Goal: Transaction & Acquisition: Obtain resource

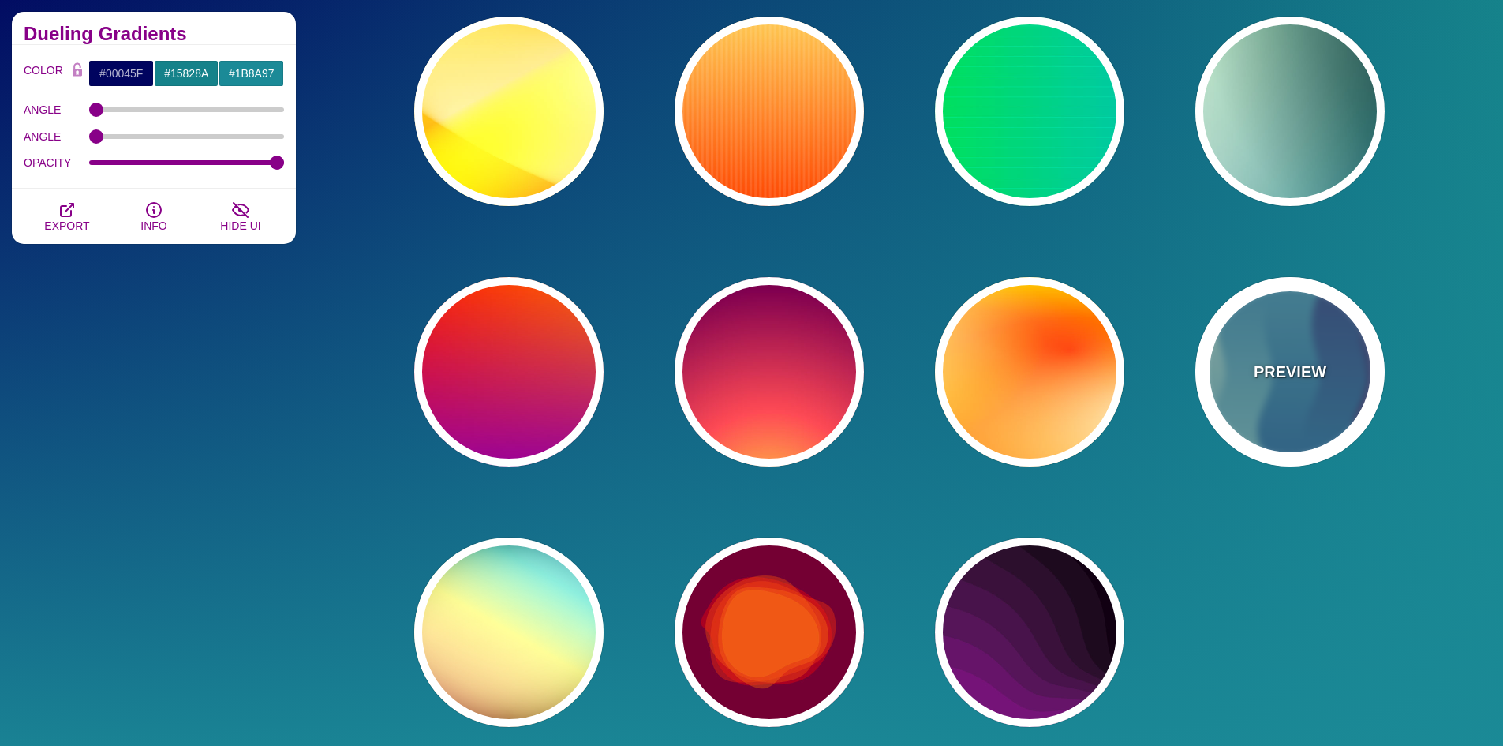
scroll to position [6594, 0]
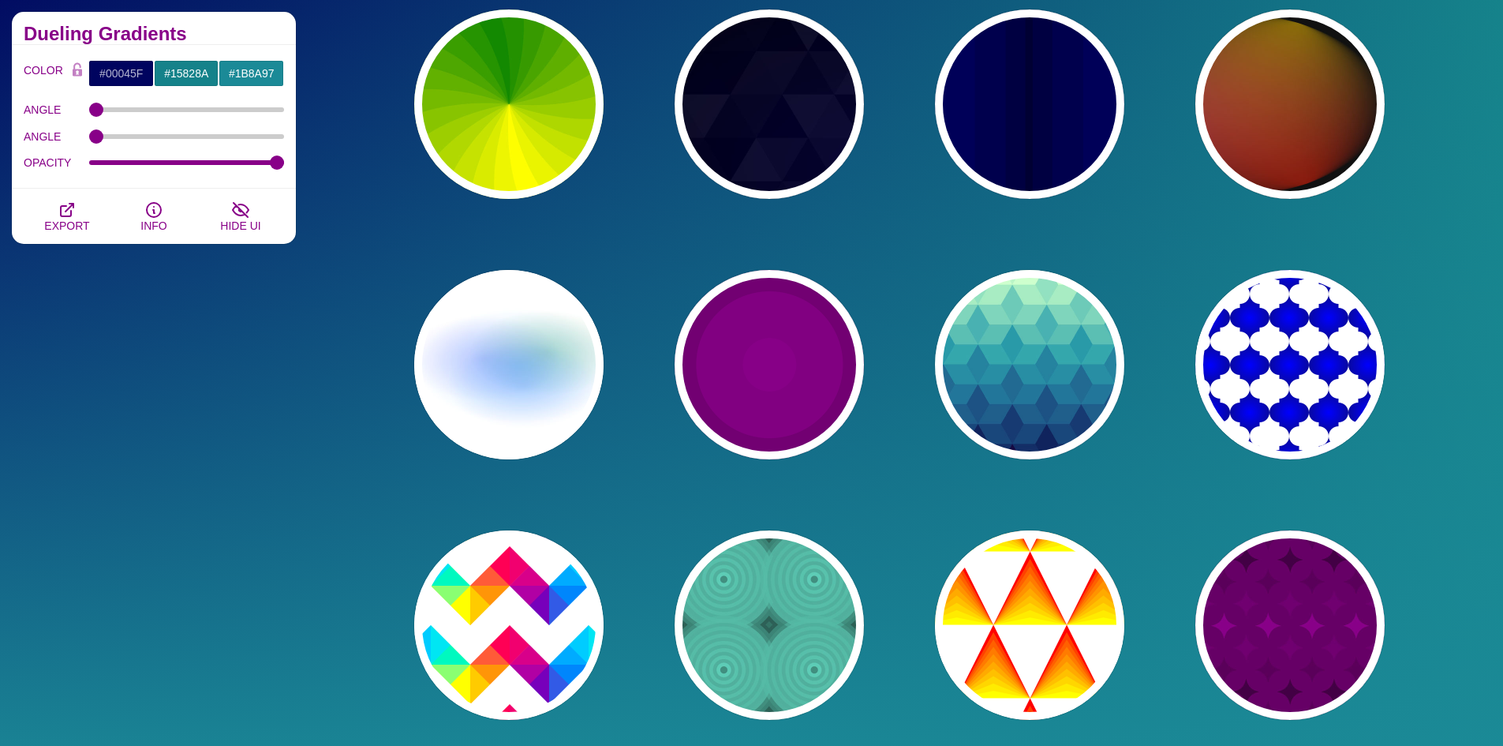
scroll to position [0, 0]
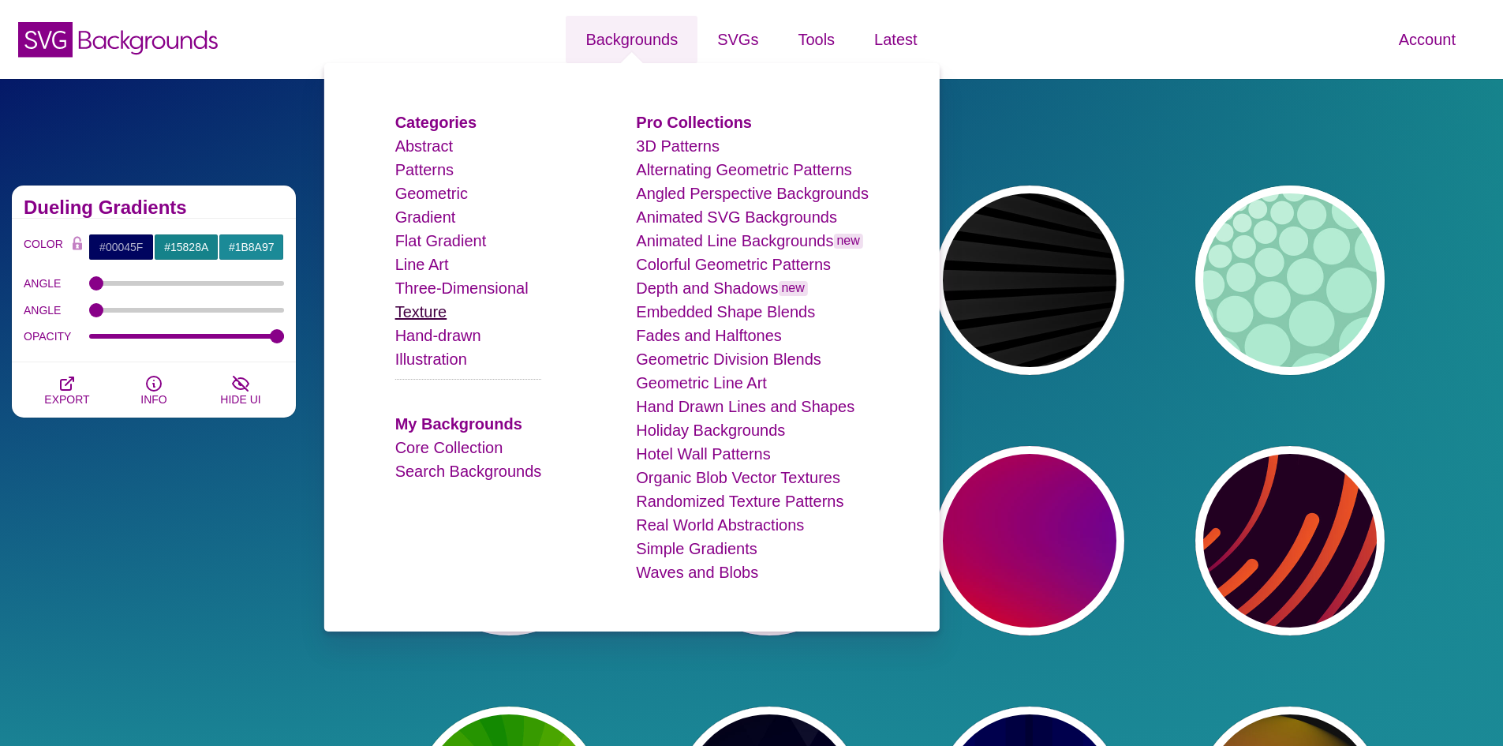
click at [435, 317] on link "Texture" at bounding box center [421, 311] width 52 height 17
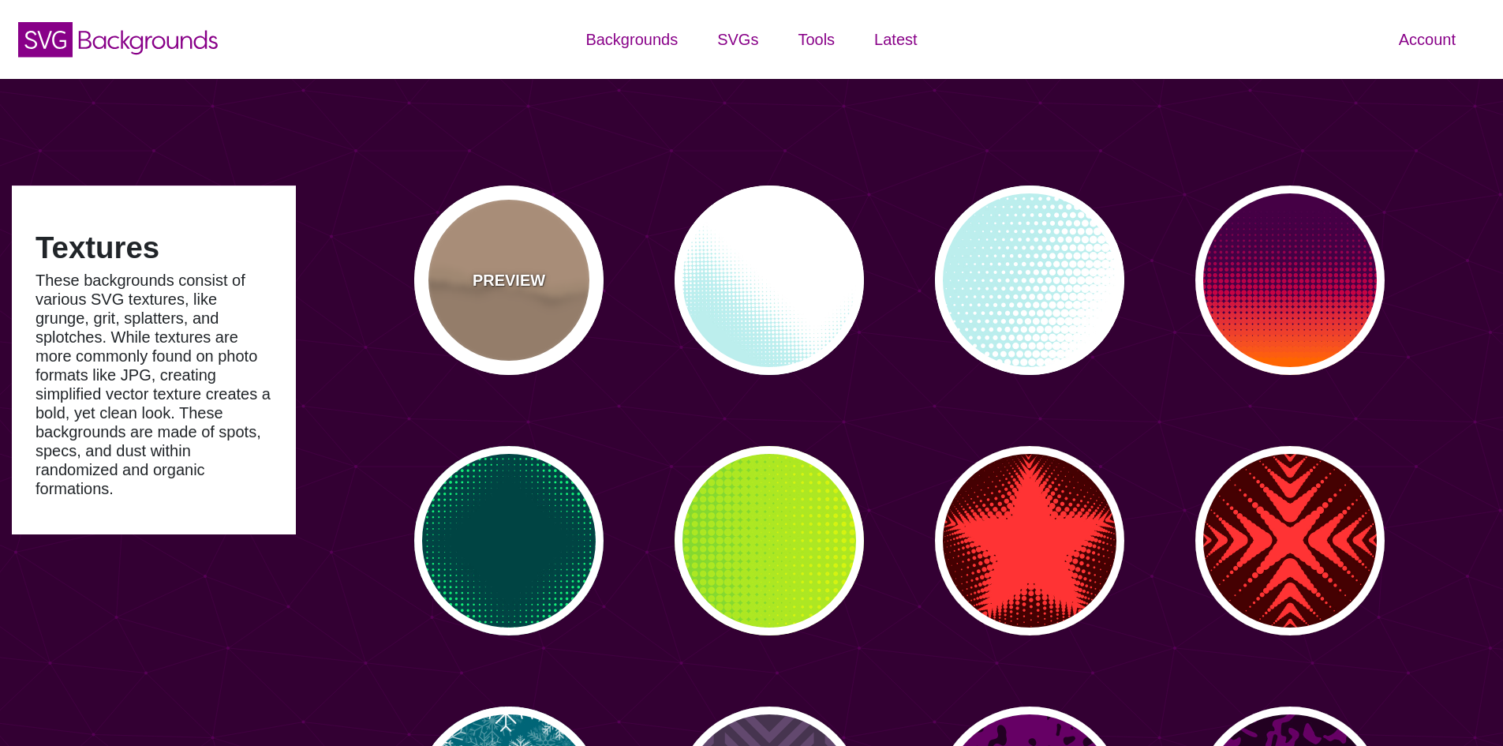
type input "#450057"
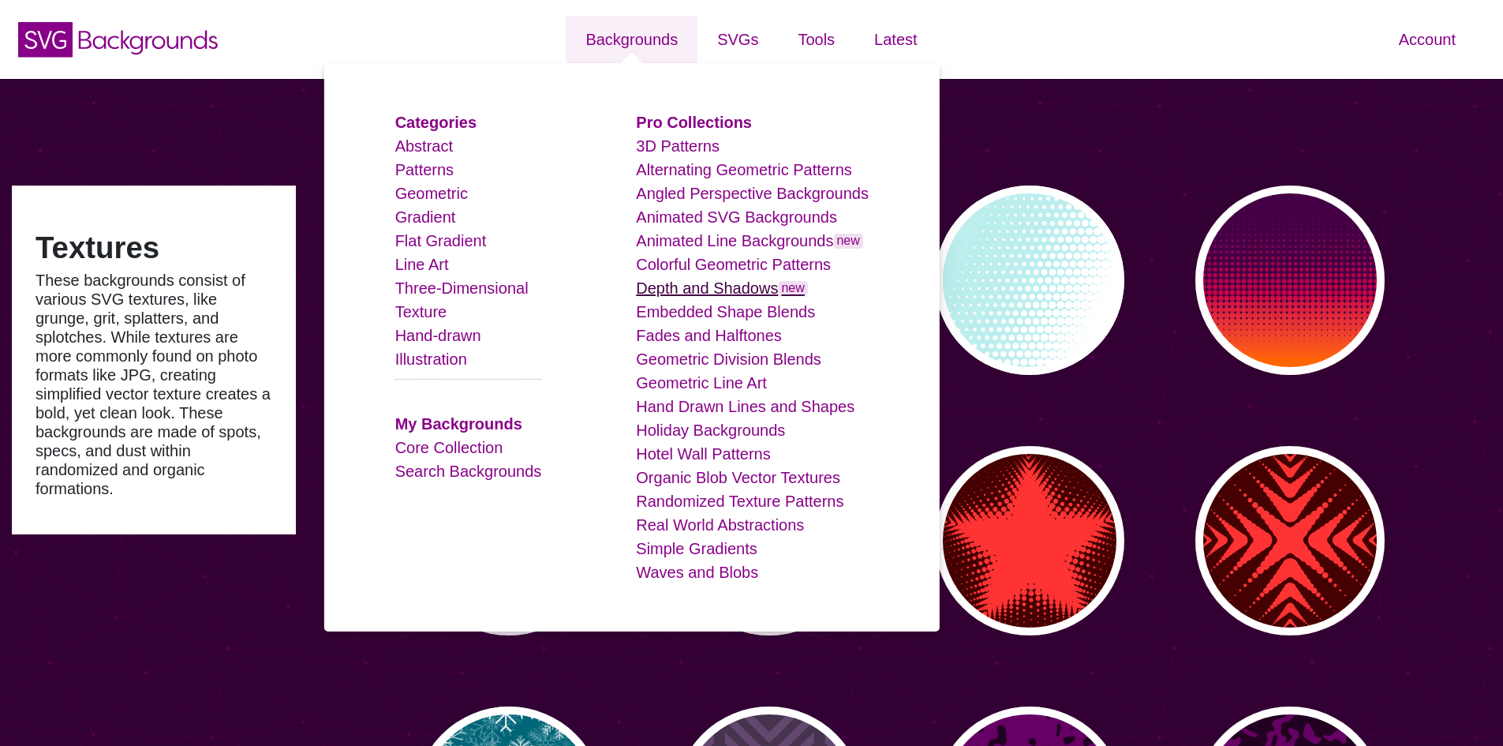
click at [705, 297] on link "Depth and Shadows new" at bounding box center [722, 287] width 172 height 17
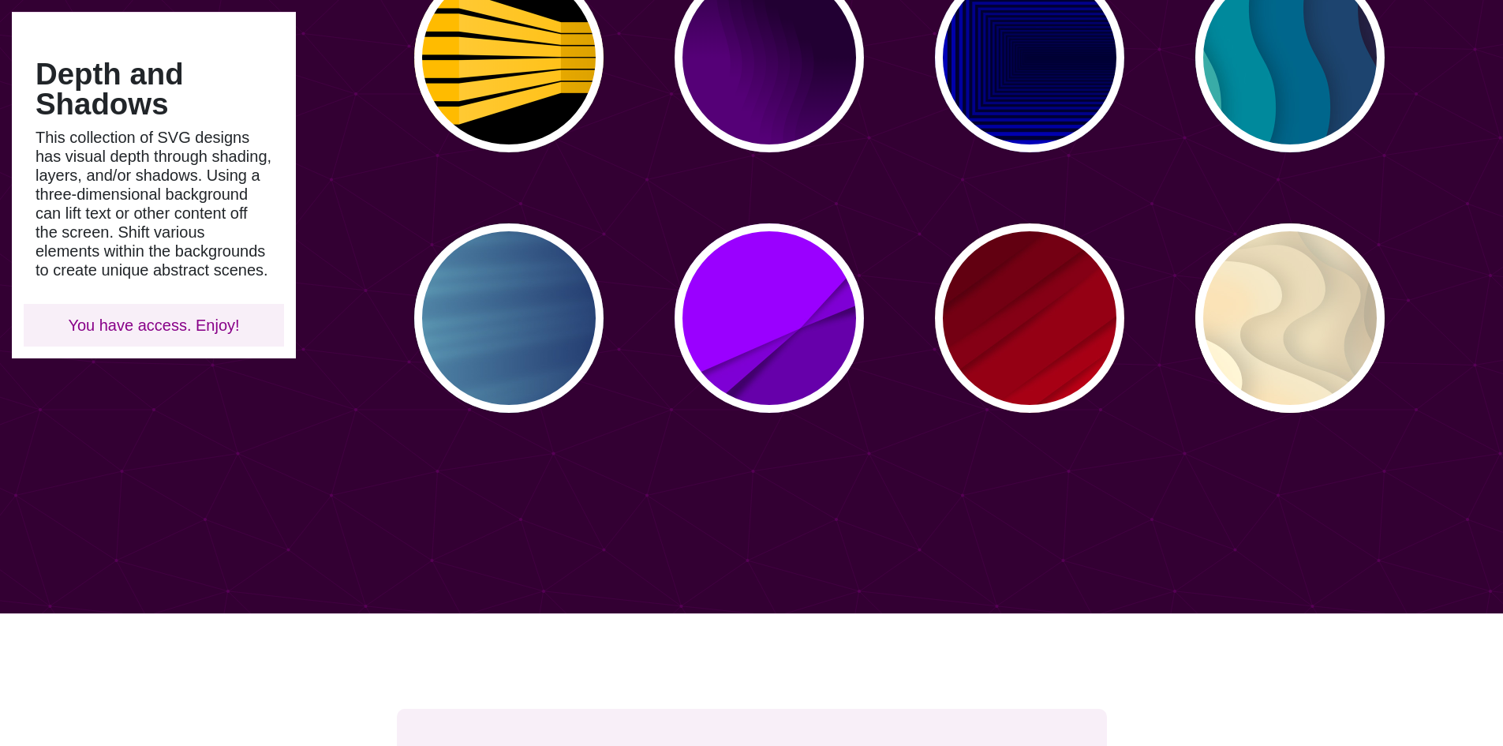
scroll to position [947, 0]
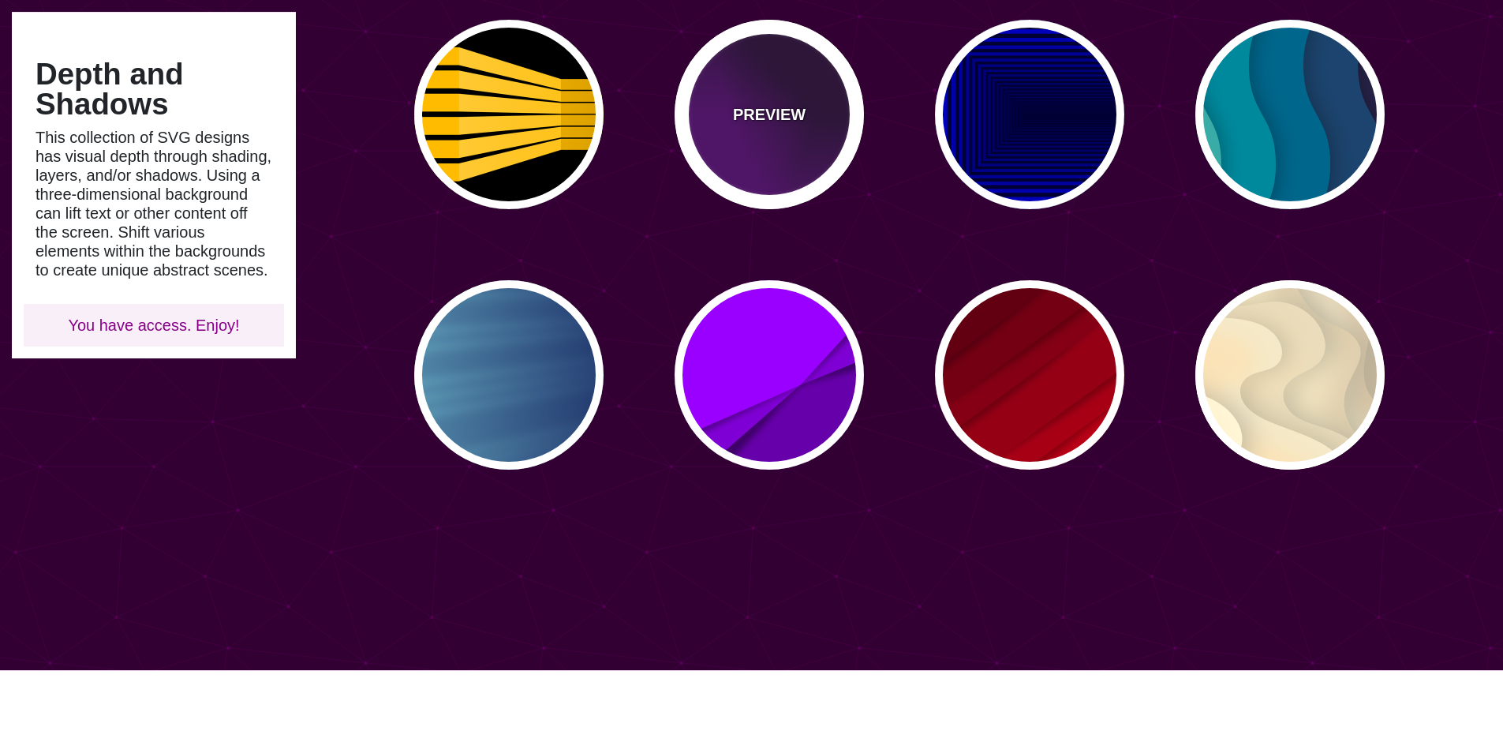
click at [764, 163] on div "PREVIEW" at bounding box center [769, 114] width 189 height 189
type input "#550077"
type input "#220033"
type input "0"
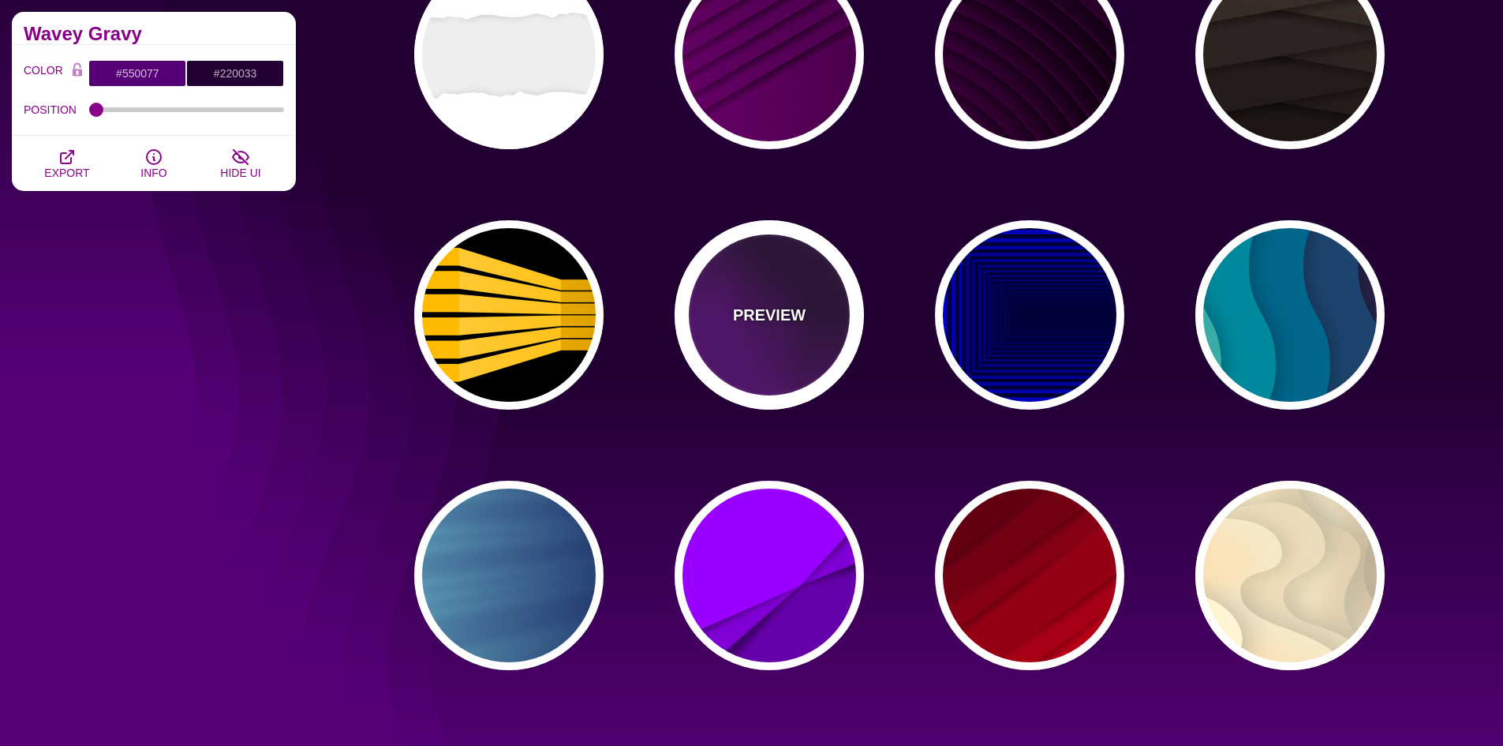
scroll to position [710, 0]
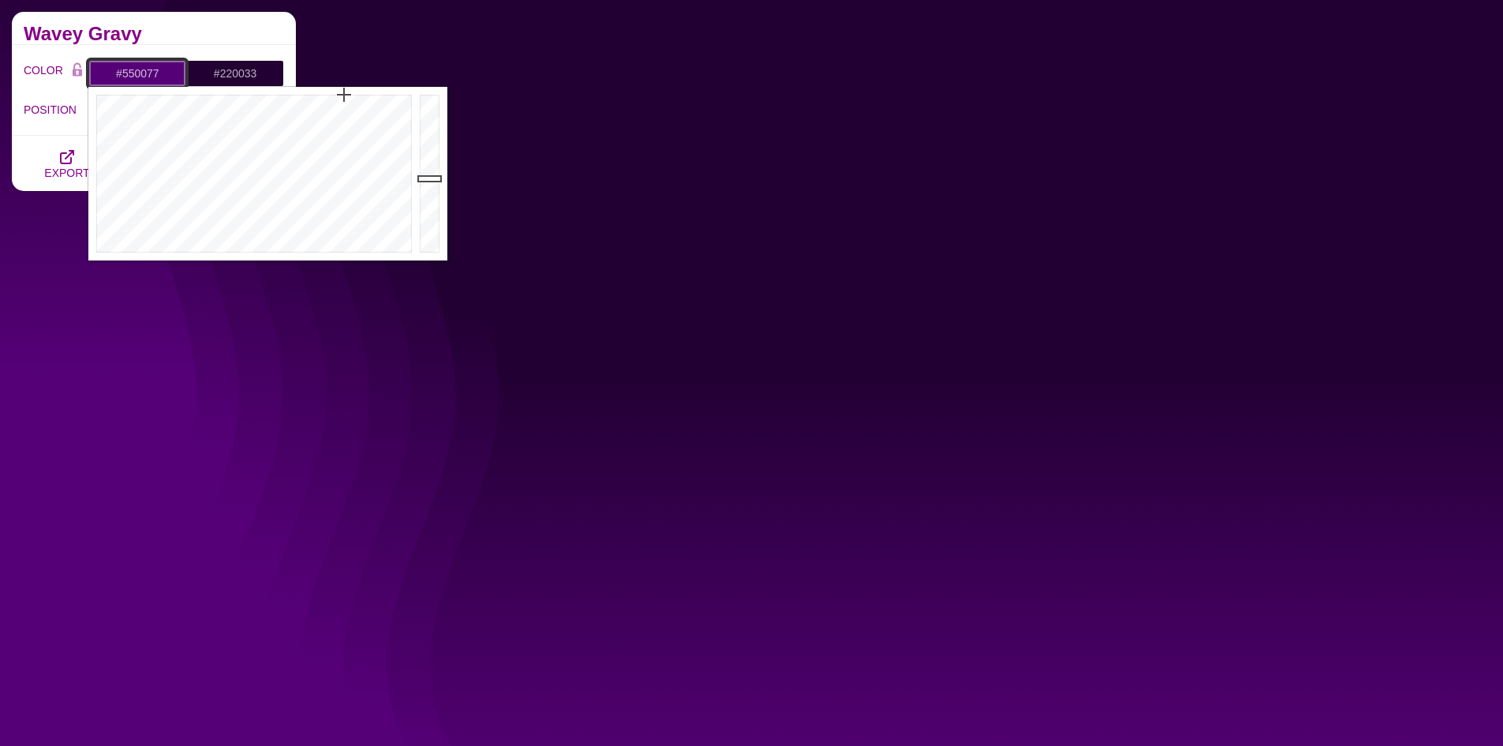
drag, startPoint x: 169, startPoint y: 69, endPoint x: 110, endPoint y: 72, distance: 59.3
click at [110, 72] on input "#550077" at bounding box center [137, 73] width 98 height 27
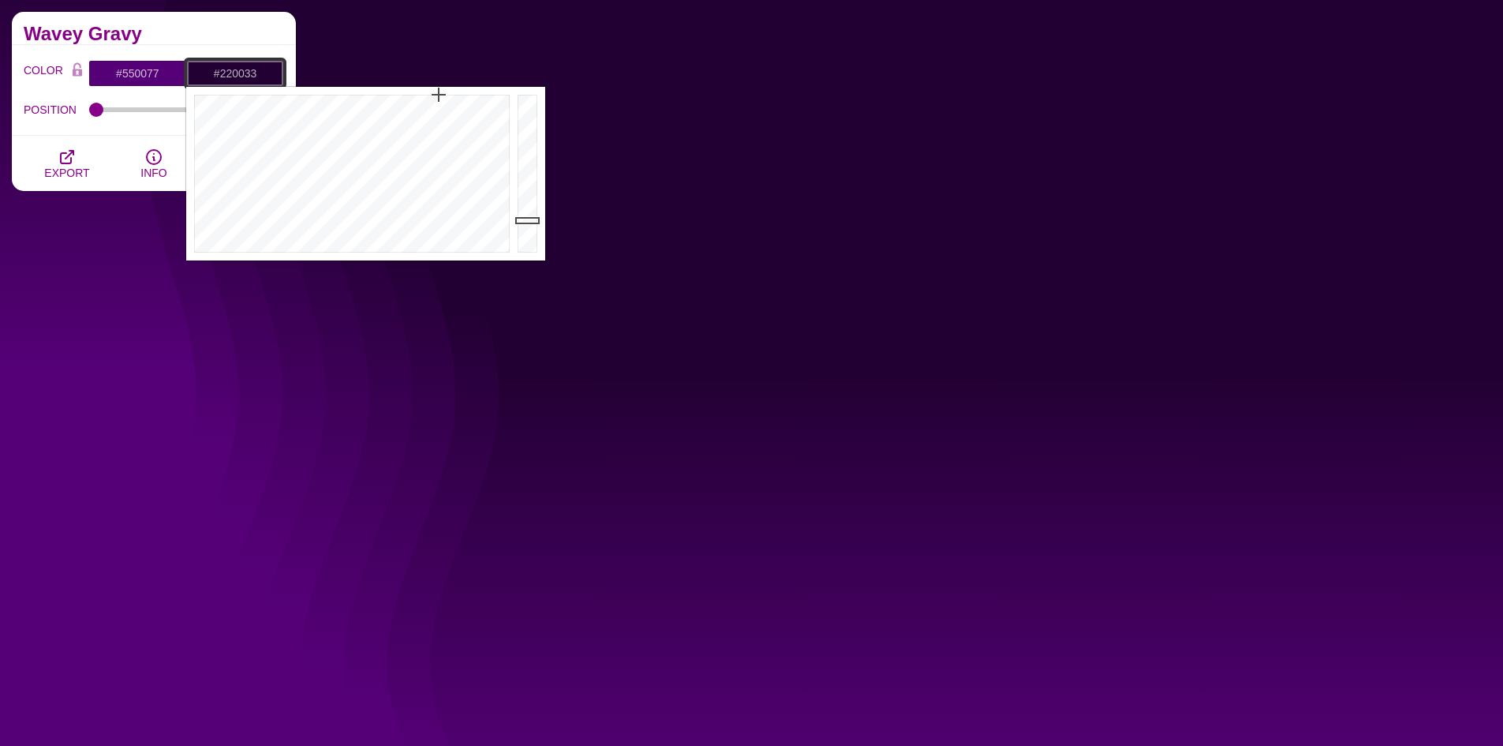
drag, startPoint x: 262, startPoint y: 70, endPoint x: 192, endPoint y: 73, distance: 70.3
click at [192, 73] on input "#220033" at bounding box center [235, 73] width 98 height 27
paste input "051D4B"
type input "#051D4B"
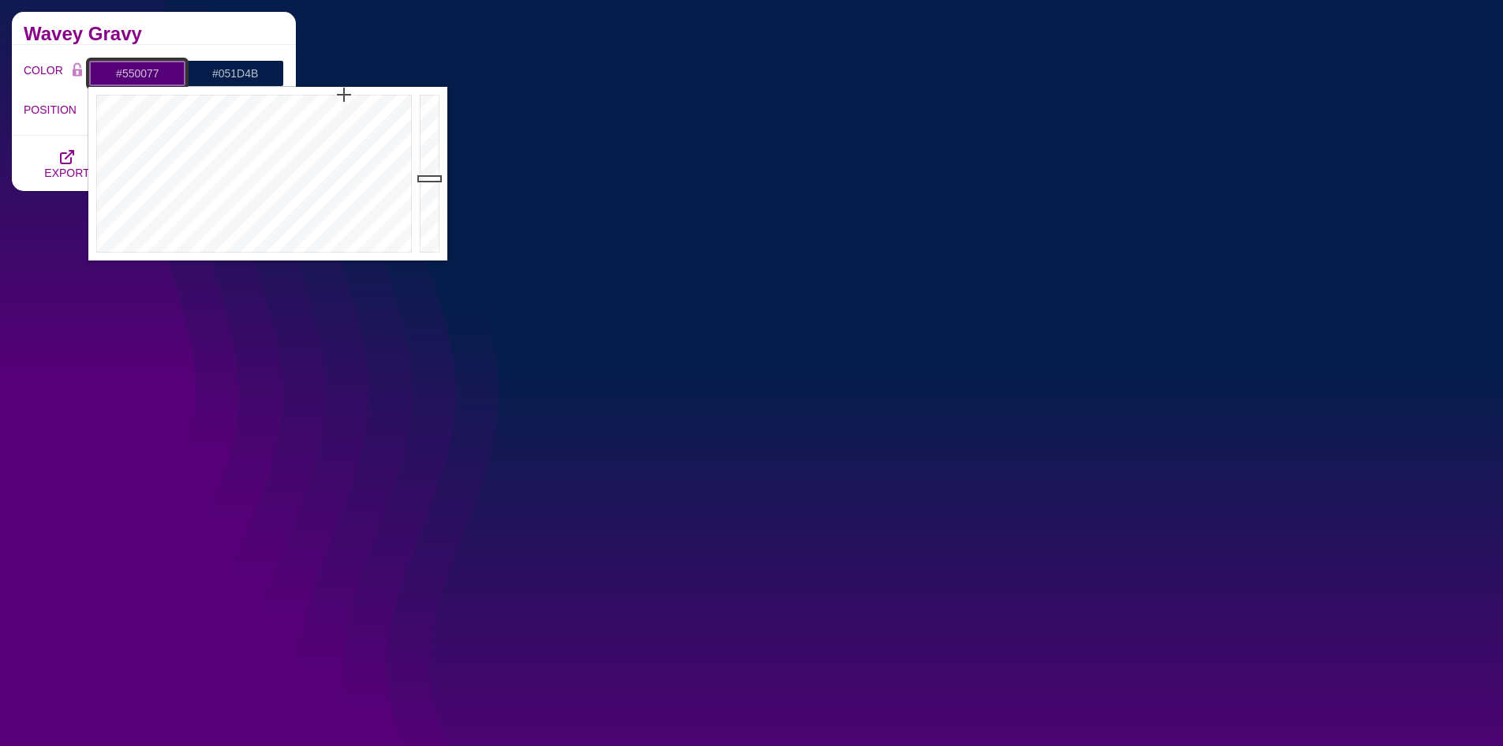
click at [164, 72] on input "#550077" at bounding box center [137, 73] width 98 height 27
drag, startPoint x: 171, startPoint y: 75, endPoint x: 108, endPoint y: 77, distance: 63.1
click at [108, 77] on input "#550077" at bounding box center [137, 73] width 98 height 27
paste input "051D4B"
type input "#051D4B"
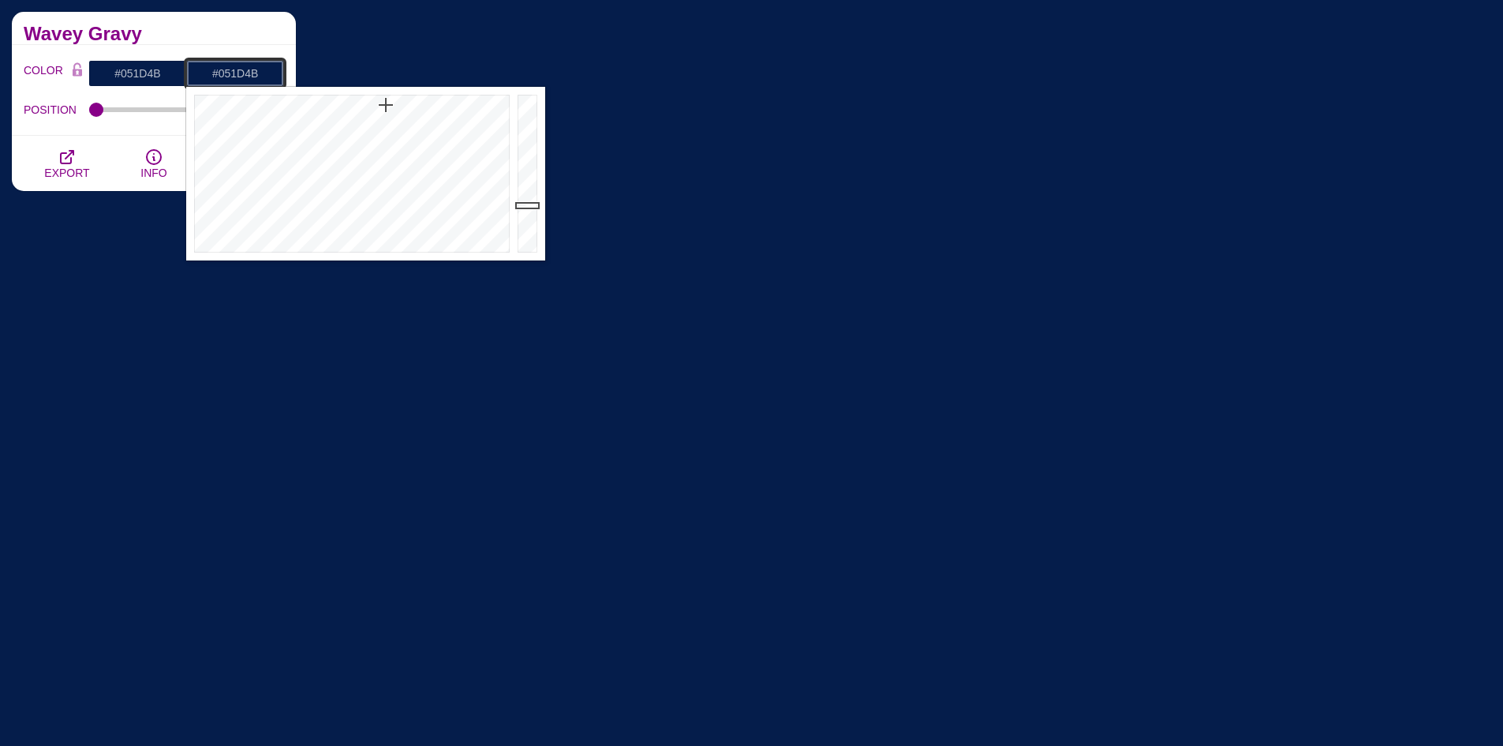
click at [263, 71] on input "#051D4B" at bounding box center [235, 73] width 98 height 27
drag, startPoint x: 265, startPoint y: 73, endPoint x: 188, endPoint y: 76, distance: 77.4
click at [188, 76] on input "#051D4B" at bounding box center [235, 73] width 98 height 27
paste input "E6EAEF"
type input "#E6EAEF"
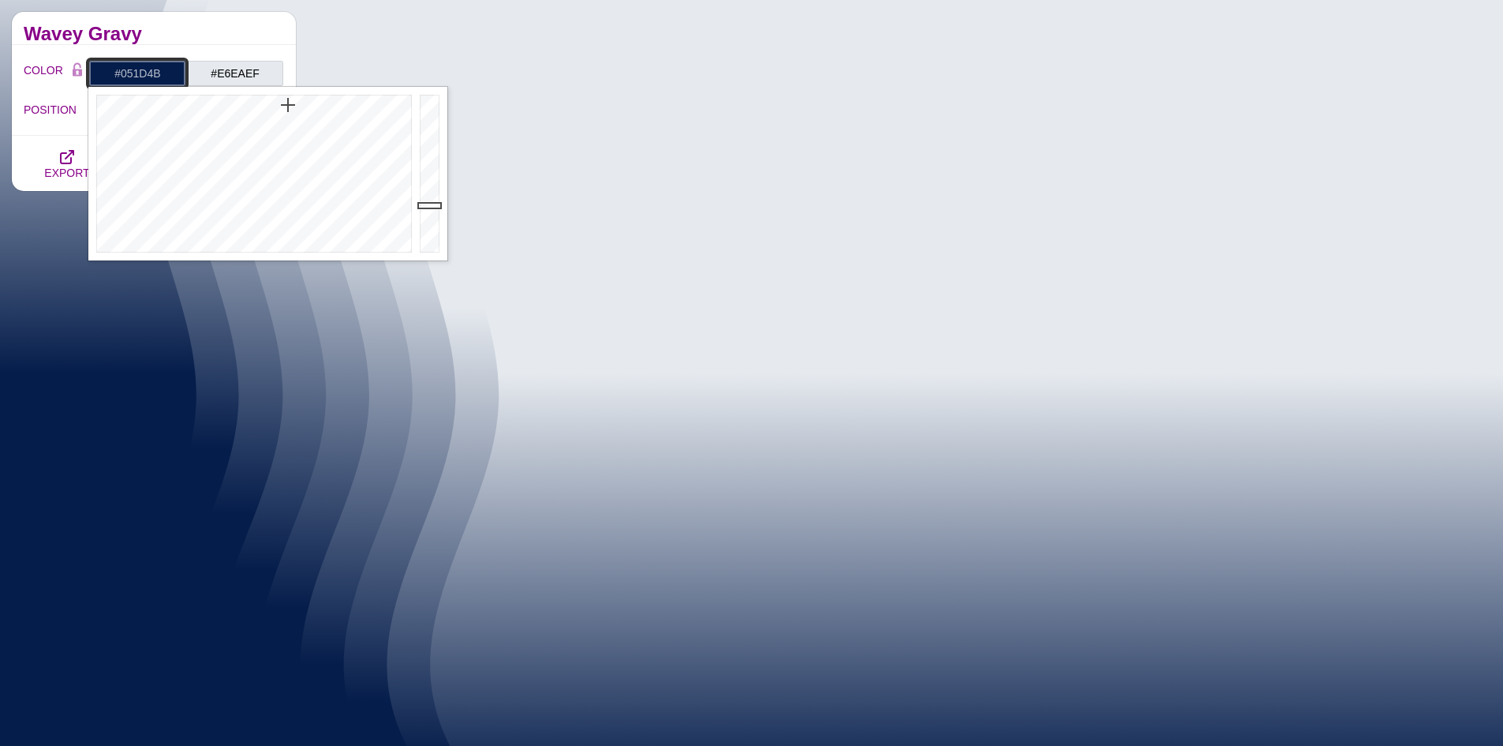
click at [156, 70] on input "#051D4B" at bounding box center [137, 73] width 98 height 27
drag, startPoint x: 166, startPoint y: 73, endPoint x: 84, endPoint y: 73, distance: 82.9
click at [84, 73] on div "COLOR #051D4B #E6EAEF #000000 #444444 #555555 #666666 #777777 #888888 #999999" at bounding box center [154, 73] width 260 height 27
paste input "DBE1E9"
type input "#DBE1E9"
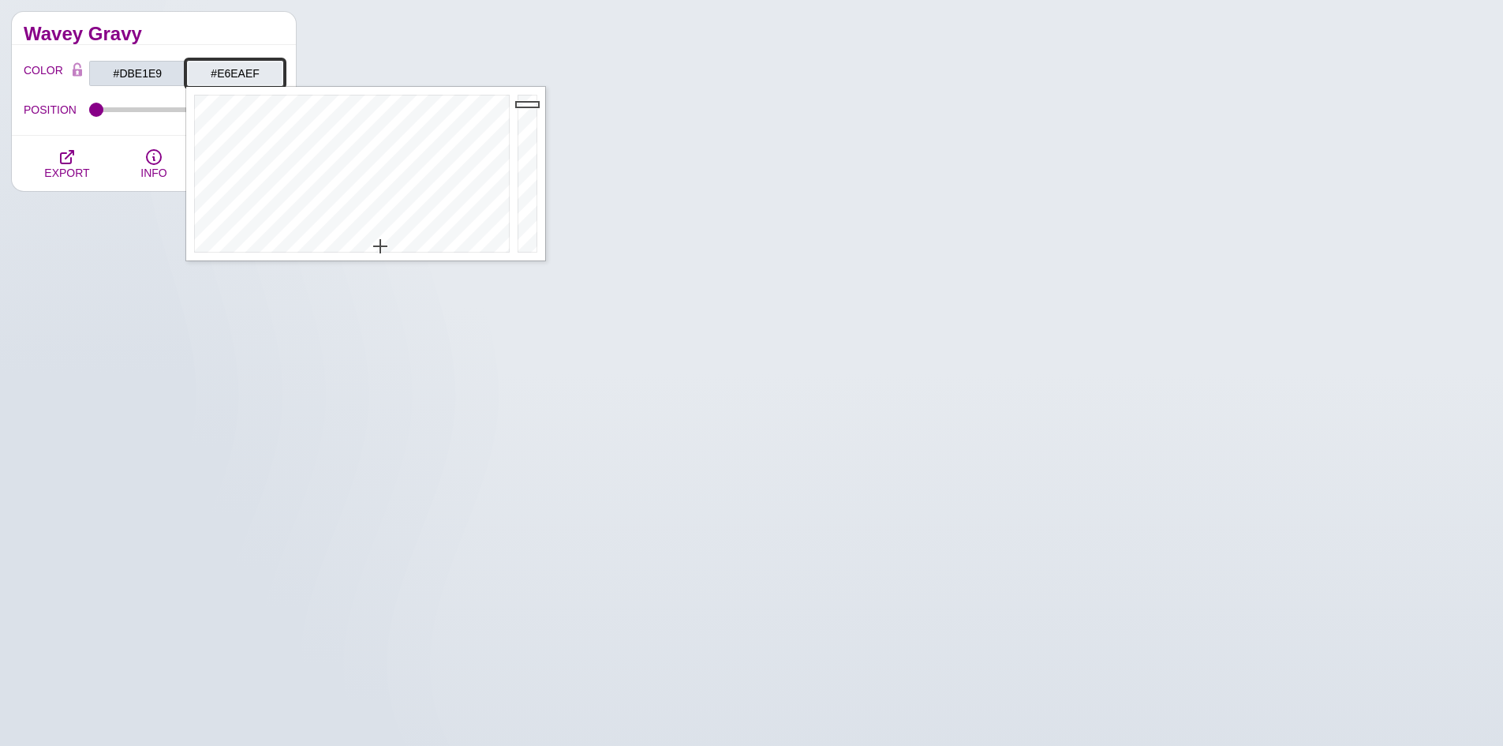
click at [241, 80] on input "#E6EAEF" at bounding box center [235, 73] width 98 height 27
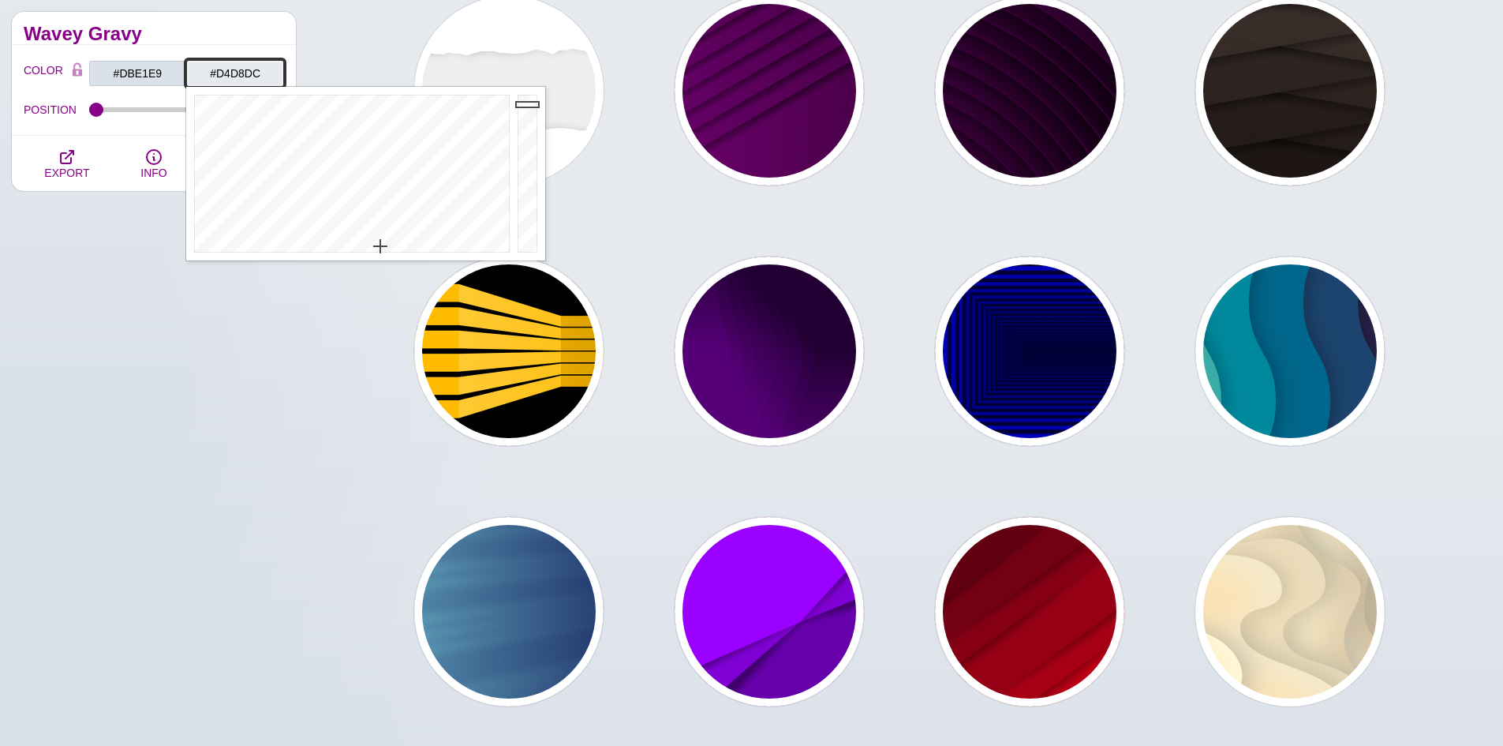
click at [530, 116] on div at bounding box center [530, 174] width 32 height 174
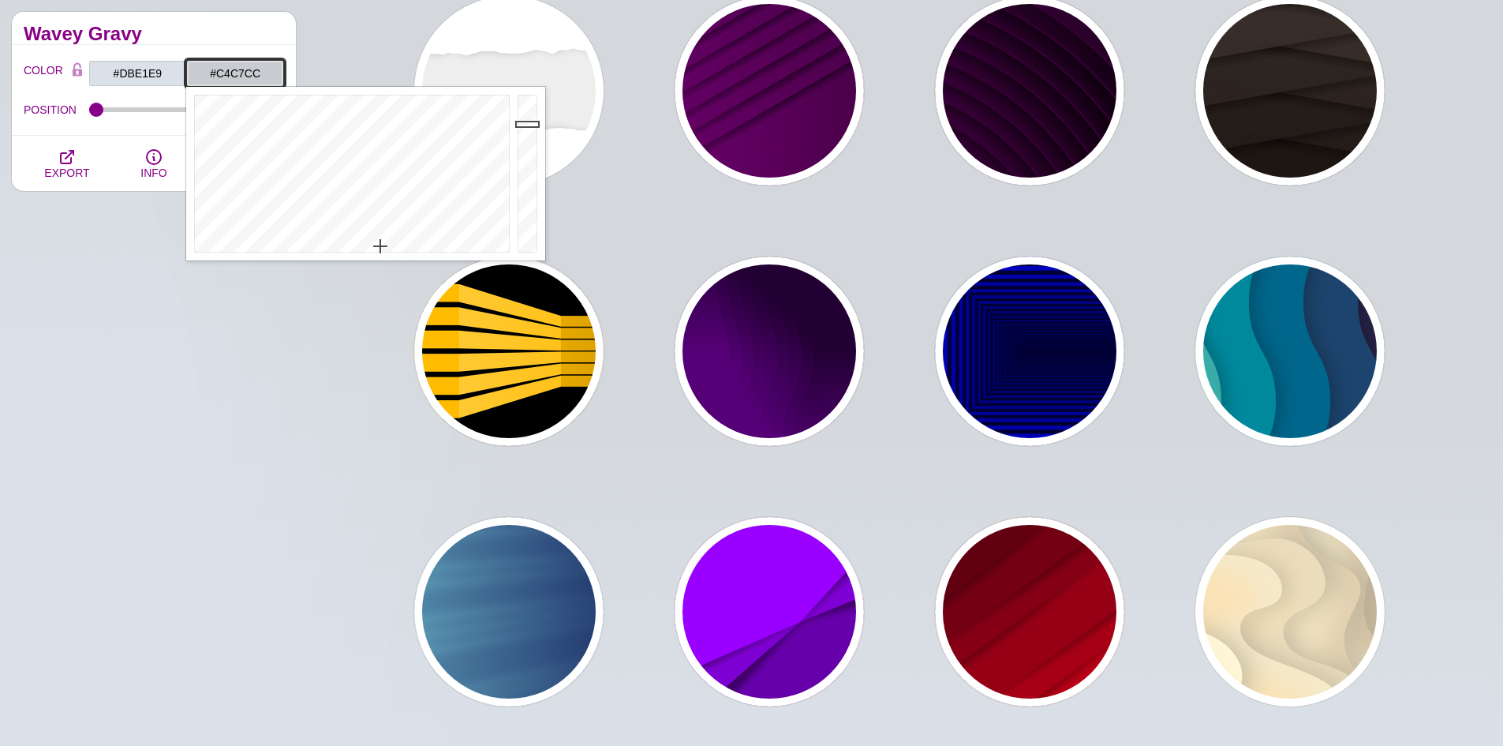
drag, startPoint x: 529, startPoint y: 108, endPoint x: 525, endPoint y: 129, distance: 20.9
click at [526, 127] on div at bounding box center [530, 174] width 32 height 174
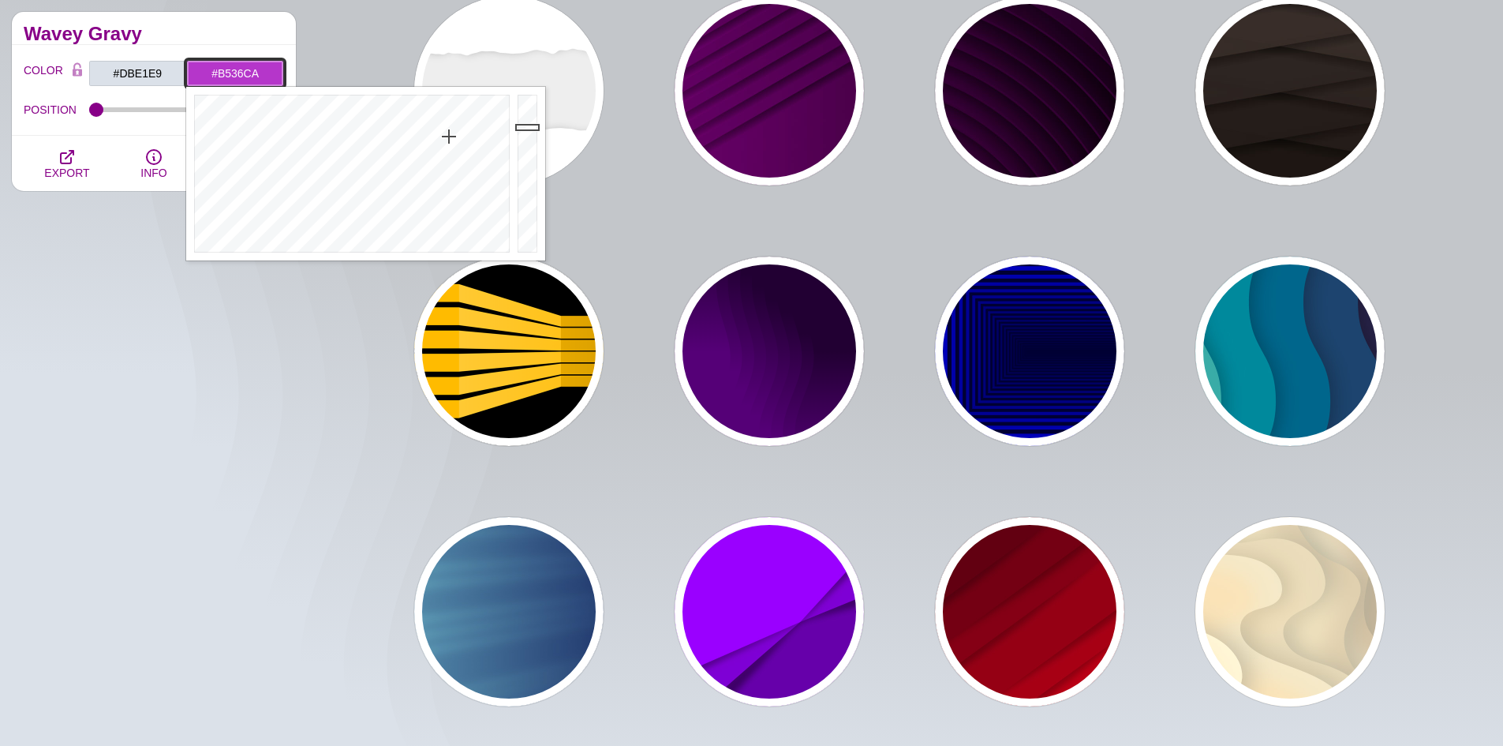
click at [449, 137] on div at bounding box center [349, 174] width 327 height 174
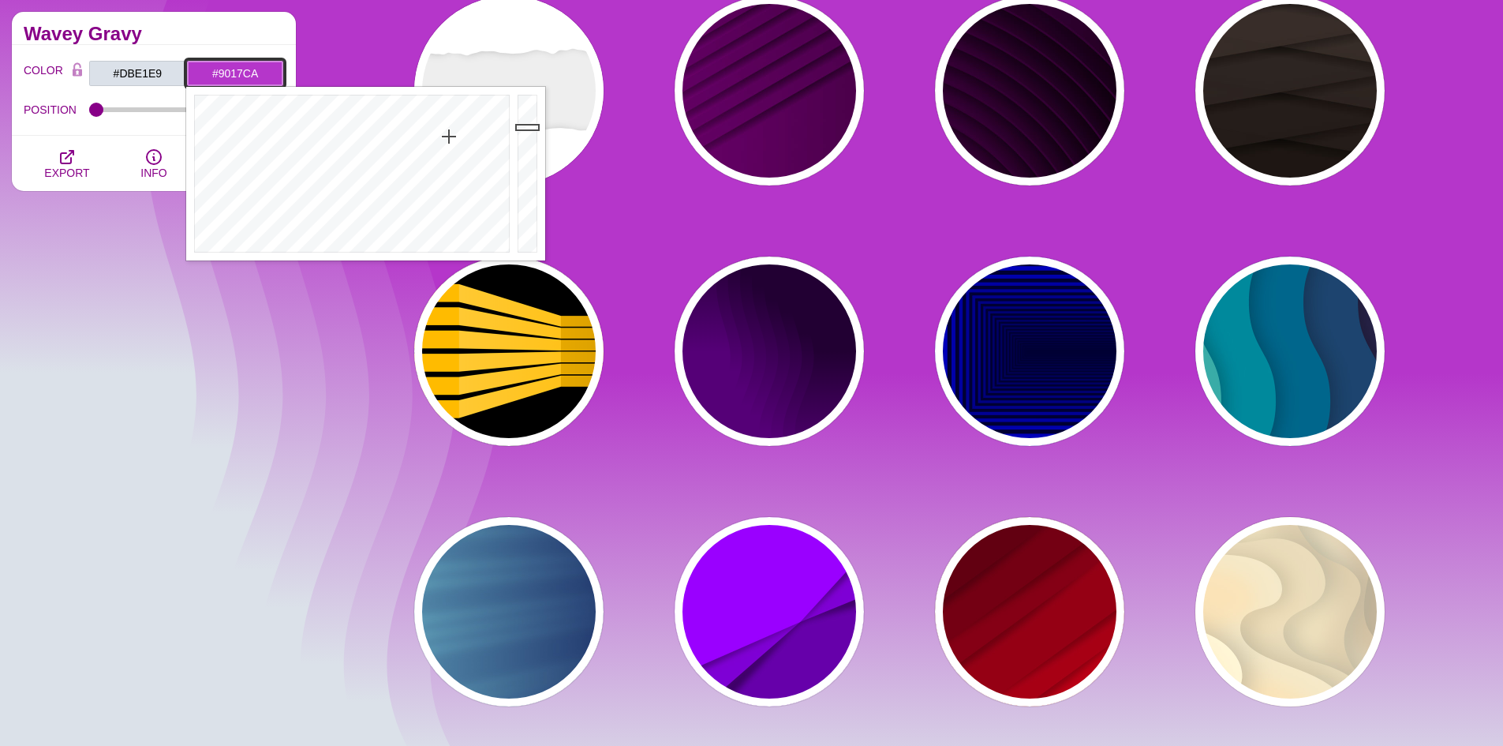
click at [440, 113] on div at bounding box center [349, 174] width 327 height 174
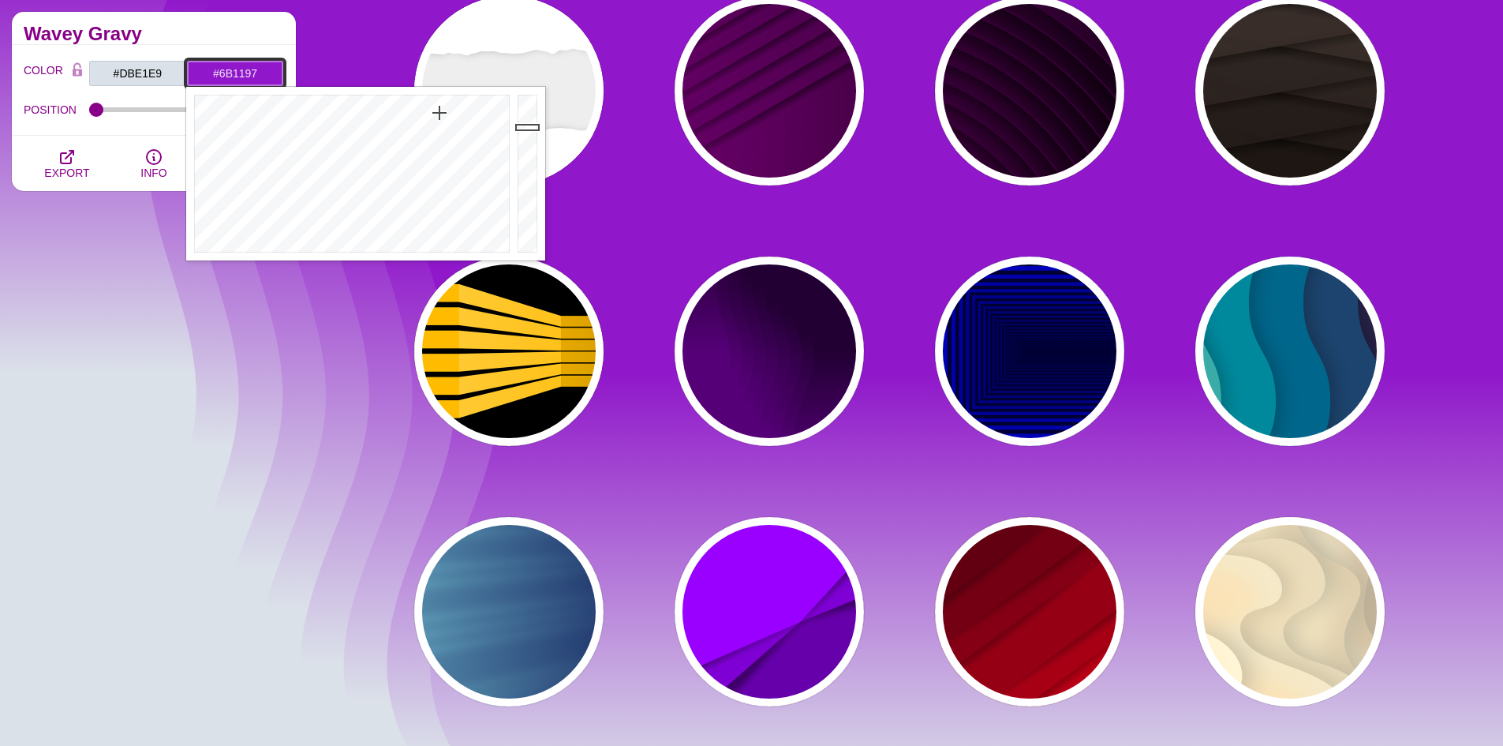
click at [533, 159] on div at bounding box center [530, 174] width 32 height 174
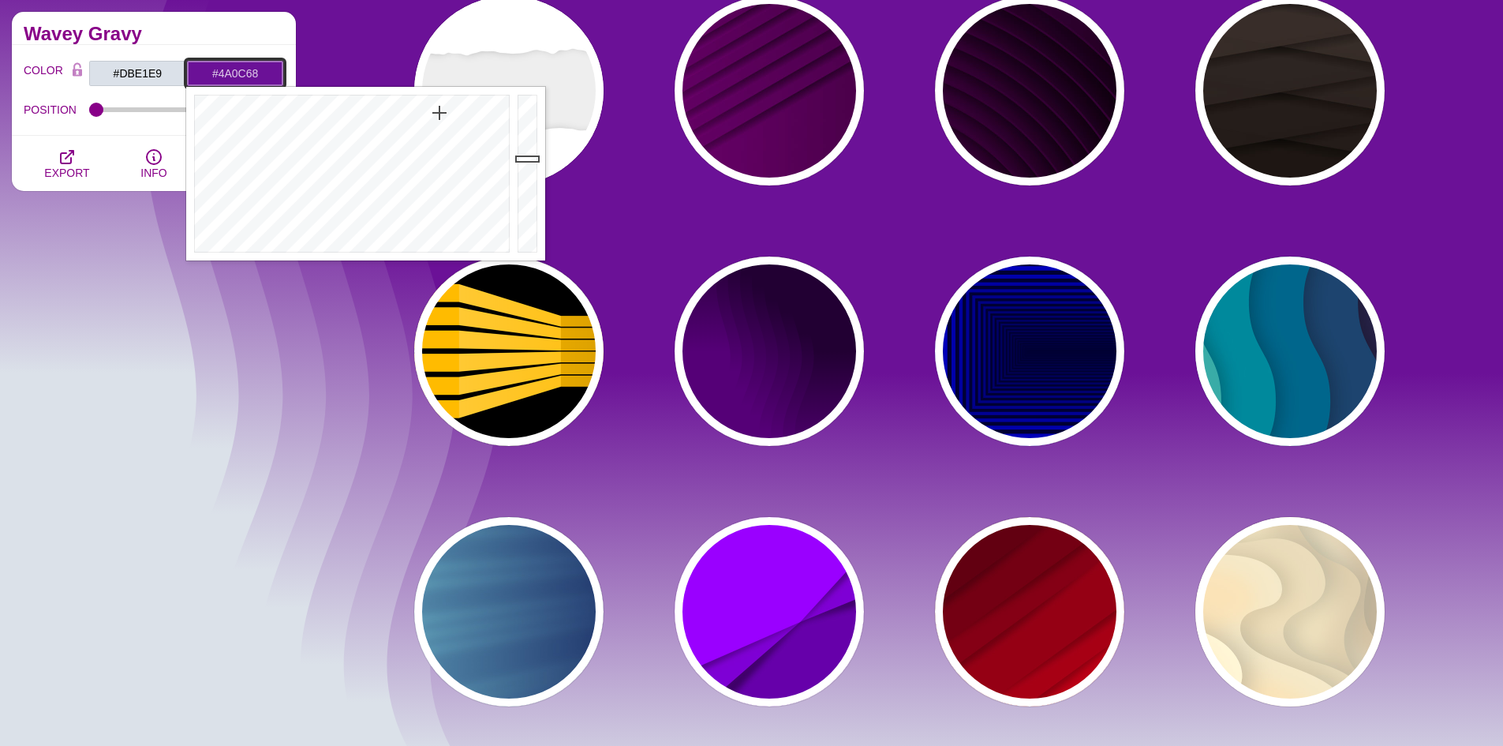
type input "#490C67"
click at [531, 189] on div at bounding box center [530, 174] width 32 height 174
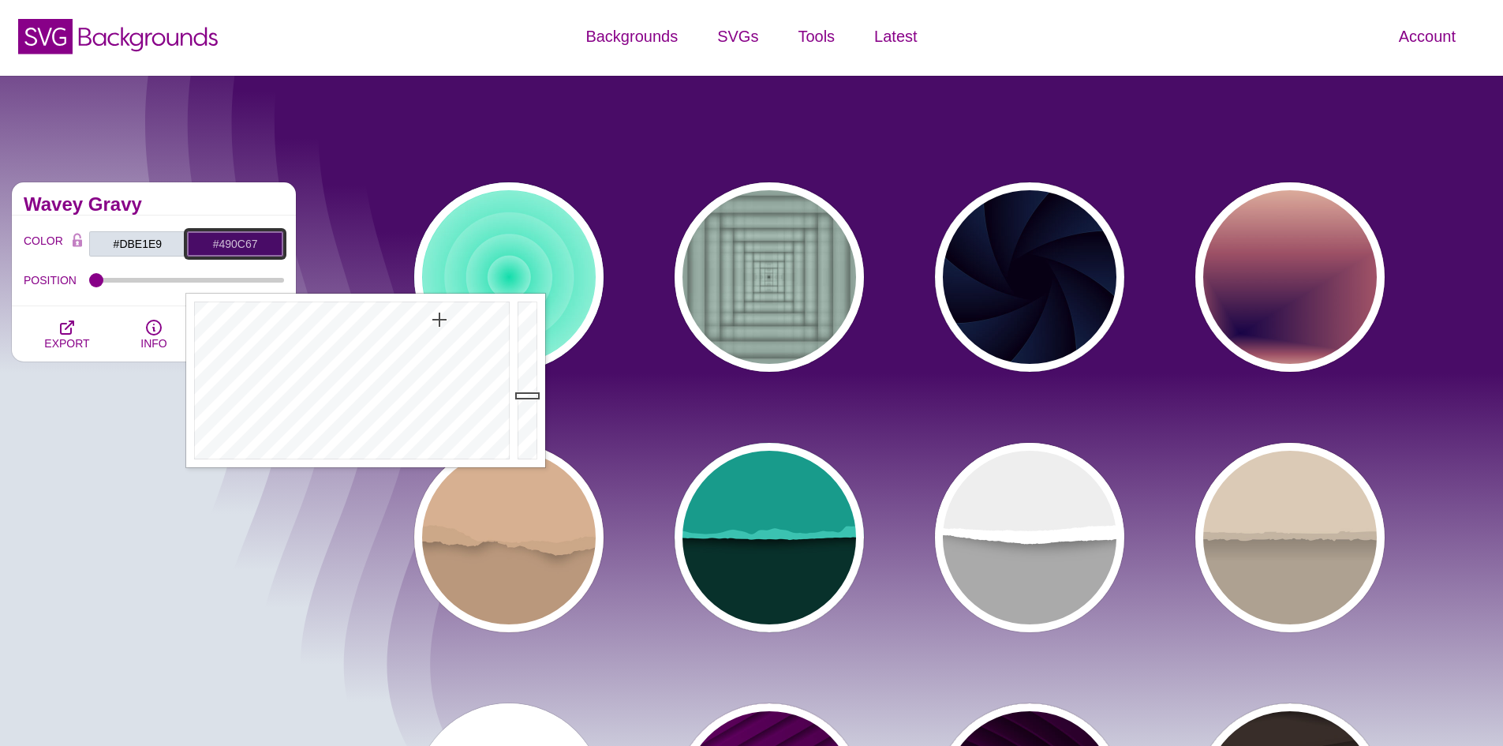
scroll to position [0, 0]
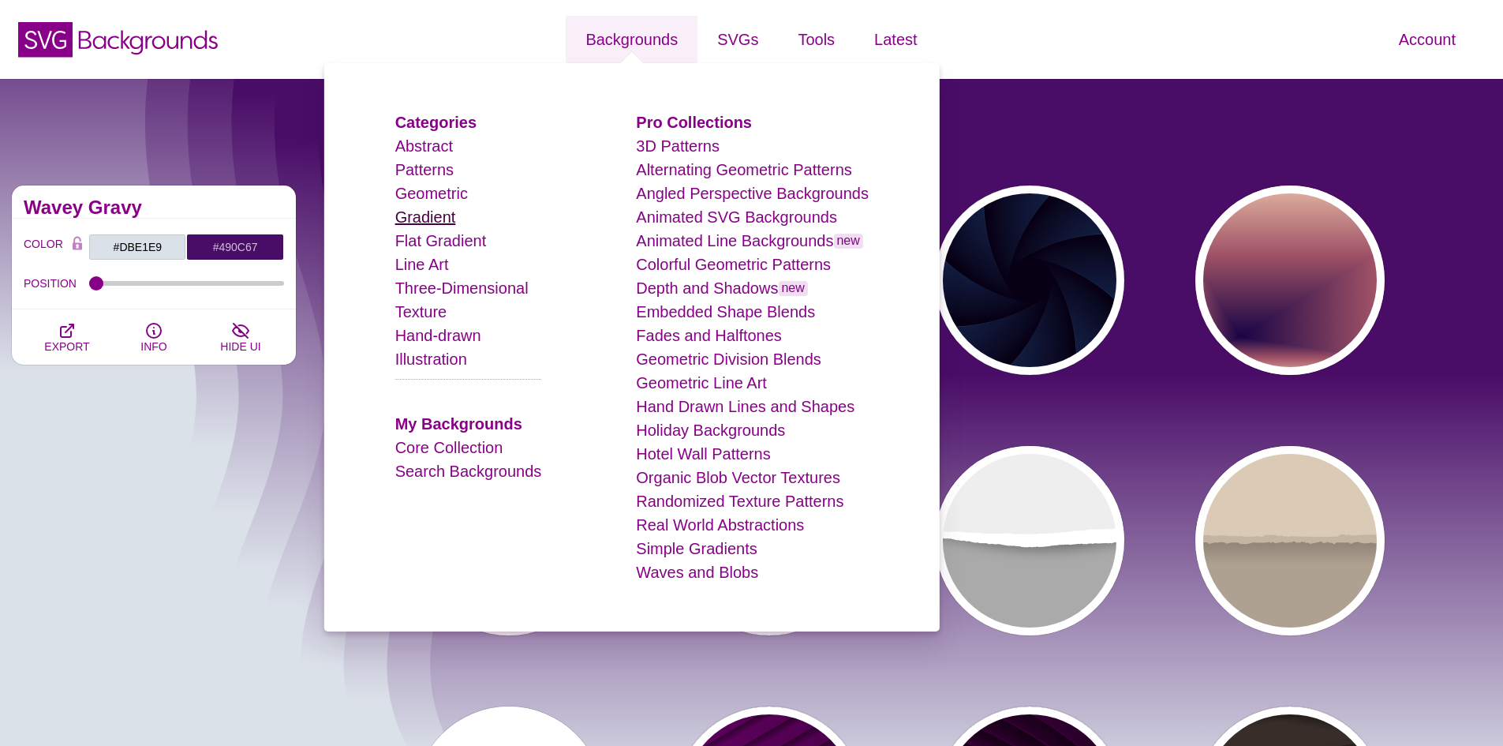
click at [427, 218] on link "Gradient" at bounding box center [425, 216] width 61 height 17
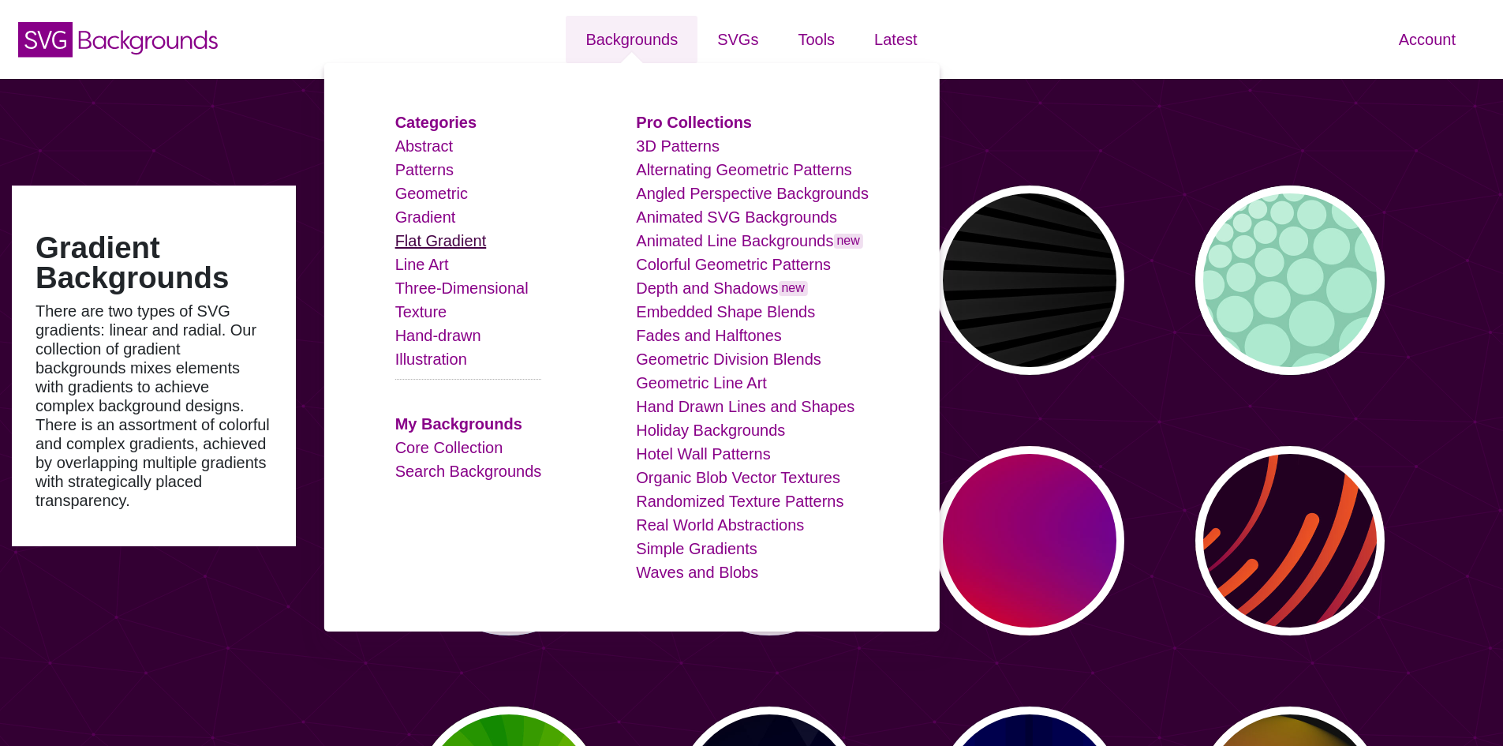
click at [438, 247] on link "Flat Gradient" at bounding box center [441, 240] width 92 height 17
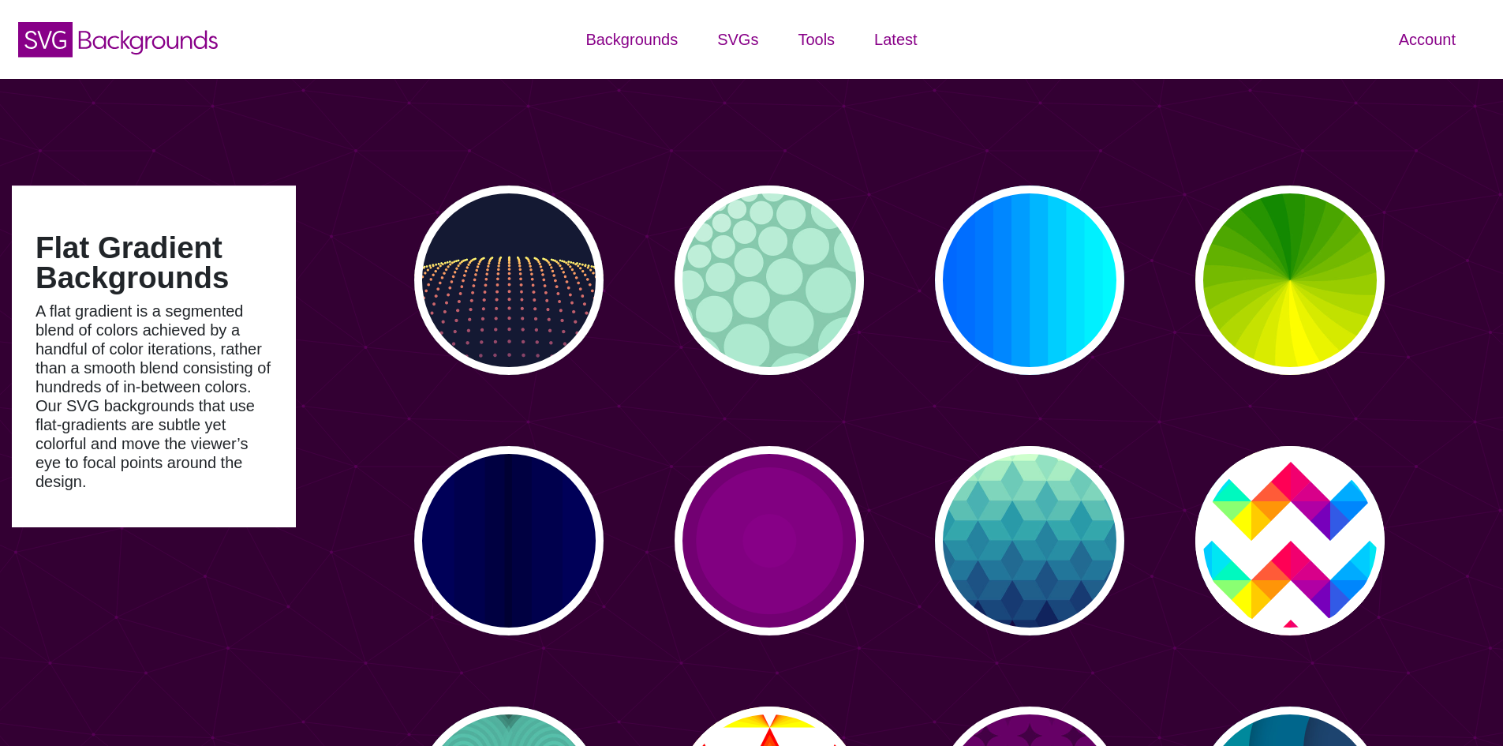
type input "#450057"
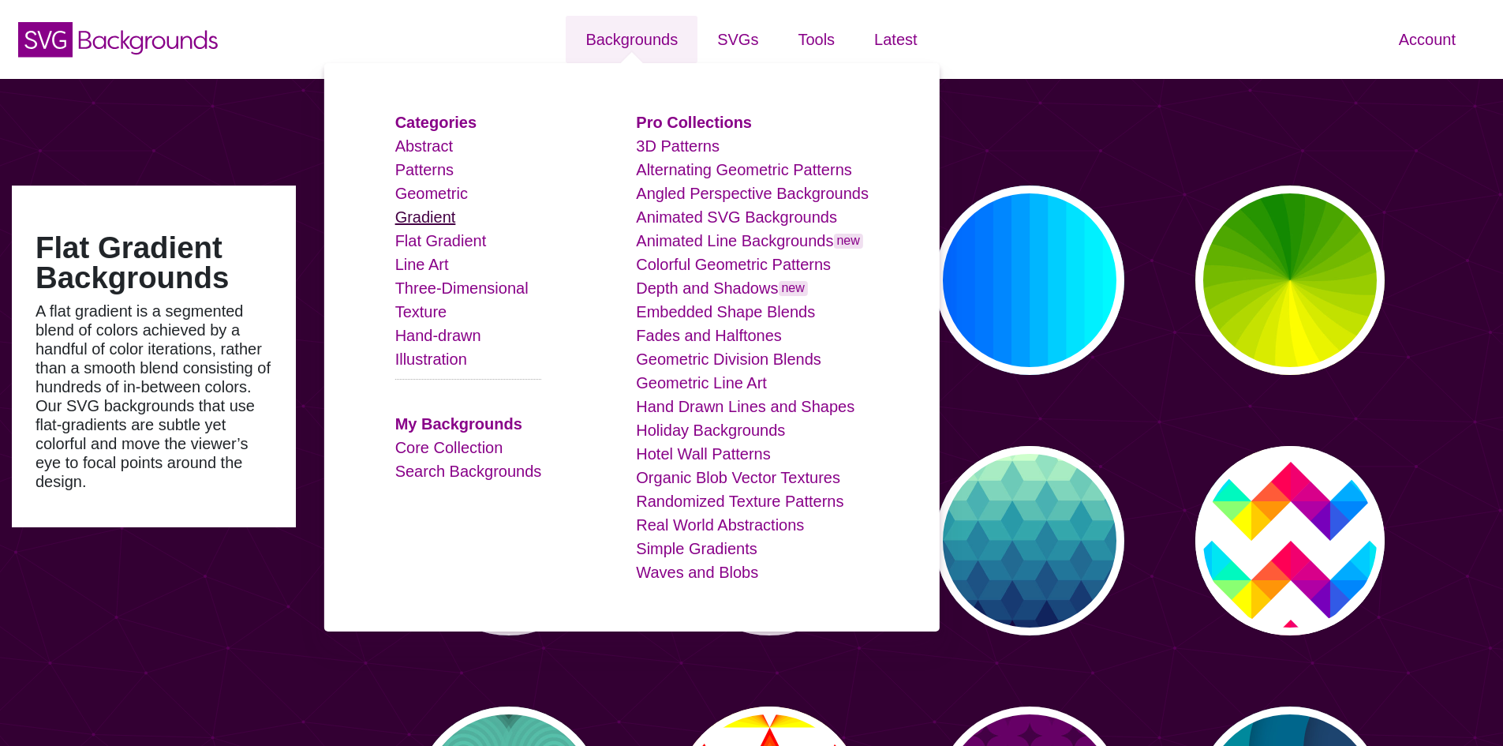
click at [437, 219] on link "Gradient" at bounding box center [425, 216] width 61 height 17
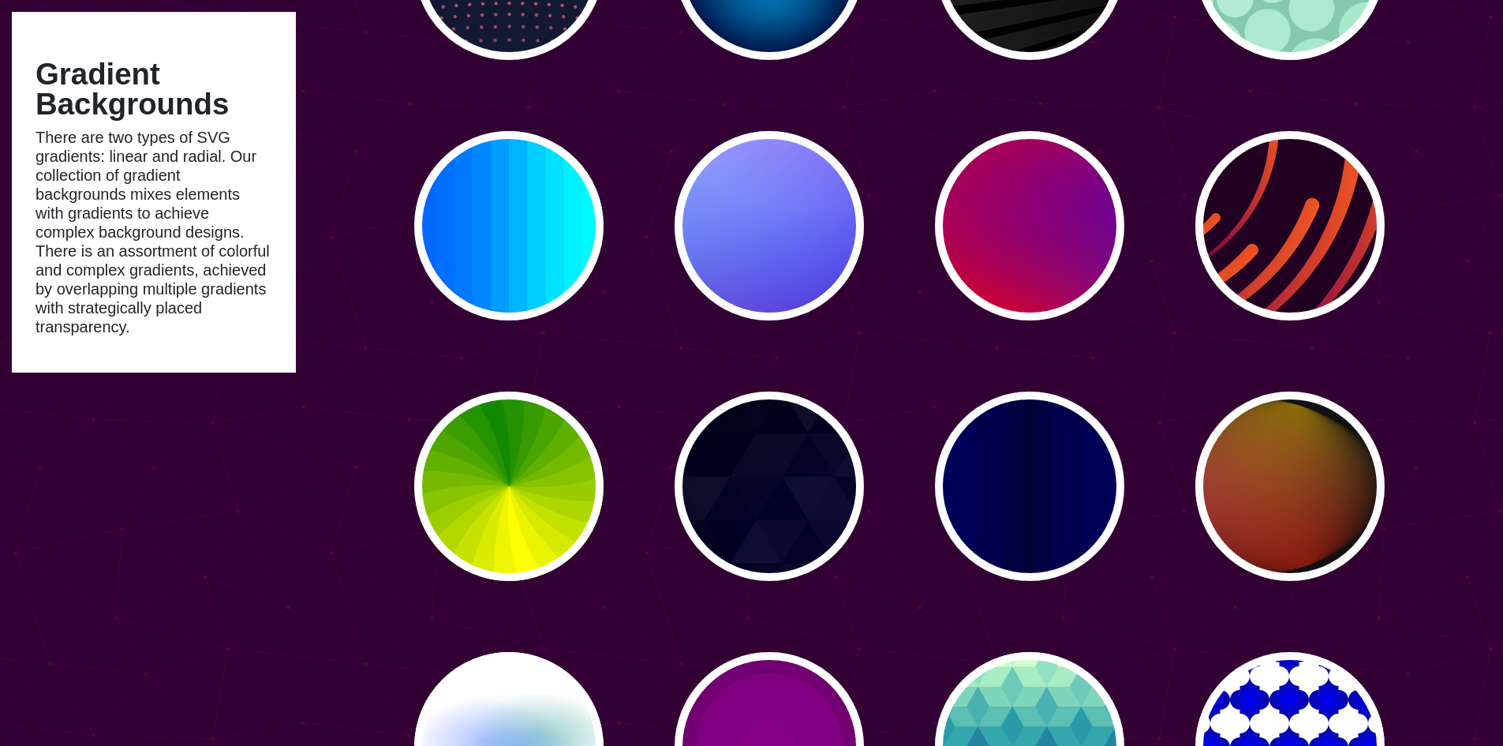
scroll to position [316, 0]
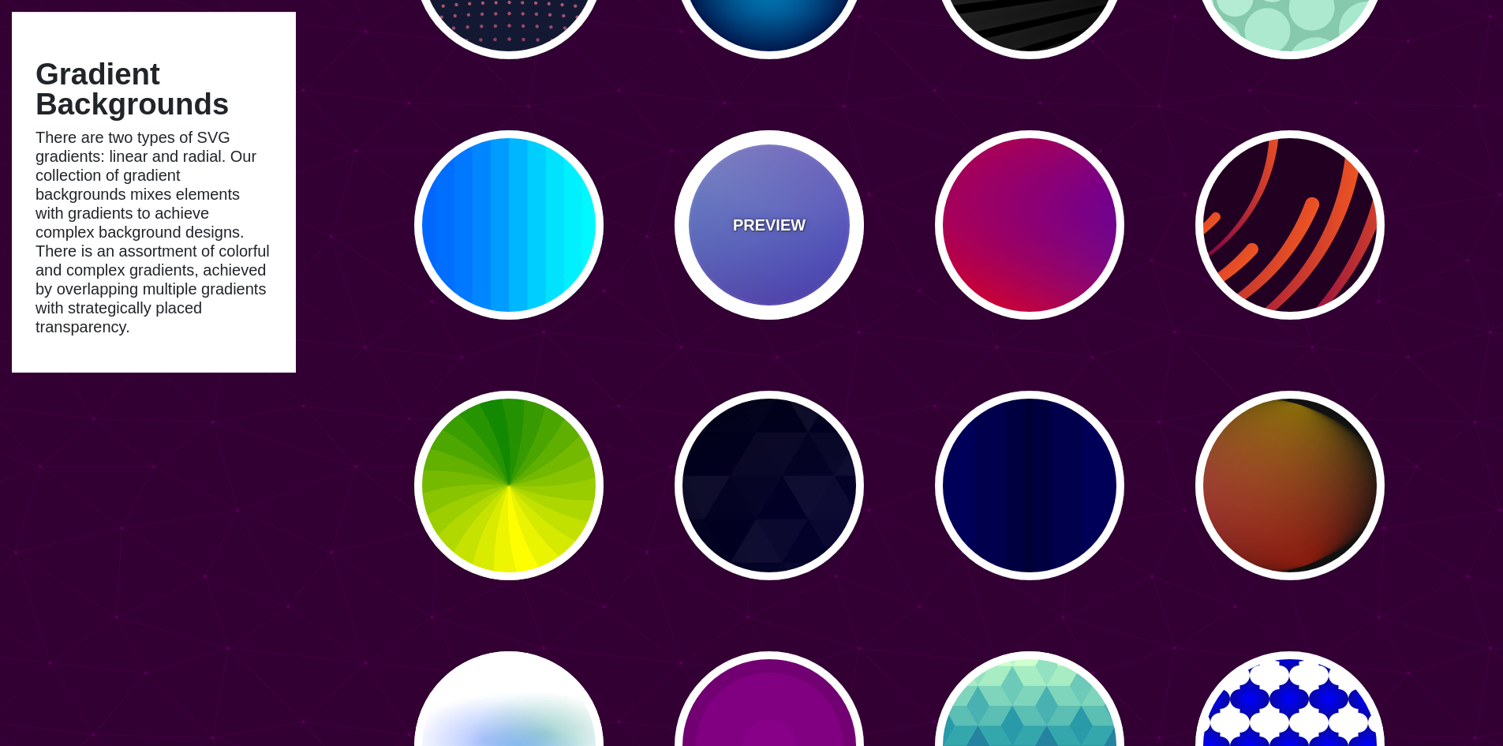
click at [786, 234] on p "PREVIEW" at bounding box center [769, 225] width 73 height 24
type input "#0000FF"
type input "#0099FF"
type input "#FF99FF"
type input "#880088"
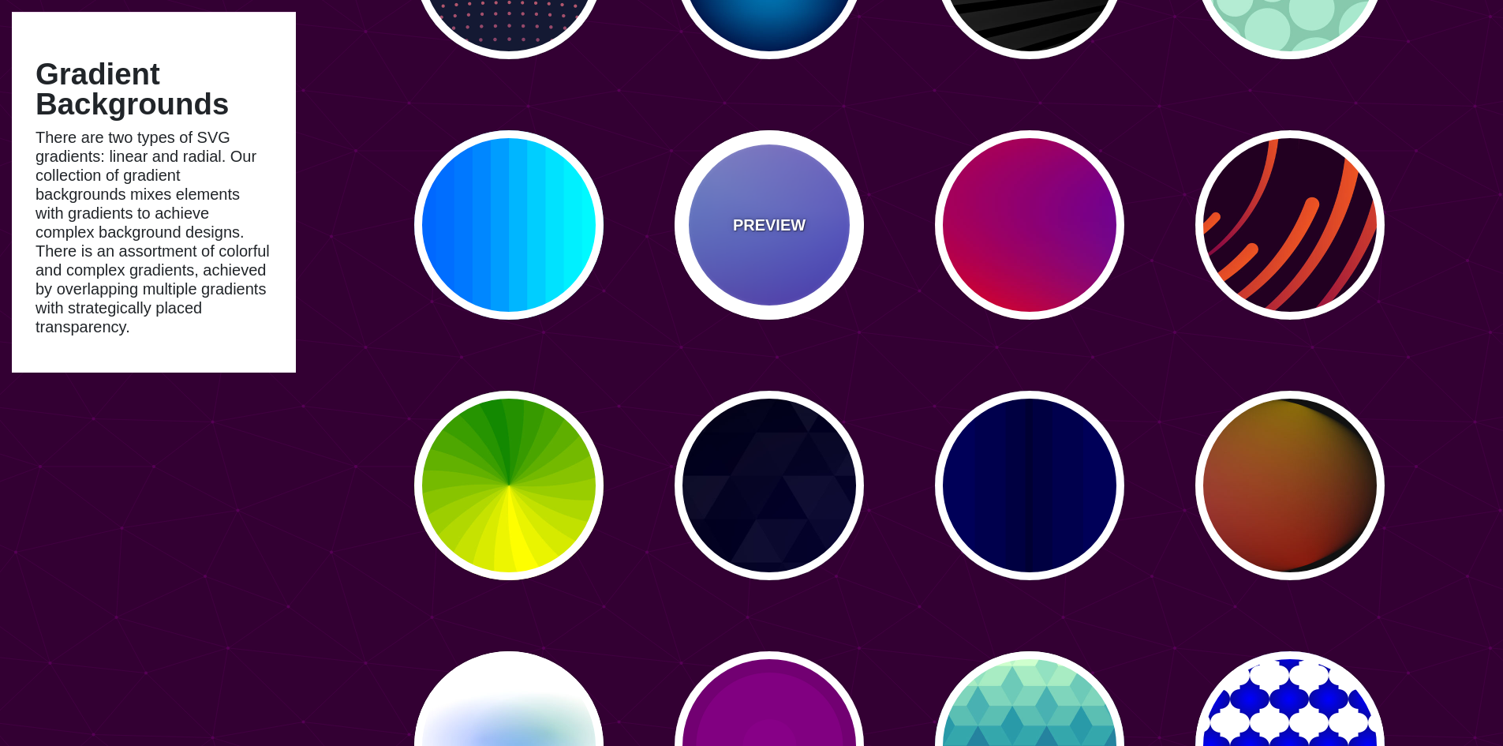
type input "12"
type input "0"
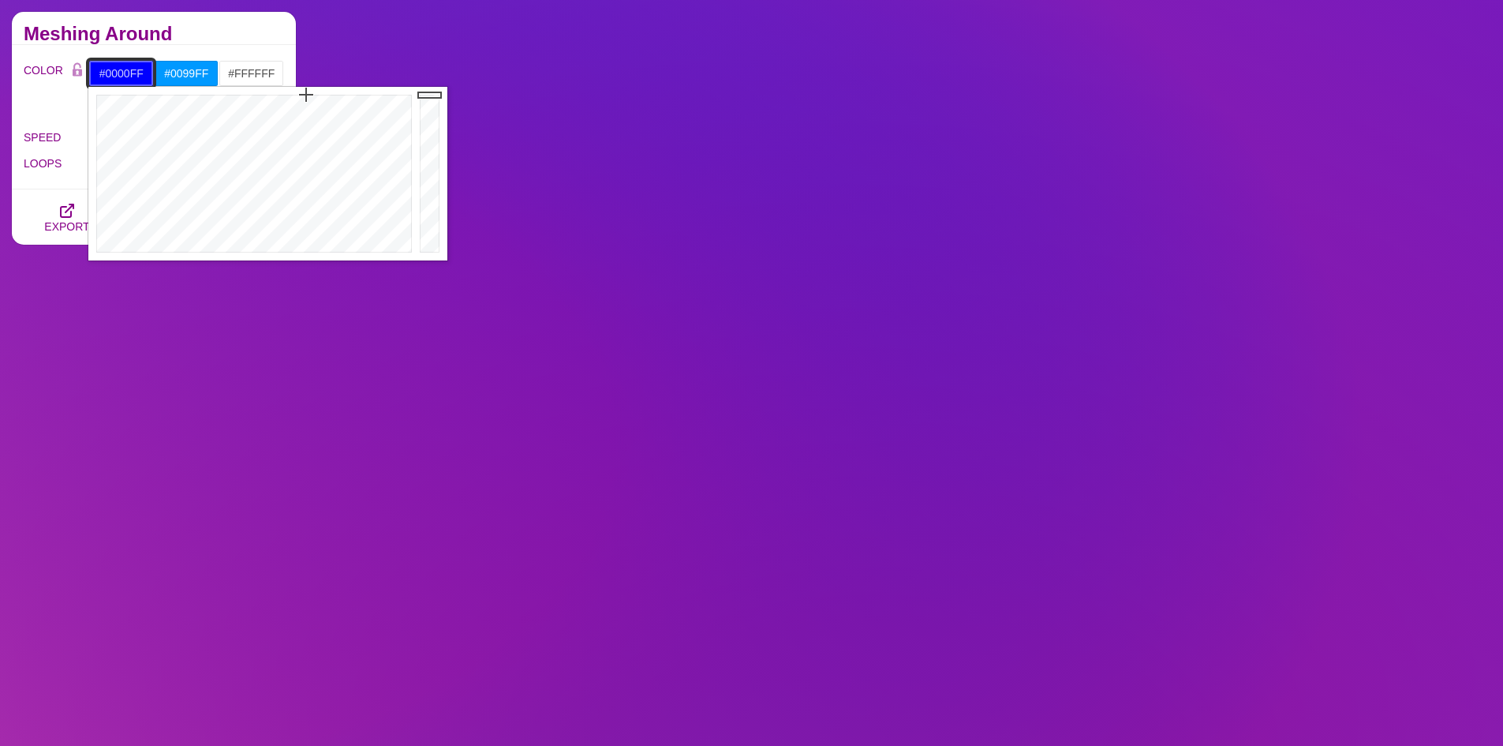
drag, startPoint x: 149, startPoint y: 73, endPoint x: 94, endPoint y: 74, distance: 55.3
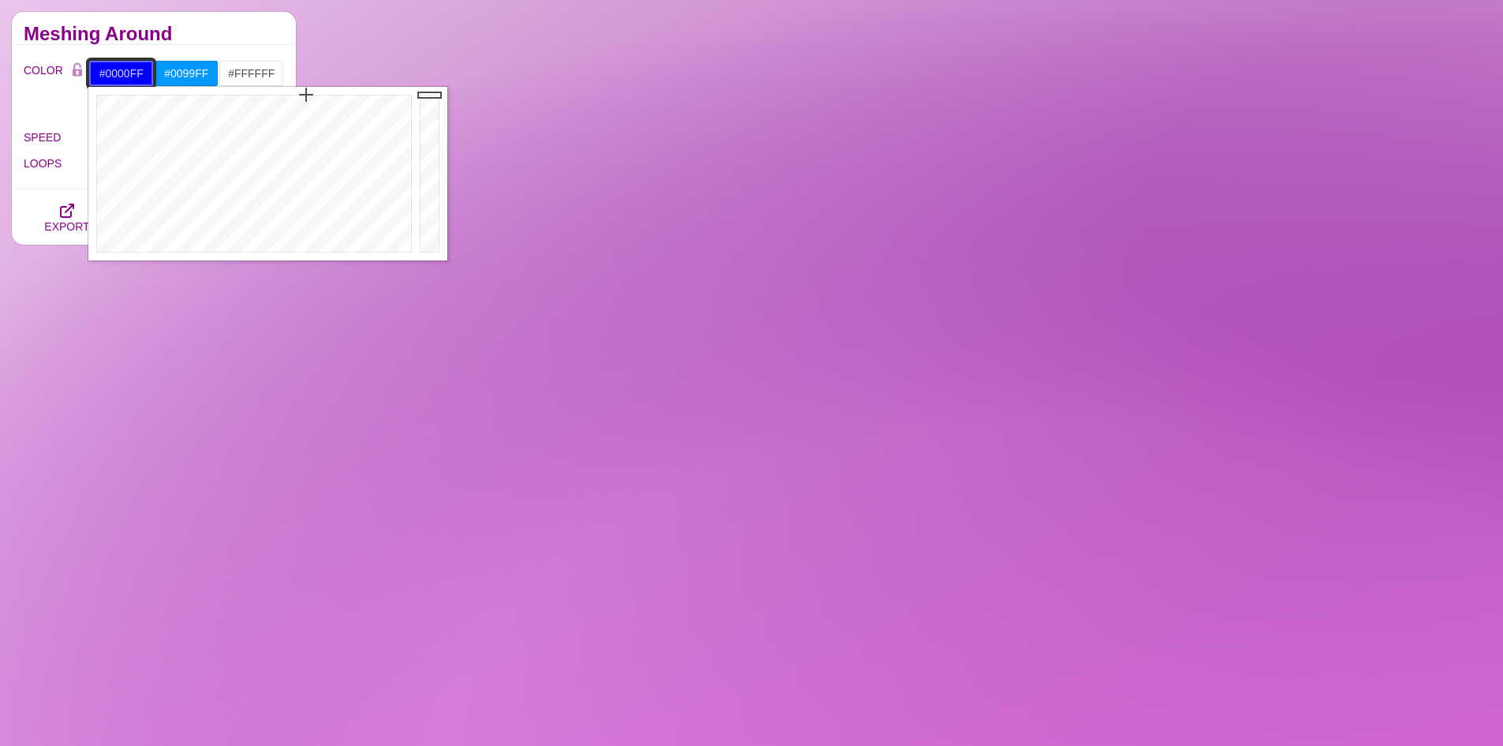
click at [94, 74] on input "#0000FF" at bounding box center [120, 73] width 65 height 27
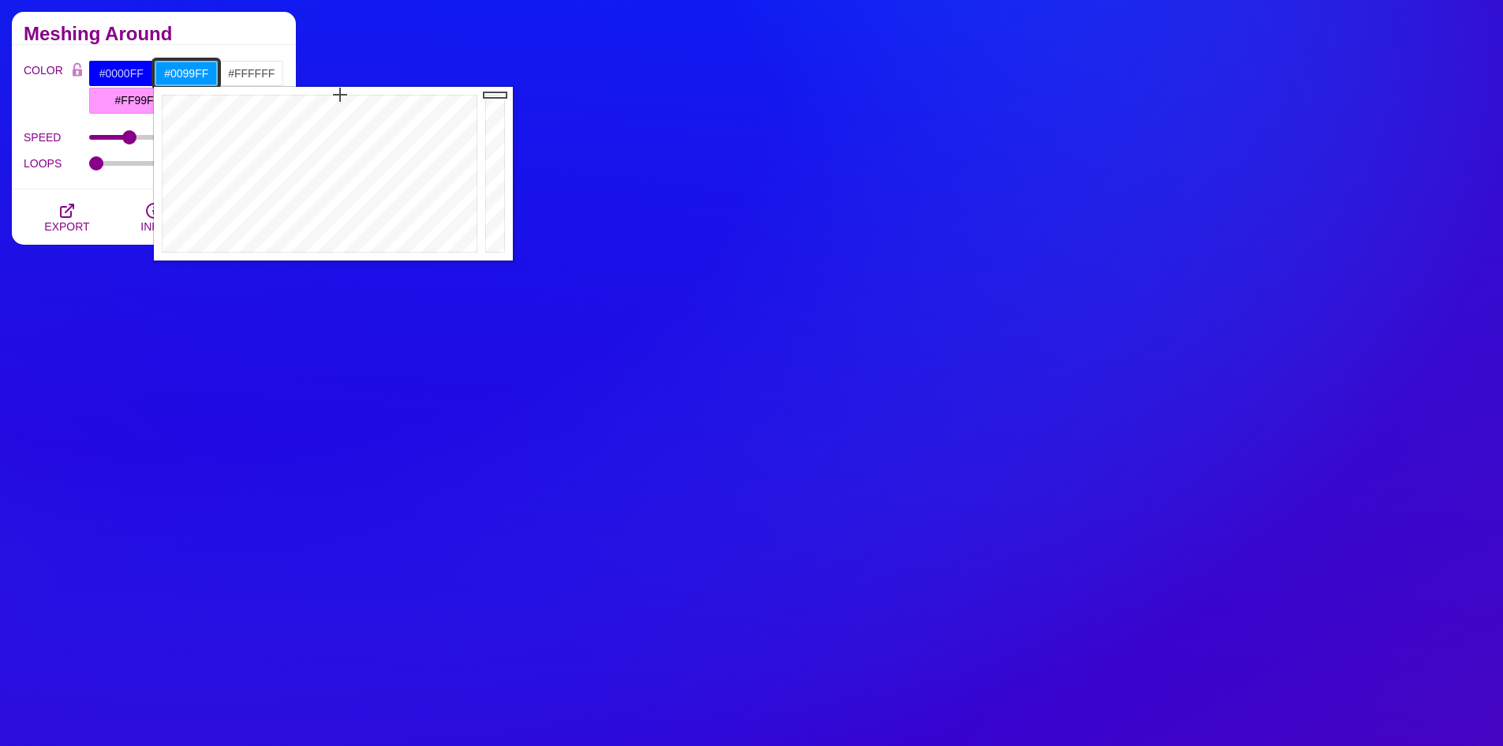
click at [211, 68] on input "#0099FF" at bounding box center [186, 73] width 65 height 27
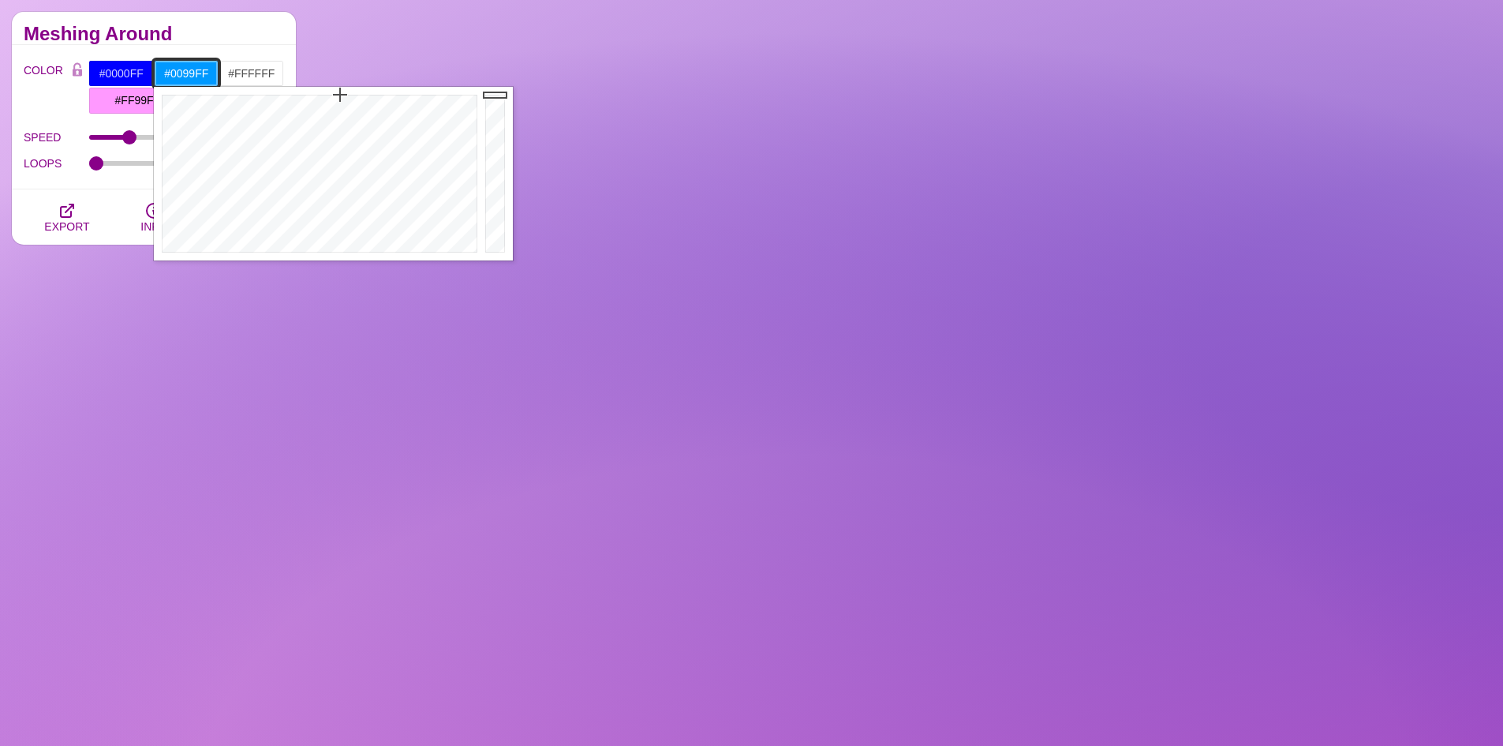
drag, startPoint x: 212, startPoint y: 68, endPoint x: 142, endPoint y: 74, distance: 70.5
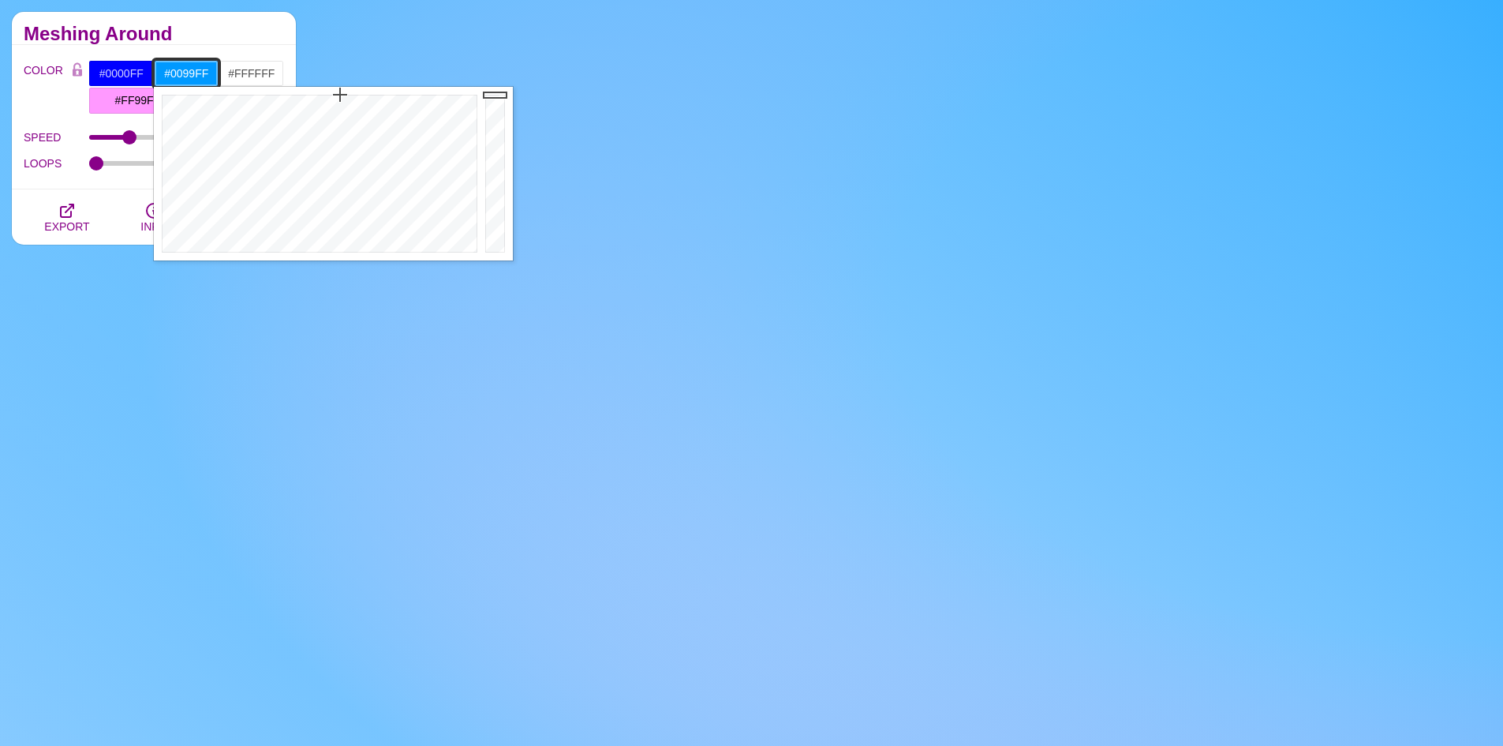
click at [142, 74] on div "#0000FF #0099FF #FFFFFF #FF99FF #880088 #666666 #777777 #888888 #999999" at bounding box center [186, 87] width 196 height 54
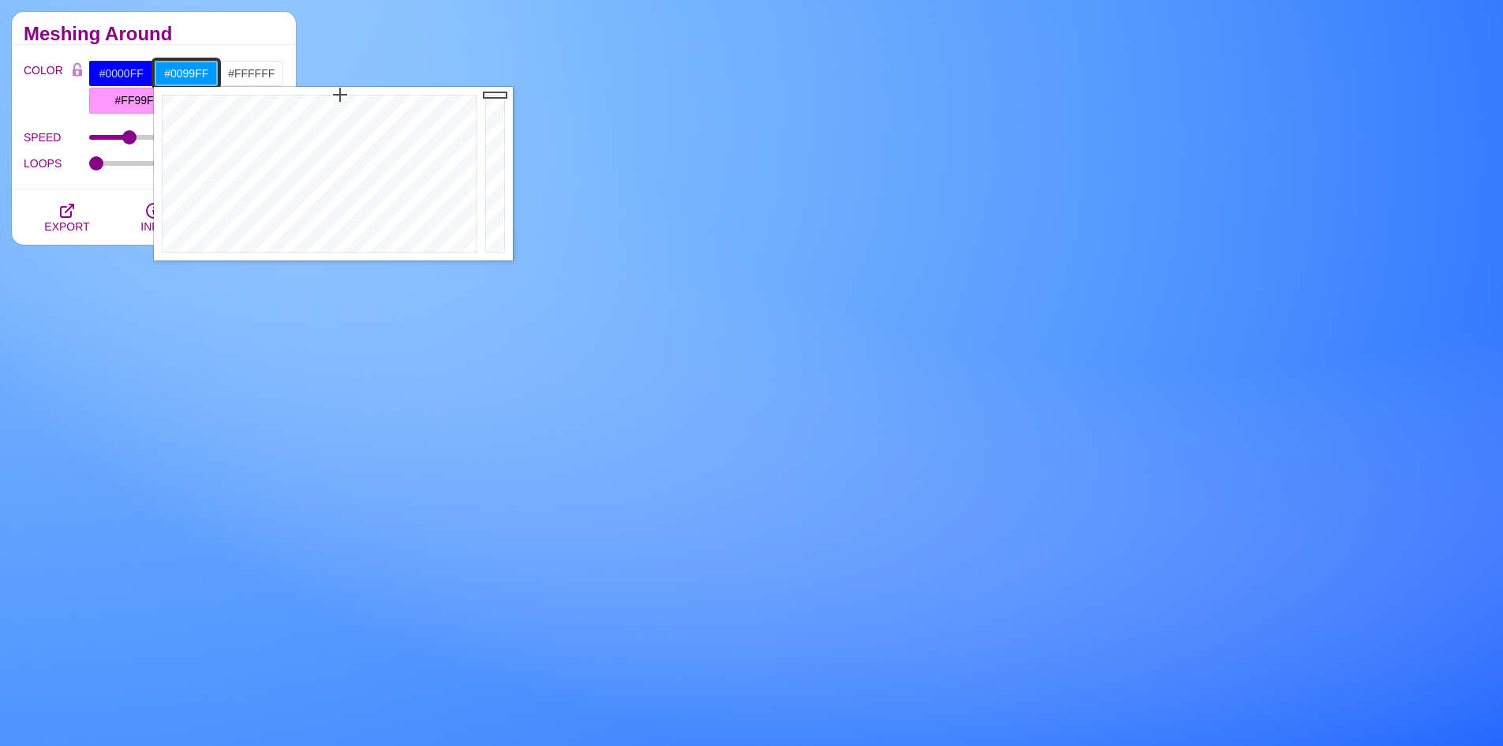
paste input "DBE1E9"
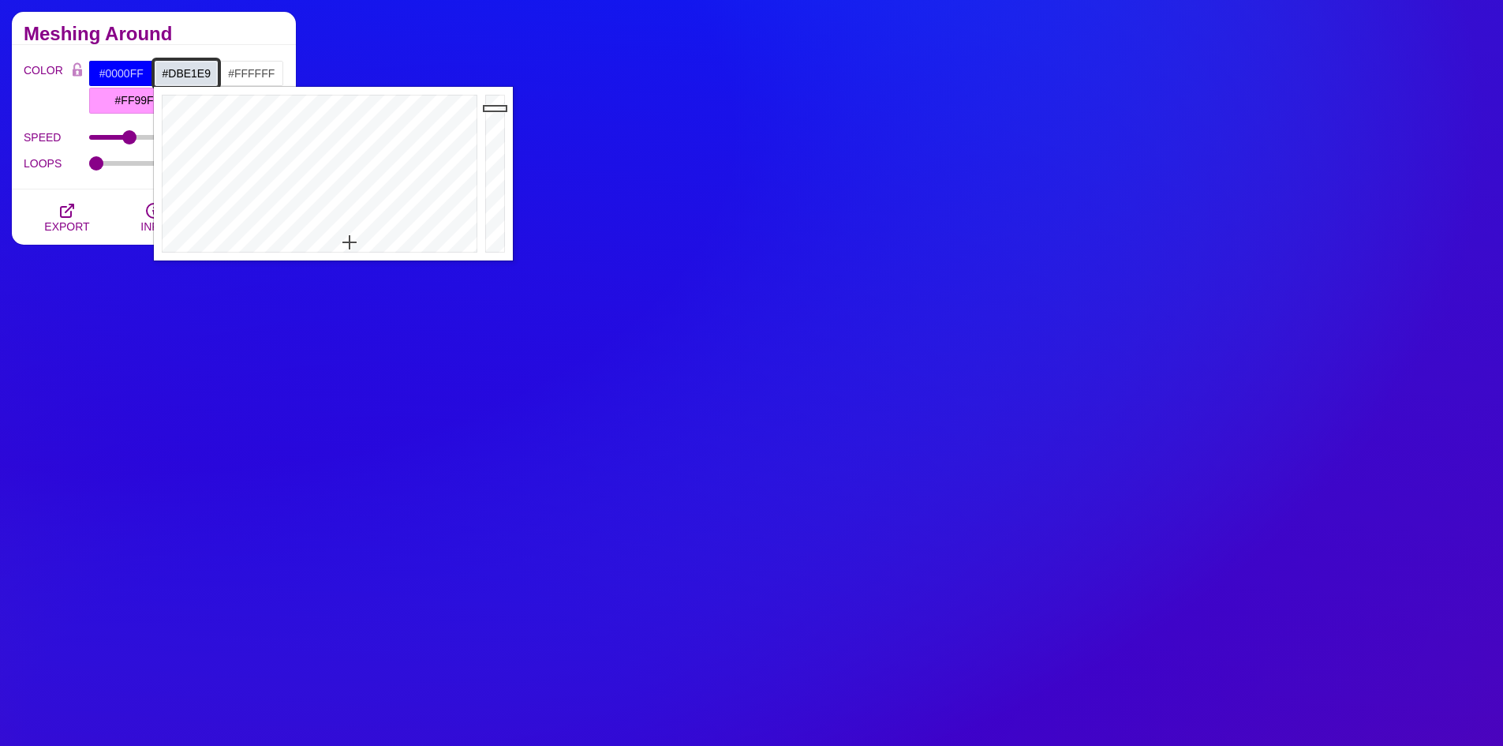
type input "#DBE1E9"
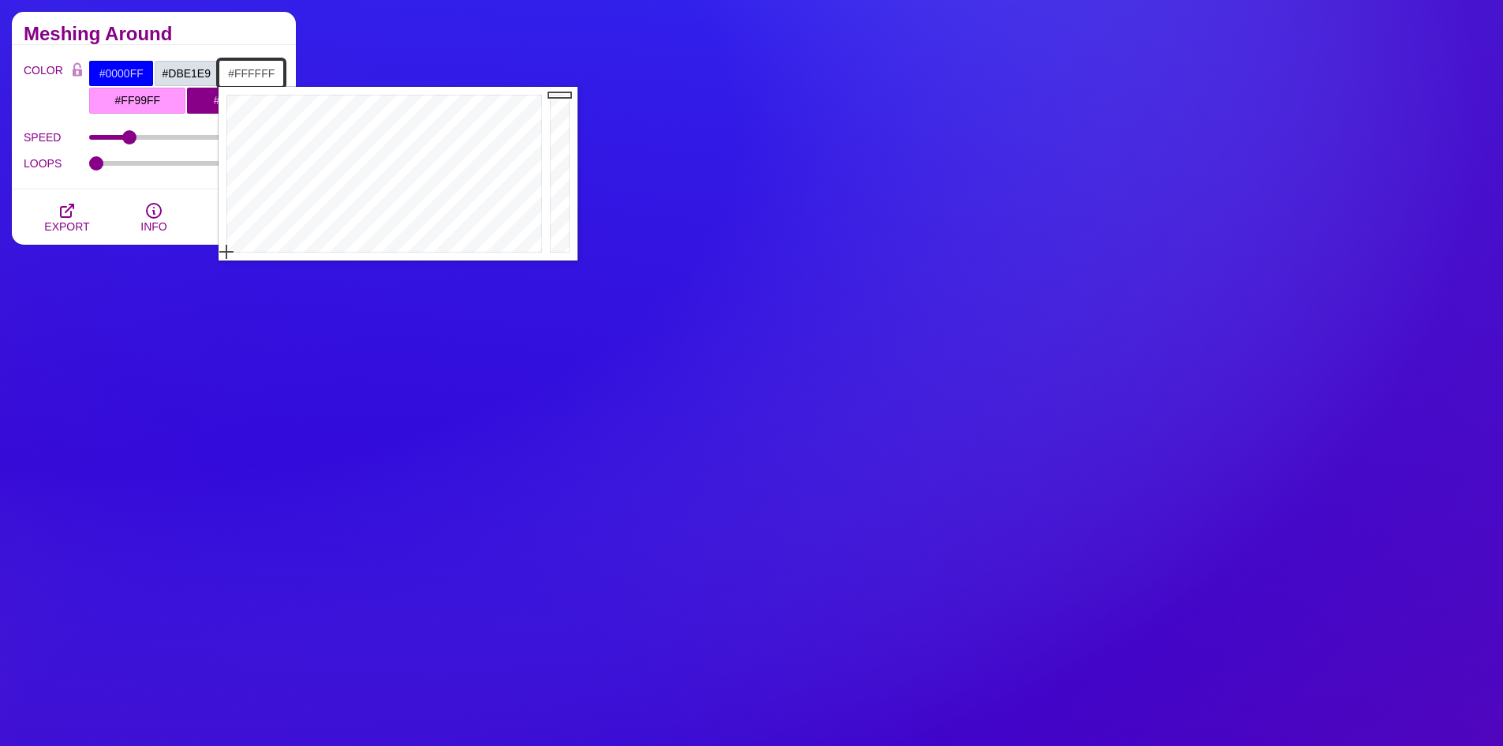
click at [249, 74] on input "#FFFFFF" at bounding box center [251, 73] width 65 height 27
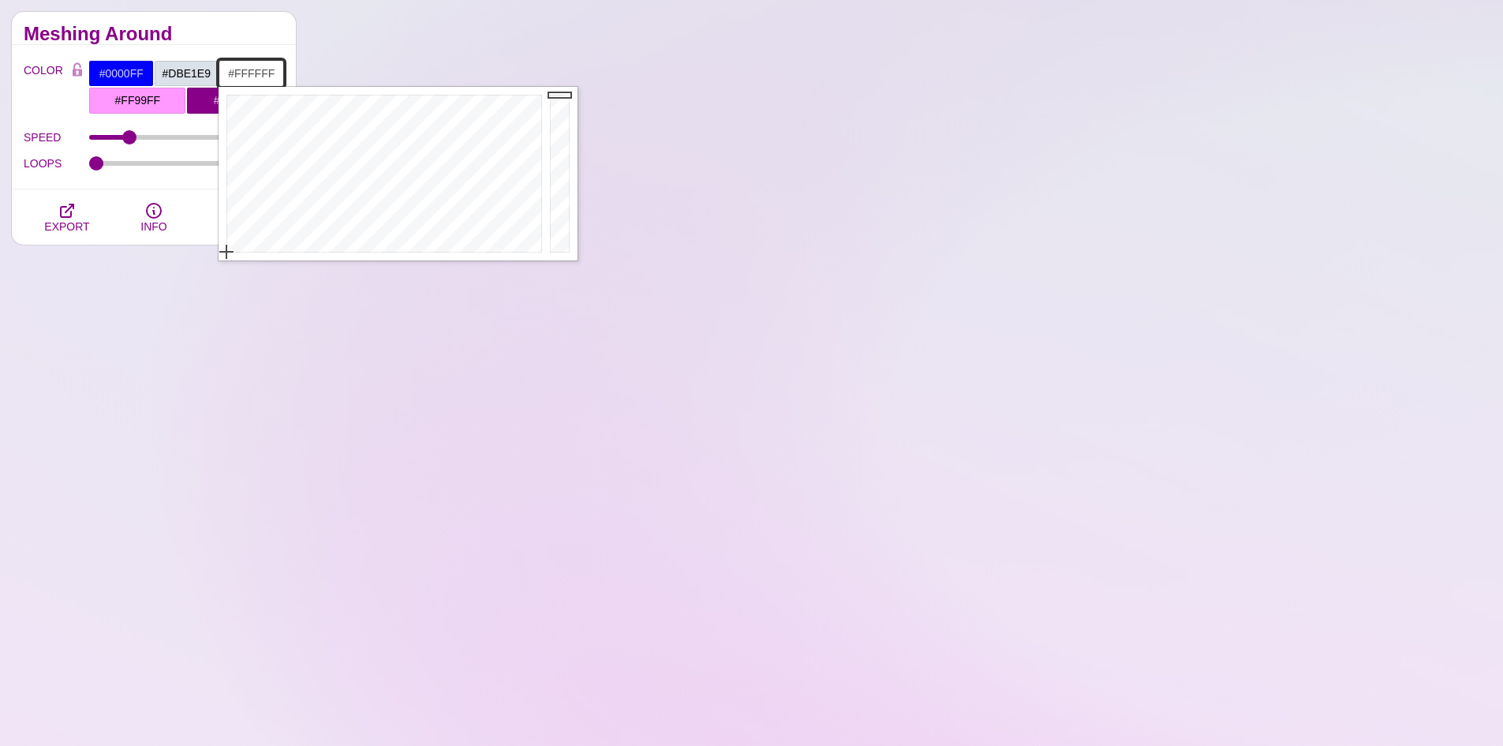
drag, startPoint x: 277, startPoint y: 69, endPoint x: 220, endPoint y: 73, distance: 57.0
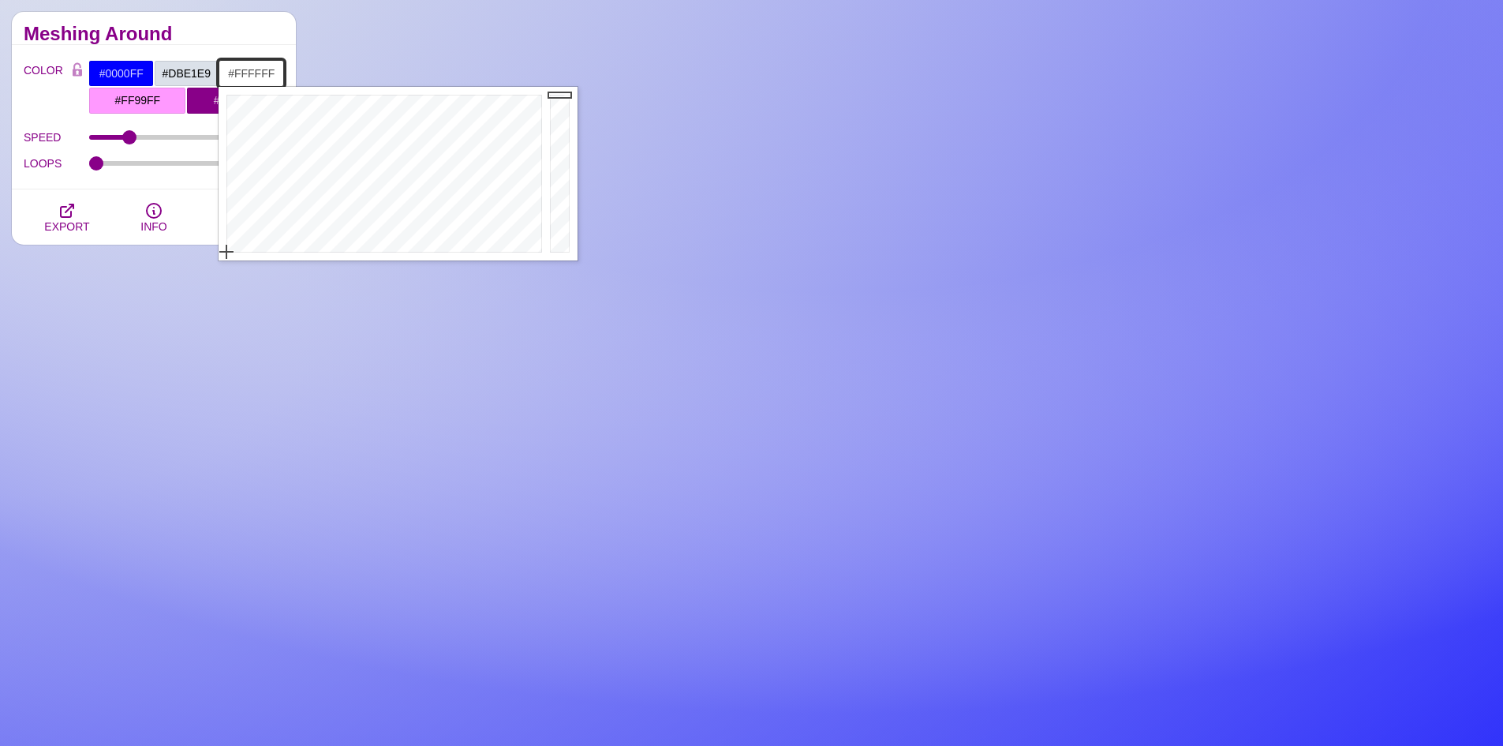
click at [220, 73] on input "#FFFFFF" at bounding box center [251, 73] width 65 height 27
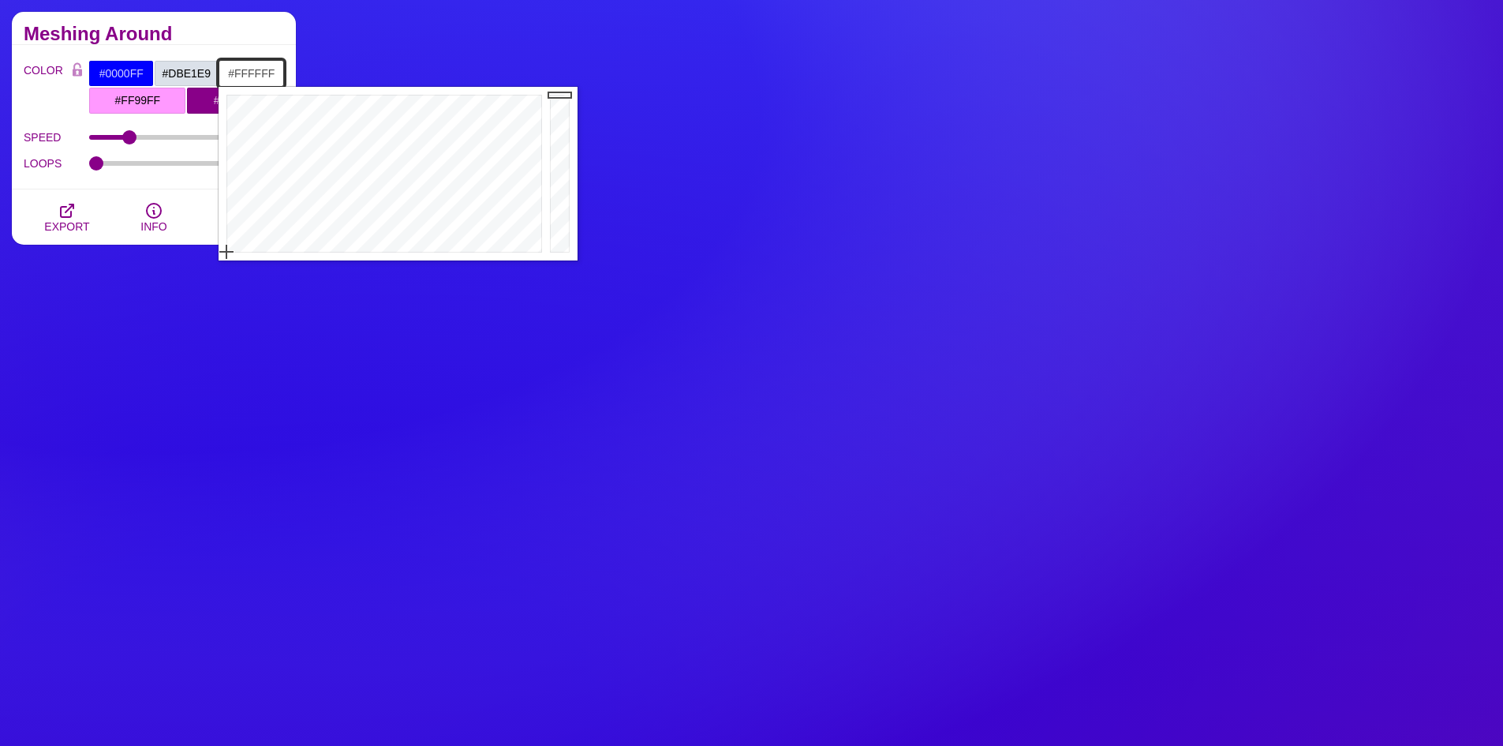
paste input "E6EAE"
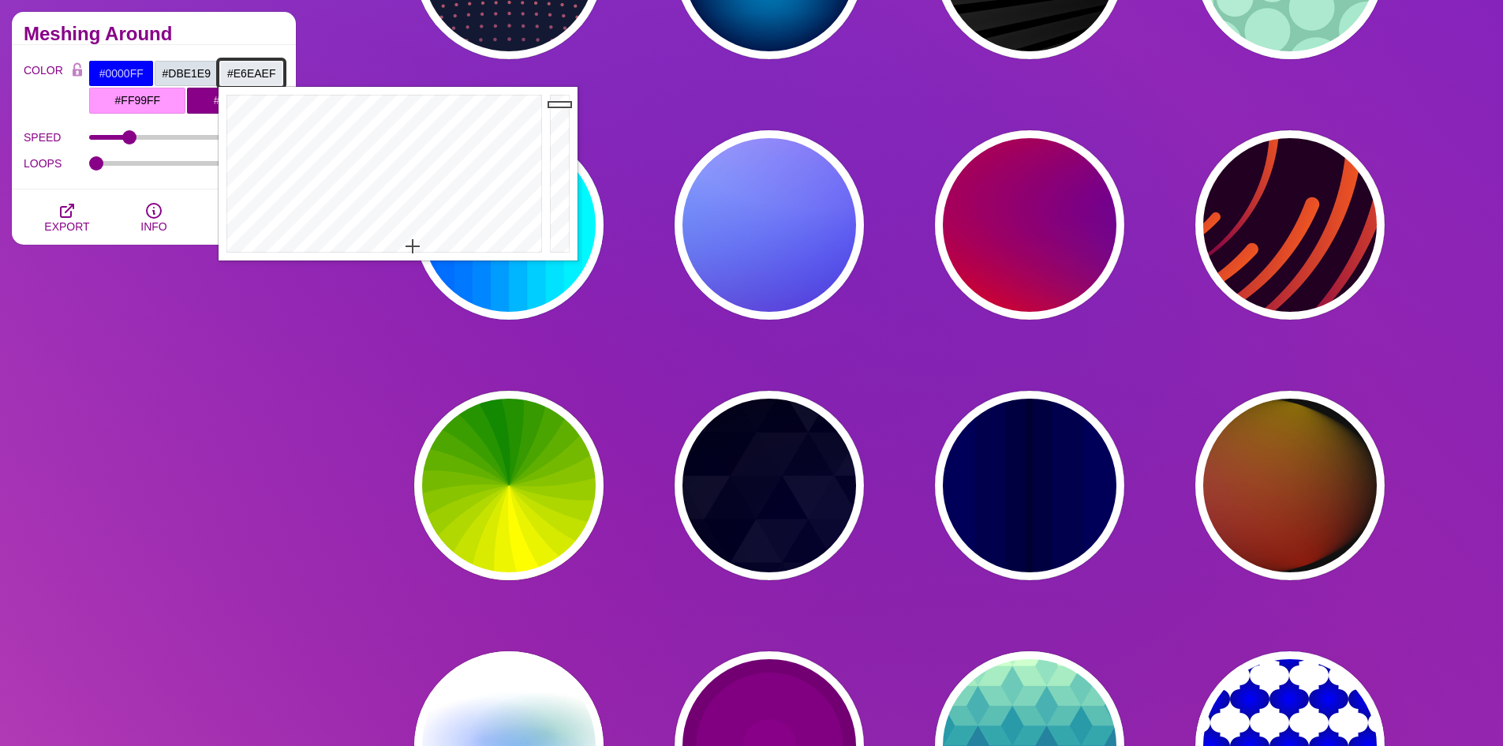
type input "#E6EAEF"
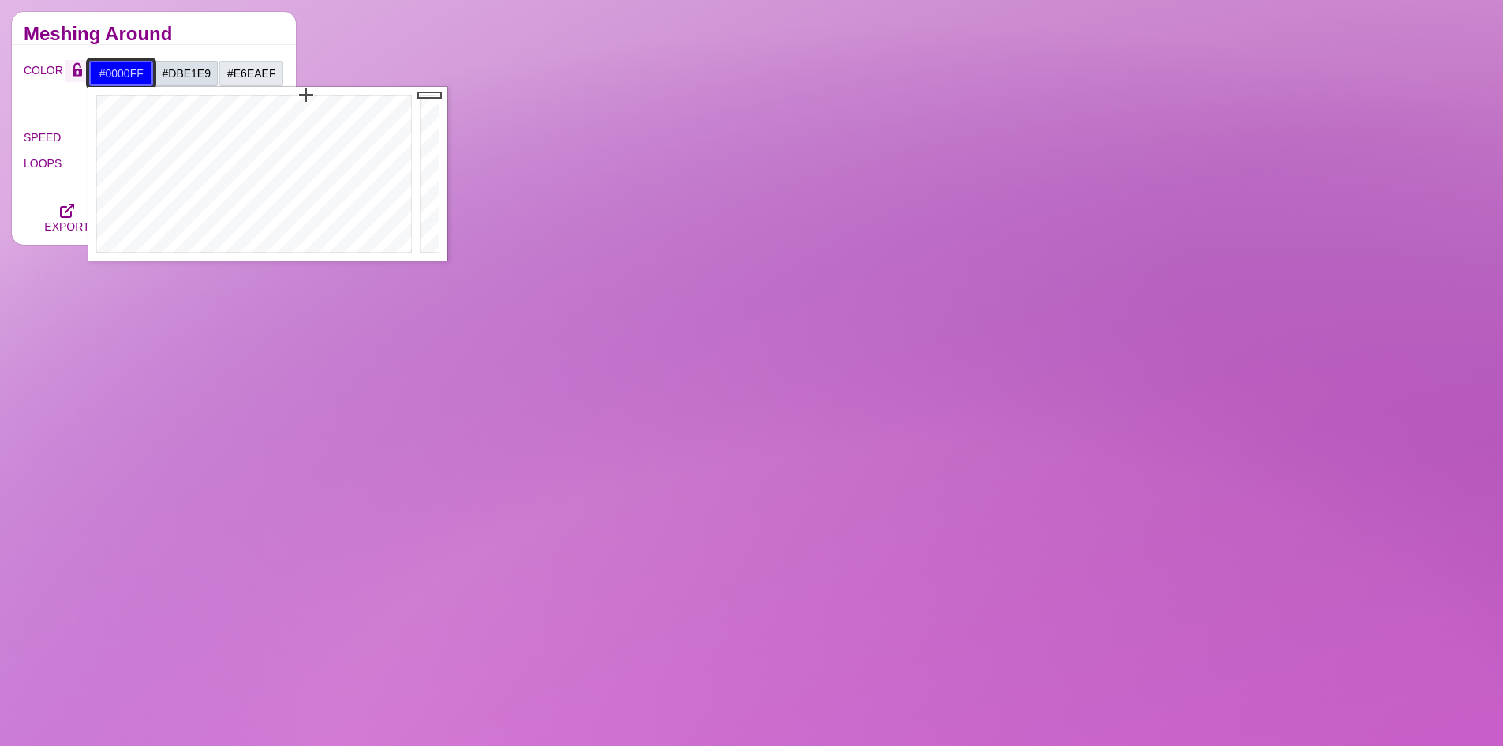
drag, startPoint x: 145, startPoint y: 69, endPoint x: 83, endPoint y: 77, distance: 62.8
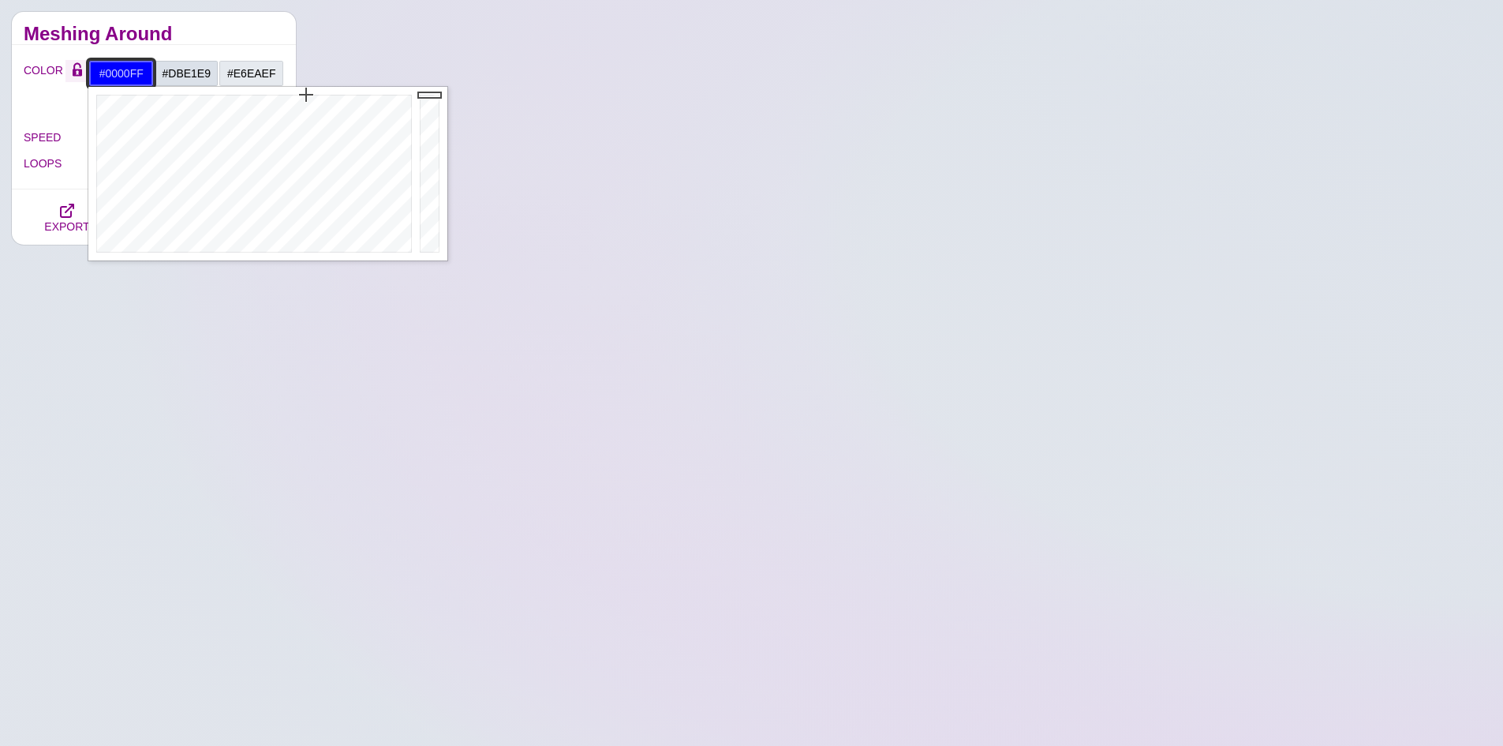
click at [83, 77] on div "COLOR #0000FF #DBE1E9 #E6EAEF #FF99FF #880088 #666666 #777777 #888888 #999999" at bounding box center [154, 87] width 260 height 54
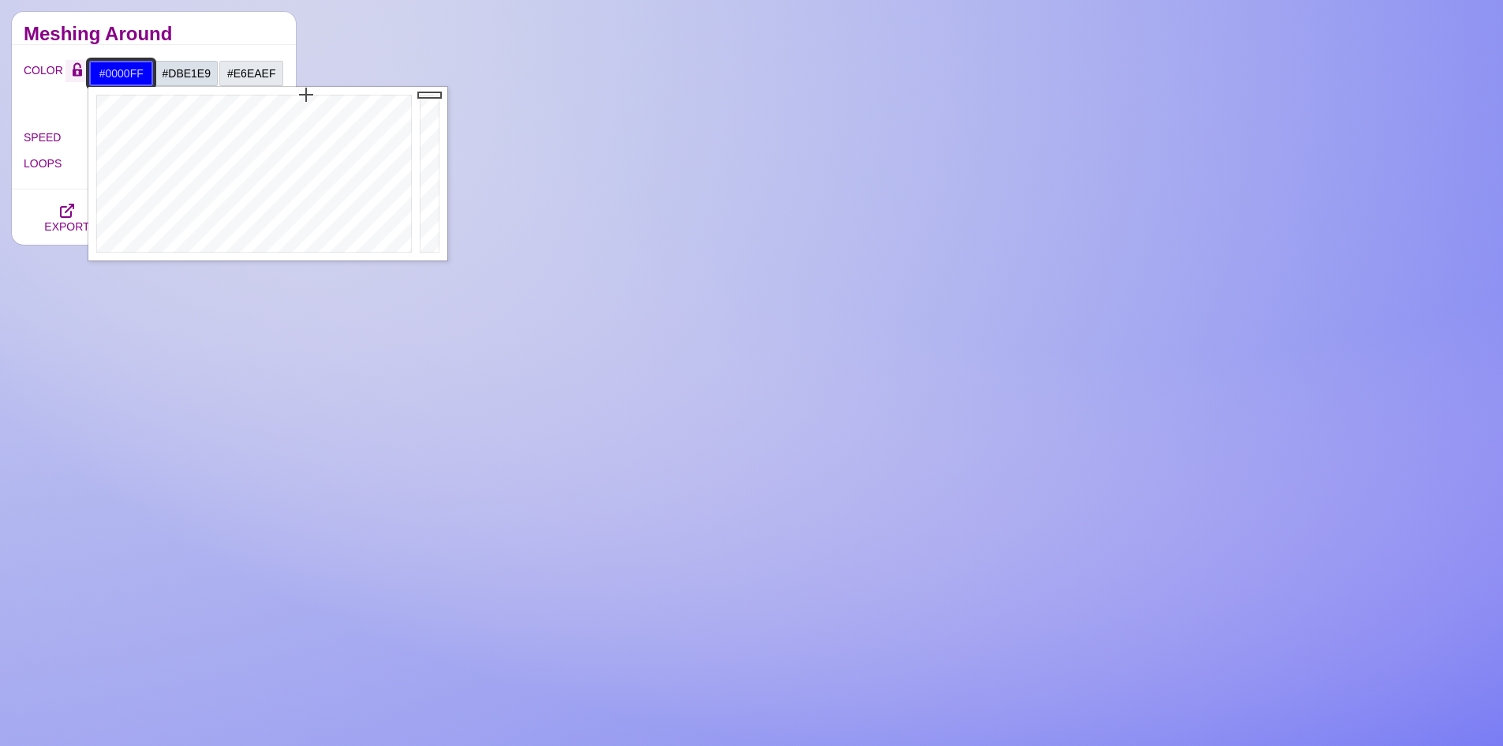
paste input "51D4B"
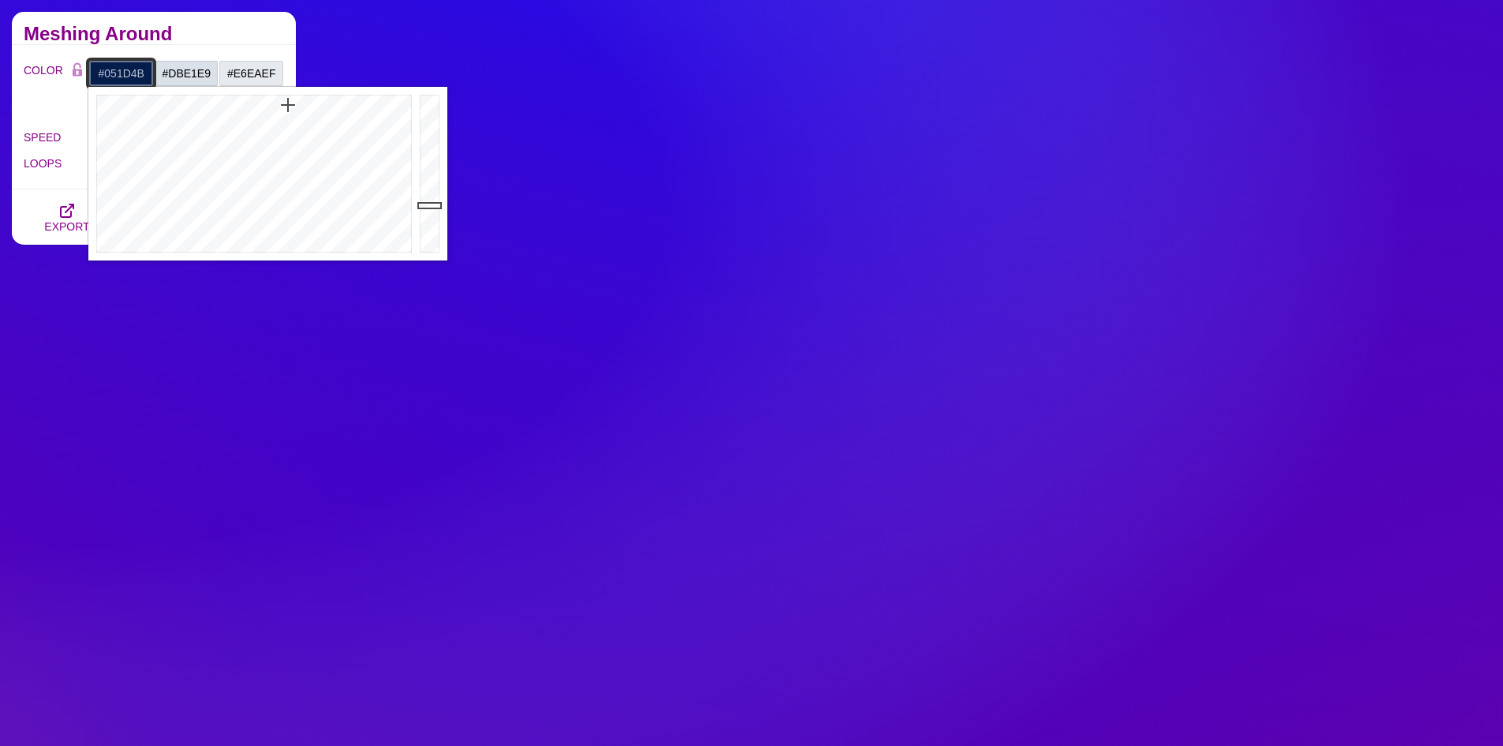
type input "#051D4B"
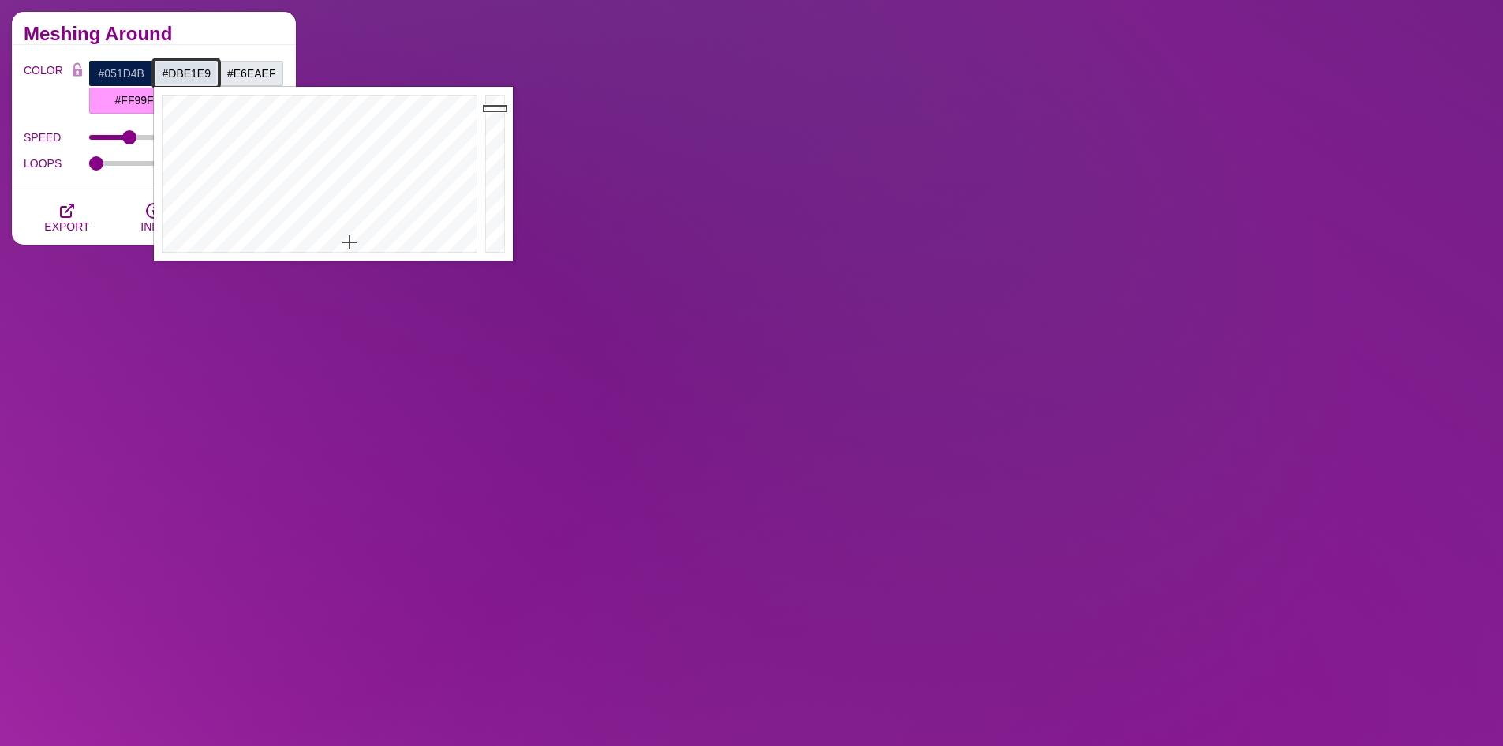
click at [181, 81] on input "#DBE1E9" at bounding box center [186, 73] width 65 height 27
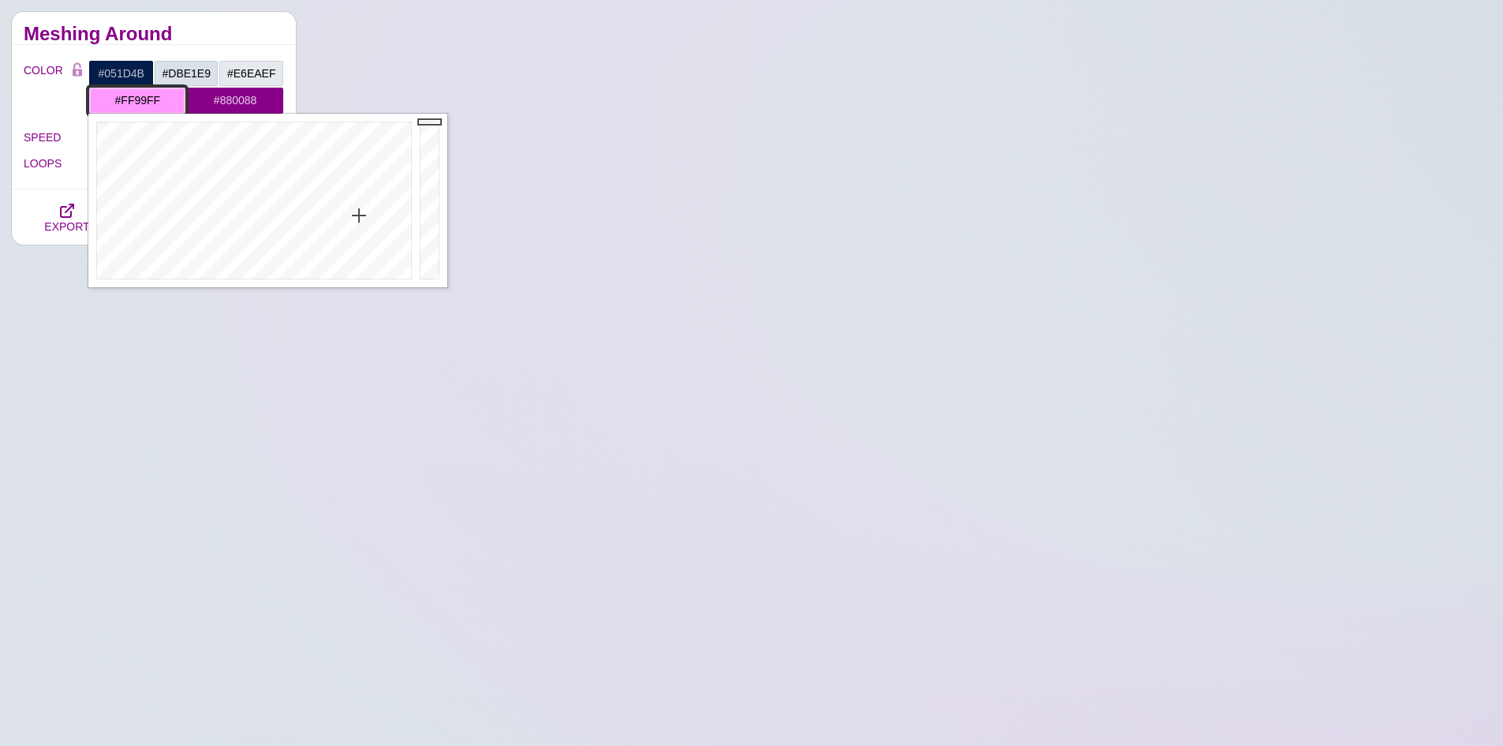
click at [133, 104] on input "#FF99FF" at bounding box center [137, 100] width 98 height 27
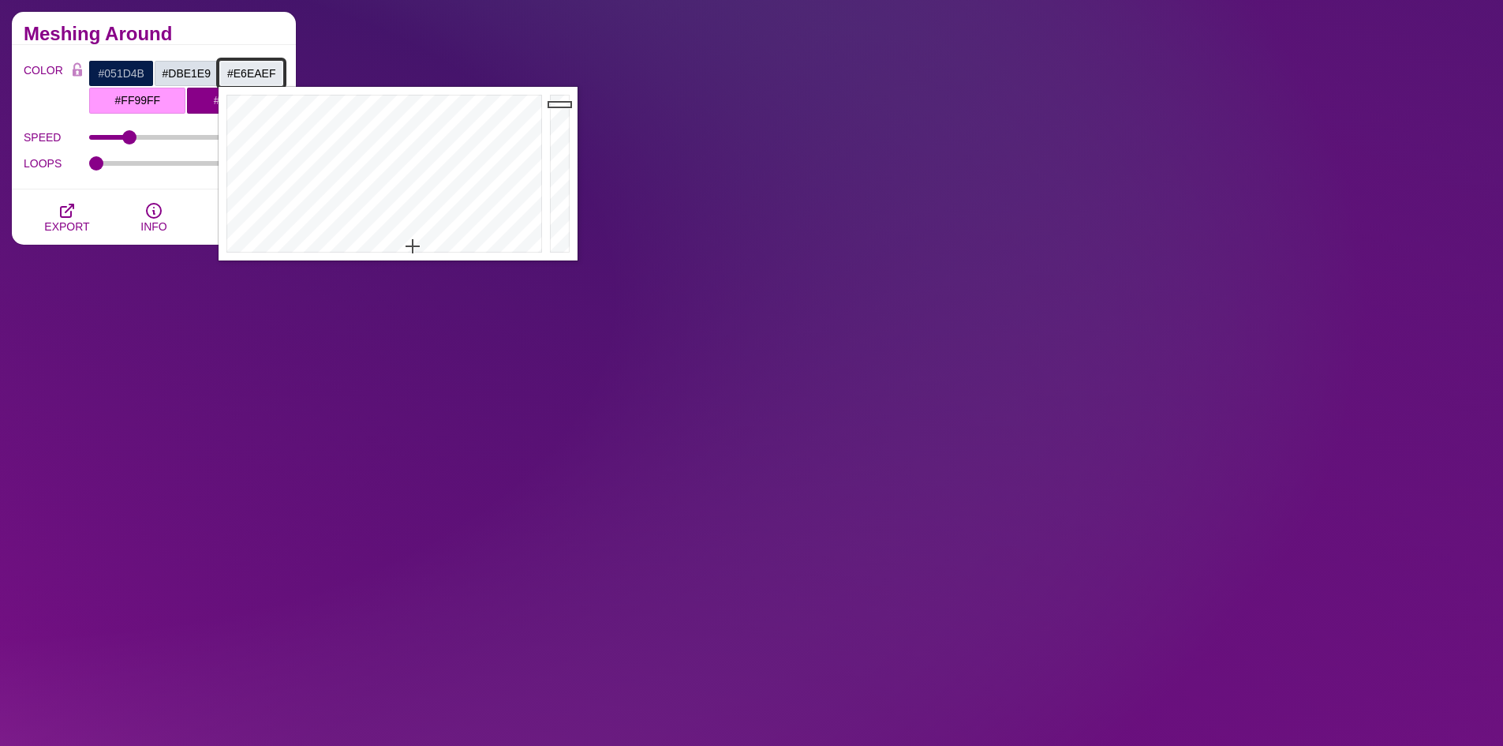
drag, startPoint x: 280, startPoint y: 67, endPoint x: 217, endPoint y: 71, distance: 63.2
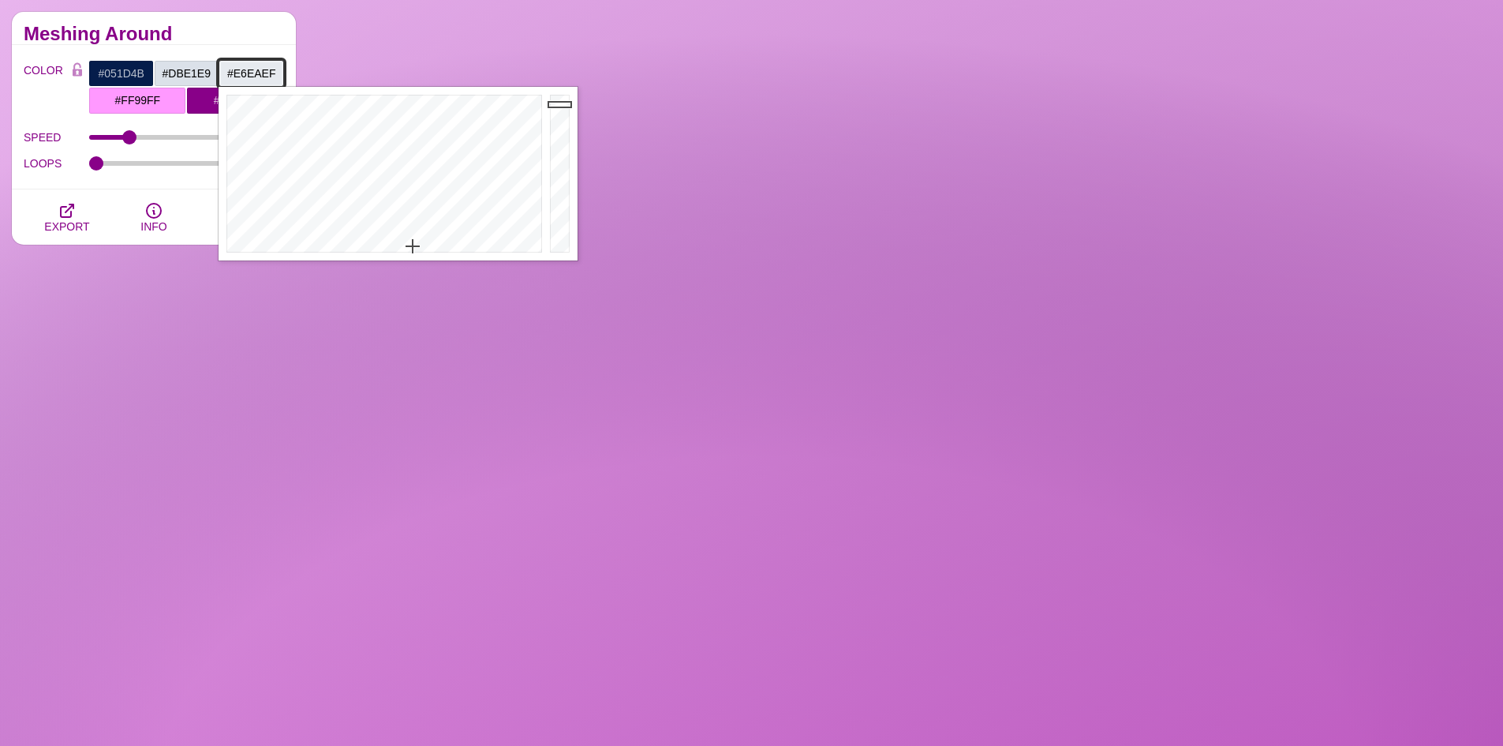
click at [217, 71] on div "#051D4B #DBE1E9 #E6EAEF #FF99FF #880088 #666666 #777777 #888888 #999999" at bounding box center [186, 87] width 196 height 54
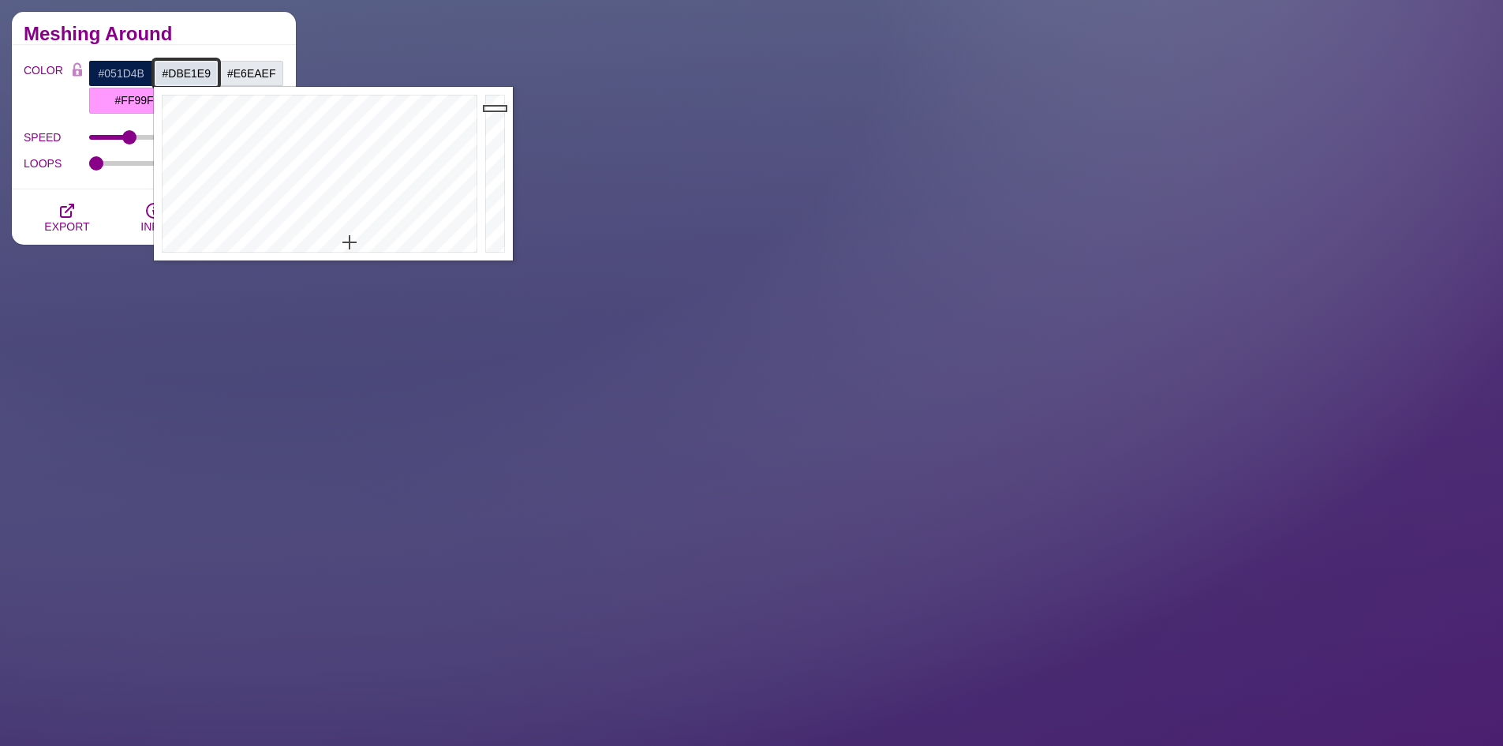
click at [215, 68] on input "#DBE1E9" at bounding box center [186, 73] width 65 height 27
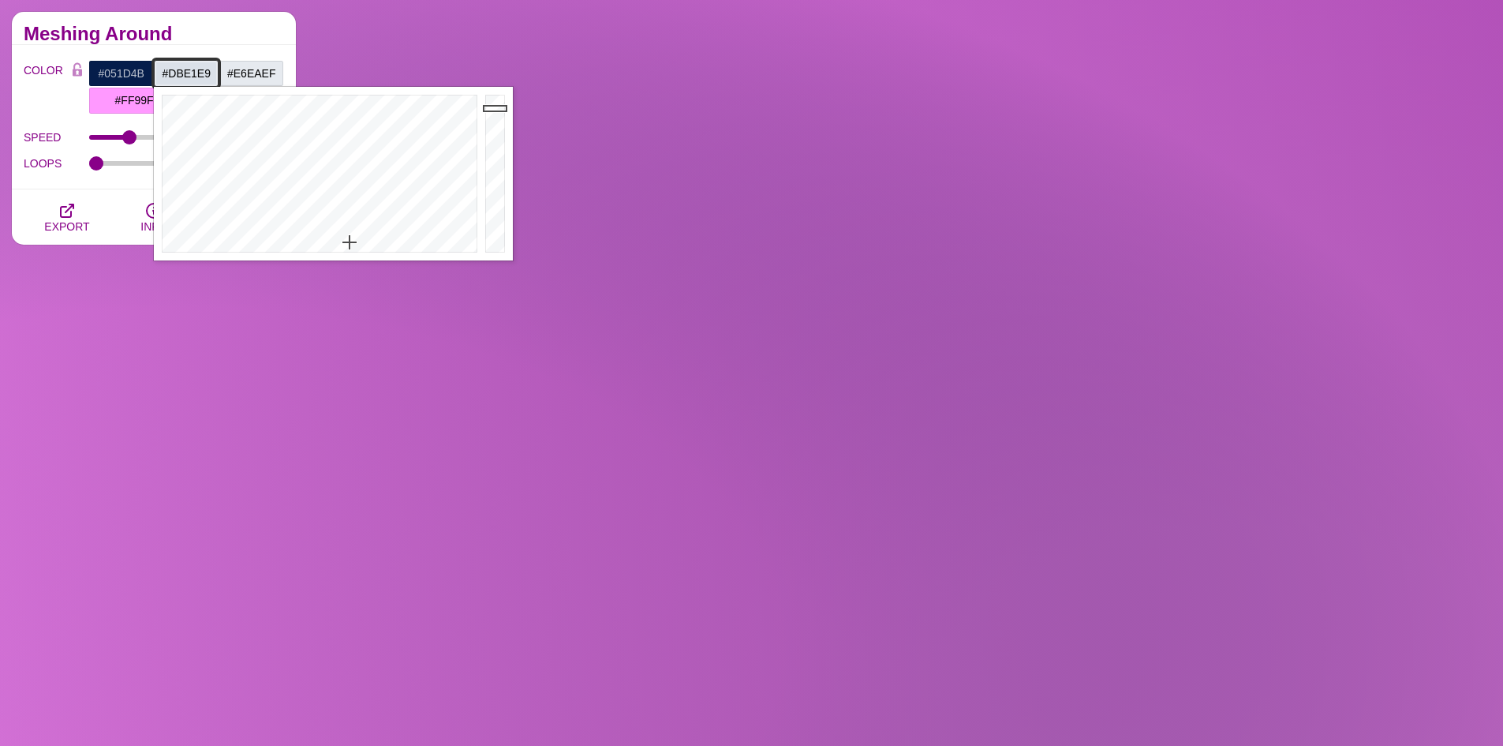
drag, startPoint x: 215, startPoint y: 73, endPoint x: 155, endPoint y: 73, distance: 60.0
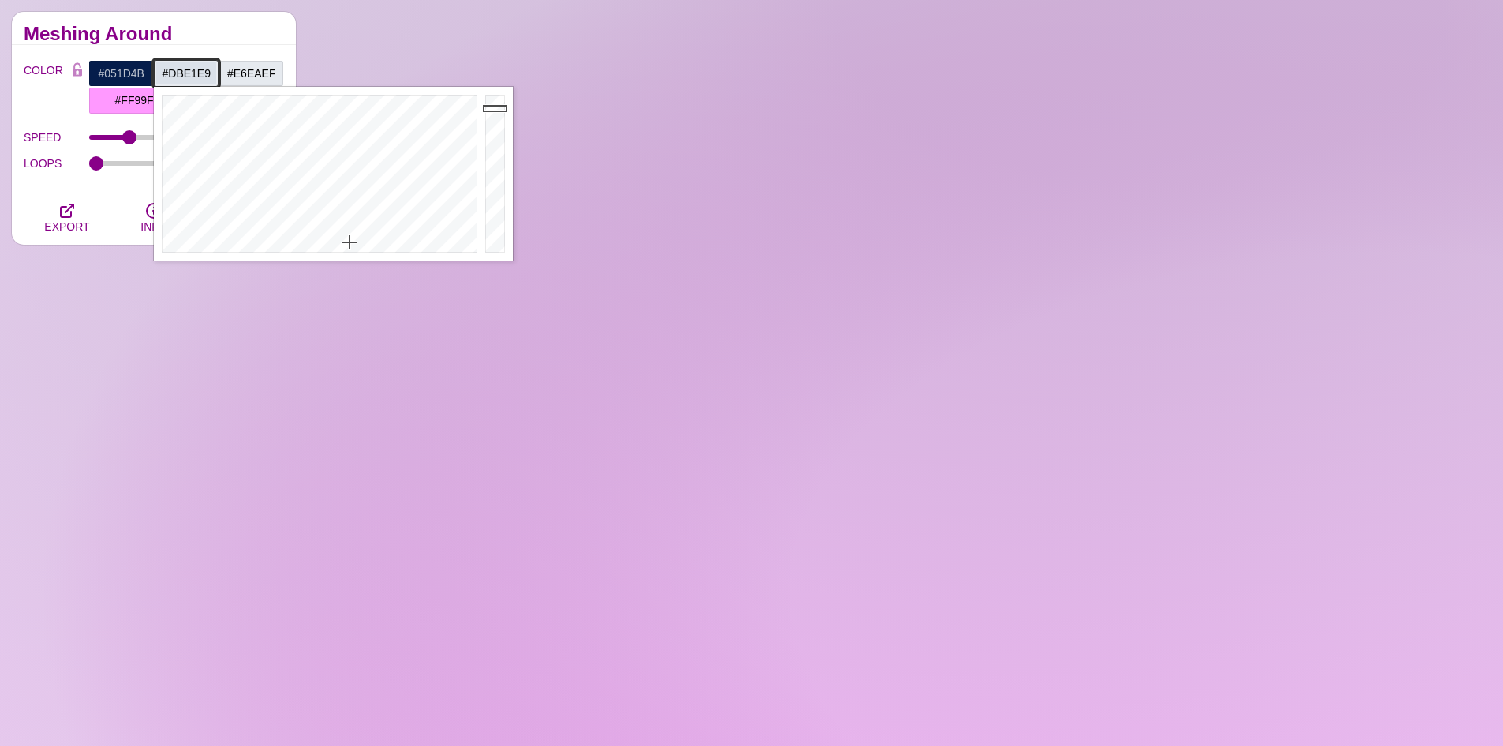
click at [155, 73] on input "#DBE1E9" at bounding box center [186, 73] width 65 height 27
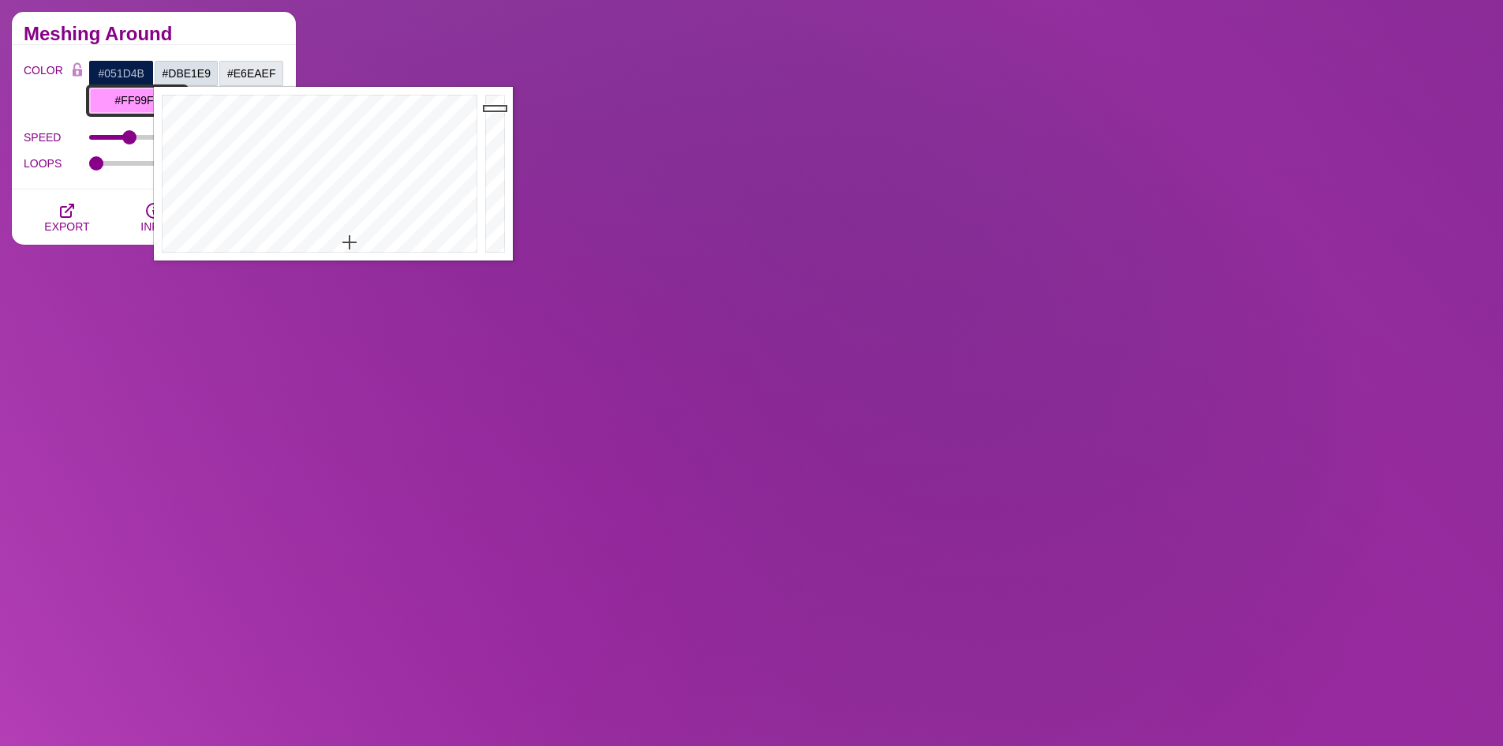
click at [134, 99] on input "#FF99FF" at bounding box center [137, 100] width 98 height 27
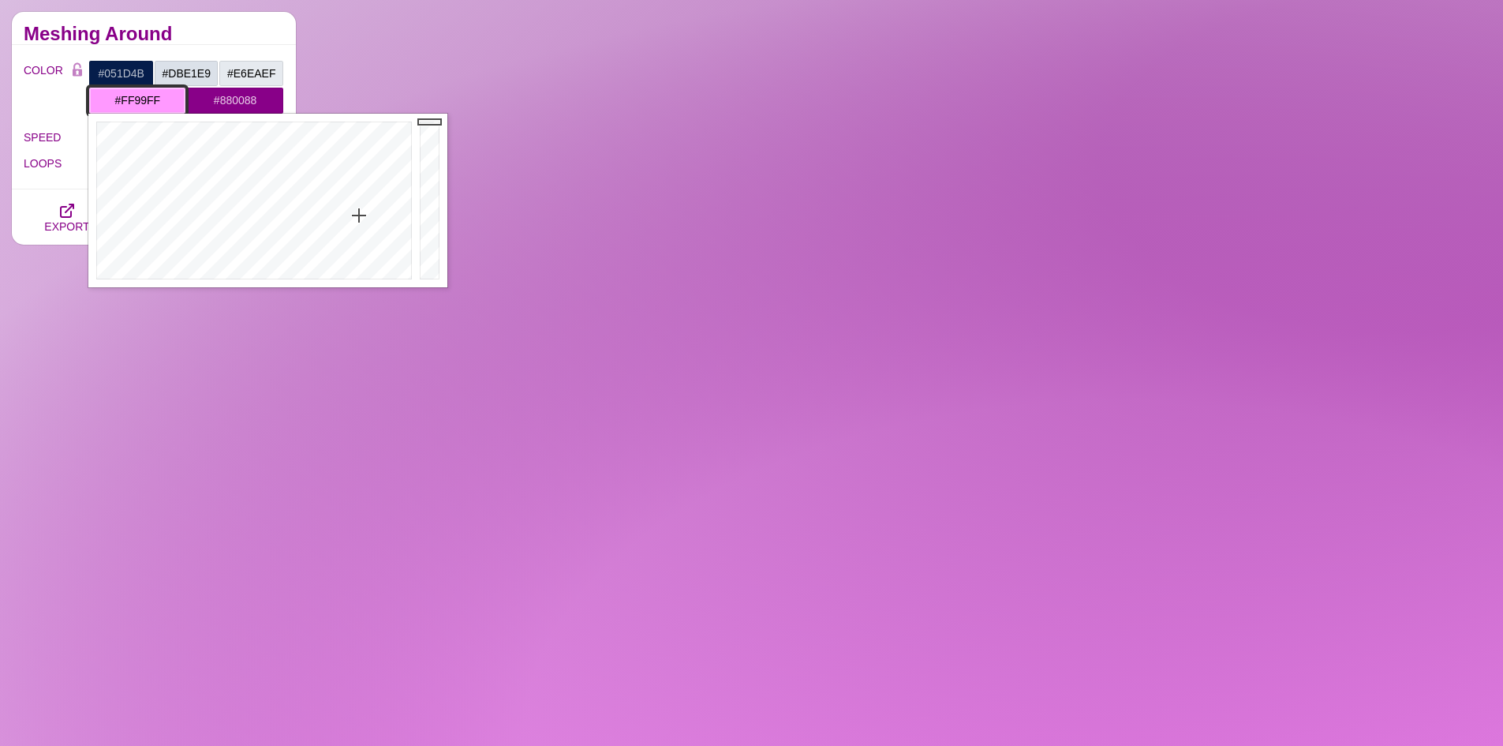
drag, startPoint x: 114, startPoint y: 99, endPoint x: 181, endPoint y: 98, distance: 67.1
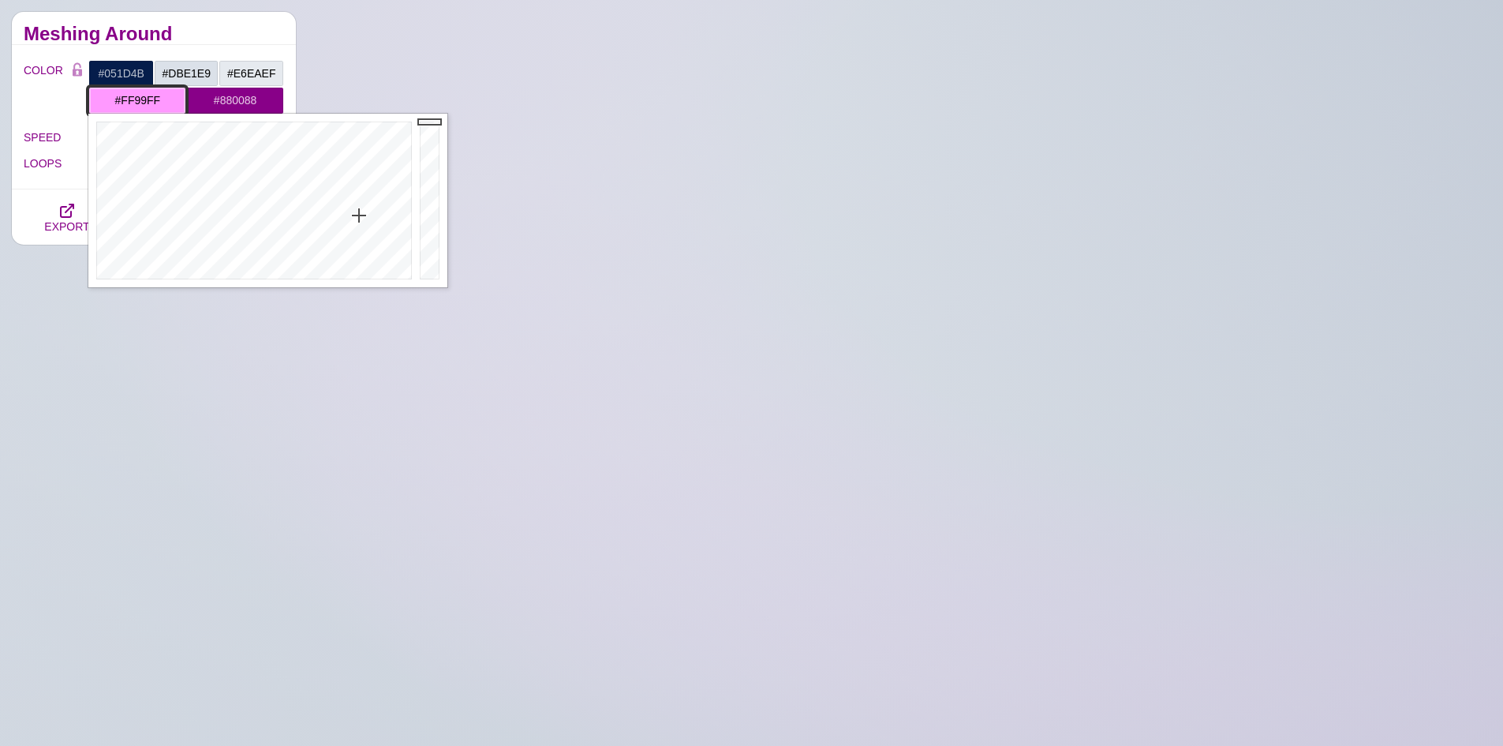
click at [181, 98] on input "#FF99FF" at bounding box center [137, 100] width 98 height 27
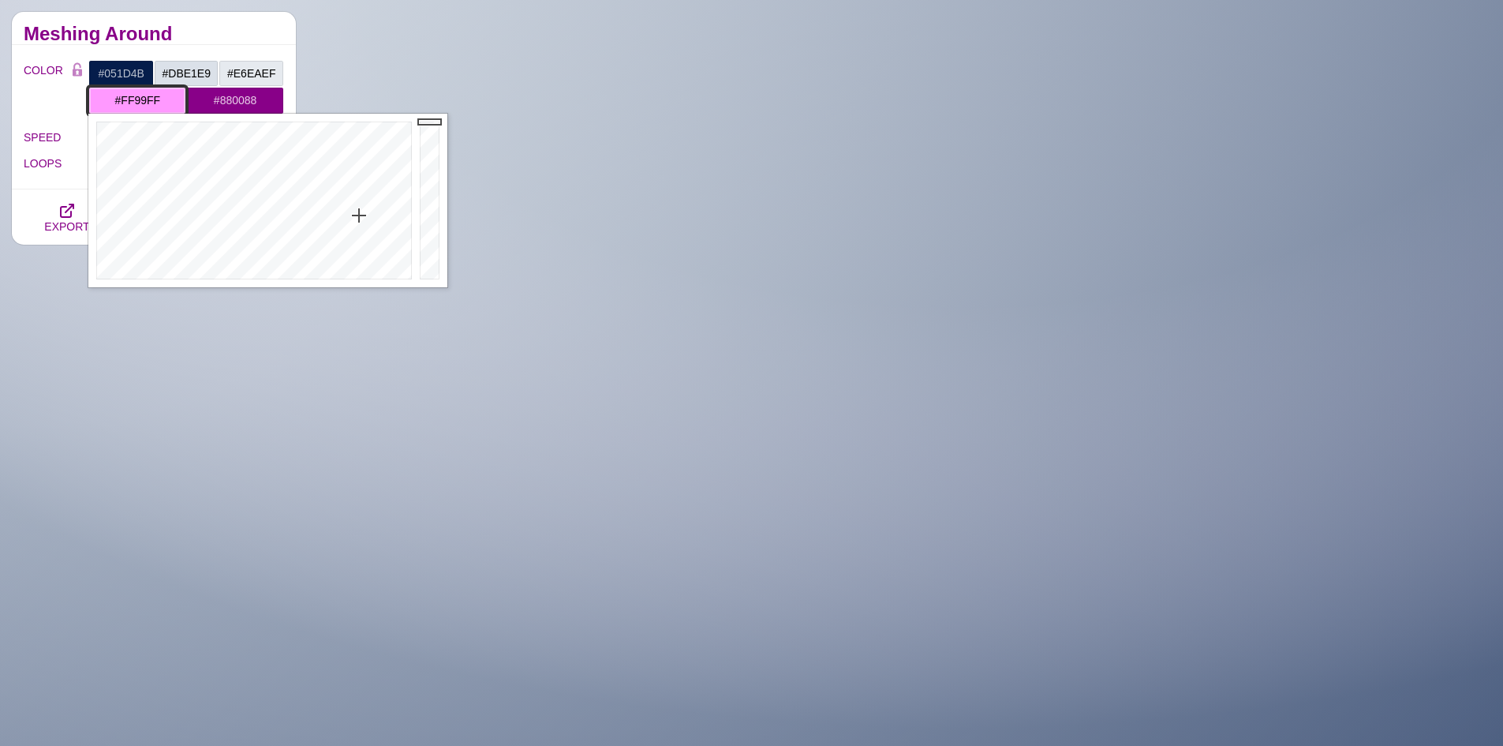
paste input "DBE1E9"
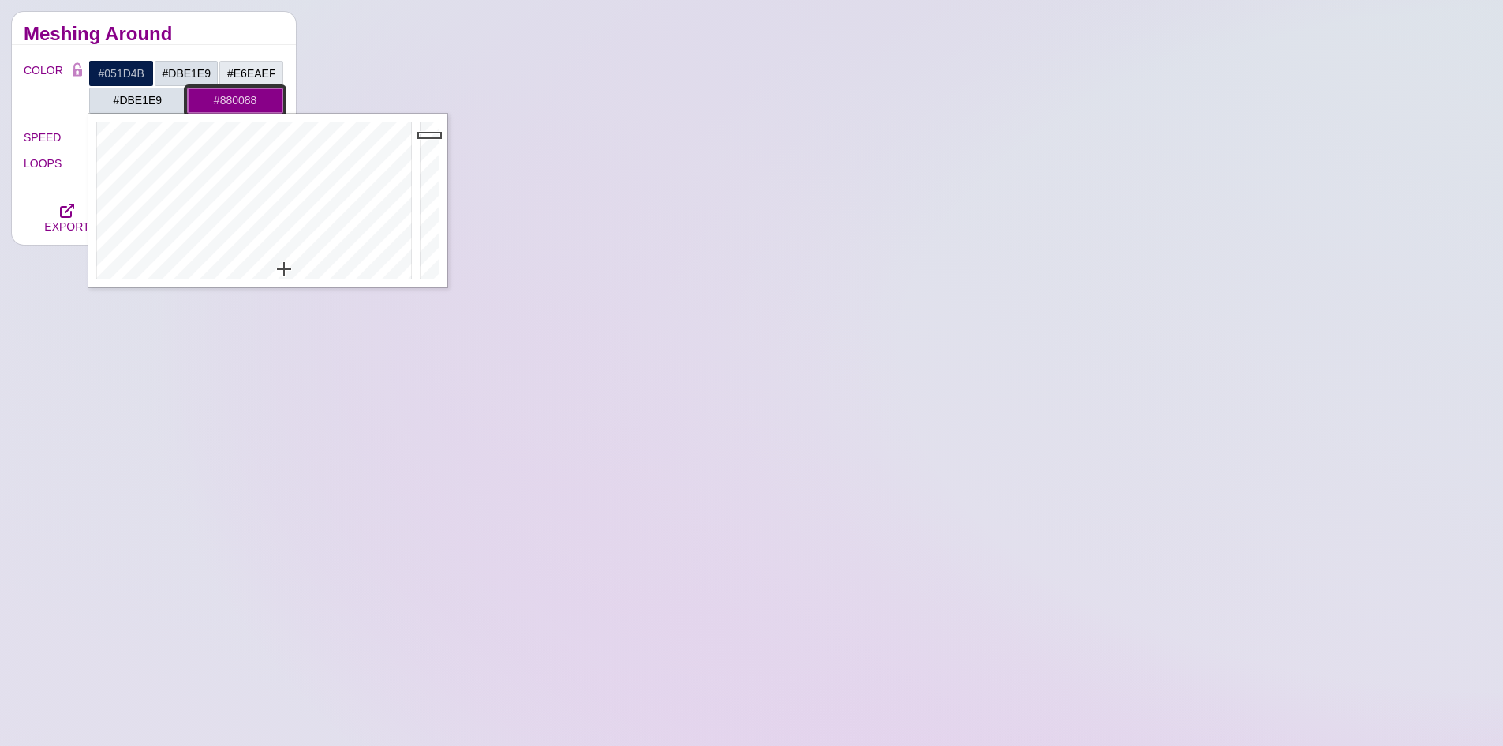
click at [212, 92] on input "#880088" at bounding box center [235, 100] width 98 height 27
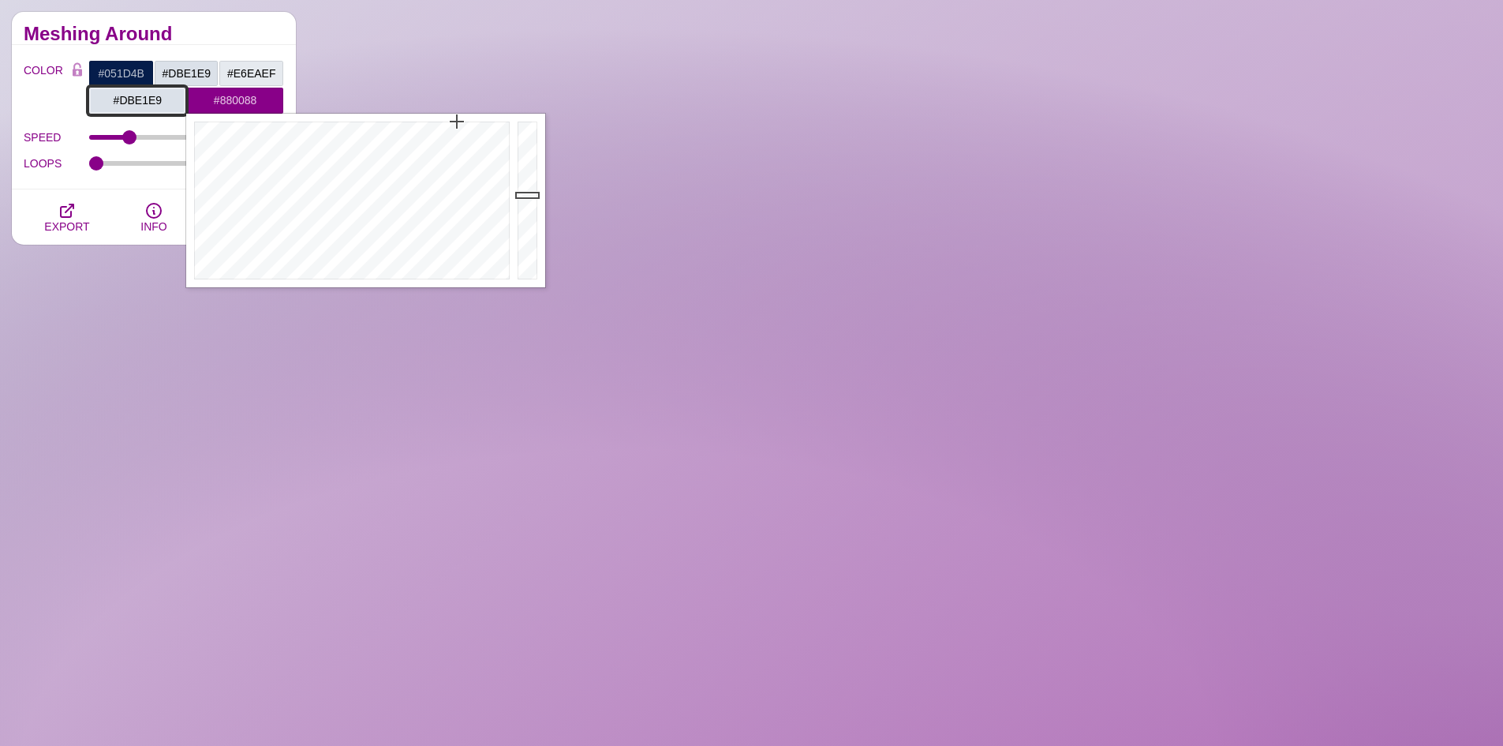
click at [165, 101] on input "#DBE1E9" at bounding box center [137, 100] width 98 height 27
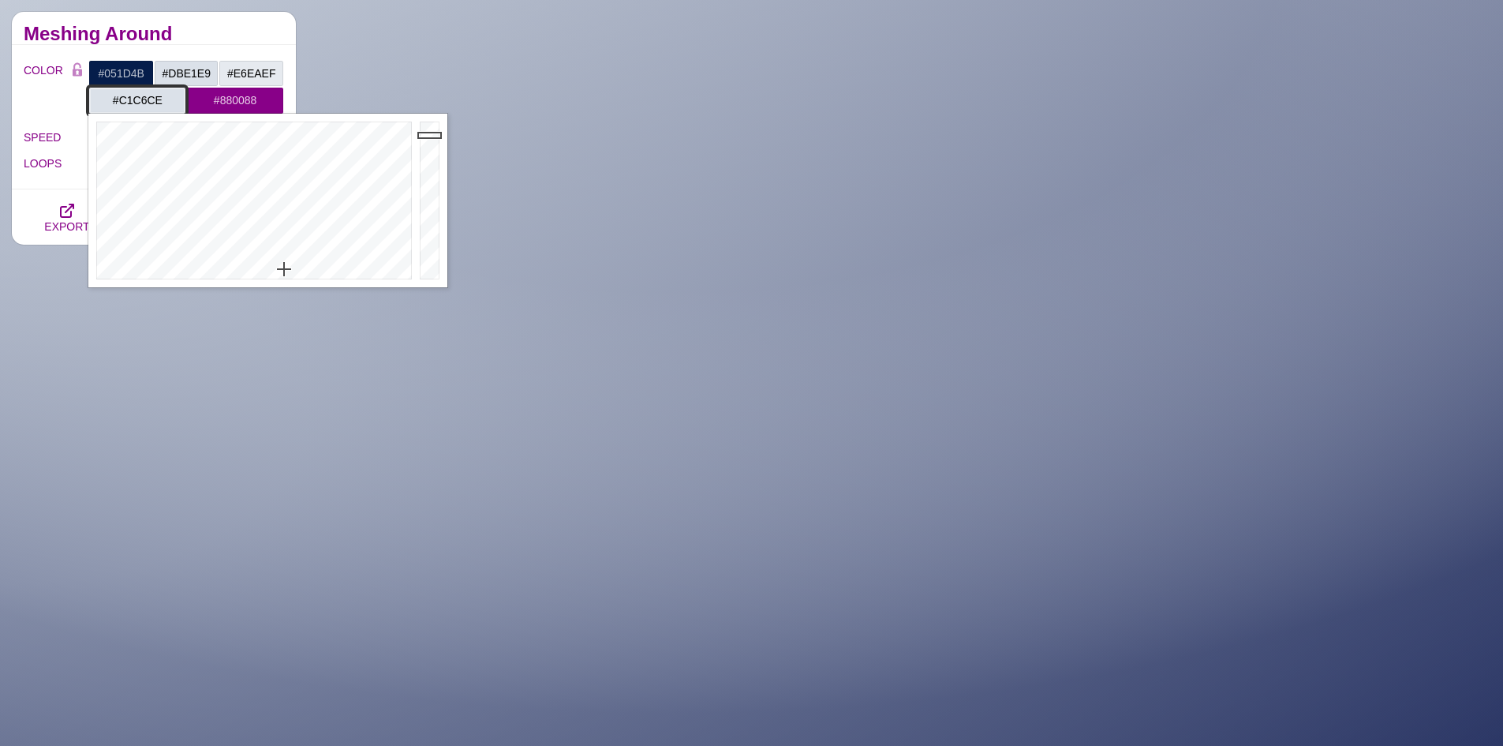
click at [430, 152] on div at bounding box center [432, 201] width 32 height 174
type input "#D2D8DF"
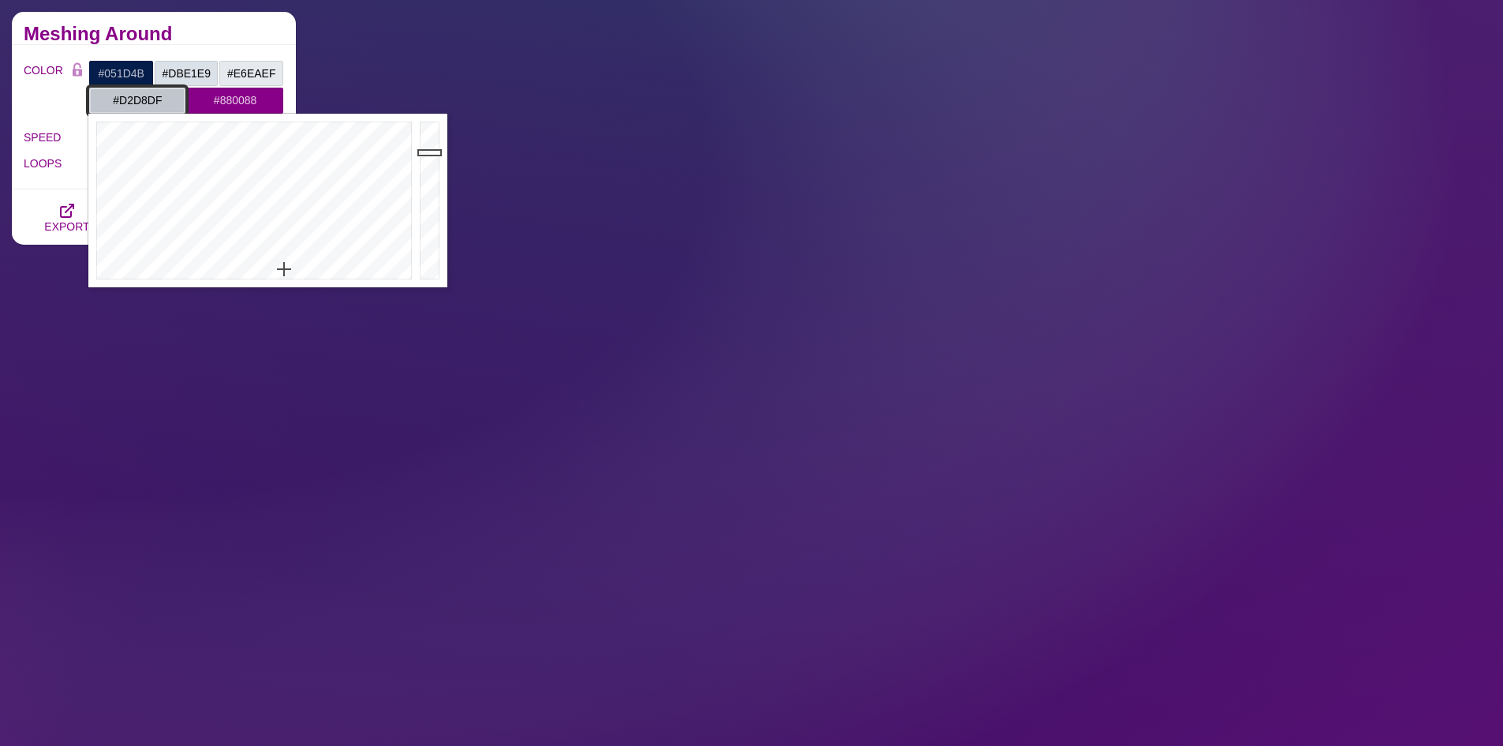
click at [432, 141] on div at bounding box center [432, 201] width 32 height 174
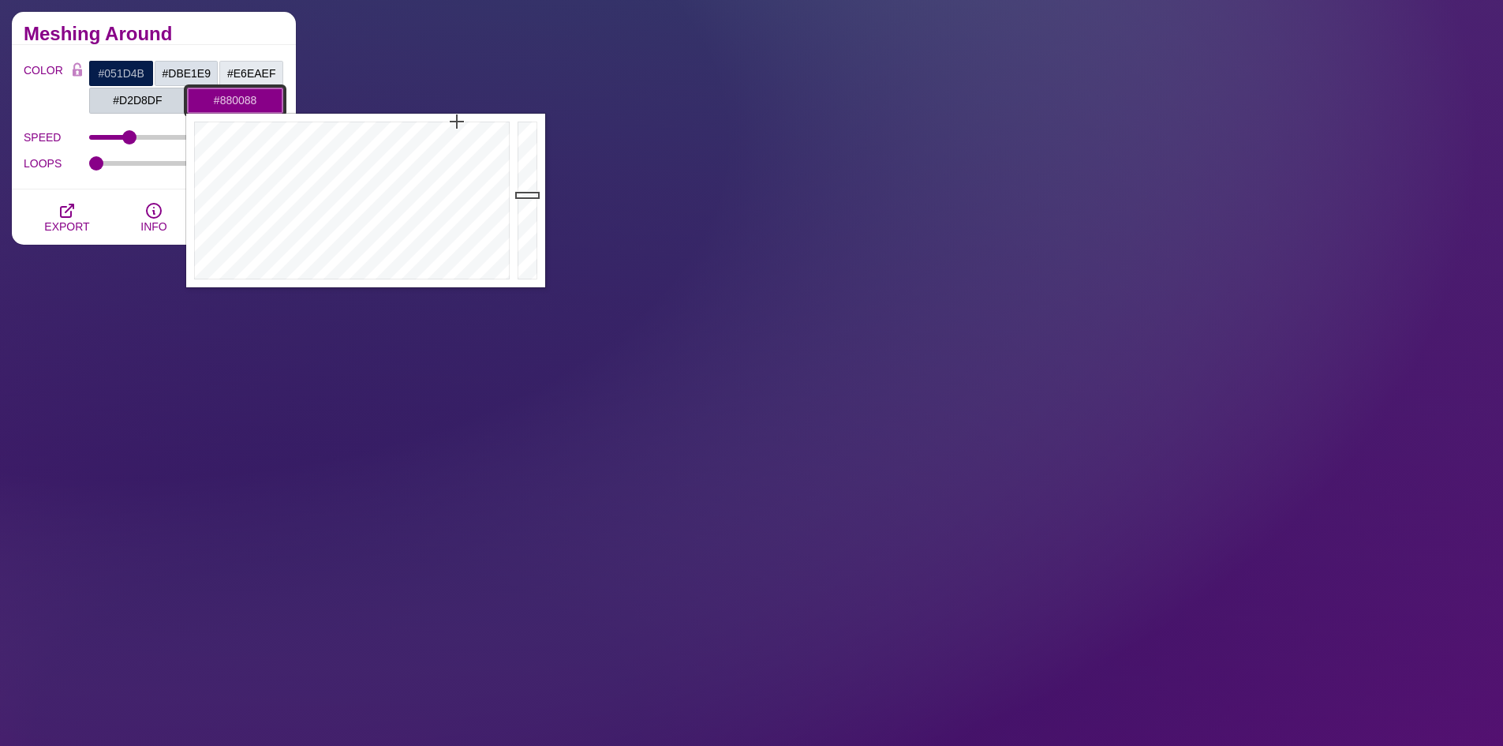
click at [260, 99] on input "#880088" at bounding box center [235, 100] width 98 height 27
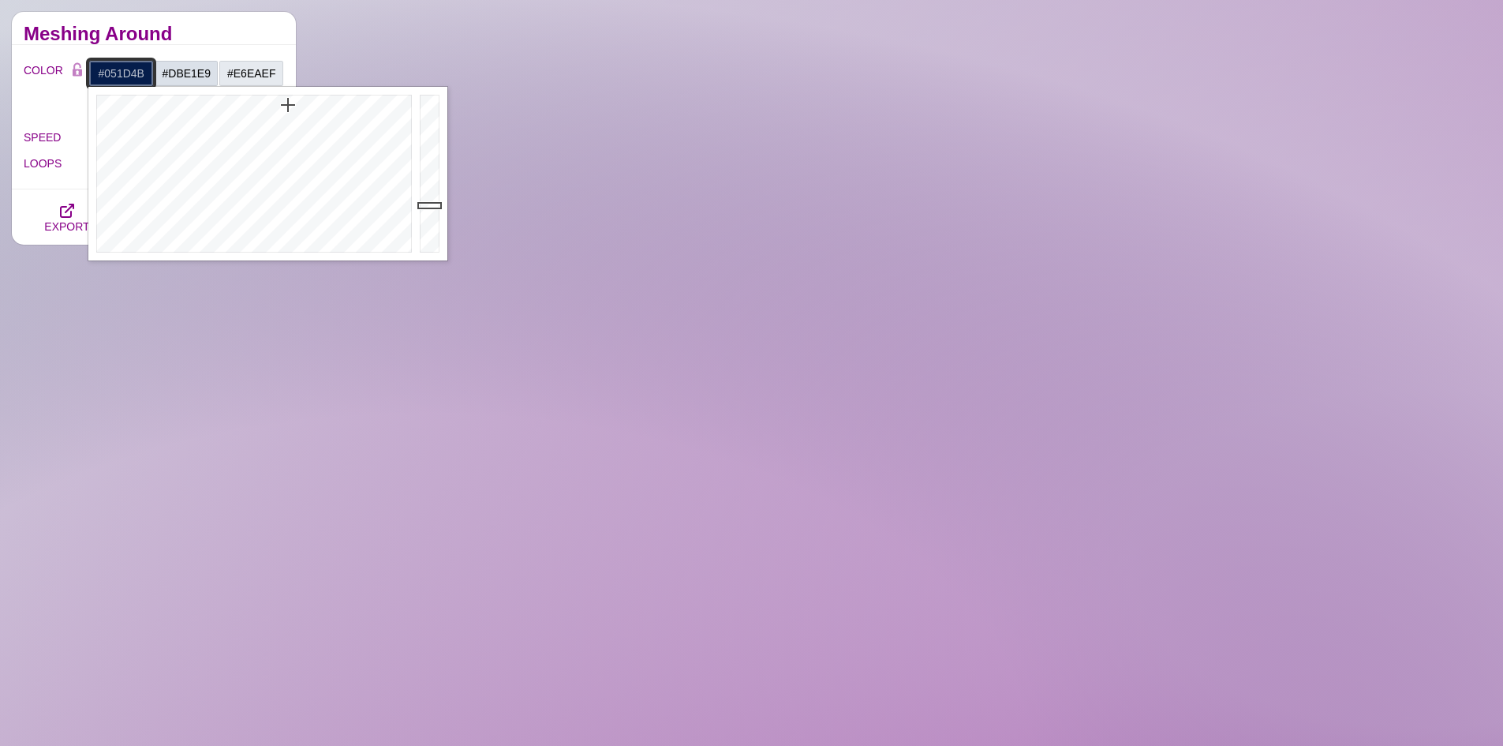
drag, startPoint x: 149, startPoint y: 65, endPoint x: 110, endPoint y: 95, distance: 48.4
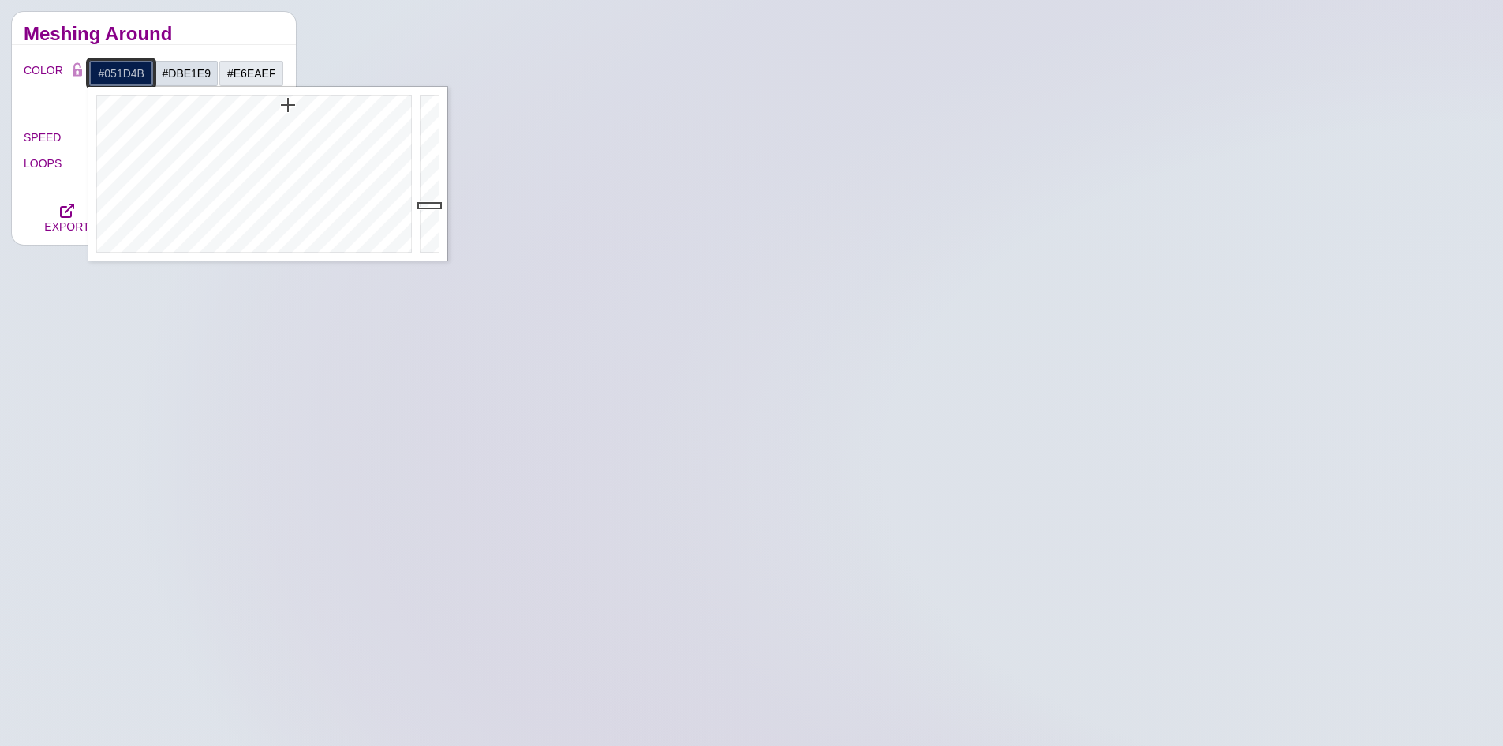
click at [83, 69] on div "COLOR #051D4B #DBE1E9 #E6EAEF #D2D8DF #880088 #666666 #777777 #888888 #999999" at bounding box center [154, 87] width 260 height 54
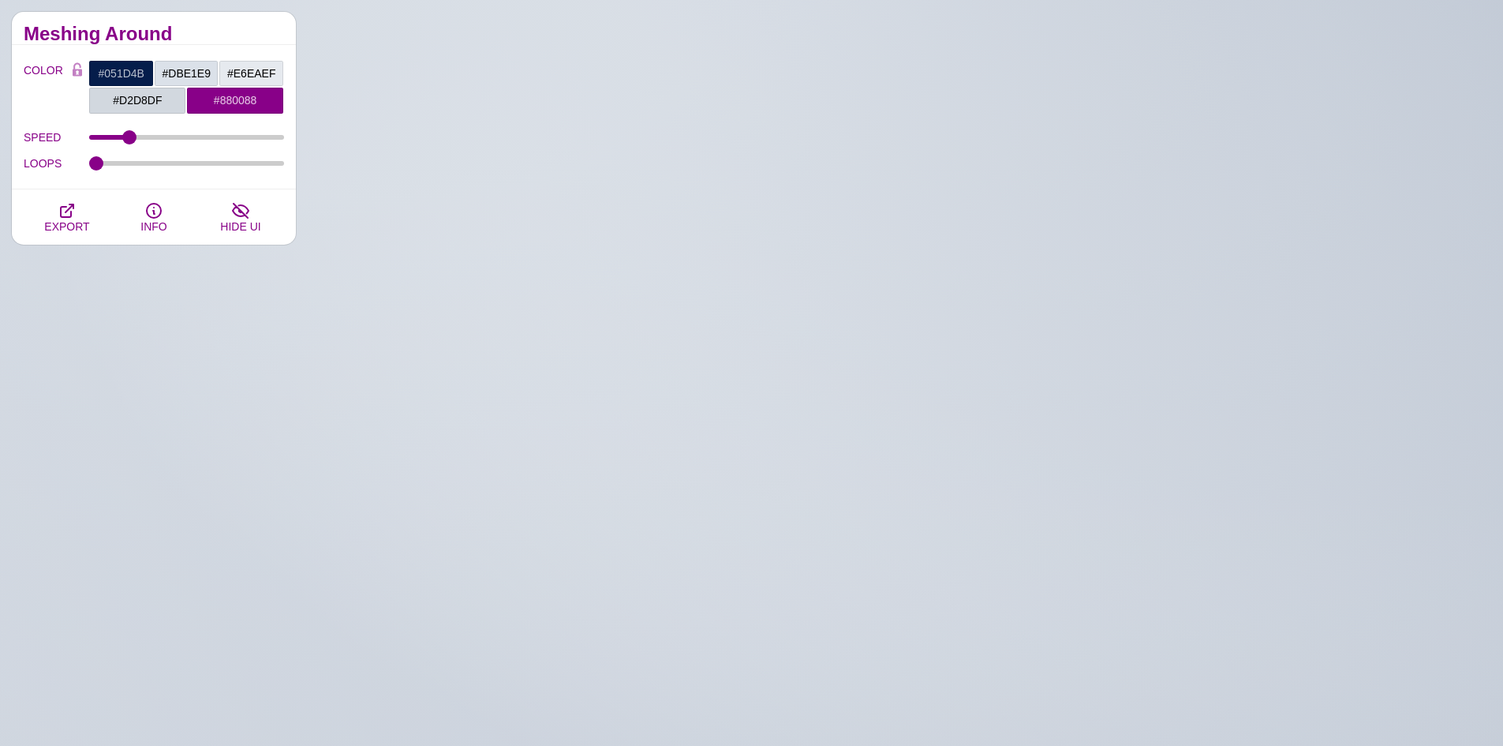
click at [227, 39] on h2 "Meshing Around" at bounding box center [154, 34] width 260 height 13
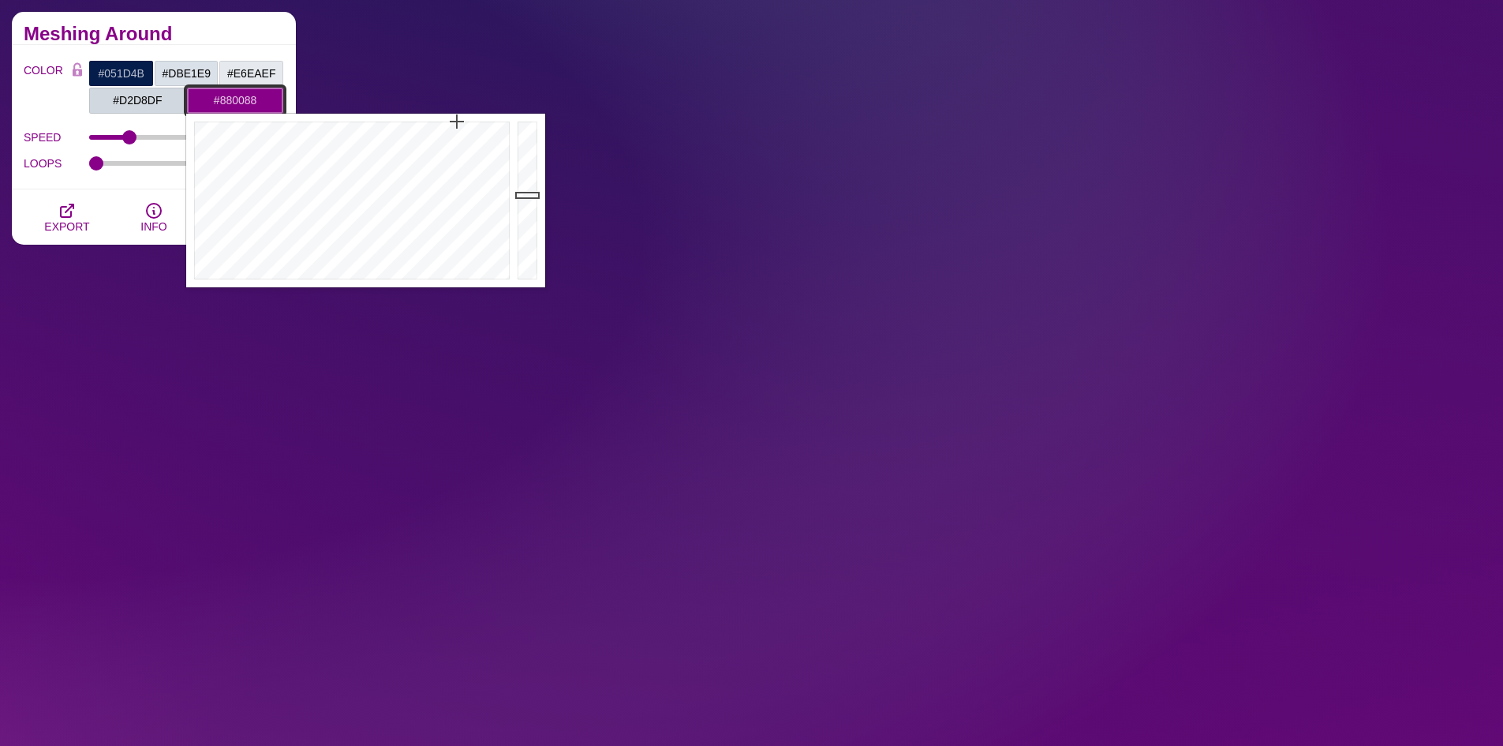
click at [235, 104] on input "#880088" at bounding box center [235, 100] width 98 height 27
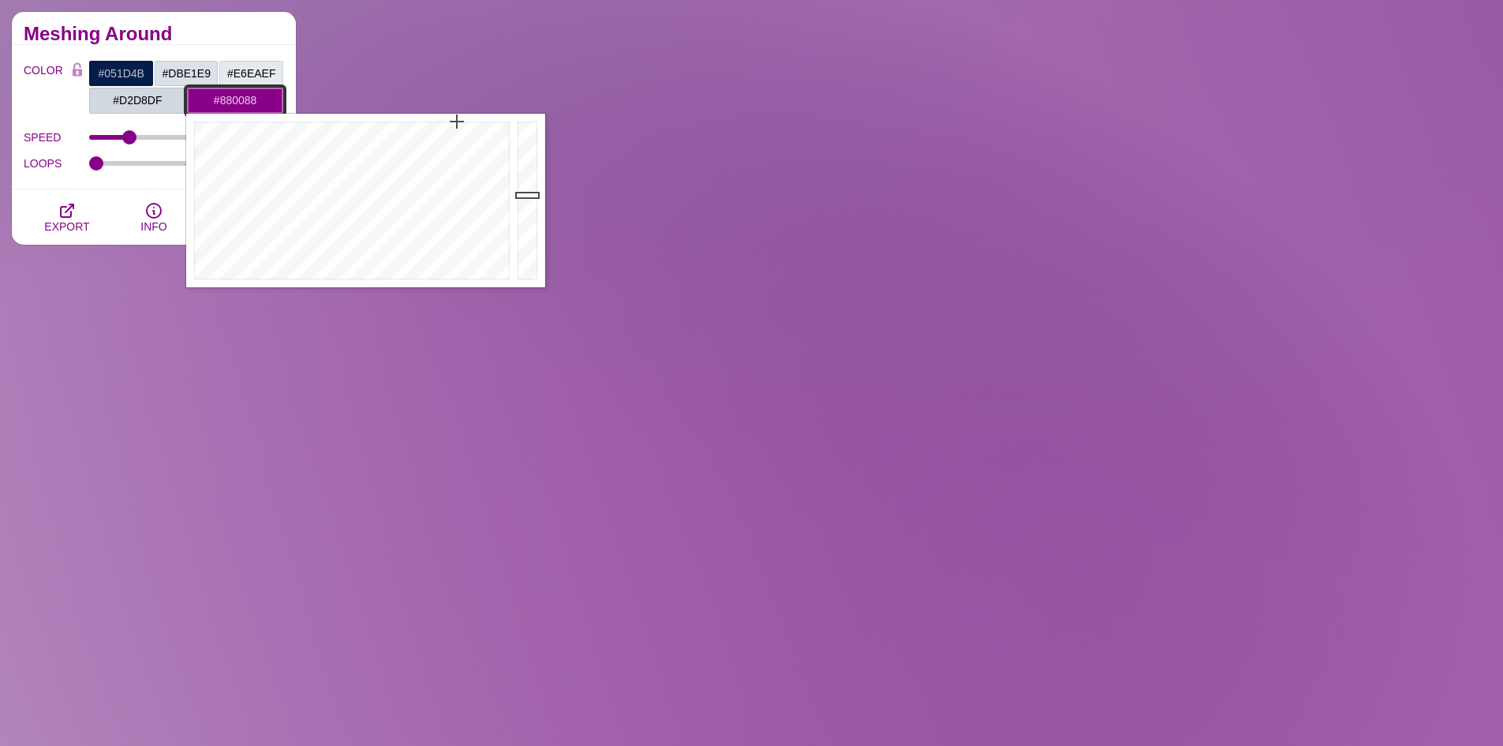
drag, startPoint x: 262, startPoint y: 99, endPoint x: 193, endPoint y: 100, distance: 69.4
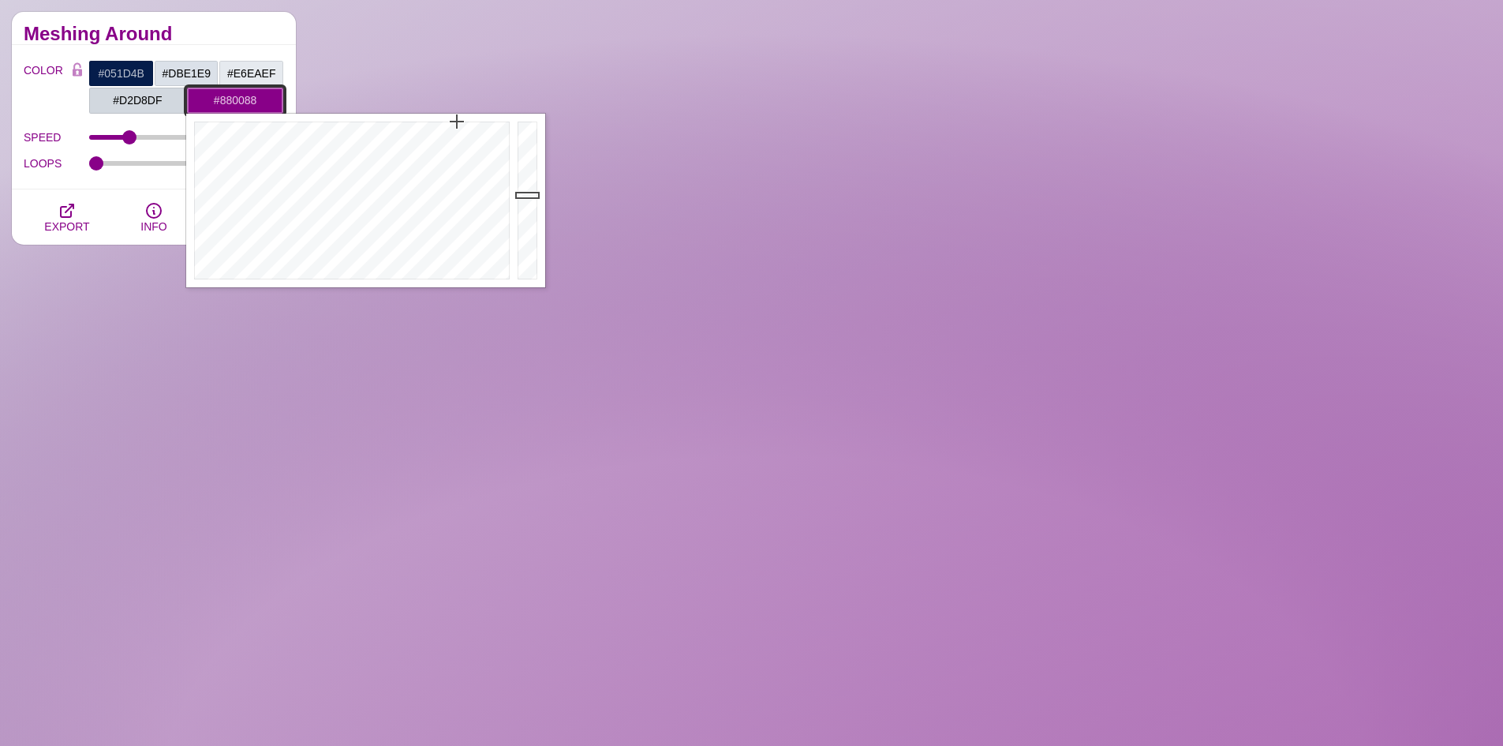
click at [193, 100] on input "#880088" at bounding box center [235, 100] width 98 height 27
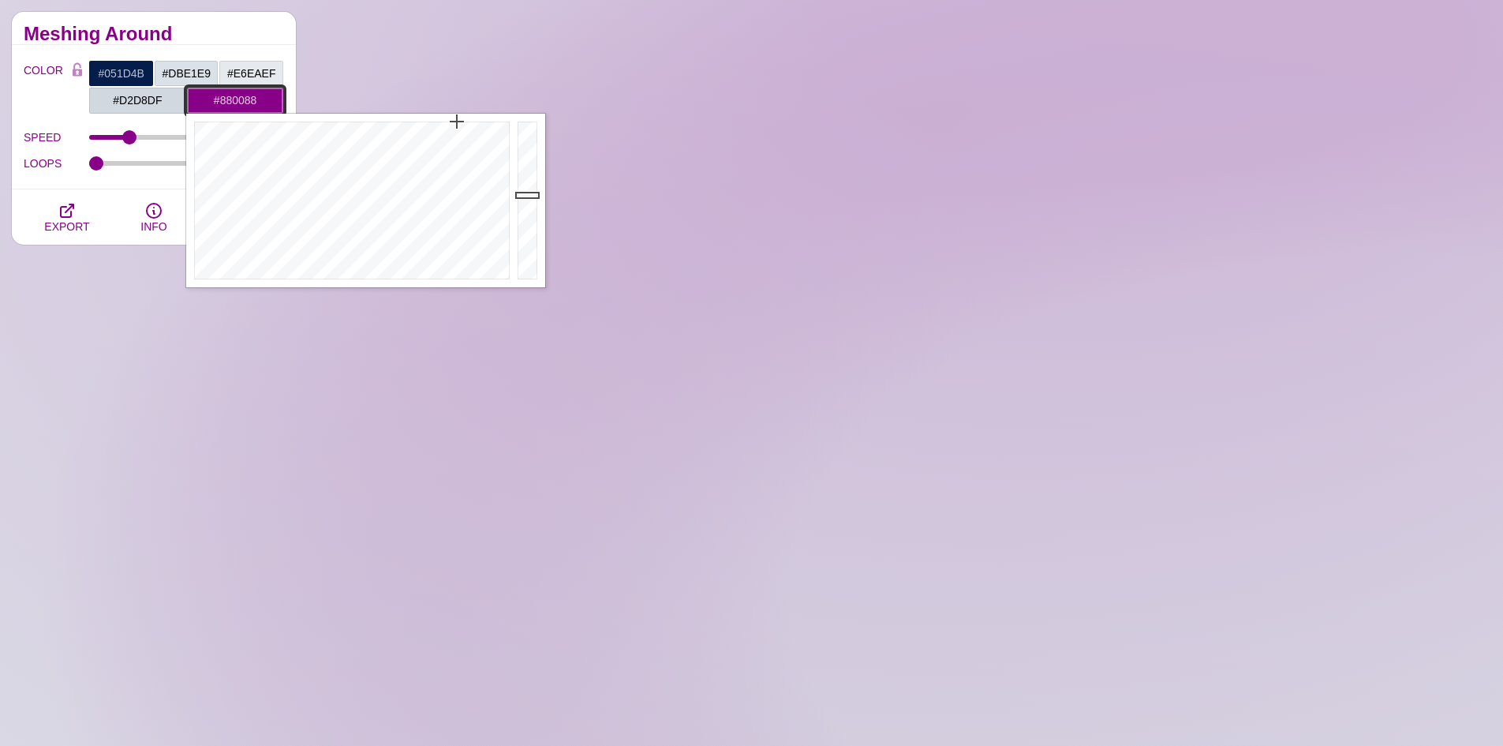
paste input "051D4B"
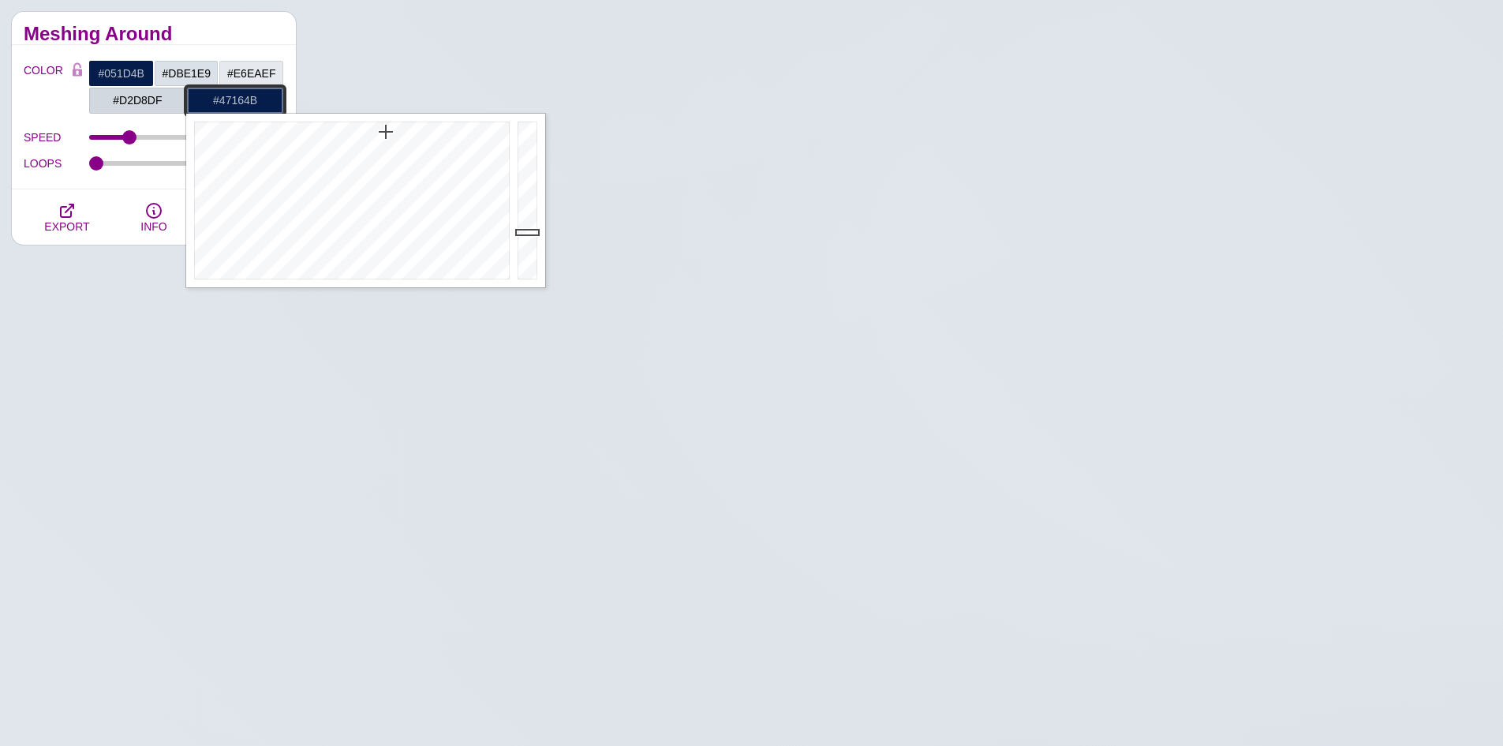
click at [453, 167] on div at bounding box center [349, 201] width 327 height 174
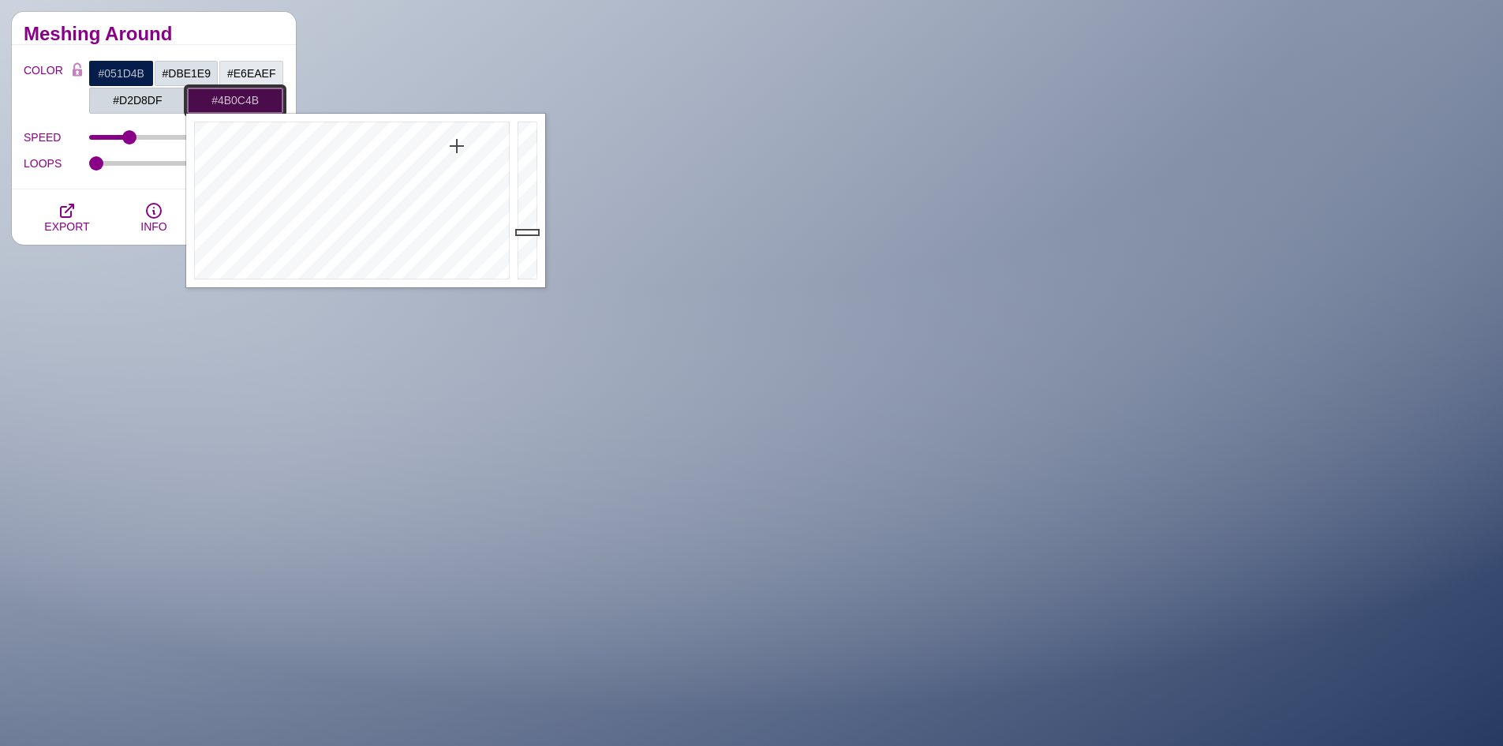
click at [457, 146] on div at bounding box center [349, 201] width 327 height 174
click at [362, 148] on div at bounding box center [349, 201] width 327 height 174
click at [382, 140] on div at bounding box center [349, 201] width 327 height 174
click at [360, 133] on div at bounding box center [349, 201] width 327 height 174
click at [522, 166] on div at bounding box center [530, 201] width 32 height 174
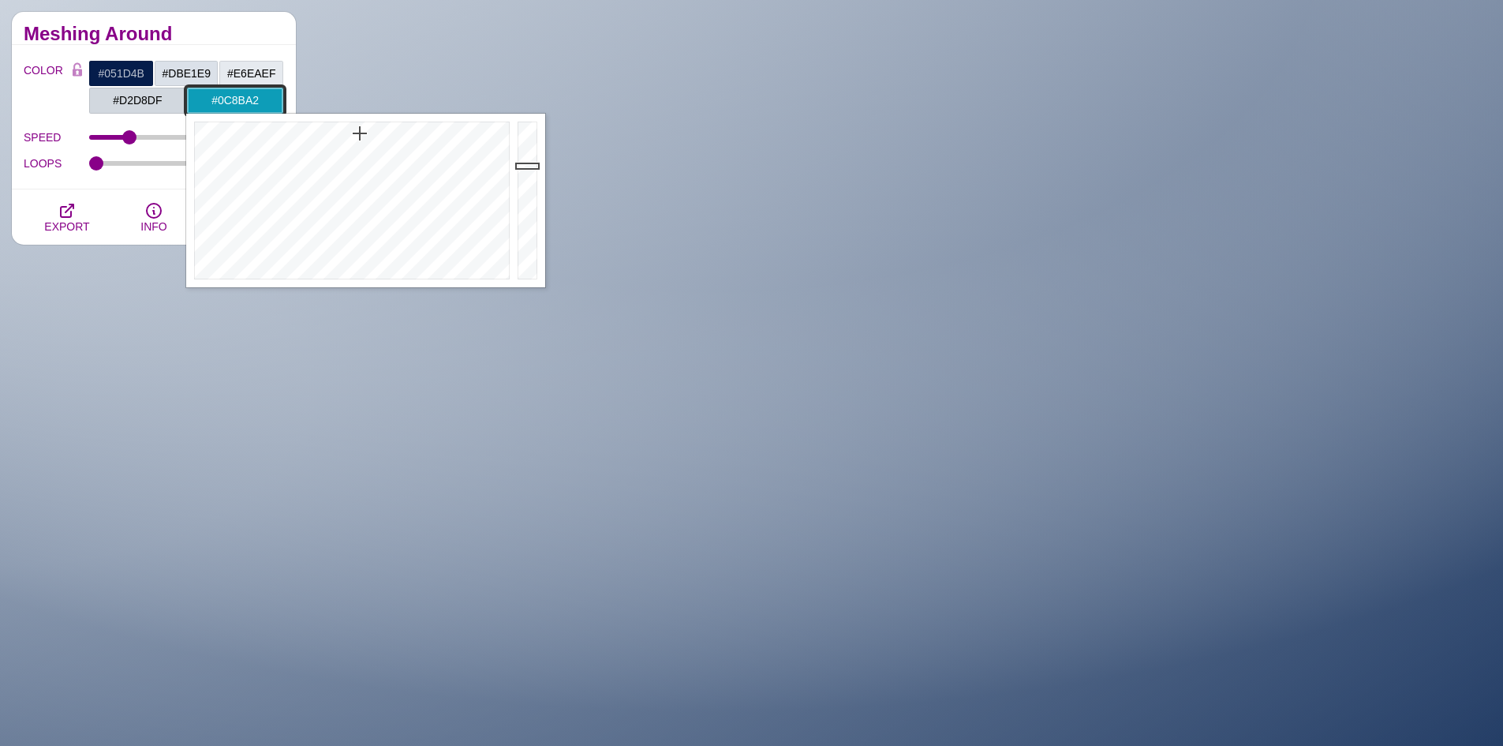
click at [529, 179] on div at bounding box center [530, 201] width 32 height 174
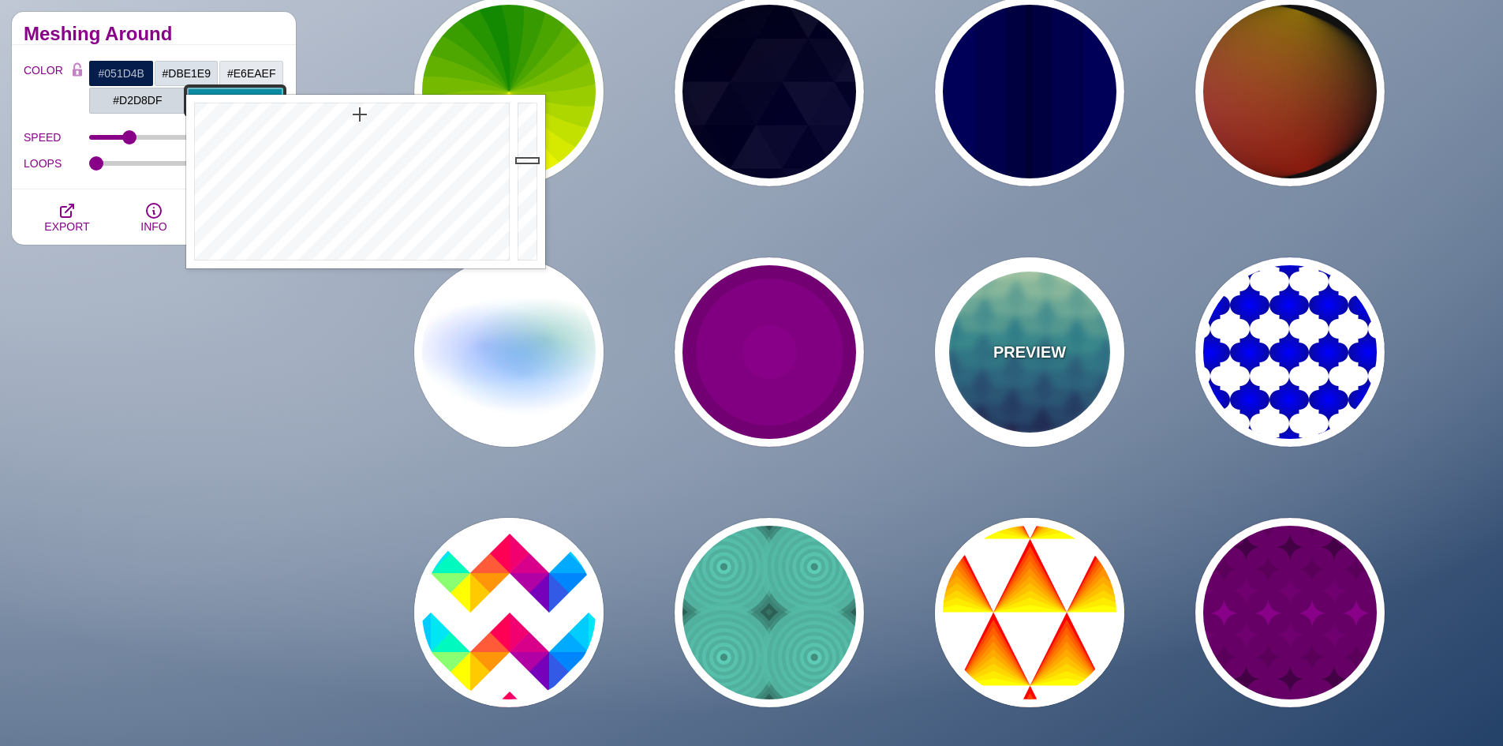
scroll to position [710, 0]
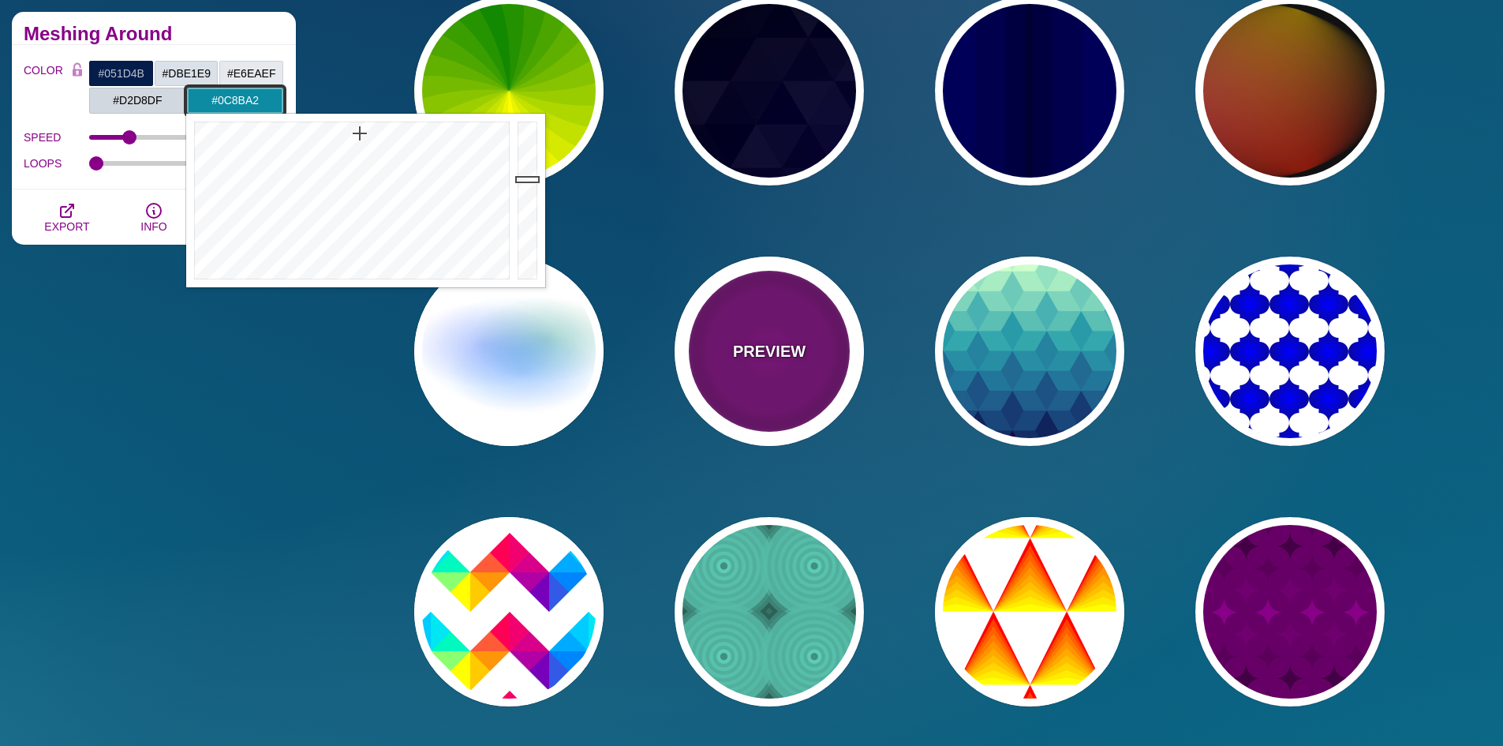
type input "#0C8BA2"
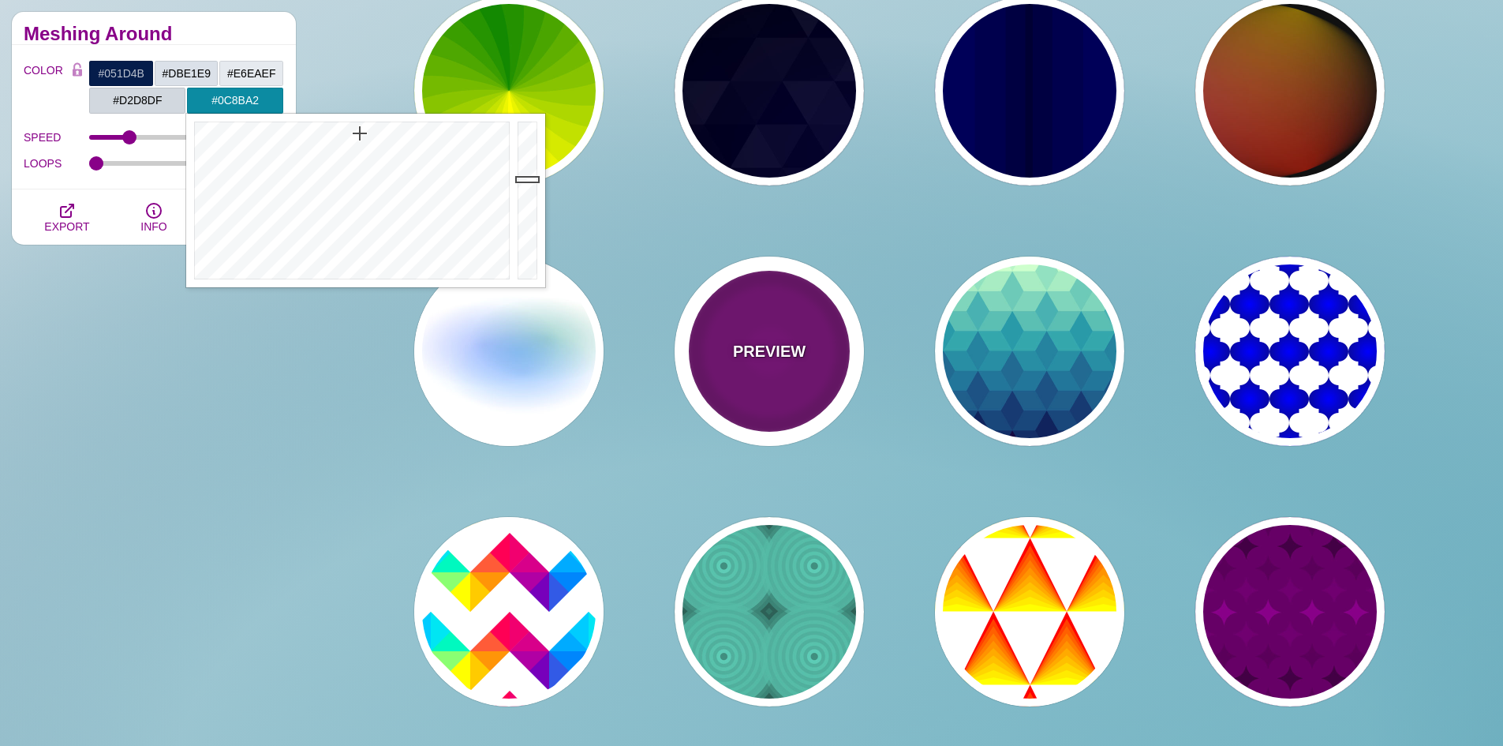
click at [791, 398] on div "PREVIEW" at bounding box center [769, 350] width 189 height 189
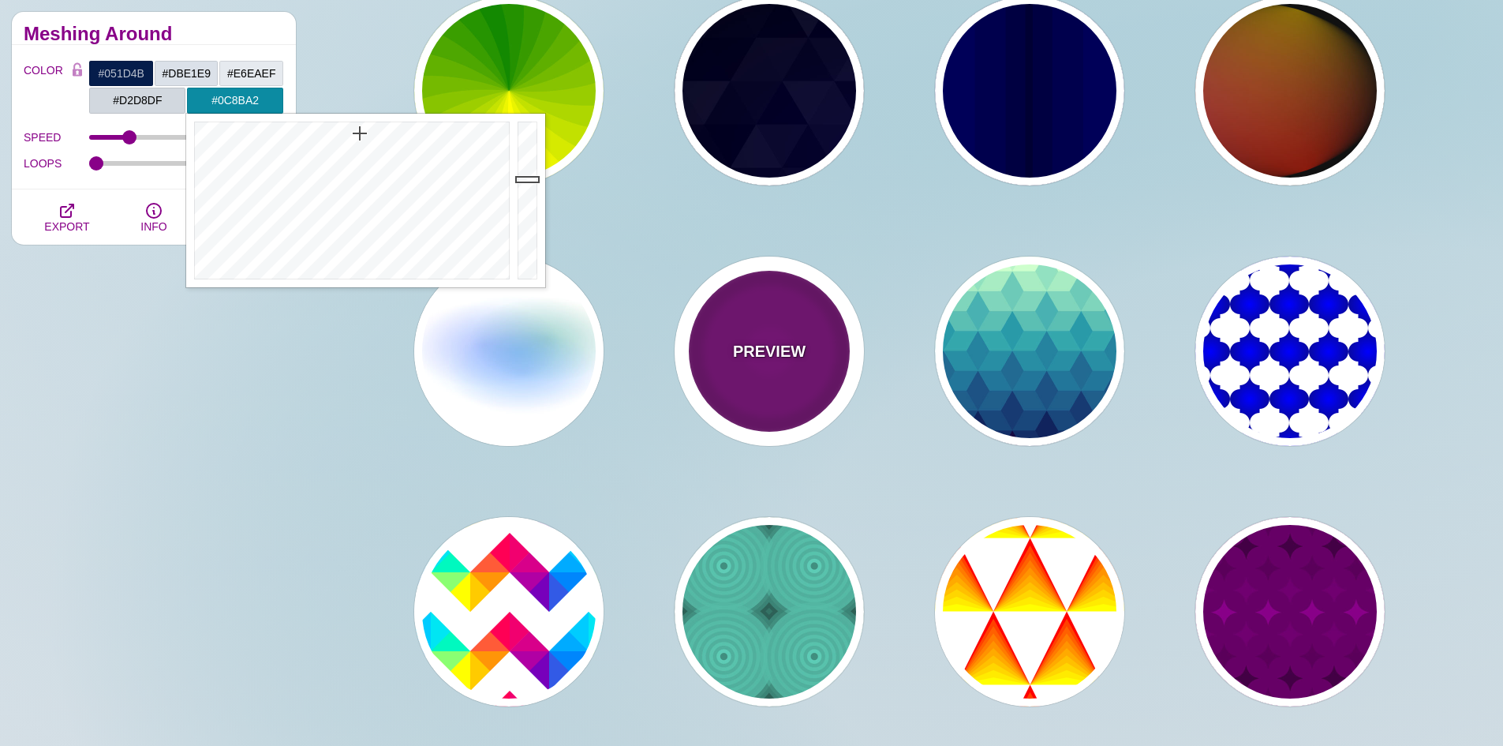
type input "#220022"
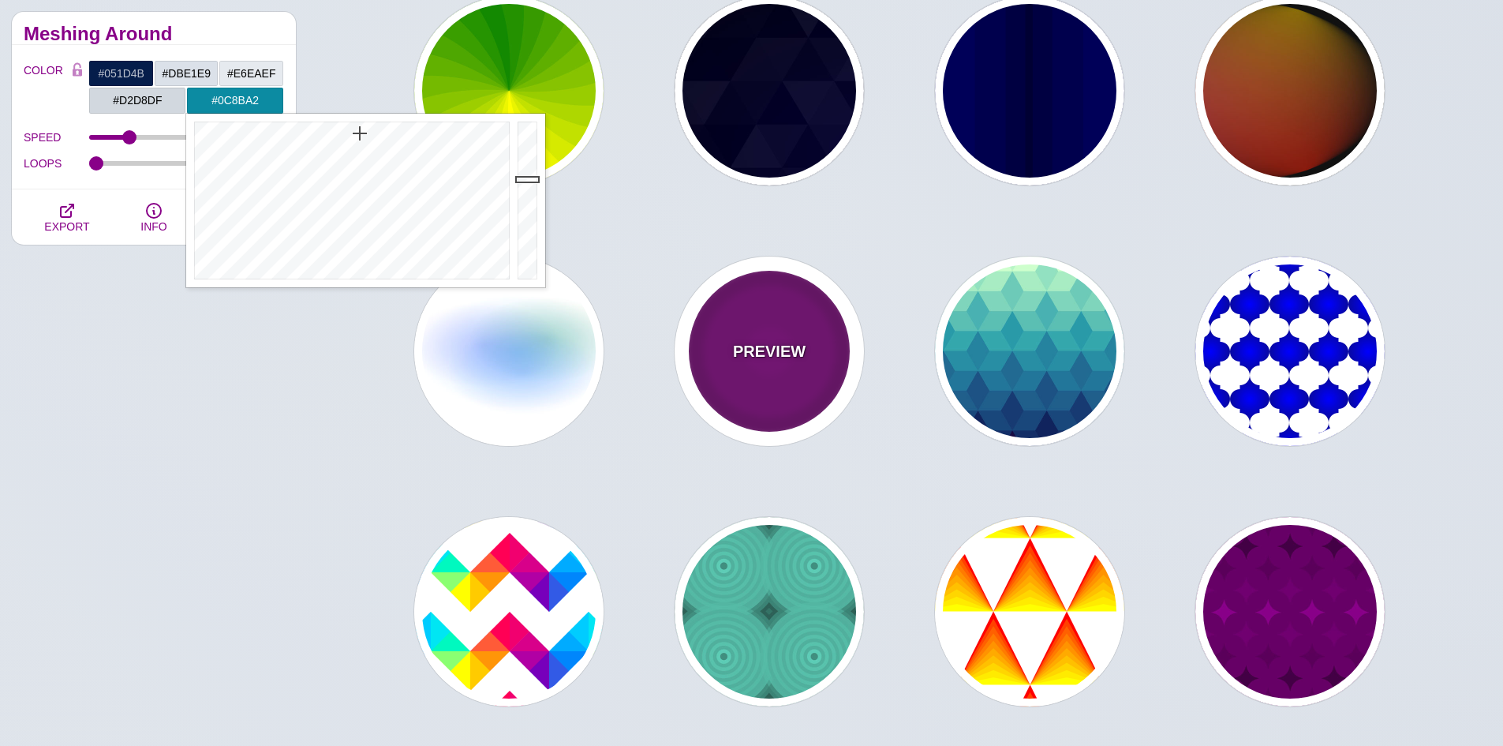
type input "#880088"
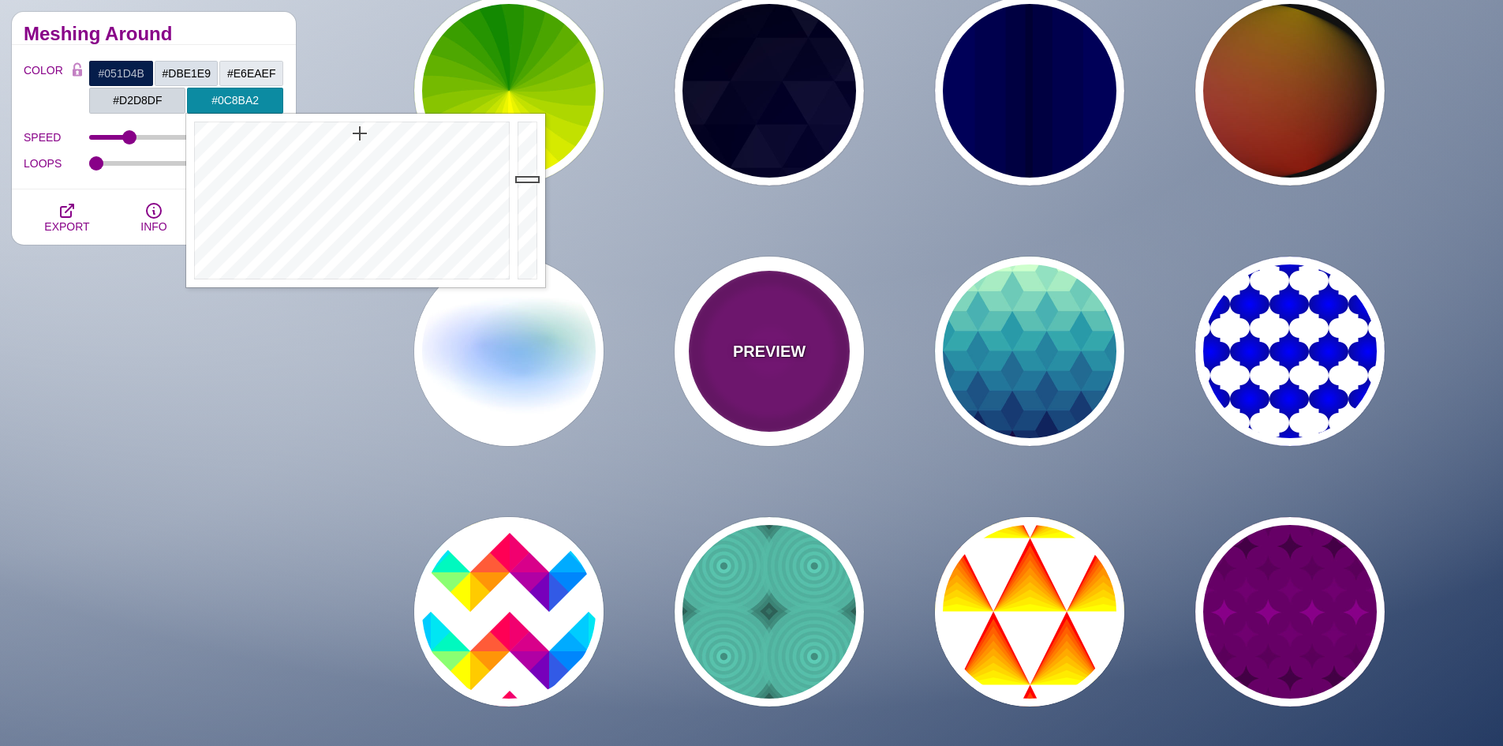
type input "999"
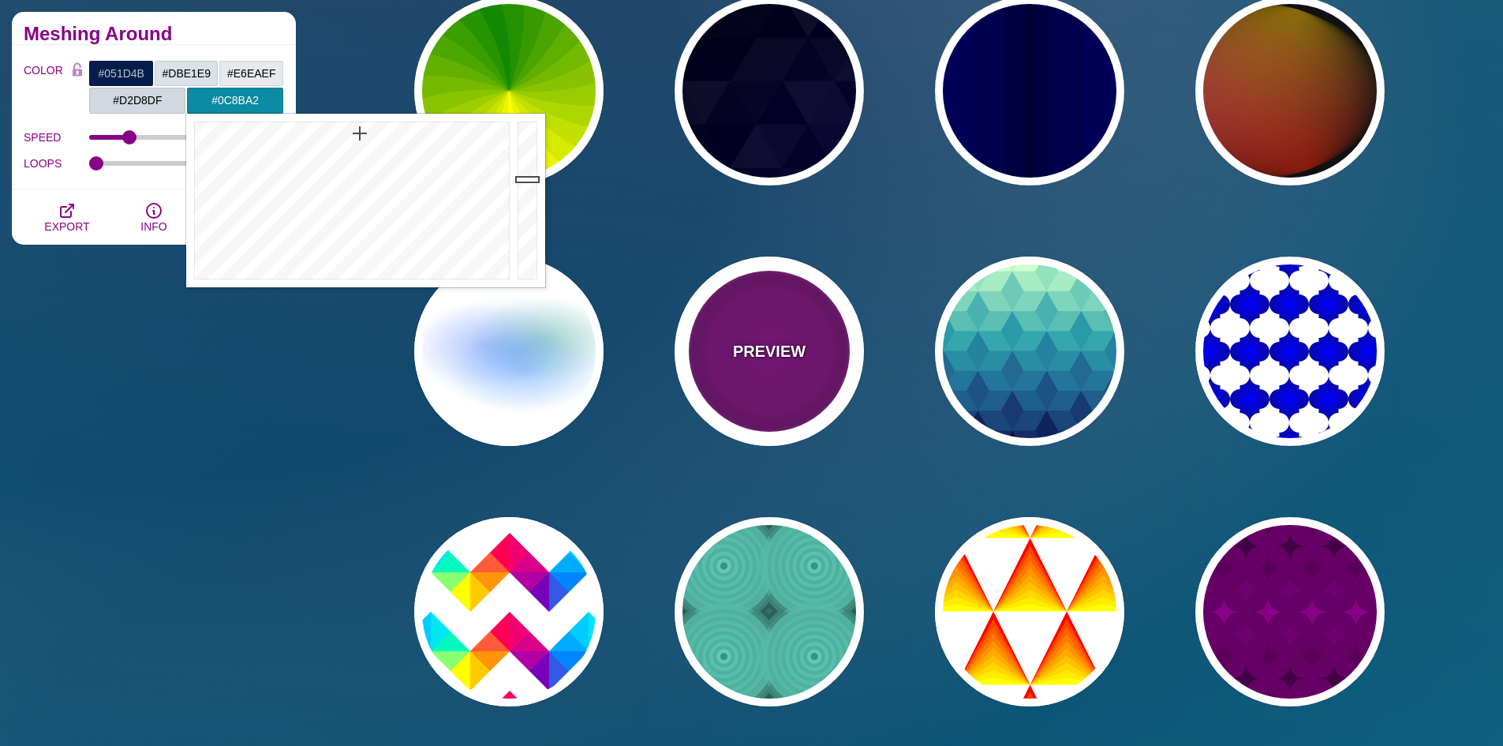
type input "5"
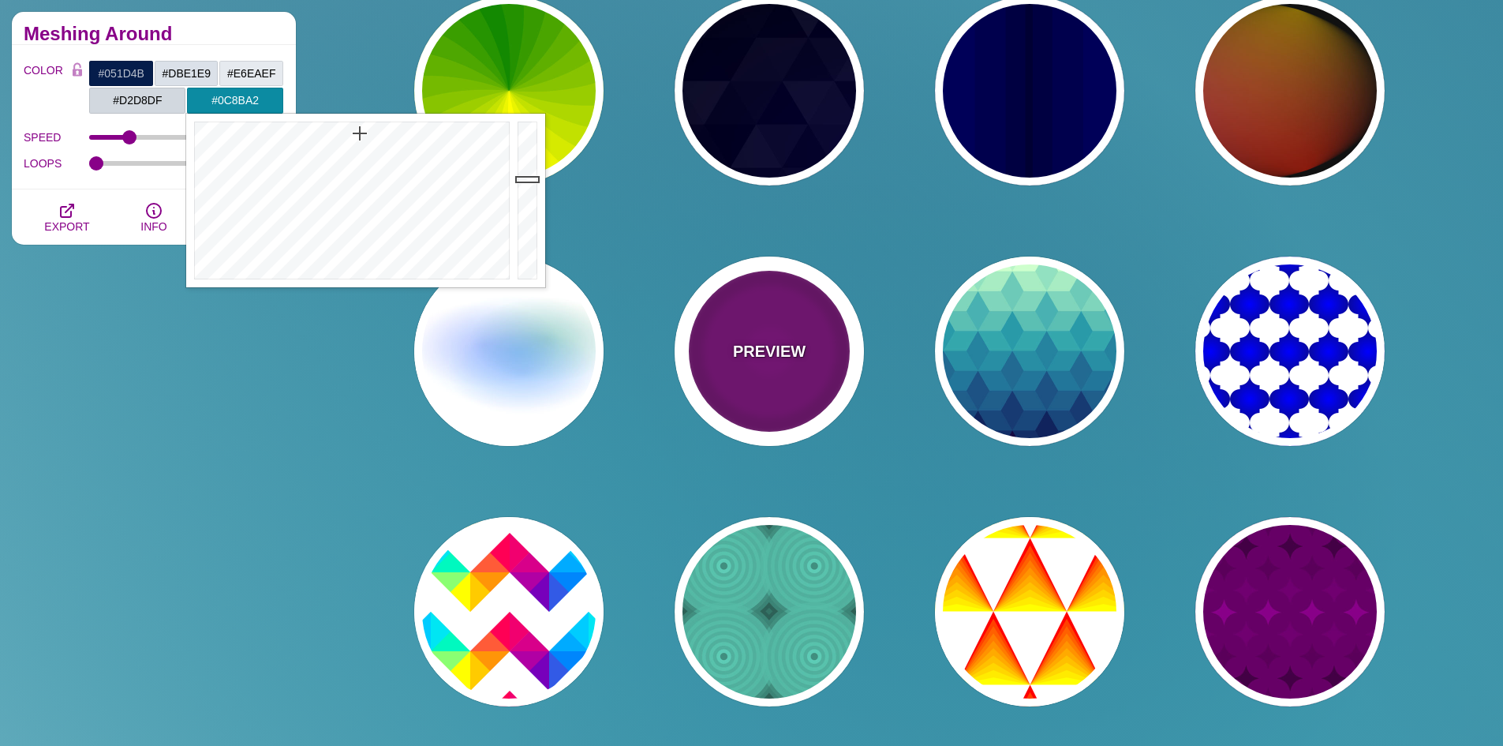
type input "0"
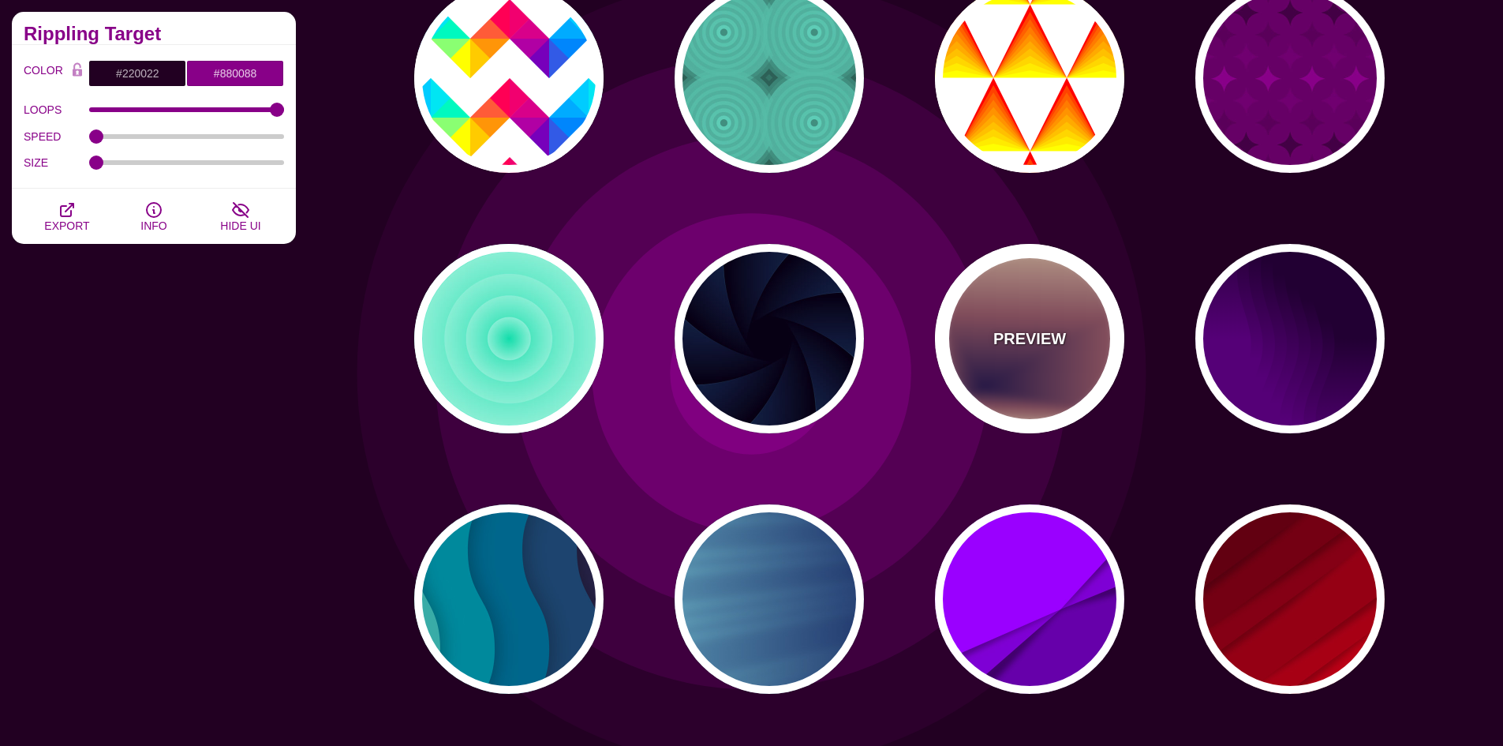
scroll to position [1263, 0]
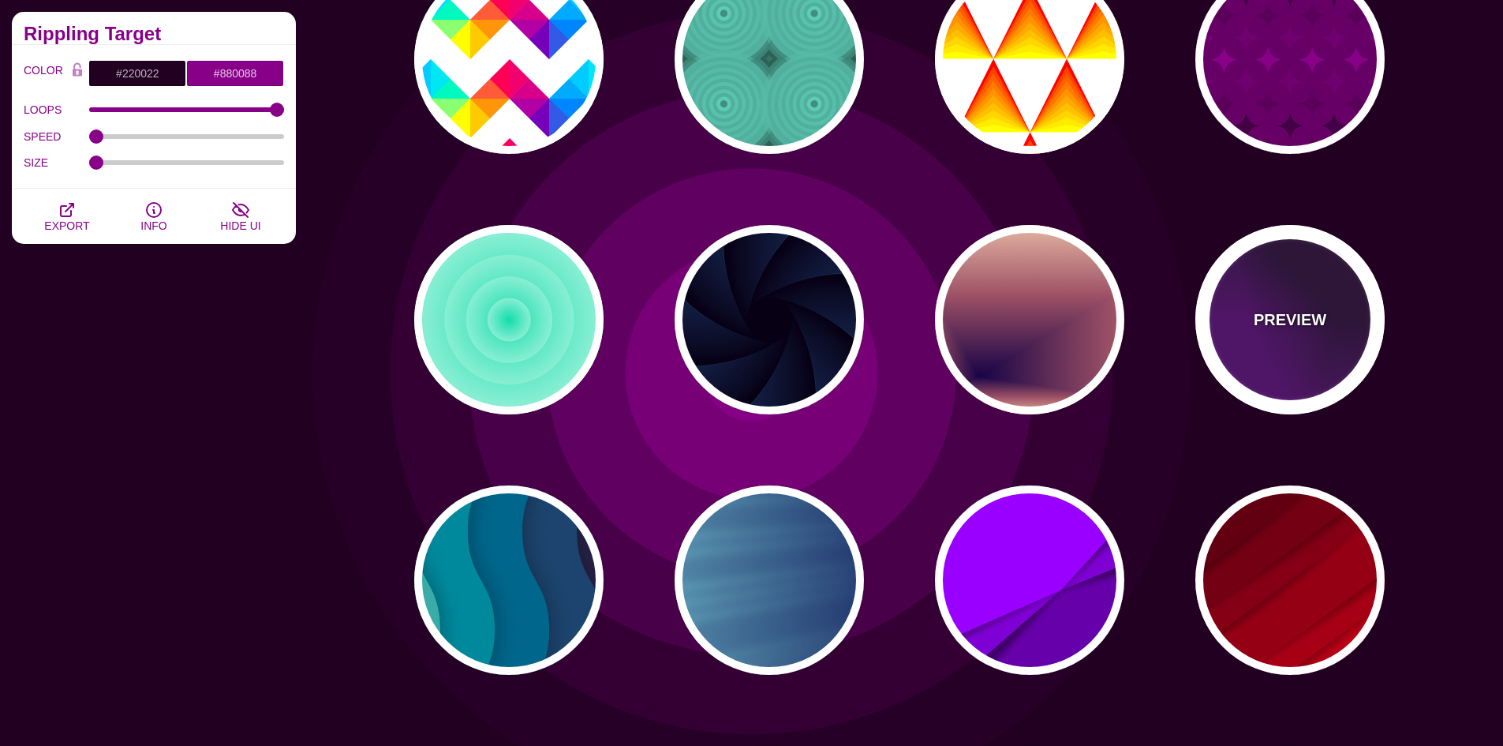
click at [1270, 367] on div "PREVIEW" at bounding box center [1289, 319] width 189 height 189
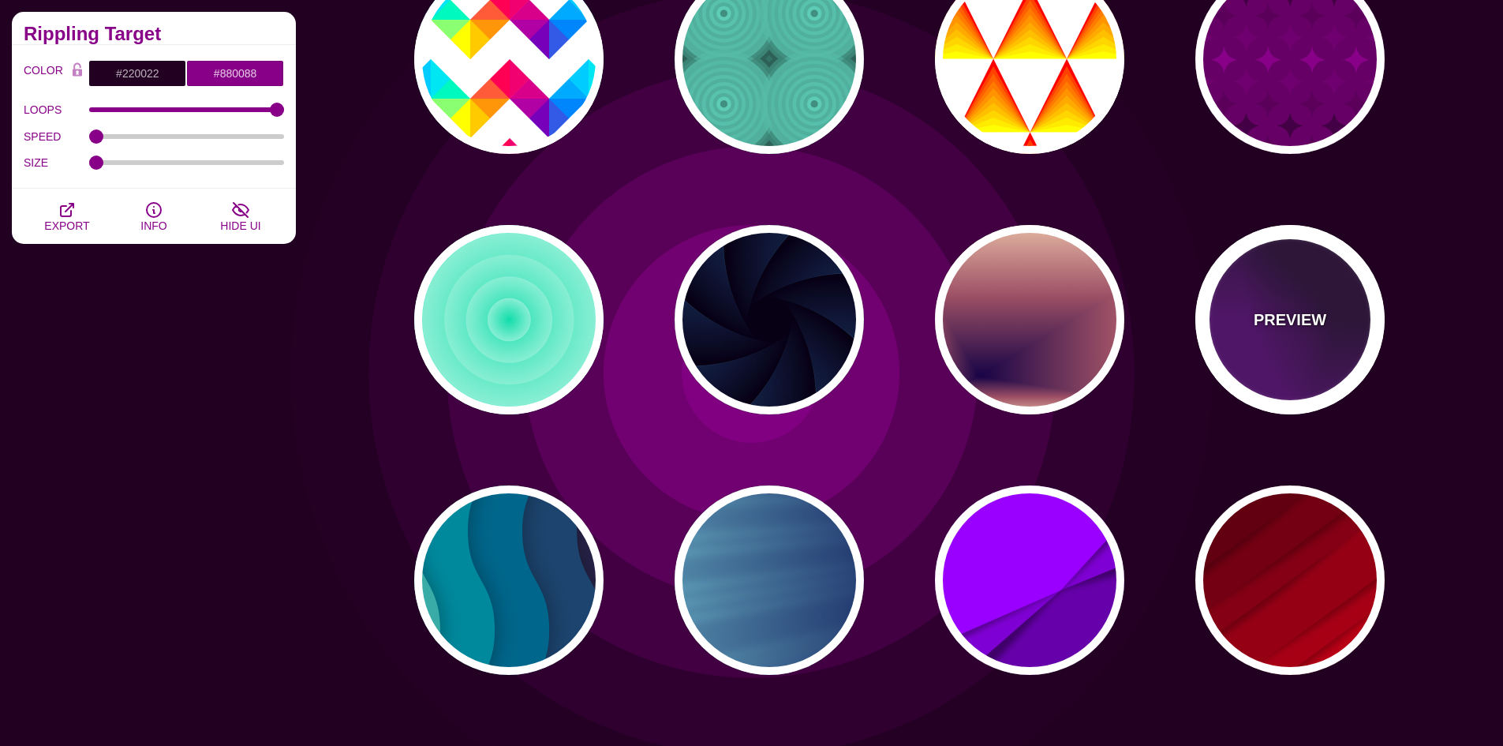
type input "#550077"
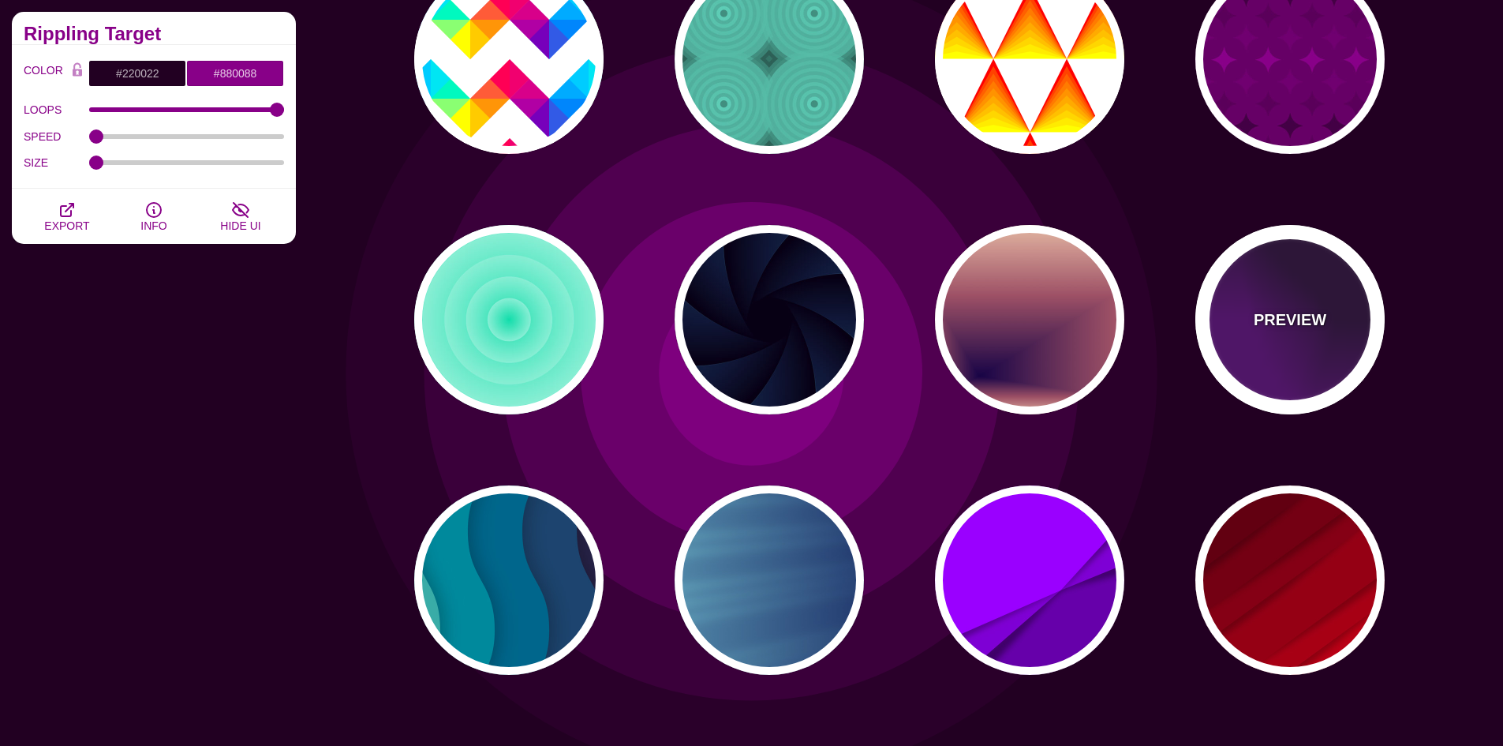
type input "#220033"
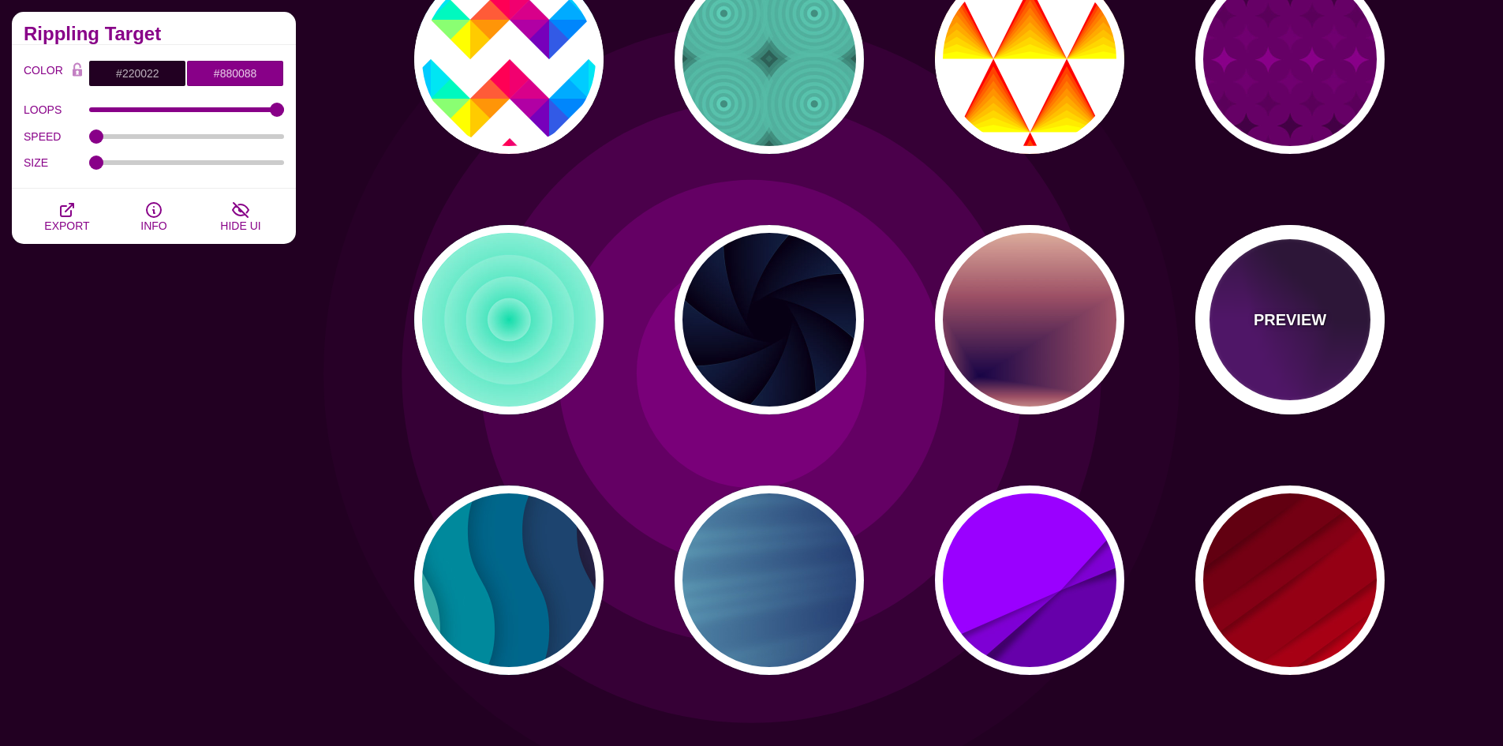
type input "0"
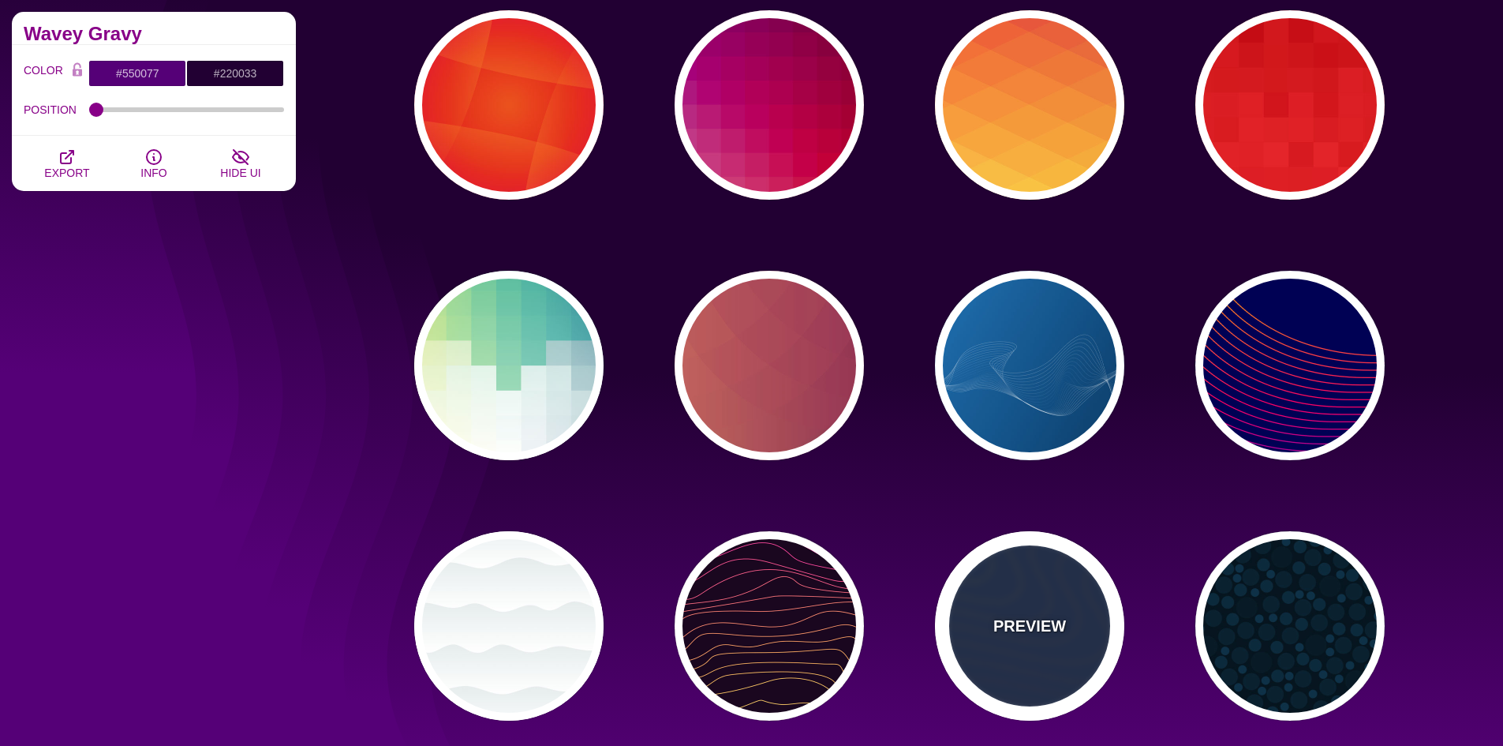
scroll to position [5681, 0]
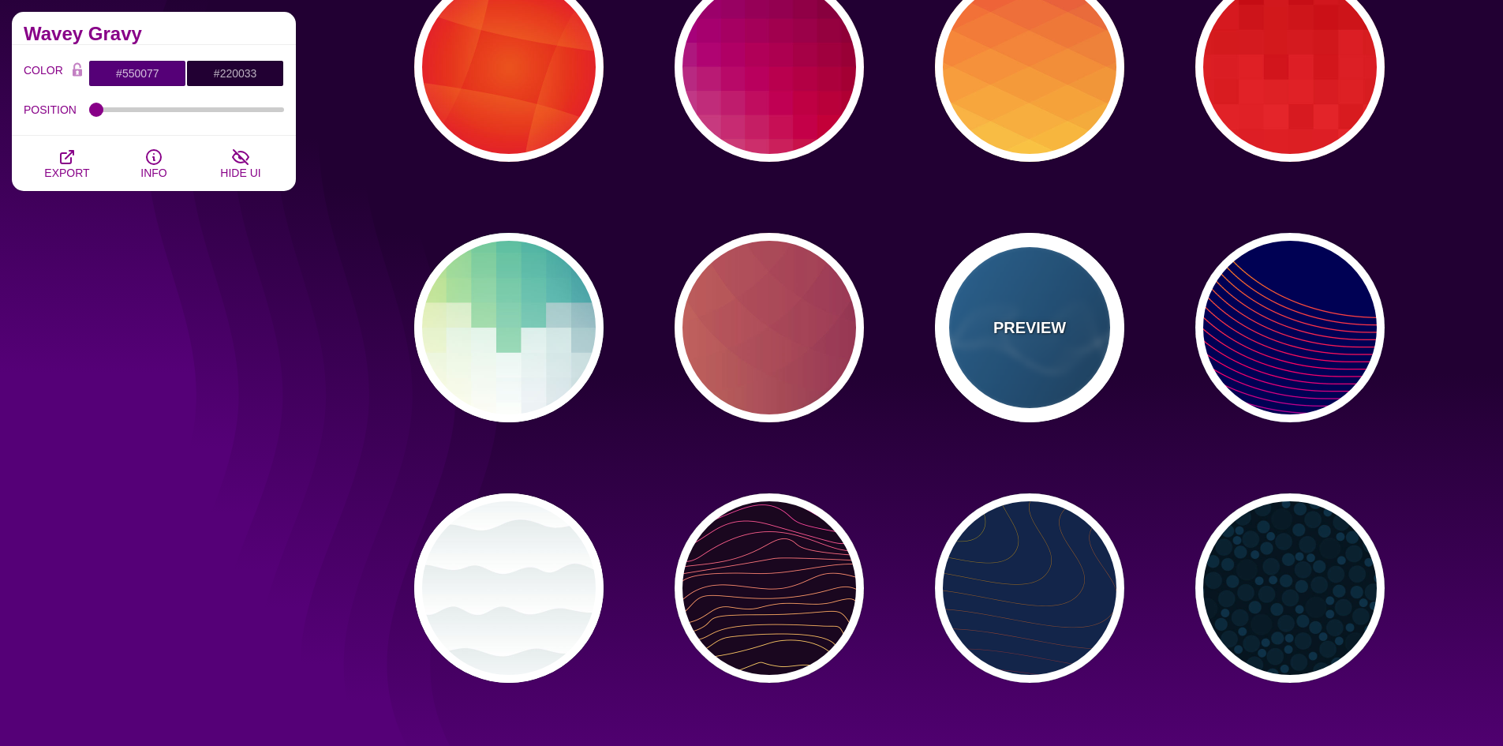
click at [1062, 383] on div "PREVIEW" at bounding box center [1029, 327] width 189 height 189
type input "#2277BB"
type input "#002244"
type input "#FFFFFF"
type input "1"
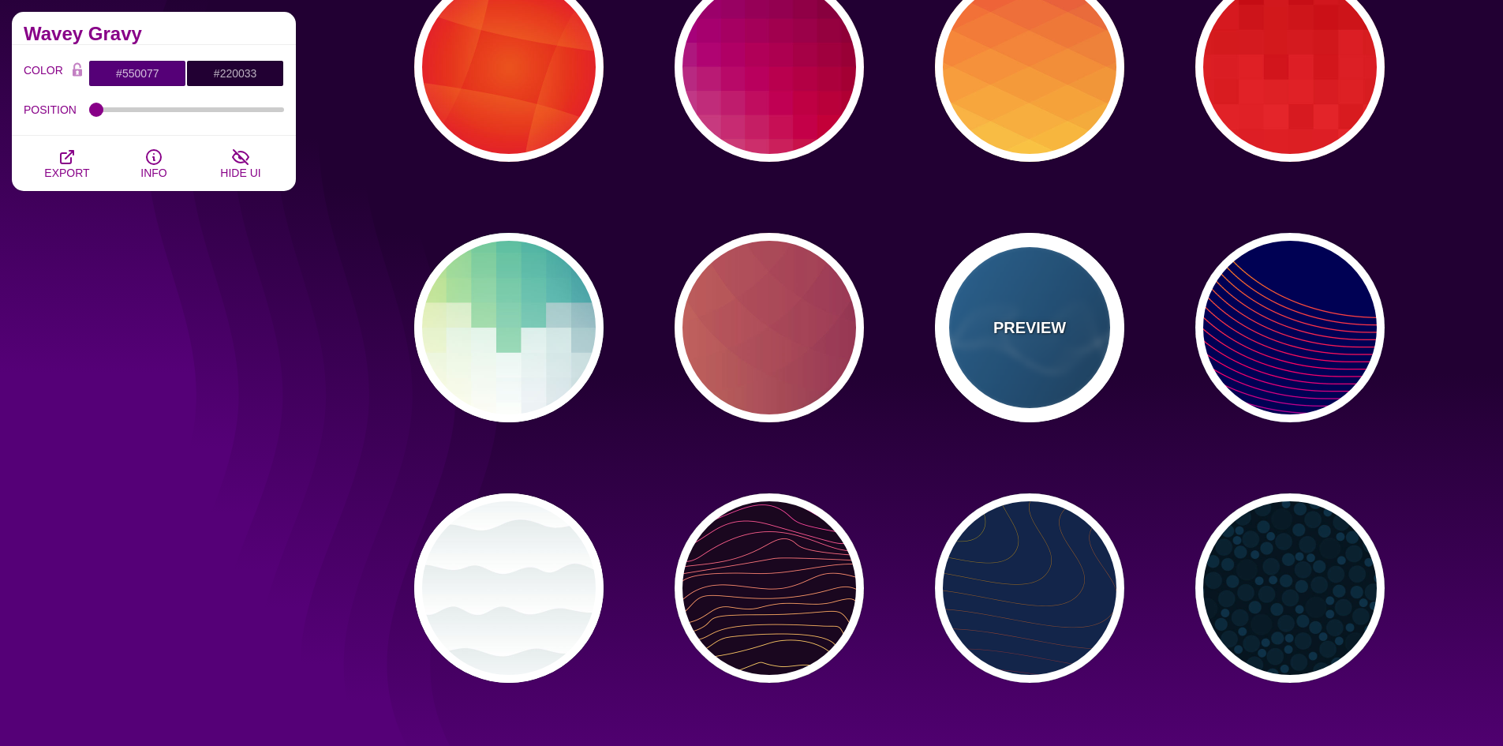
type input "0.5"
type input "1"
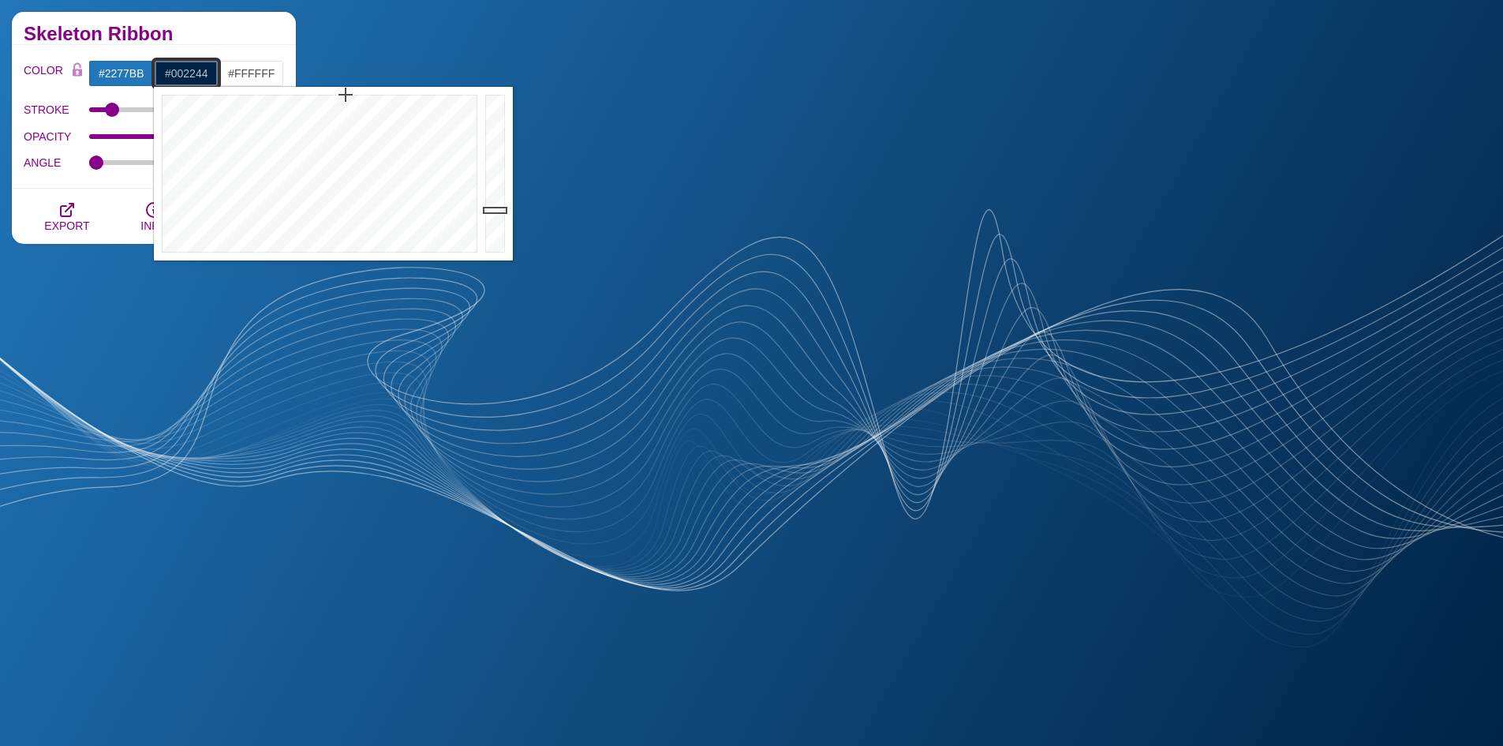
drag, startPoint x: 210, startPoint y: 68, endPoint x: 138, endPoint y: 70, distance: 71.8
click at [138, 70] on div "#2277BB #002244 #FFFFFF #D2D8DF #0C8BA2 #666666 #777777 #888888 #999999" at bounding box center [186, 73] width 196 height 27
paste input "51D4B"
type input "#051D4B"
click at [259, 78] on input "#FFFFFF" at bounding box center [251, 73] width 65 height 27
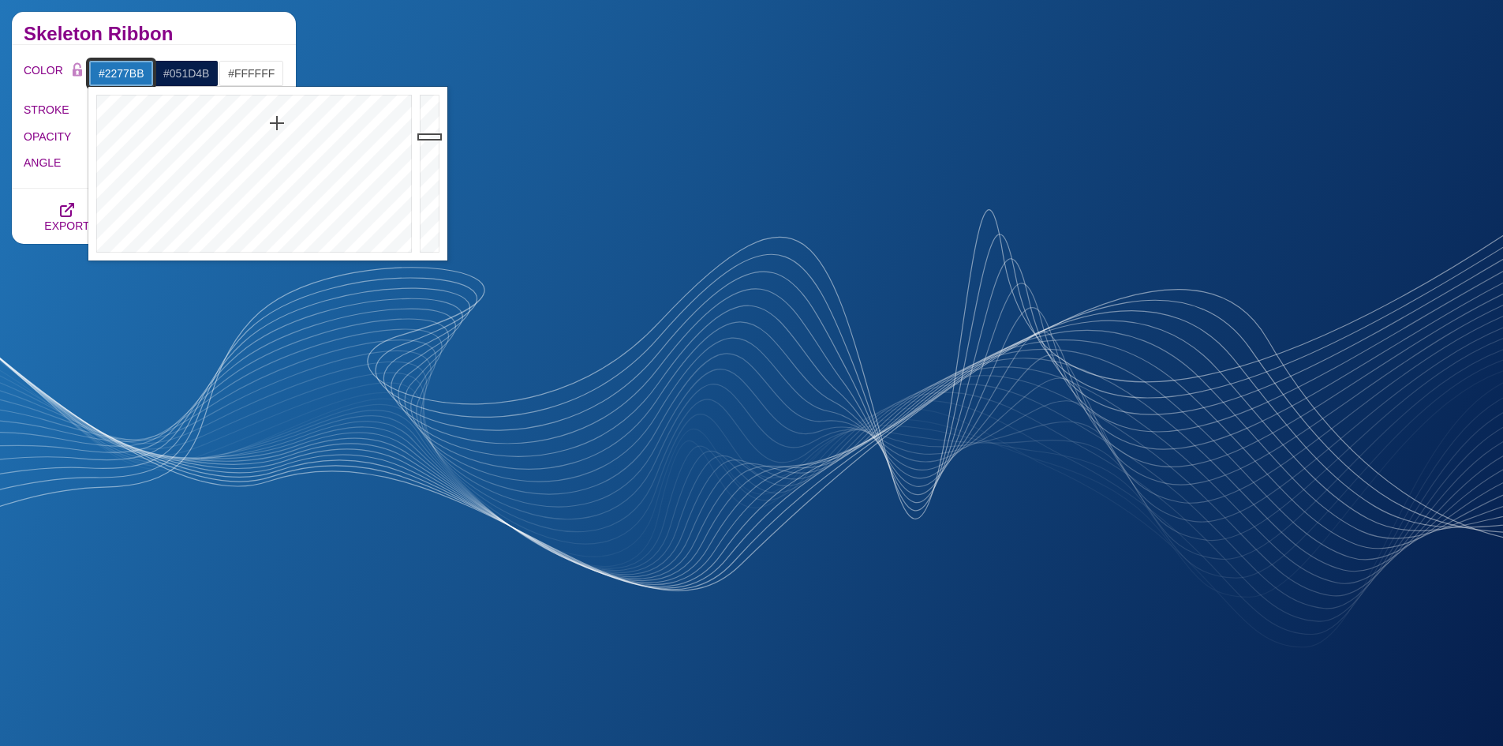
drag, startPoint x: 148, startPoint y: 77, endPoint x: 91, endPoint y: 76, distance: 57.6
click at [91, 76] on input "#2277BB" at bounding box center [120, 73] width 65 height 27
paste input "051D4"
click at [431, 174] on div at bounding box center [432, 174] width 32 height 174
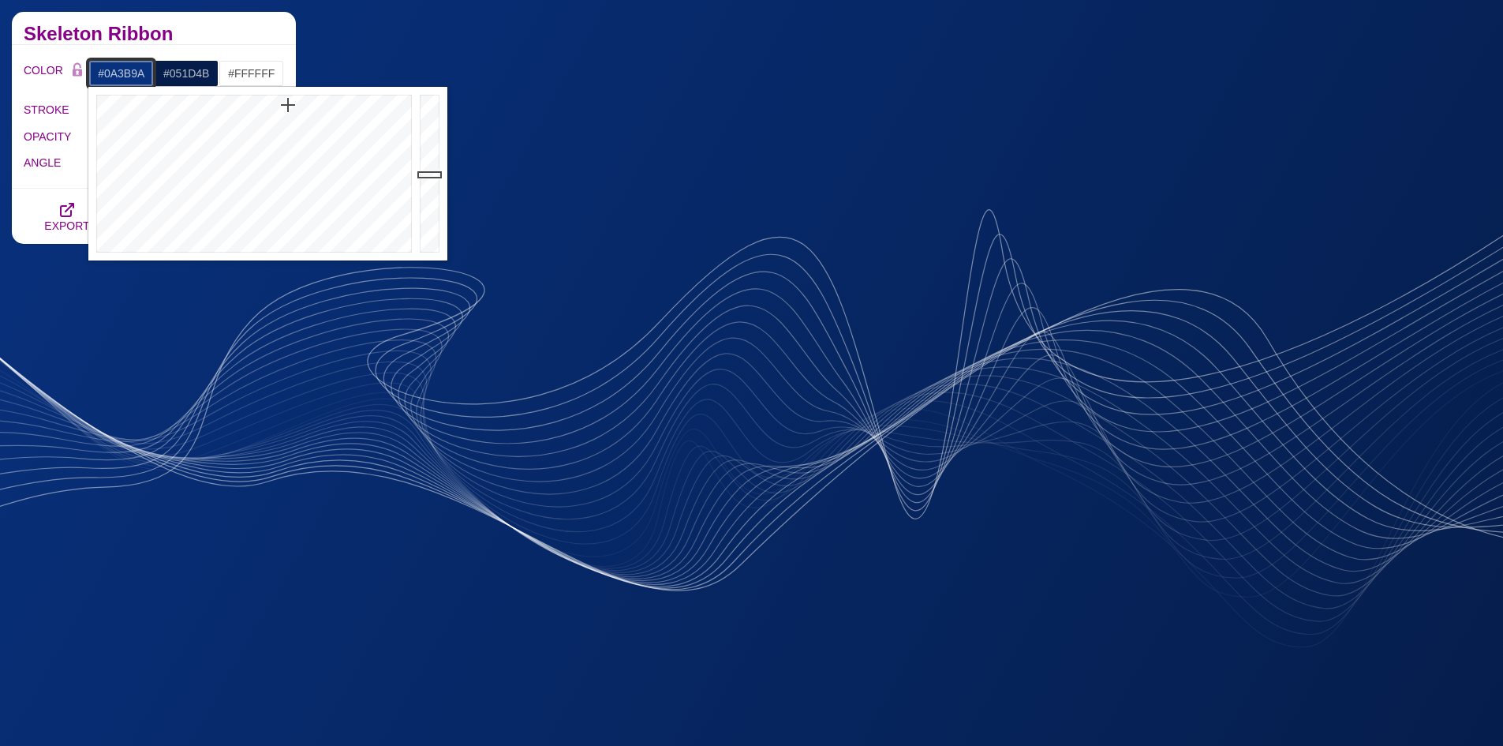
click at [432, 157] on div at bounding box center [432, 174] width 32 height 174
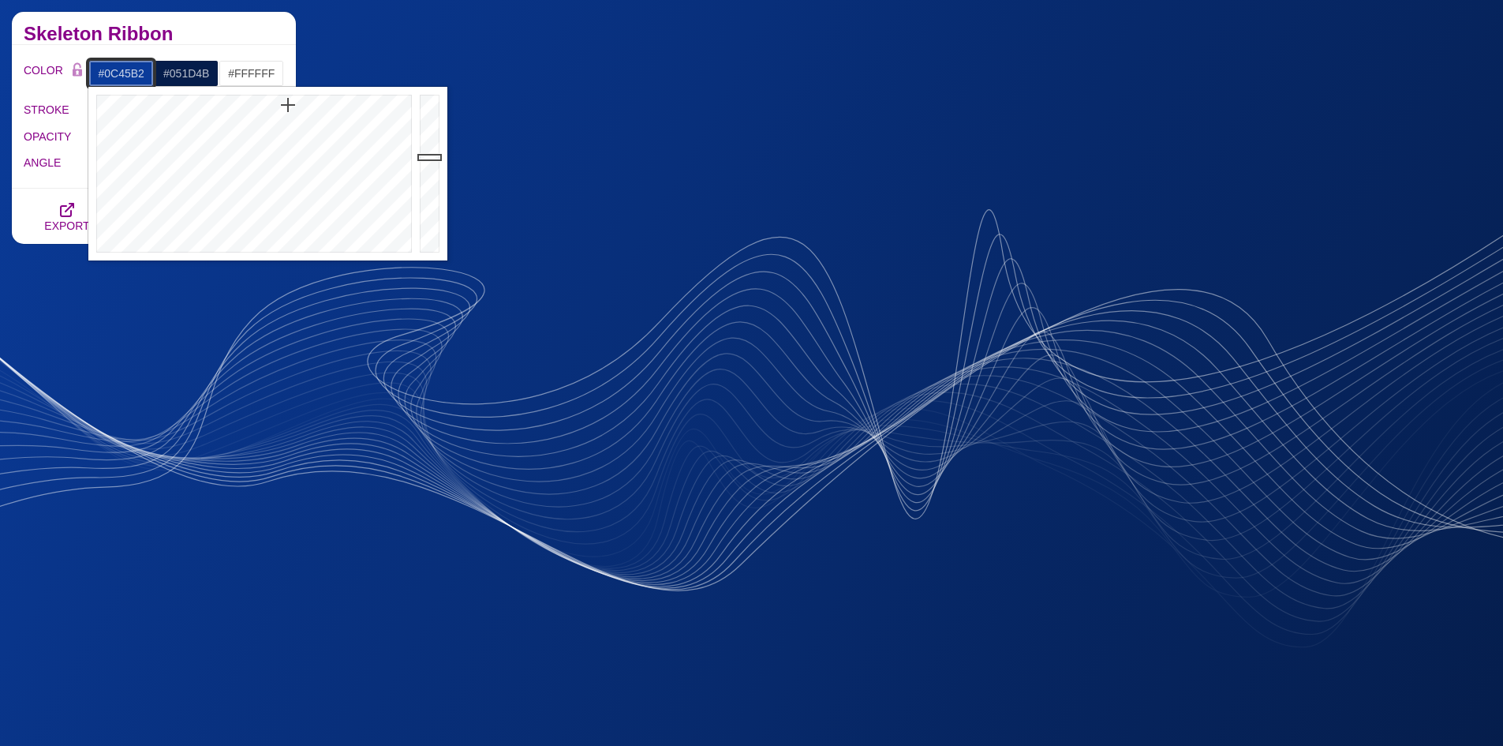
click at [432, 142] on div at bounding box center [432, 174] width 32 height 174
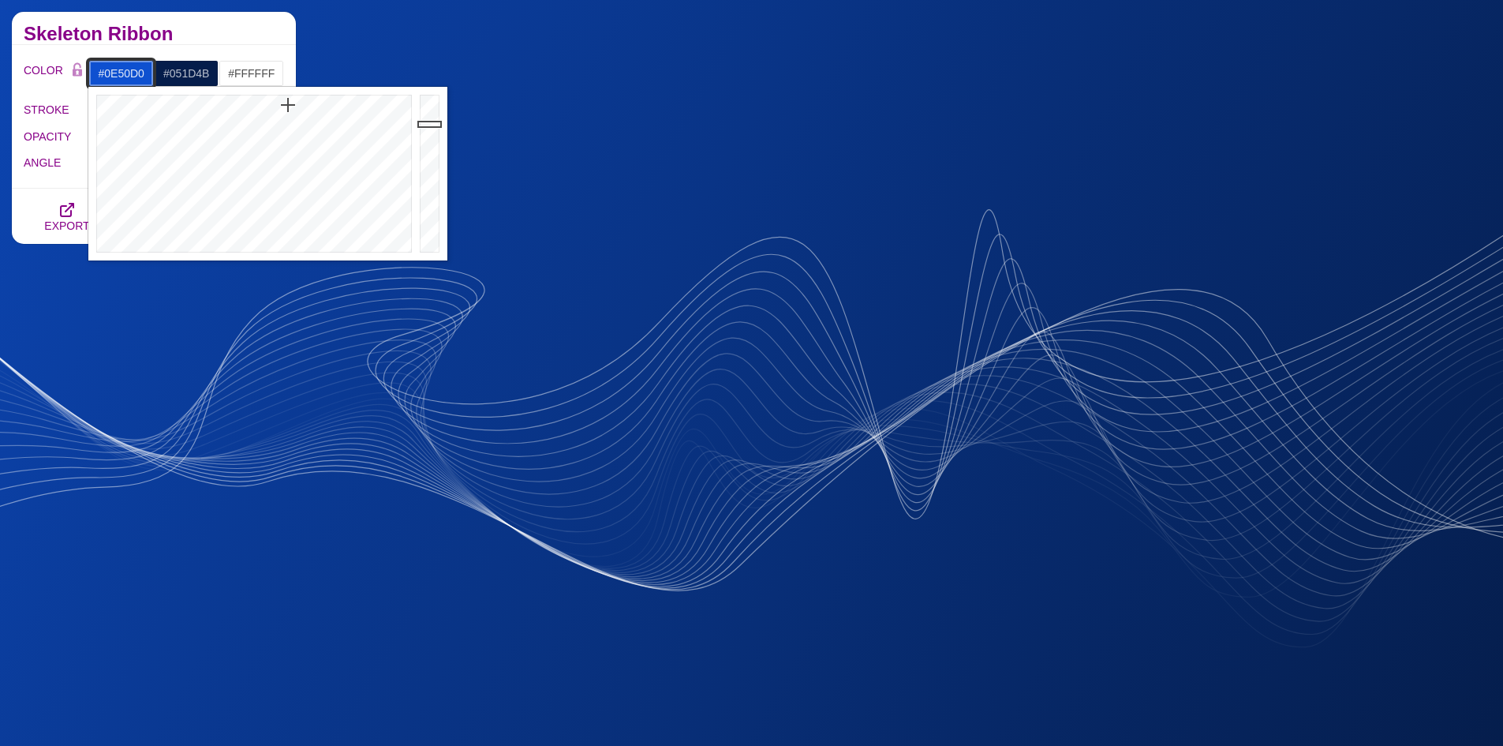
click at [432, 124] on div at bounding box center [432, 174] width 32 height 174
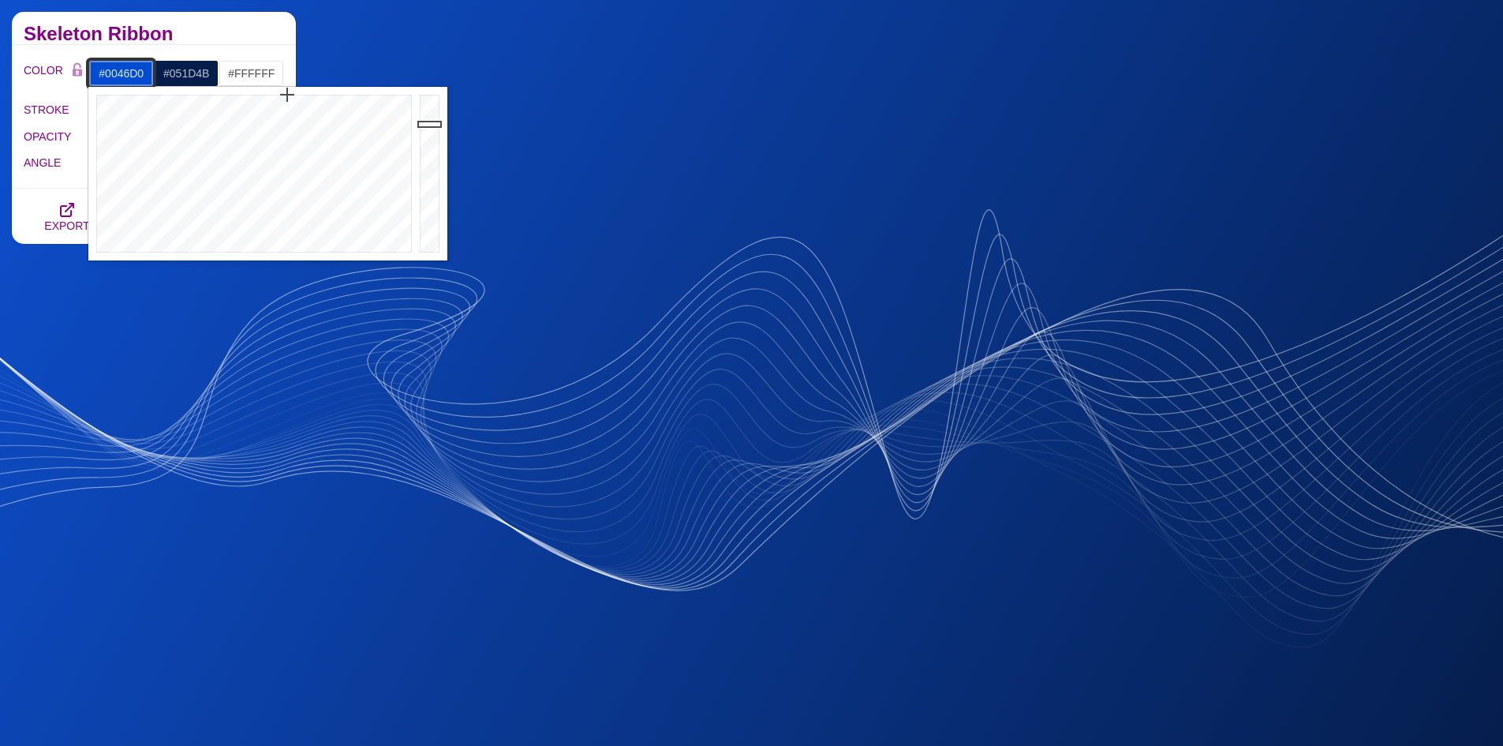
drag, startPoint x: 287, startPoint y: 110, endPoint x: 289, endPoint y: 70, distance: 39.5
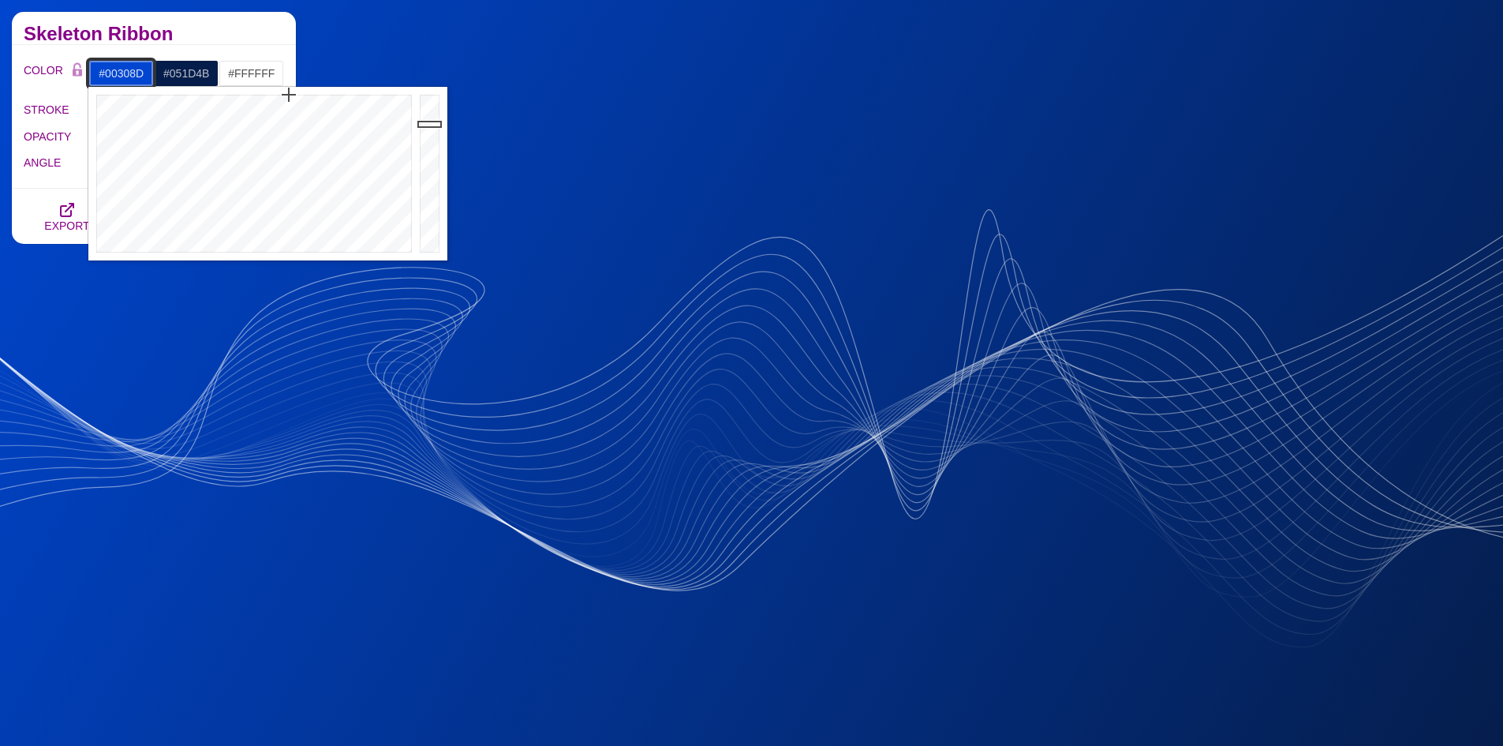
click at [428, 165] on div at bounding box center [432, 174] width 32 height 174
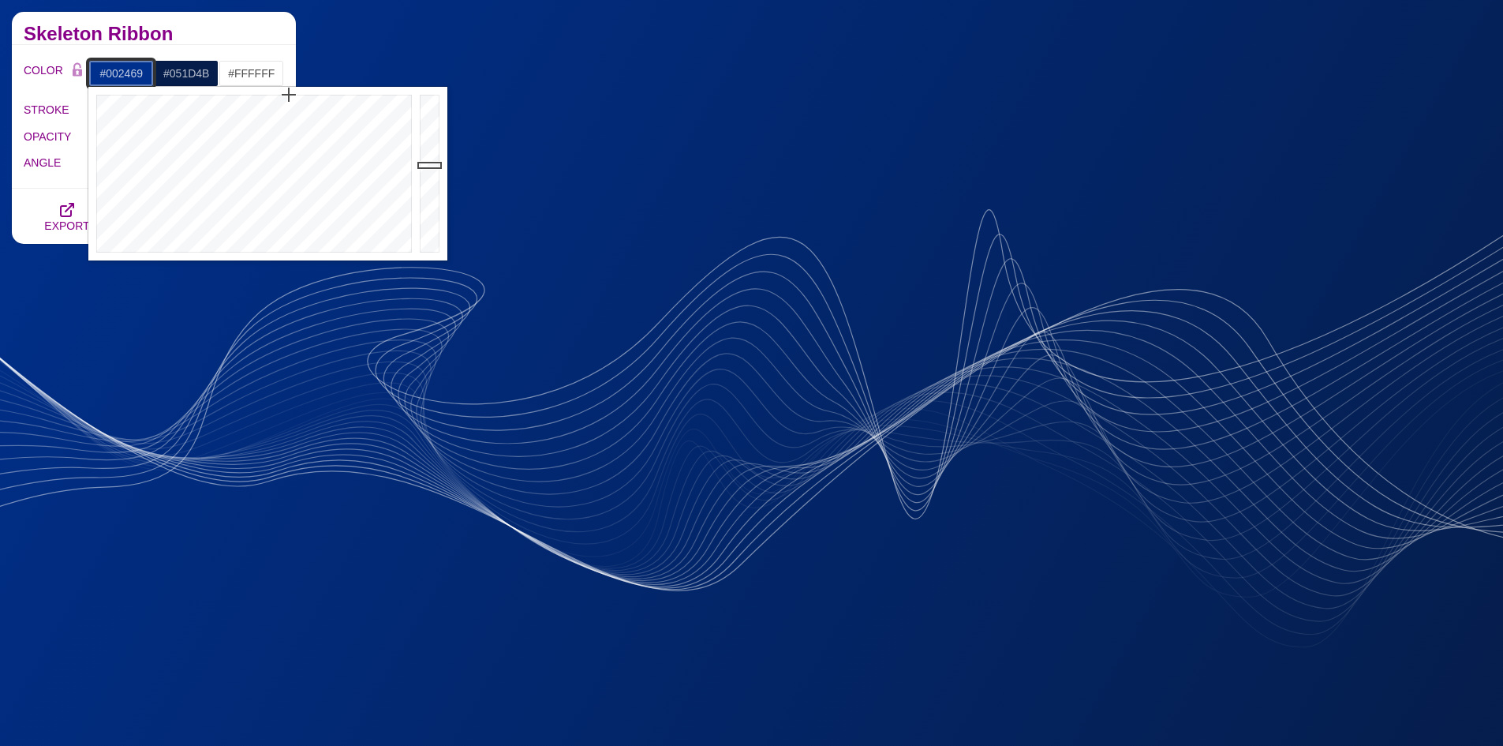
click at [433, 187] on div at bounding box center [432, 174] width 32 height 174
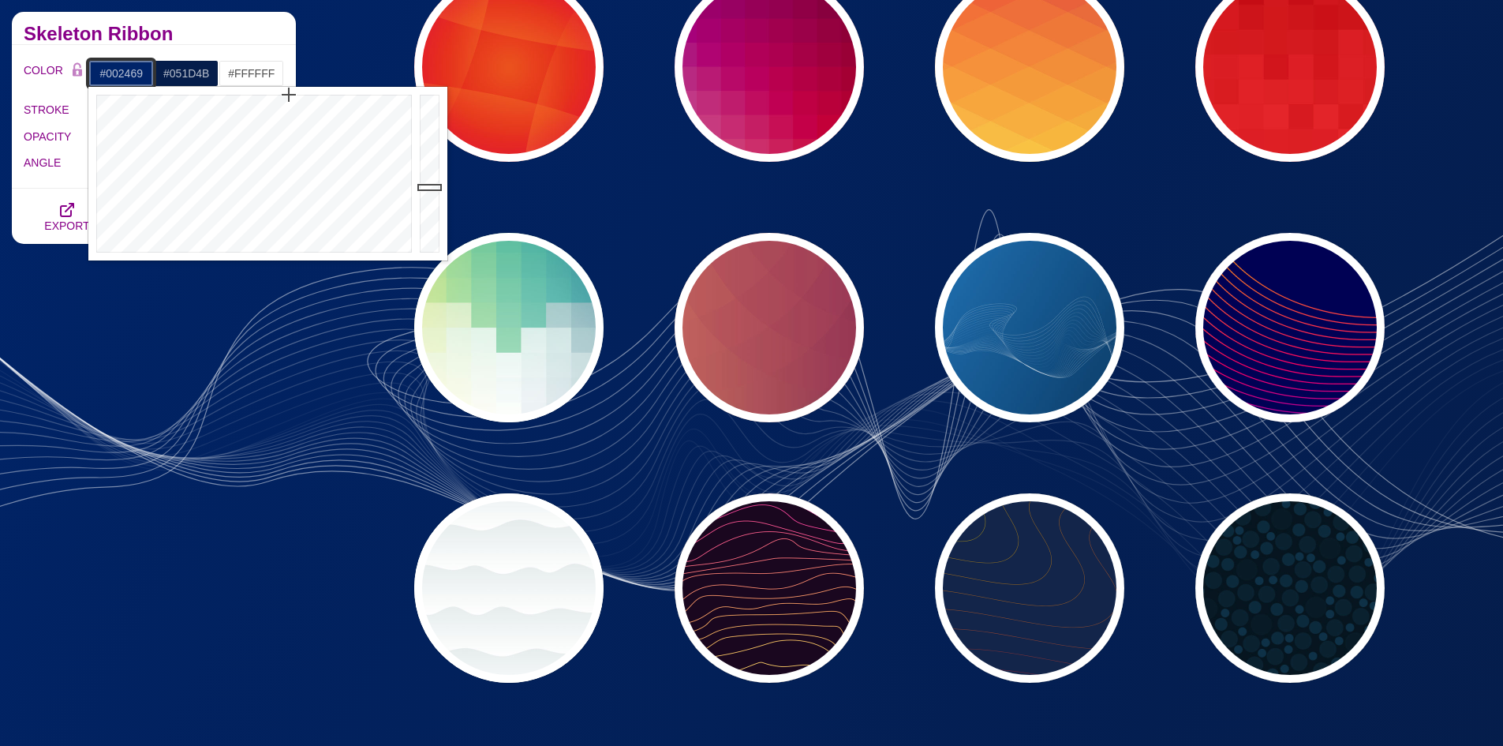
type input "#002469"
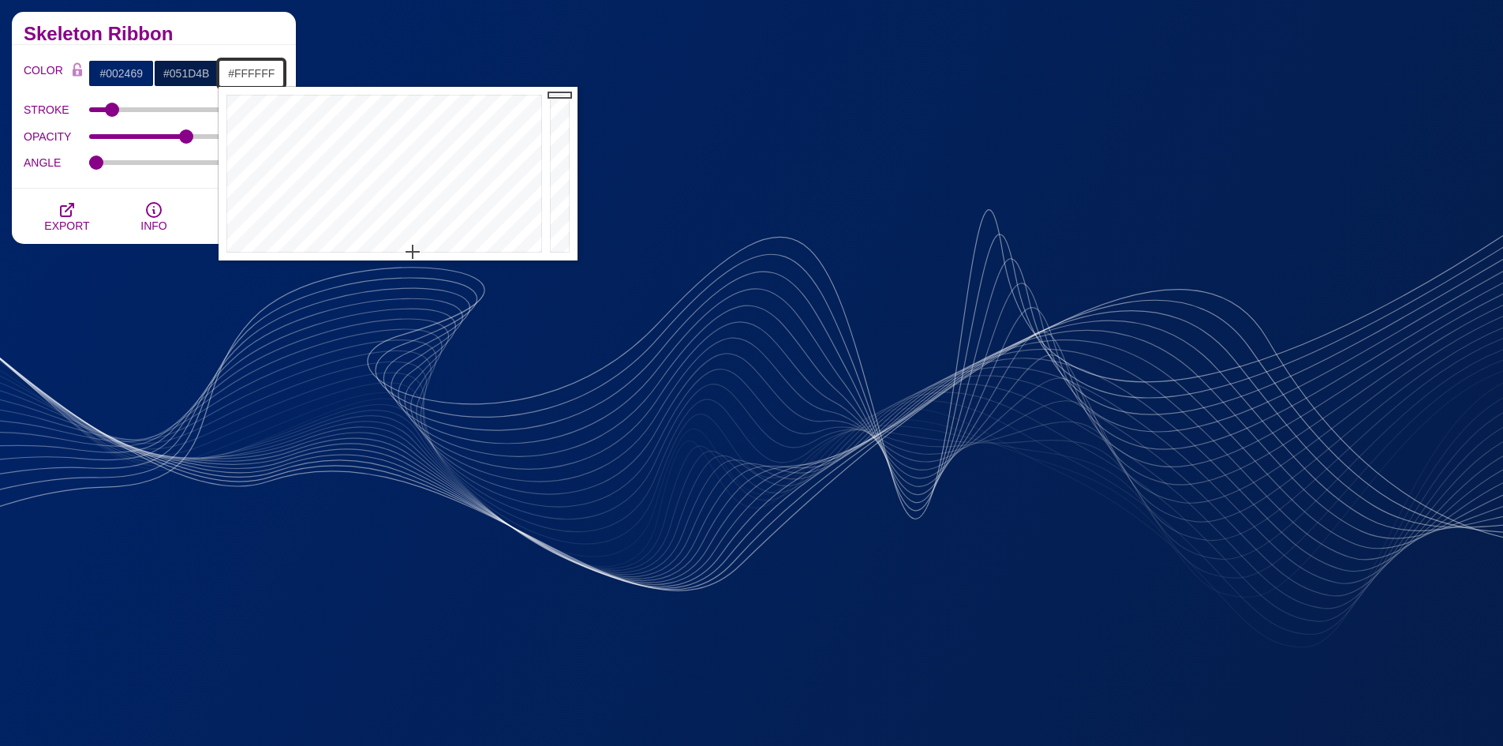
drag, startPoint x: 279, startPoint y: 70, endPoint x: 224, endPoint y: 69, distance: 54.5
click at [224, 69] on input "#FFFFFF" at bounding box center [251, 73] width 65 height 27
paste input "E6EAE"
type input "#E6EAEF"
click at [252, 23] on div "Skeleton Ribbon" at bounding box center [154, 28] width 284 height 33
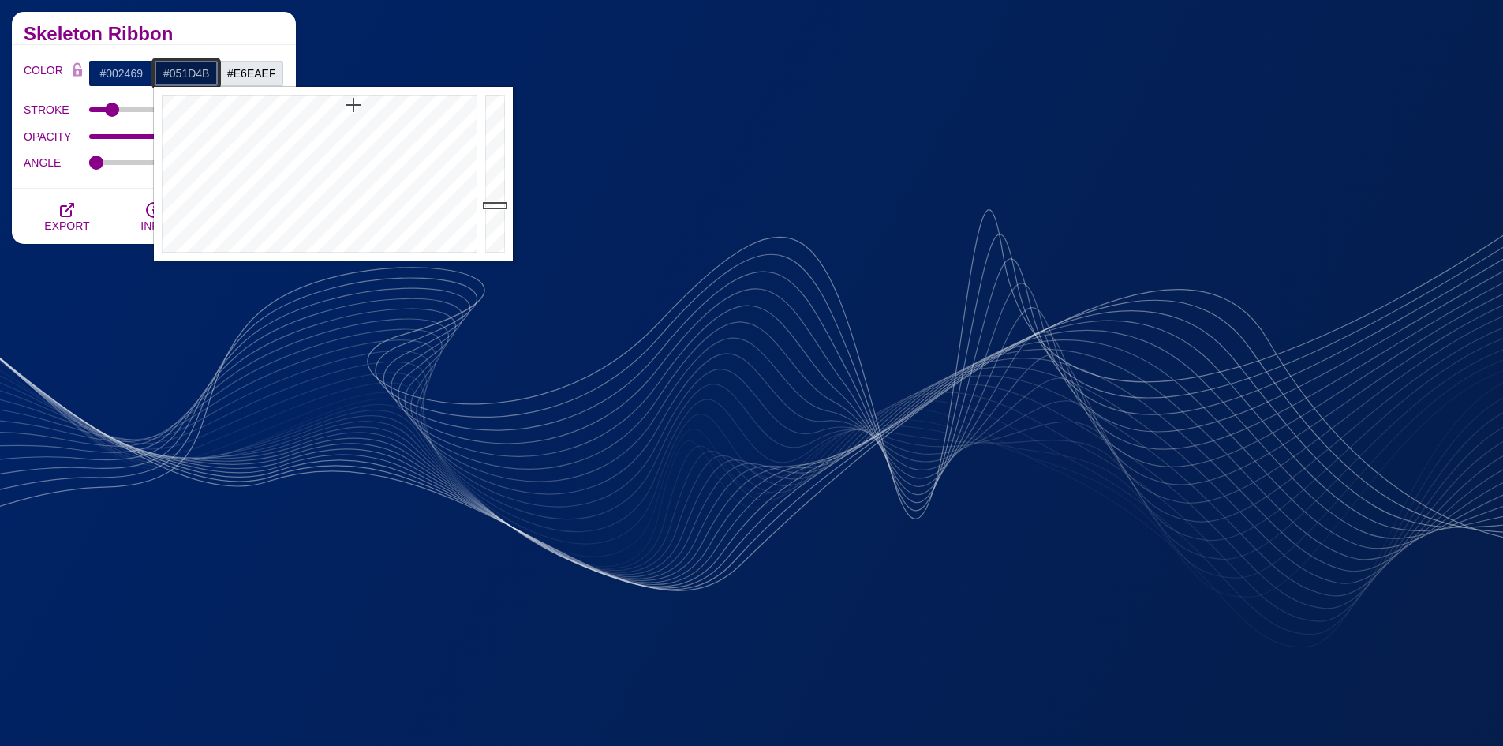
drag, startPoint x: 213, startPoint y: 76, endPoint x: 164, endPoint y: 77, distance: 48.9
click at [164, 77] on input "#051D4B" at bounding box center [186, 73] width 65 height 27
paste input "E6EAEF"
click at [209, 40] on div "Skeleton Ribbon" at bounding box center [154, 28] width 284 height 33
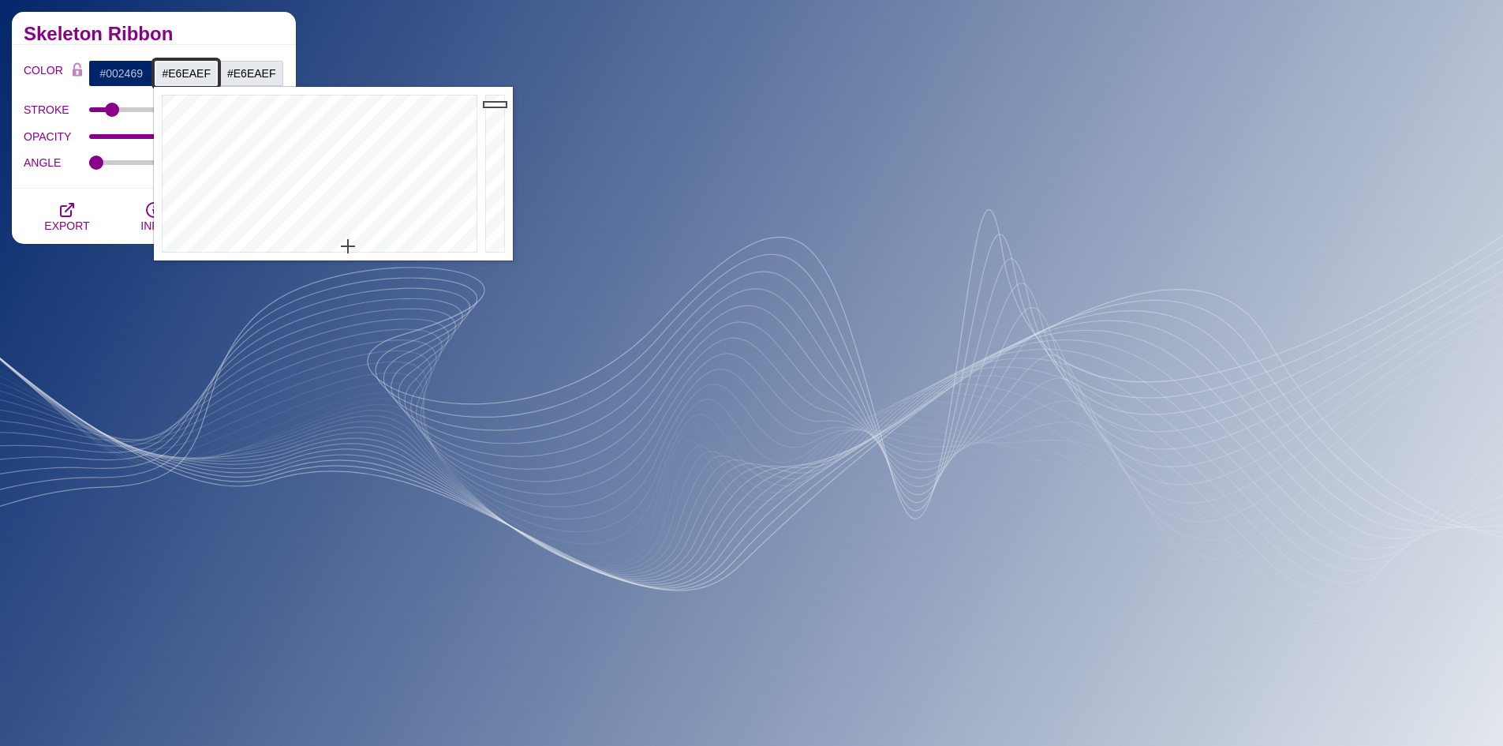
drag, startPoint x: 212, startPoint y: 72, endPoint x: 145, endPoint y: 71, distance: 67.1
click at [145, 71] on div "#002469 #E6EAEF #E6EAEF #D2D8DF #0C8BA2 #666666 #777777 #888888 #999999" at bounding box center [186, 73] width 196 height 27
paste input "DBE1E9"
type input "#DBE1E9"
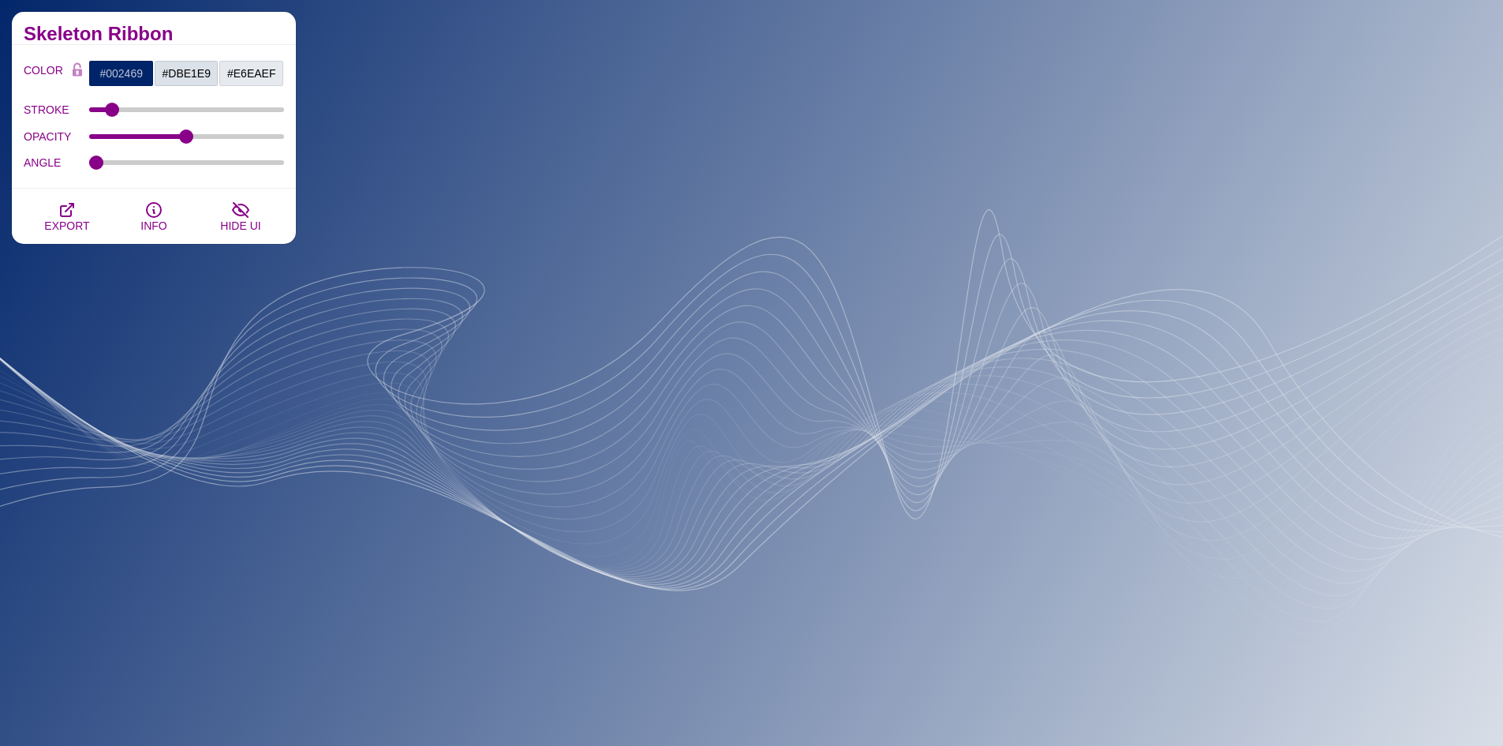
click at [218, 37] on h2 "Skeleton Ribbon" at bounding box center [154, 34] width 260 height 13
type input "0.8"
click at [108, 113] on input "STROKE" at bounding box center [187, 110] width 196 height 6
drag, startPoint x: 188, startPoint y: 133, endPoint x: 196, endPoint y: 134, distance: 8.0
type input "0.55"
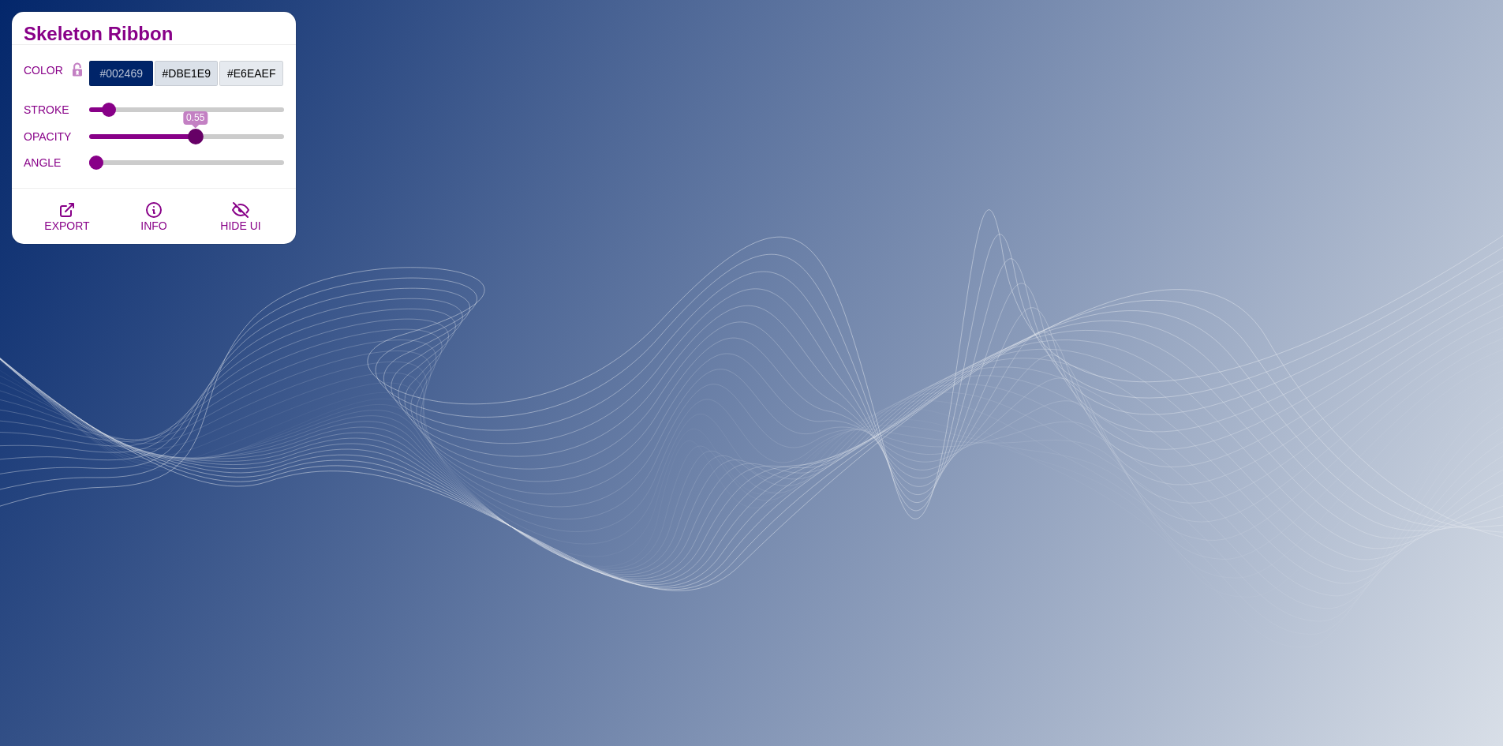
click at [196, 134] on input "OPACITY" at bounding box center [187, 136] width 196 height 6
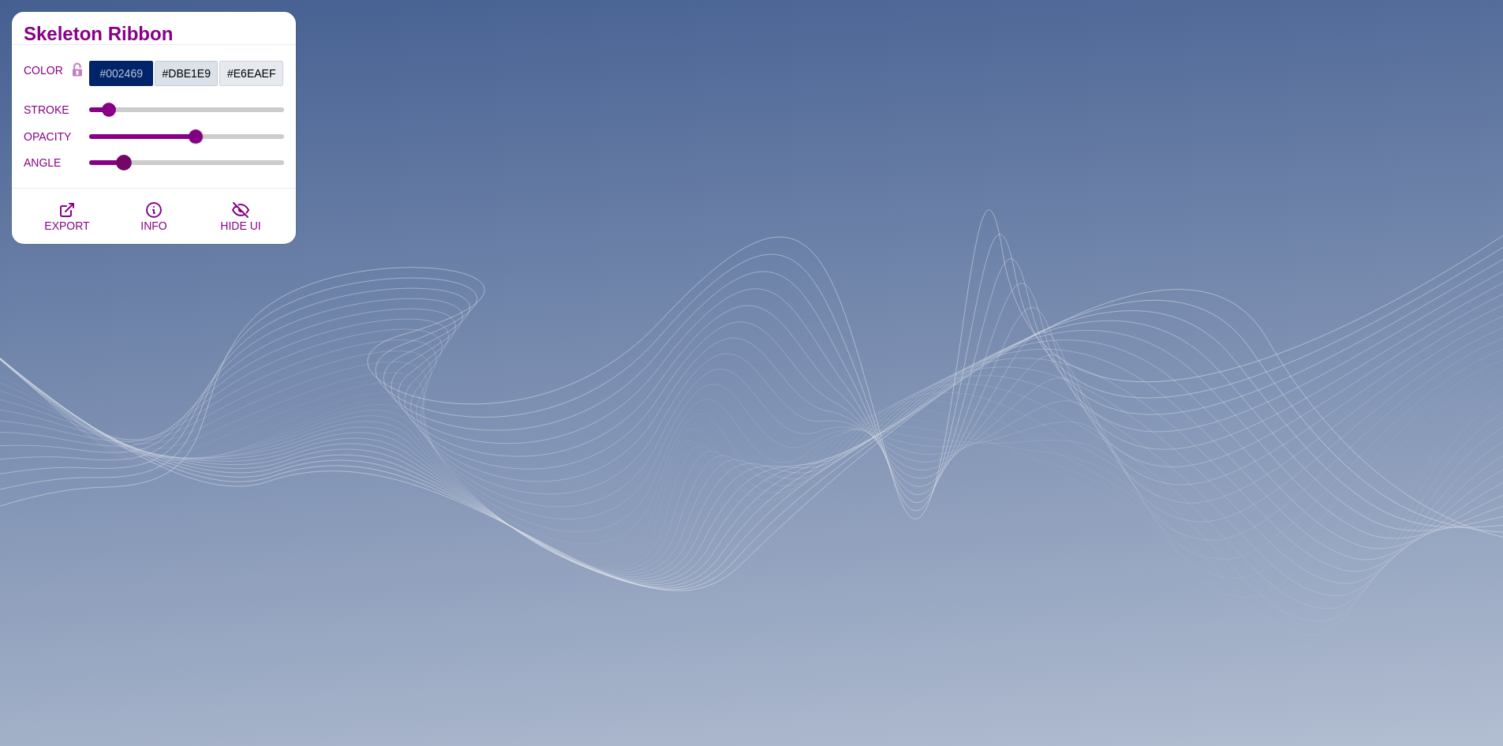
drag, startPoint x: 102, startPoint y: 166, endPoint x: 124, endPoint y: 168, distance: 22.2
type input "56"
click at [124, 166] on input "ANGLE" at bounding box center [187, 162] width 196 height 6
click at [247, 69] on input "#E6EAEF" at bounding box center [251, 73] width 65 height 27
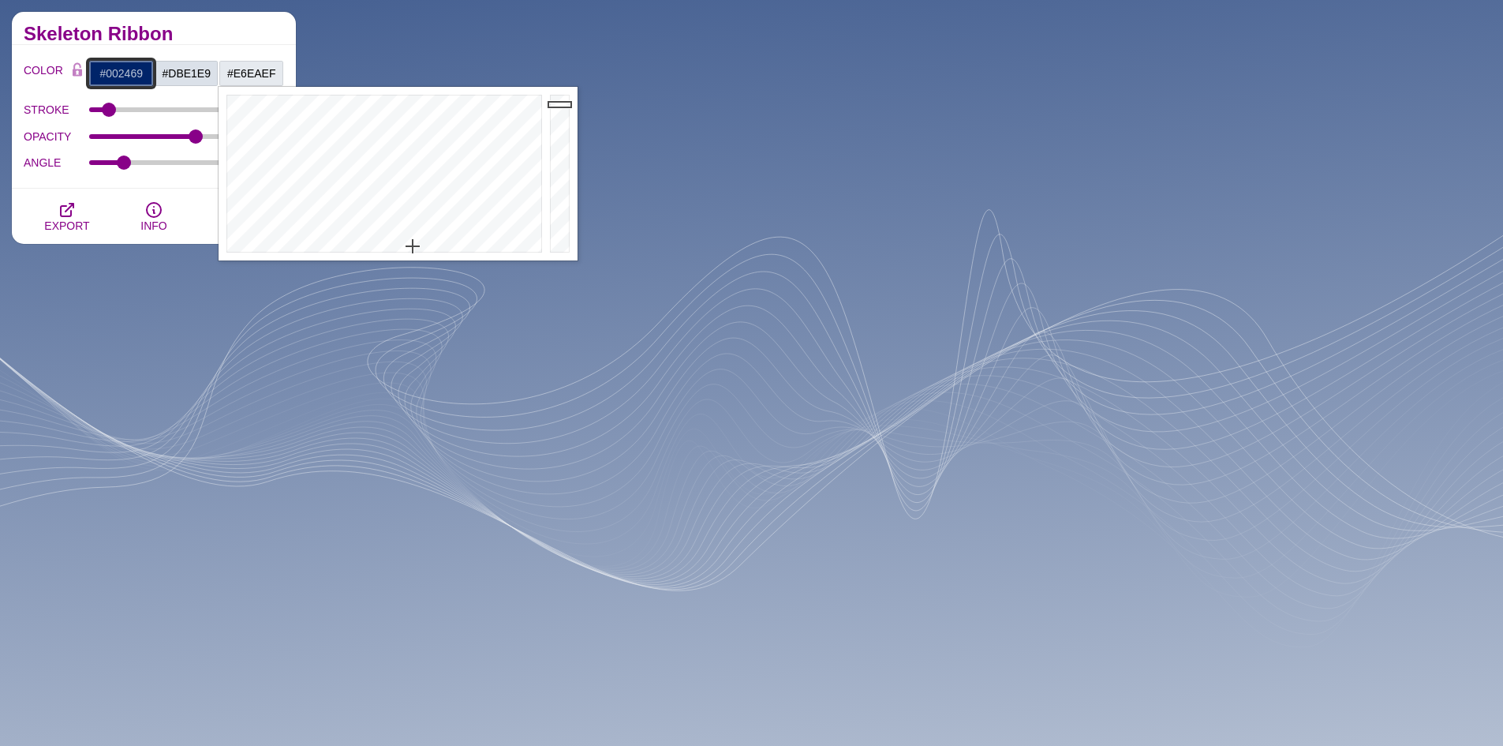
click at [152, 72] on input "#002469" at bounding box center [120, 73] width 65 height 27
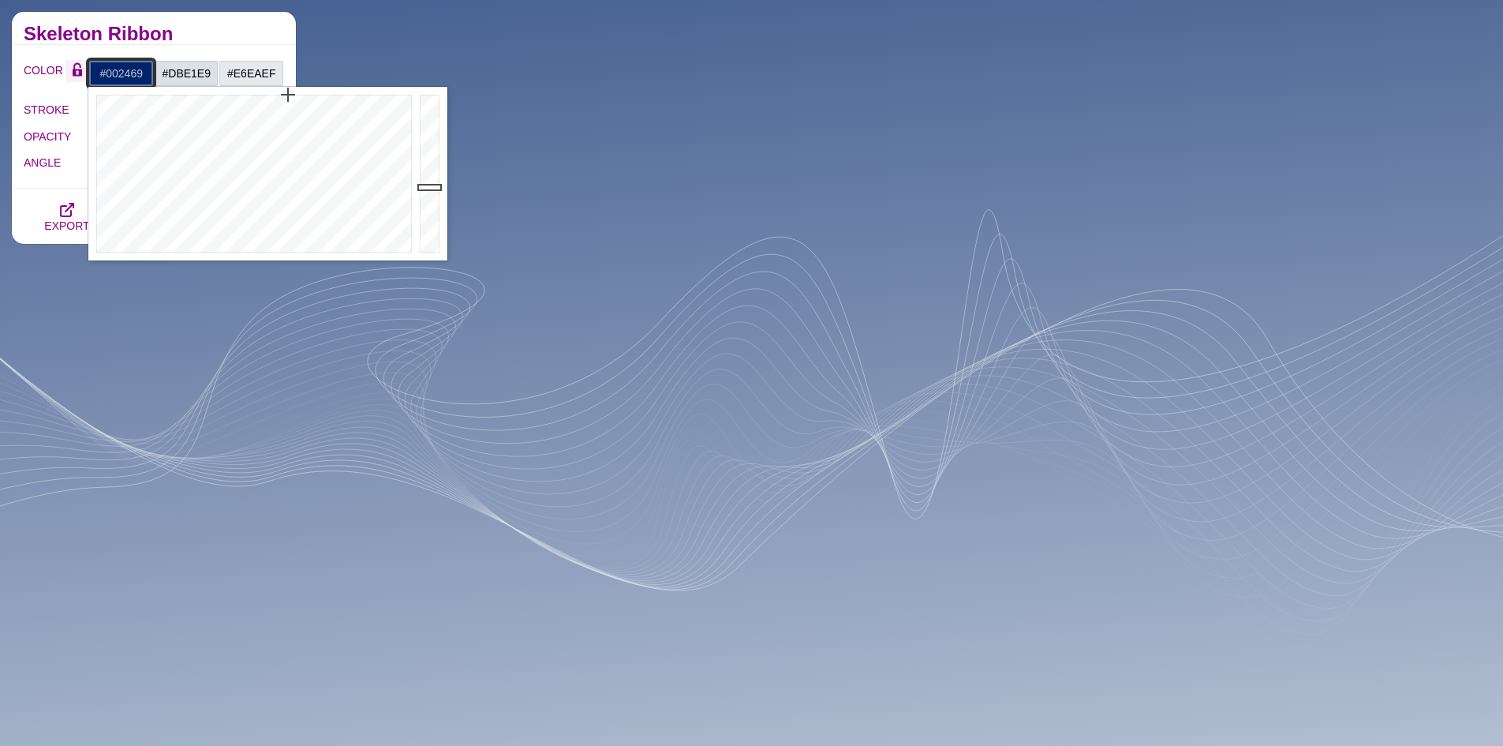
drag, startPoint x: 140, startPoint y: 79, endPoint x: 67, endPoint y: 65, distance: 74.6
click at [67, 65] on div "COLOR #002469 #DBE1E9 #E6EAEF #D2D8DF #0C8BA2 #666666 #777777 #888888 #999999" at bounding box center [154, 73] width 260 height 27
paste input "51D4B"
type input "#051D4B"
click at [183, 40] on div "Skeleton Ribbon" at bounding box center [154, 28] width 284 height 33
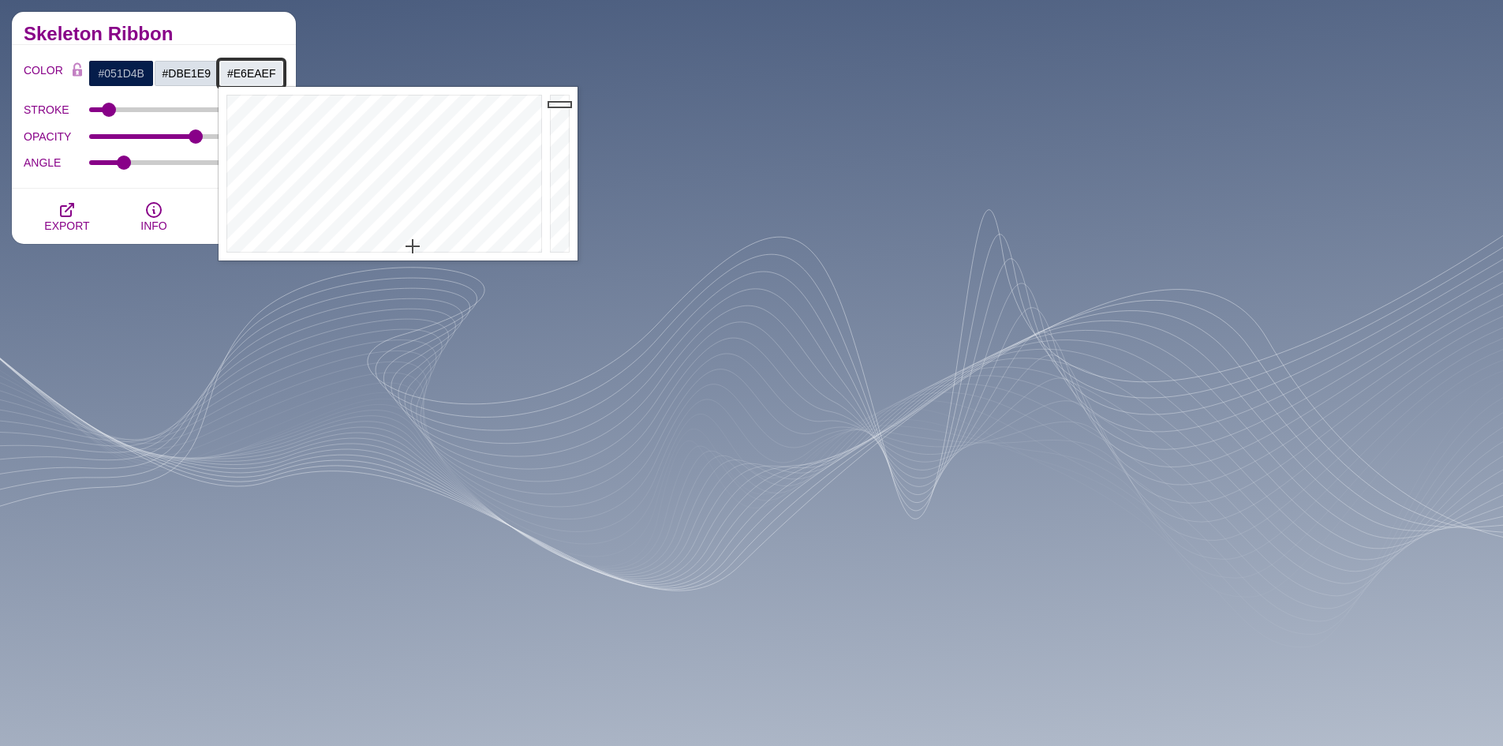
drag, startPoint x: 276, startPoint y: 77, endPoint x: 219, endPoint y: 80, distance: 57.7
click at [219, 80] on input "#E6EAEF" at bounding box center [251, 73] width 65 height 27
paste input "051D4B"
type input "#051D4B"
click at [231, 34] on h2 "Skeleton Ribbon" at bounding box center [154, 34] width 260 height 13
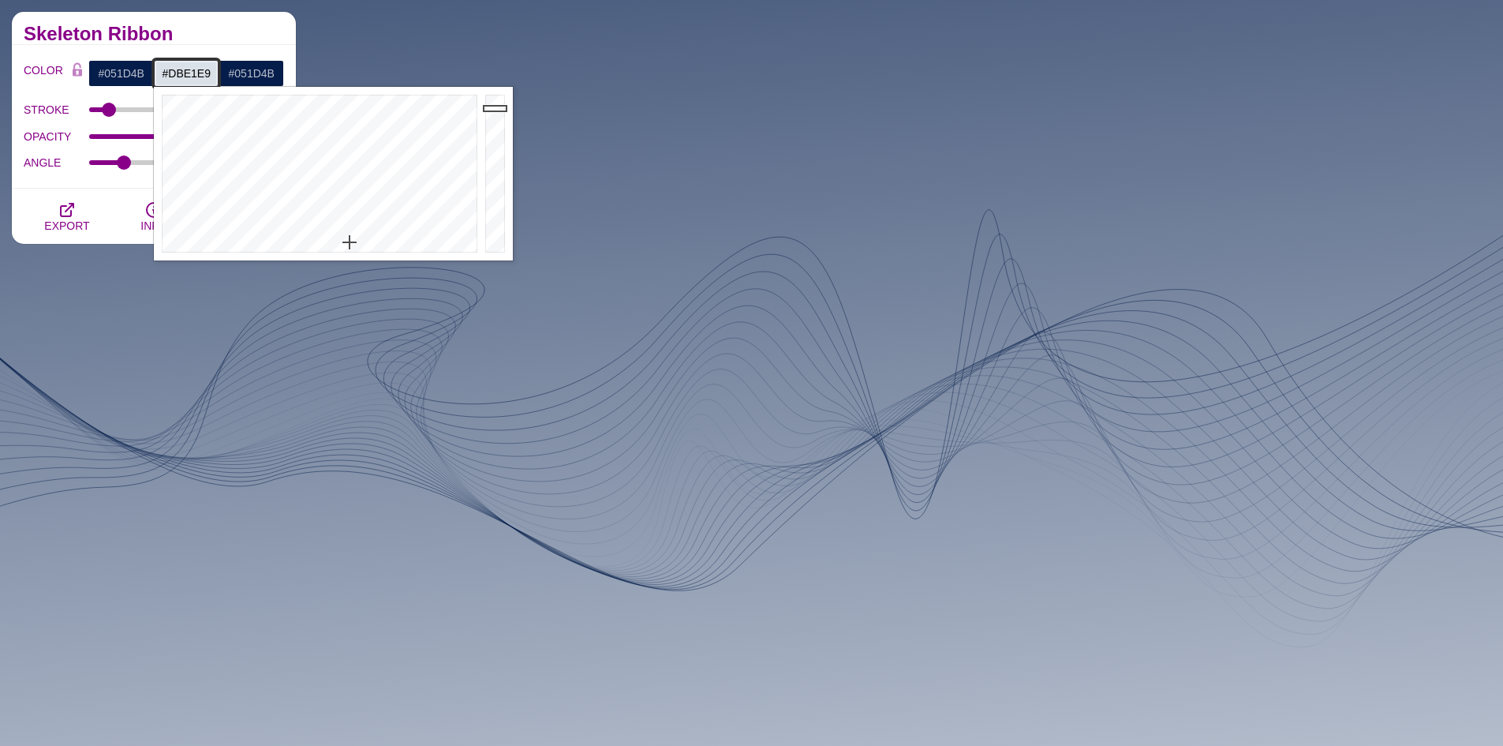
drag, startPoint x: 212, startPoint y: 70, endPoint x: 155, endPoint y: 78, distance: 58.1
click at [155, 78] on input "#DBE1E9" at bounding box center [186, 73] width 65 height 27
paste input "051D4B"
type input "#051D4B"
click at [235, 20] on div "Skeleton Ribbon" at bounding box center [154, 28] width 284 height 33
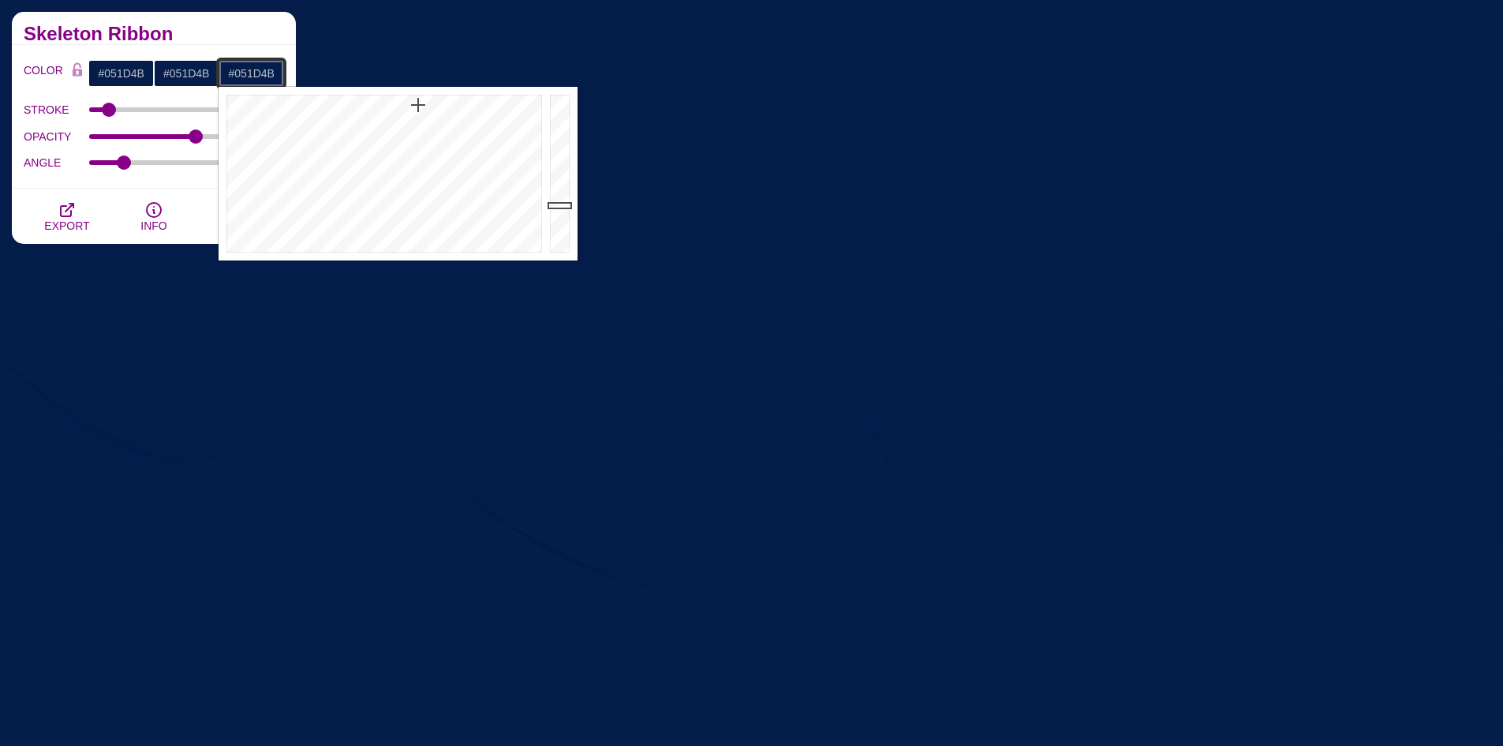
drag, startPoint x: 279, startPoint y: 73, endPoint x: 205, endPoint y: 73, distance: 73.4
click at [205, 73] on div "#051D4B #051D4B #051D4B #D2D8DF #0C8BA2 #666666 #777777 #888888 #999999" at bounding box center [186, 73] width 196 height 27
paste input "E6EAEF"
type input "#E6EAEF"
click at [260, 38] on h2 "Skeleton Ribbon" at bounding box center [154, 34] width 260 height 13
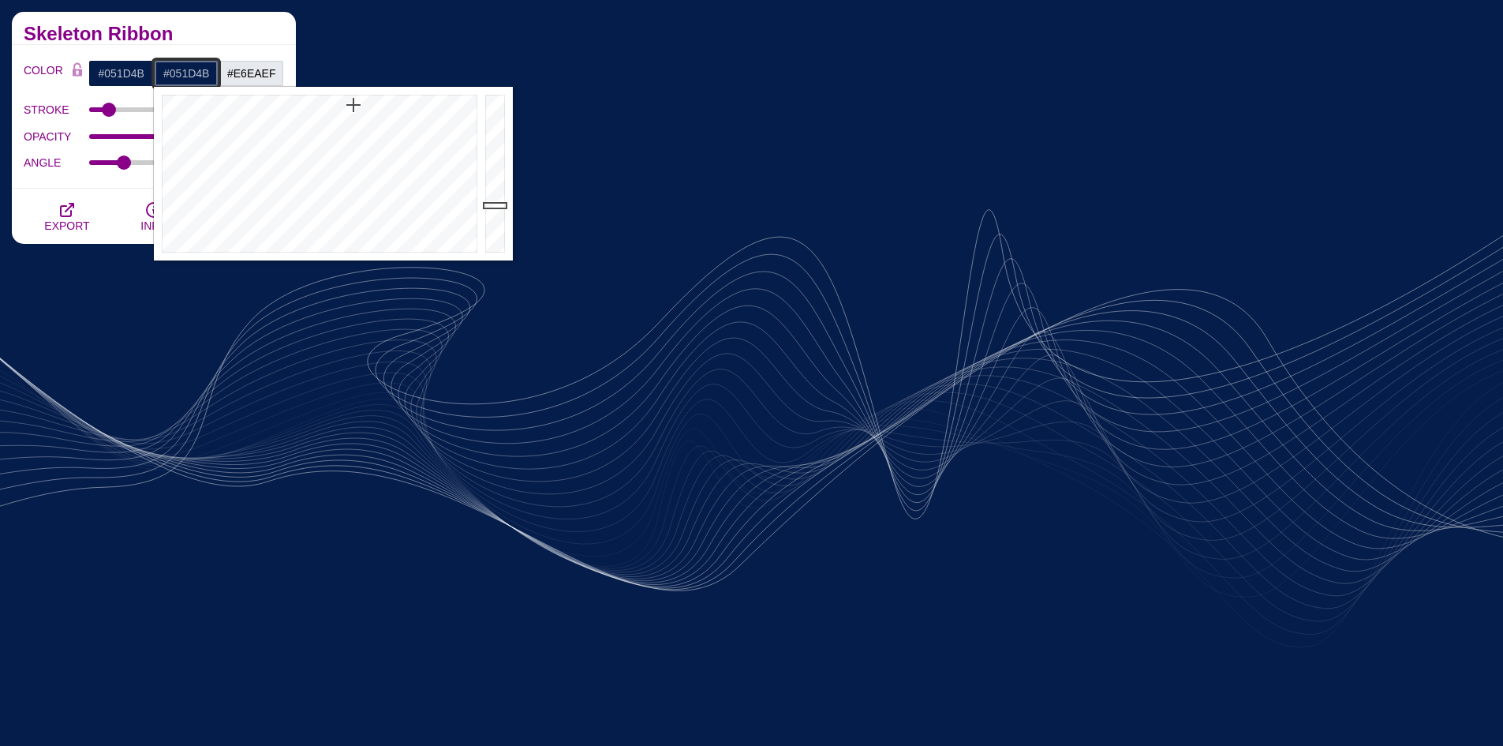
click at [203, 75] on input "#051D4B" at bounding box center [186, 73] width 65 height 27
click at [494, 188] on div at bounding box center [497, 174] width 32 height 174
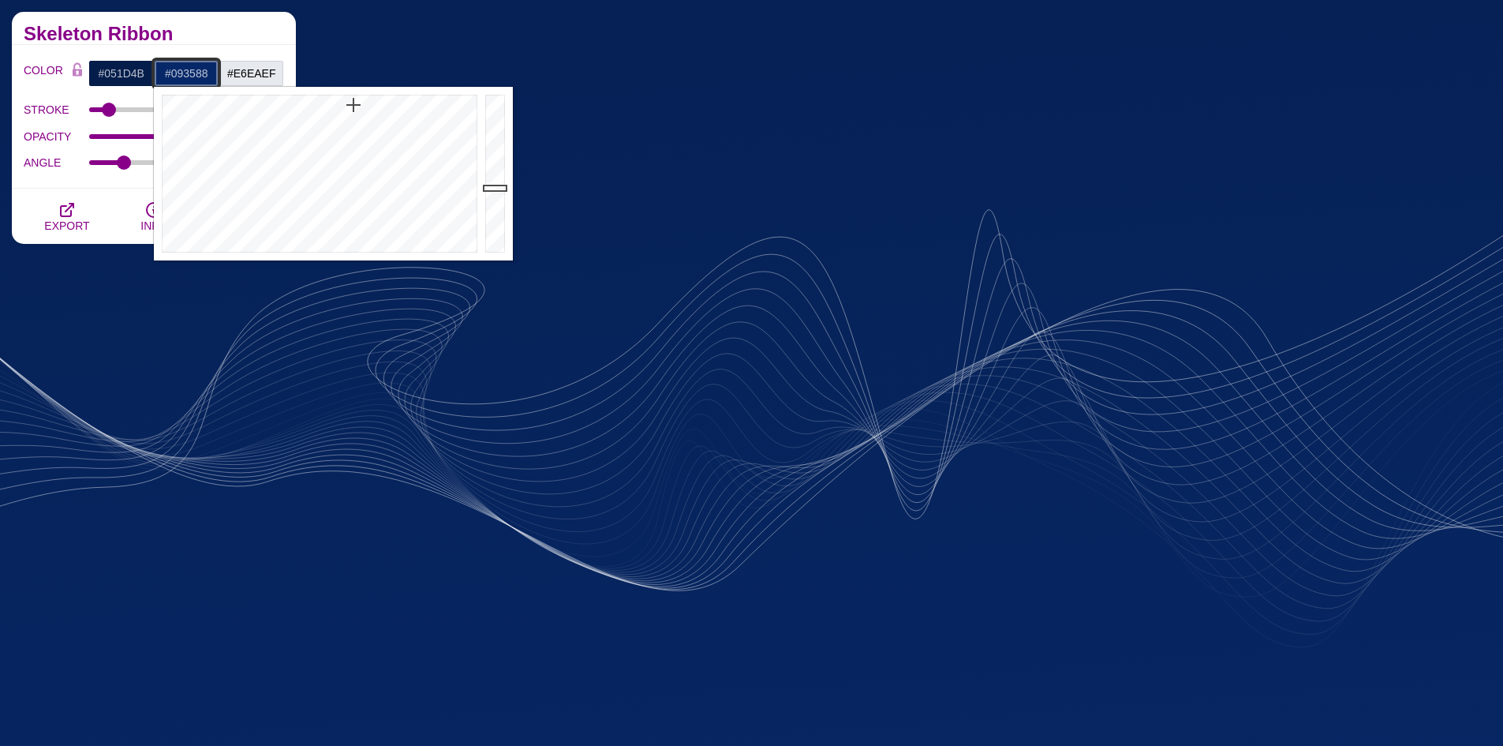
click at [494, 168] on div at bounding box center [497, 174] width 32 height 174
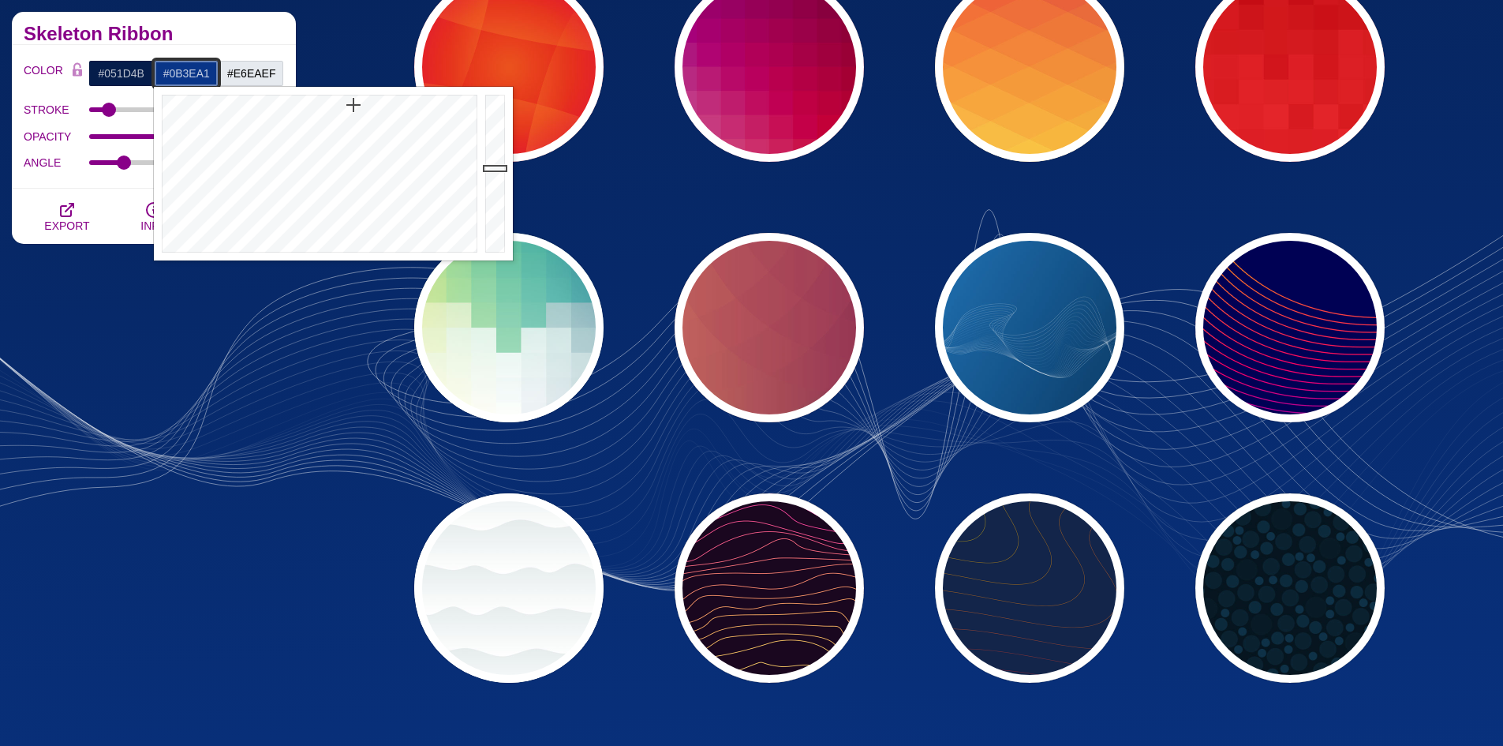
click at [492, 152] on div at bounding box center [497, 174] width 32 height 174
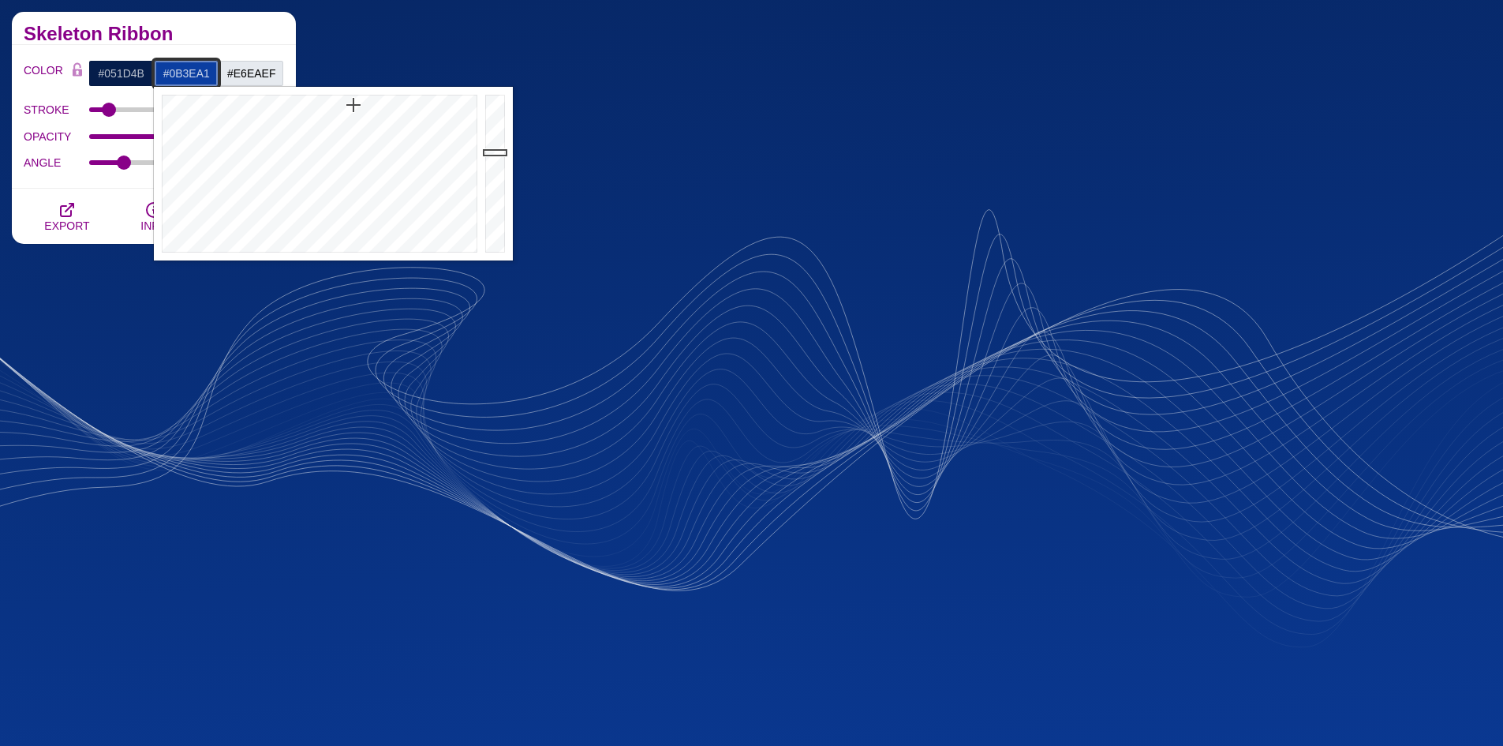
click at [197, 75] on input "#0B3EA1" at bounding box center [186, 73] width 65 height 27
drag, startPoint x: 215, startPoint y: 73, endPoint x: 154, endPoint y: 74, distance: 61.6
click at [154, 74] on input "#0B3EA1" at bounding box center [186, 73] width 65 height 27
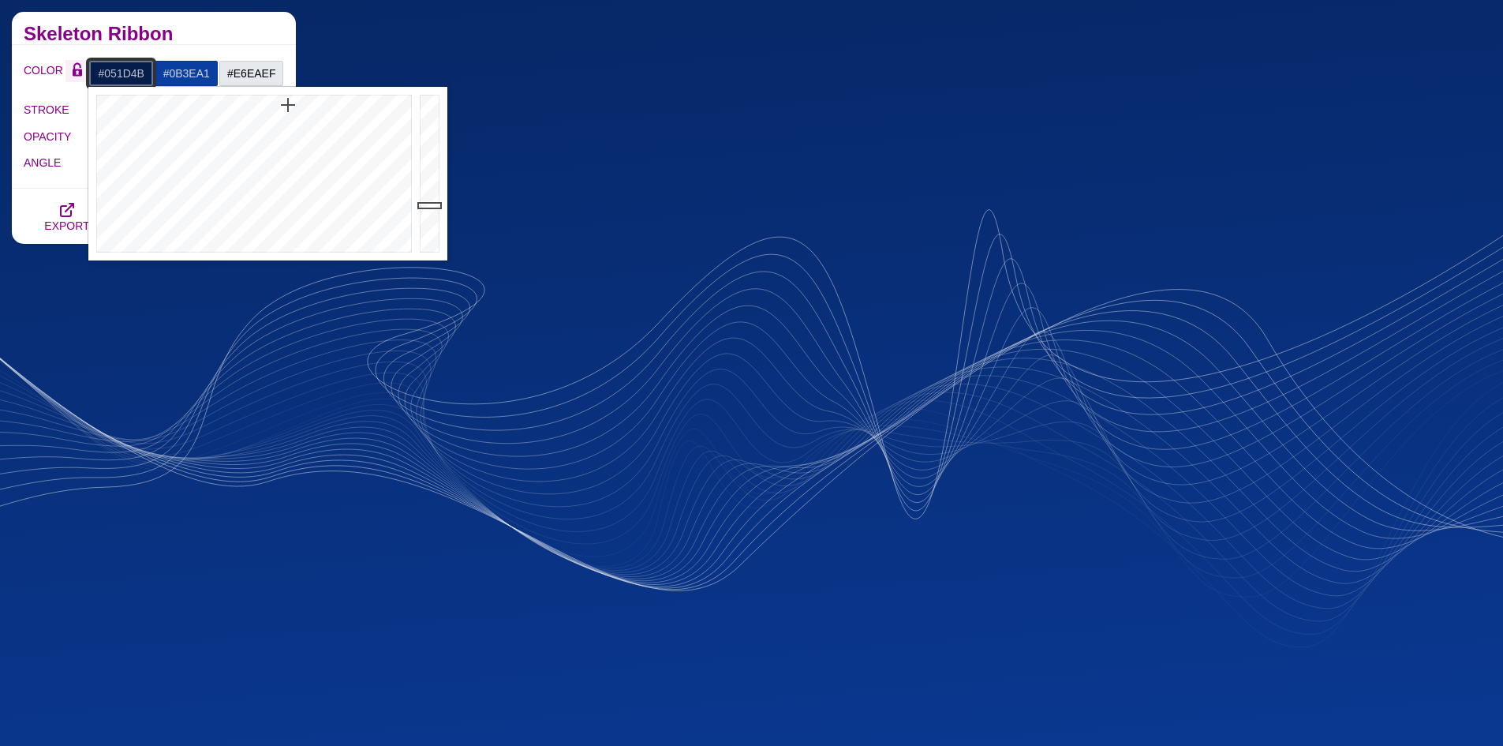
drag, startPoint x: 152, startPoint y: 76, endPoint x: 80, endPoint y: 75, distance: 71.8
click at [80, 75] on div "COLOR #051D4B #0B3EA1 #E6EAEF #D2D8DF #0C8BA2 #666666 #777777 #888888 #999999" at bounding box center [154, 73] width 260 height 27
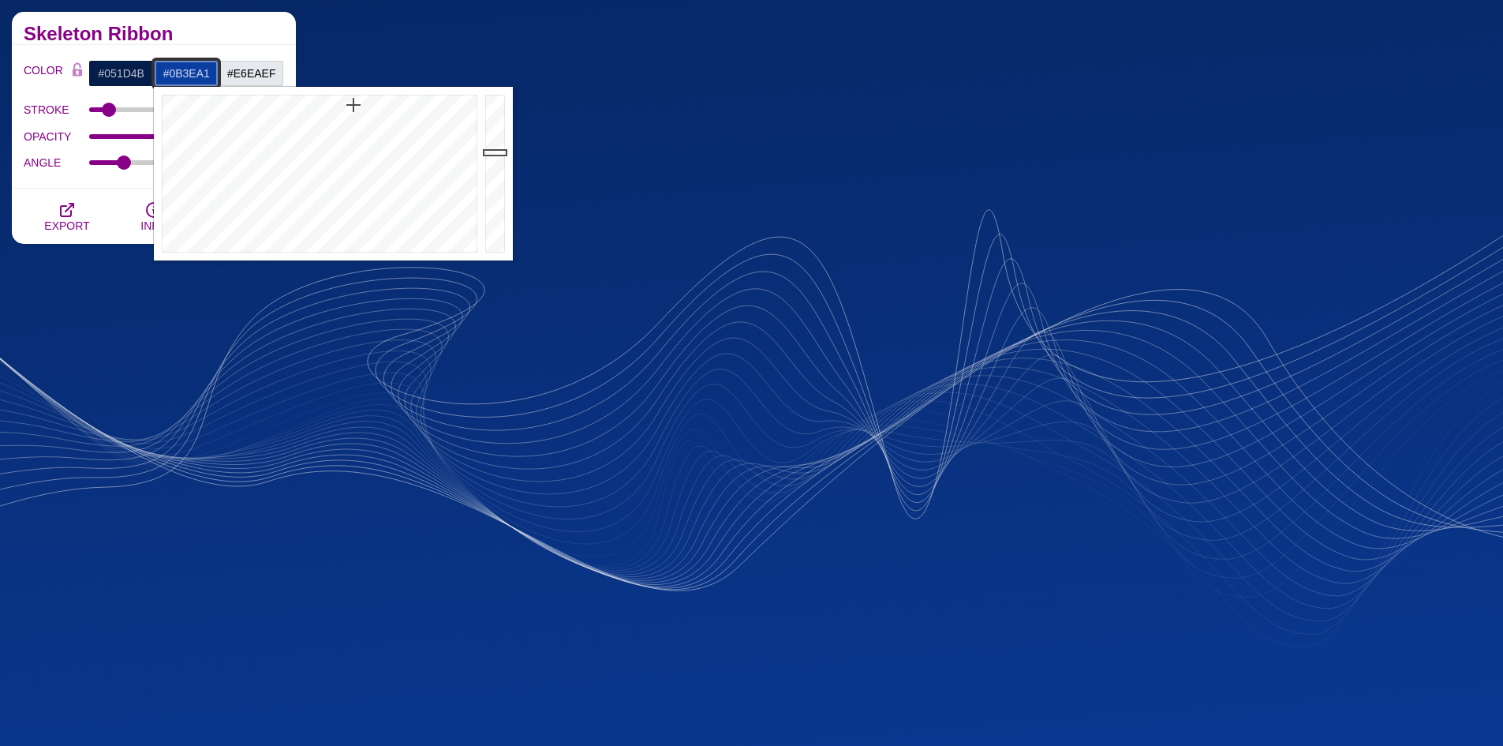
drag, startPoint x: 211, startPoint y: 75, endPoint x: 153, endPoint y: 79, distance: 58.5
click at [154, 79] on input "#0B3EA1" at bounding box center [186, 73] width 65 height 27
paste input "51D4B"
click at [227, 43] on div "Skeleton Ribbon" at bounding box center [154, 28] width 284 height 33
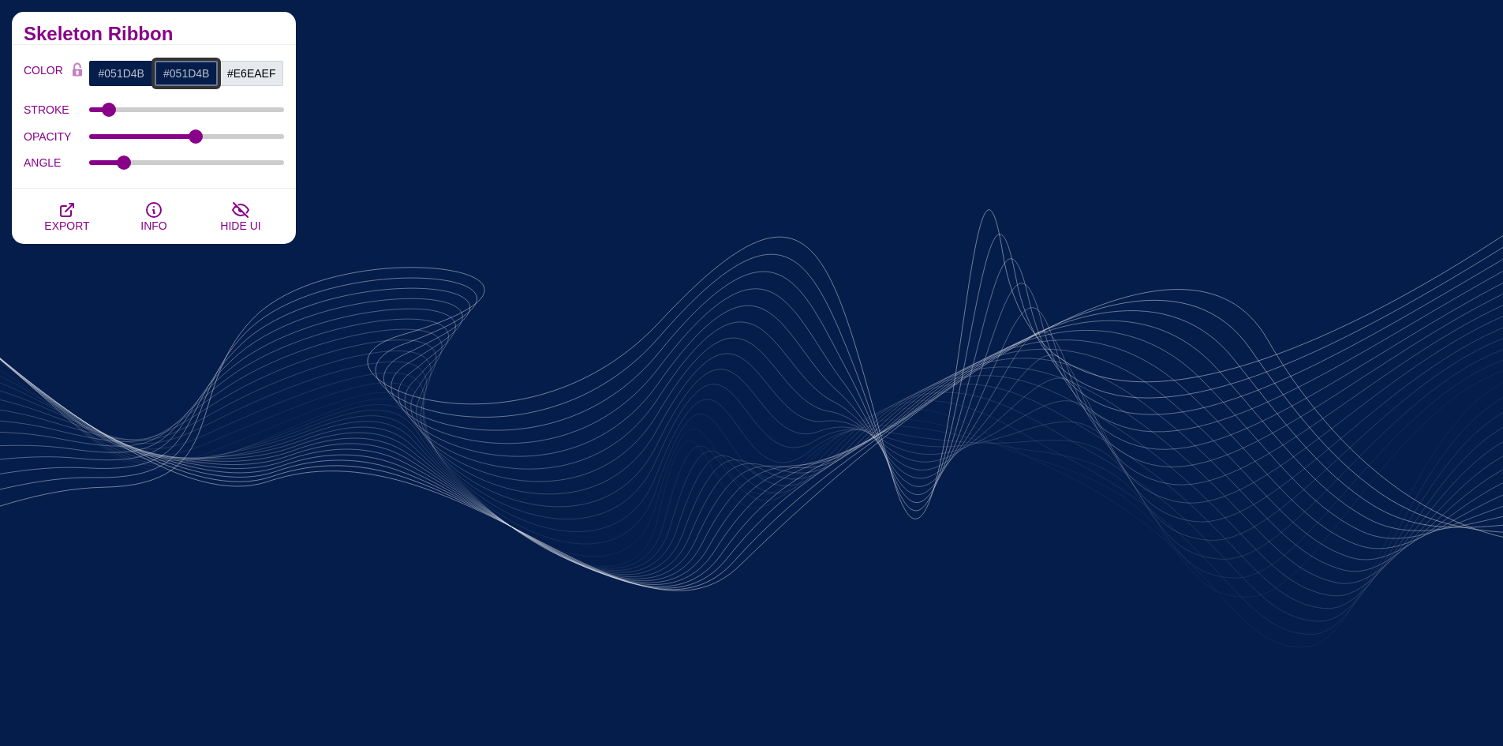
click at [208, 80] on input "#051D4B" at bounding box center [186, 73] width 65 height 27
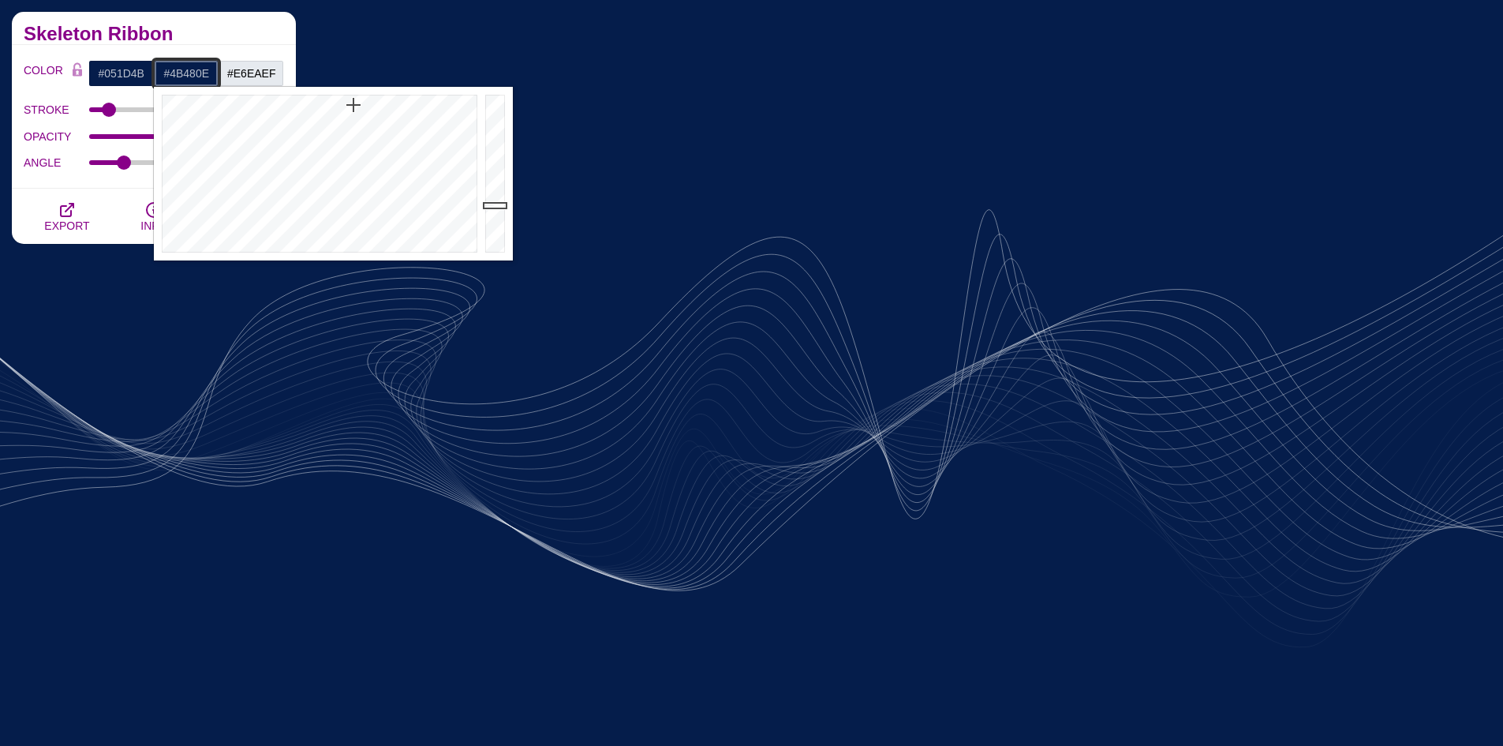
click at [211, 125] on div at bounding box center [317, 174] width 327 height 174
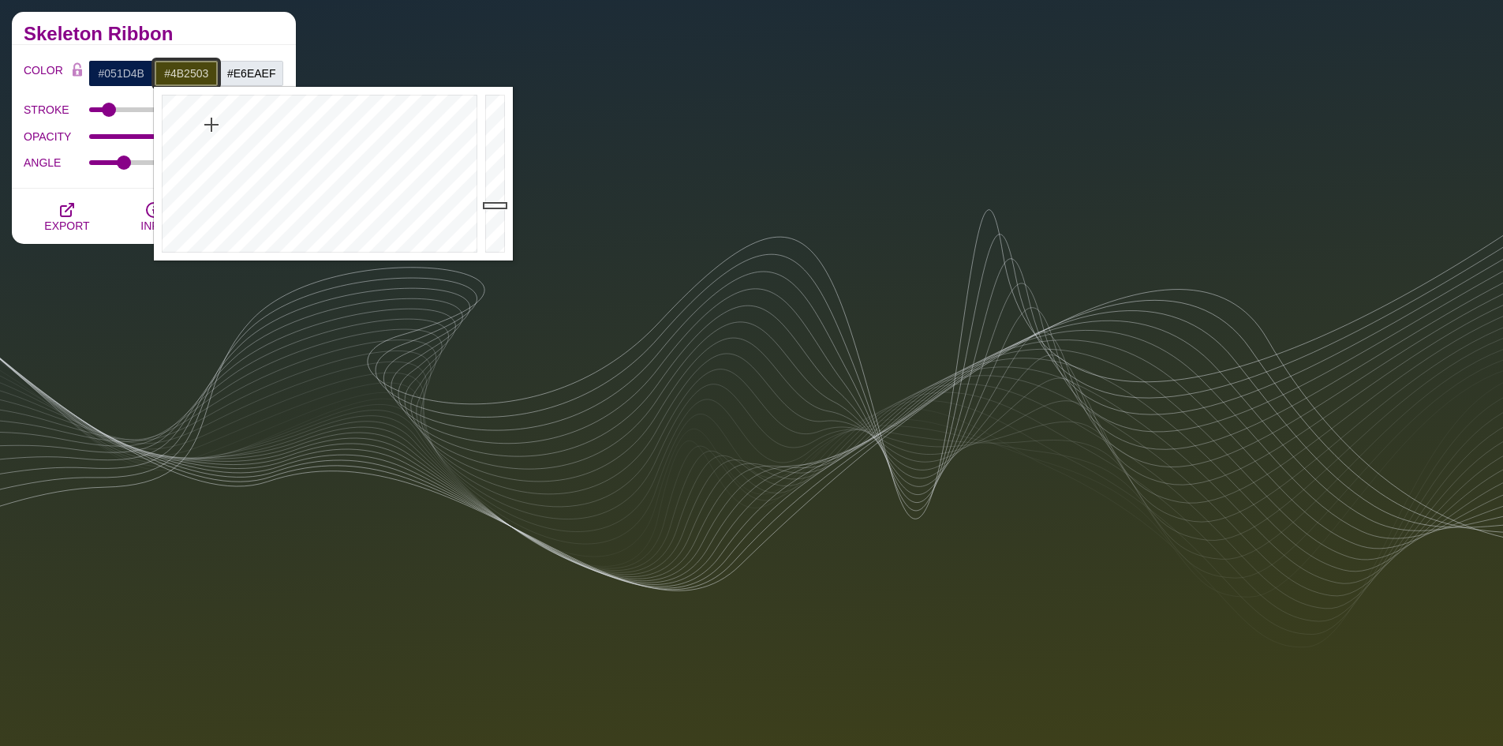
click at [187, 100] on div at bounding box center [317, 174] width 327 height 174
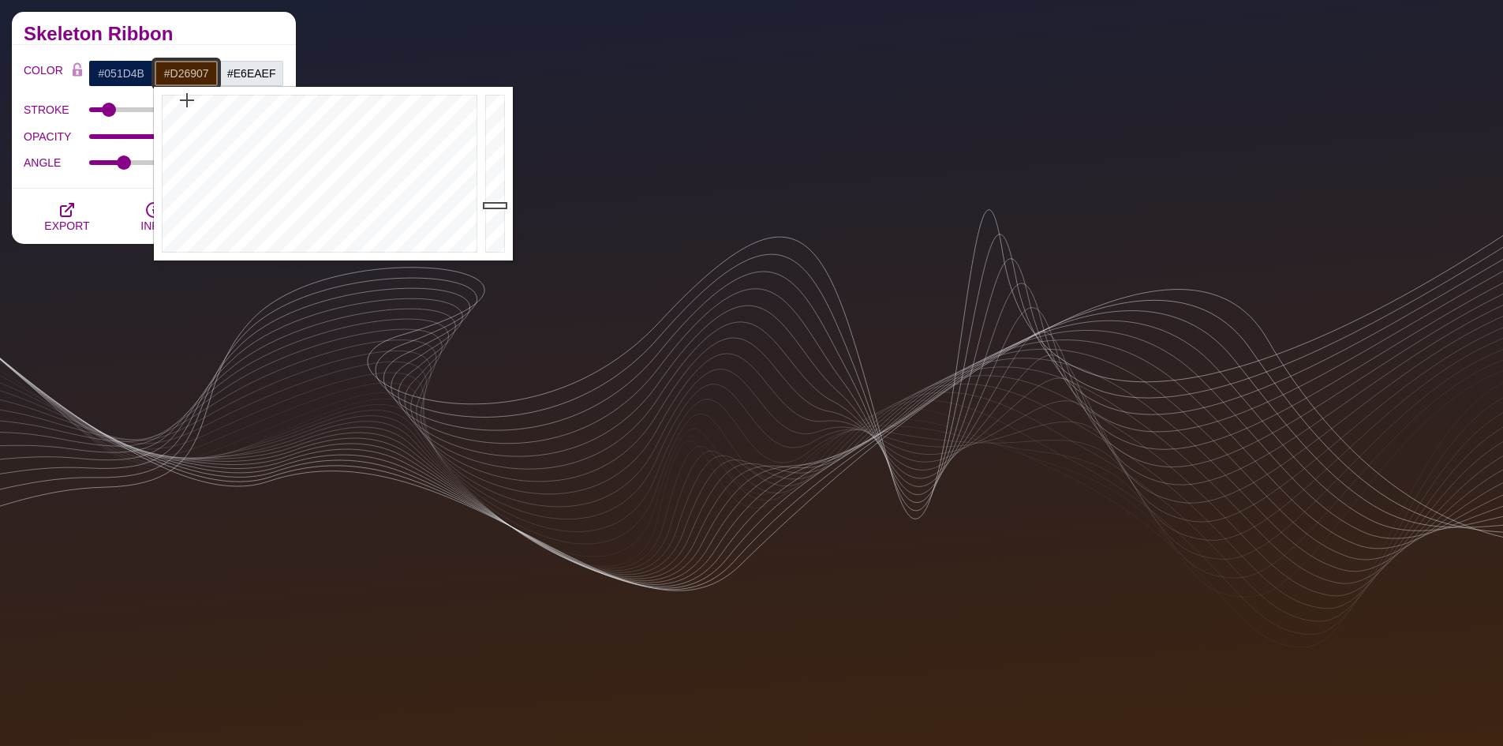
click at [482, 122] on div at bounding box center [497, 174] width 32 height 174
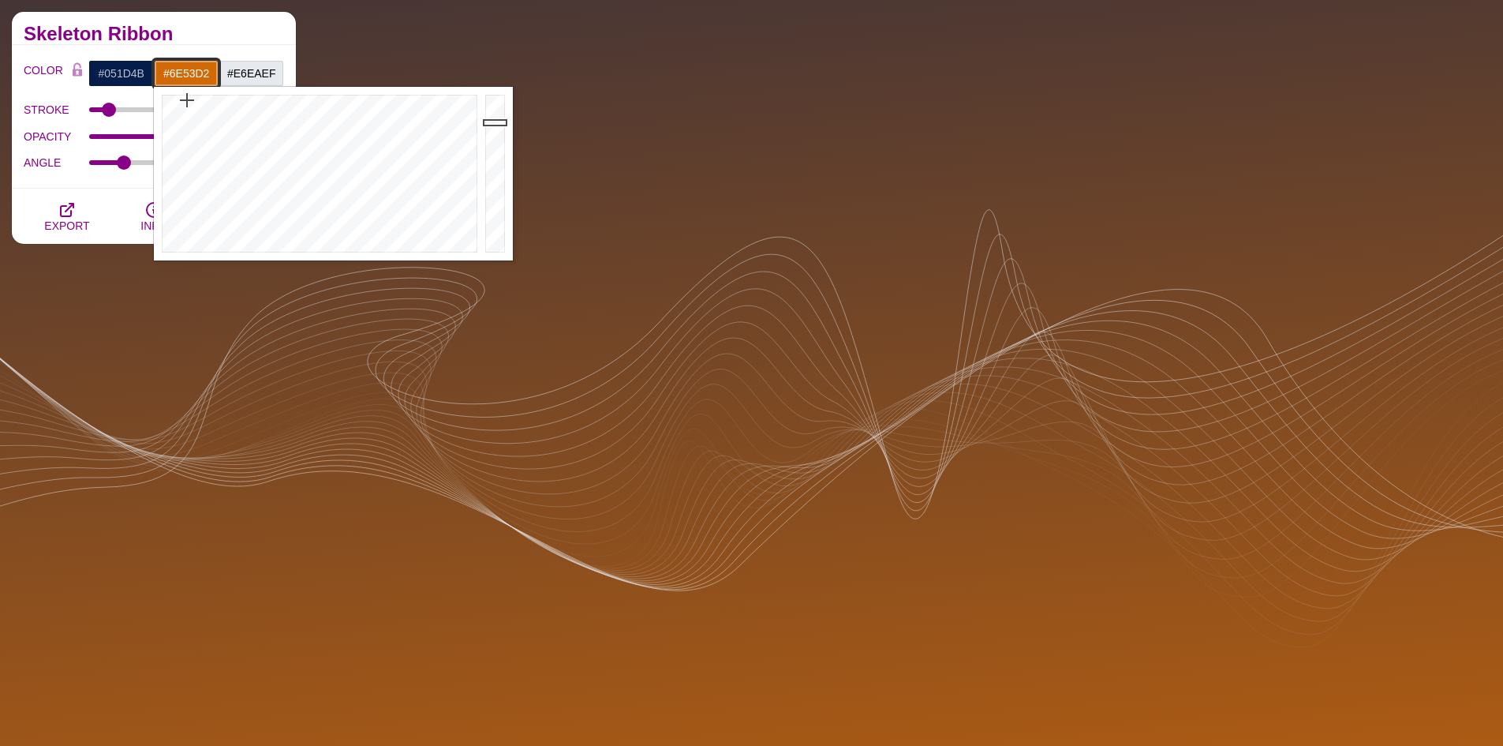
click at [383, 157] on div at bounding box center [317, 174] width 327 height 174
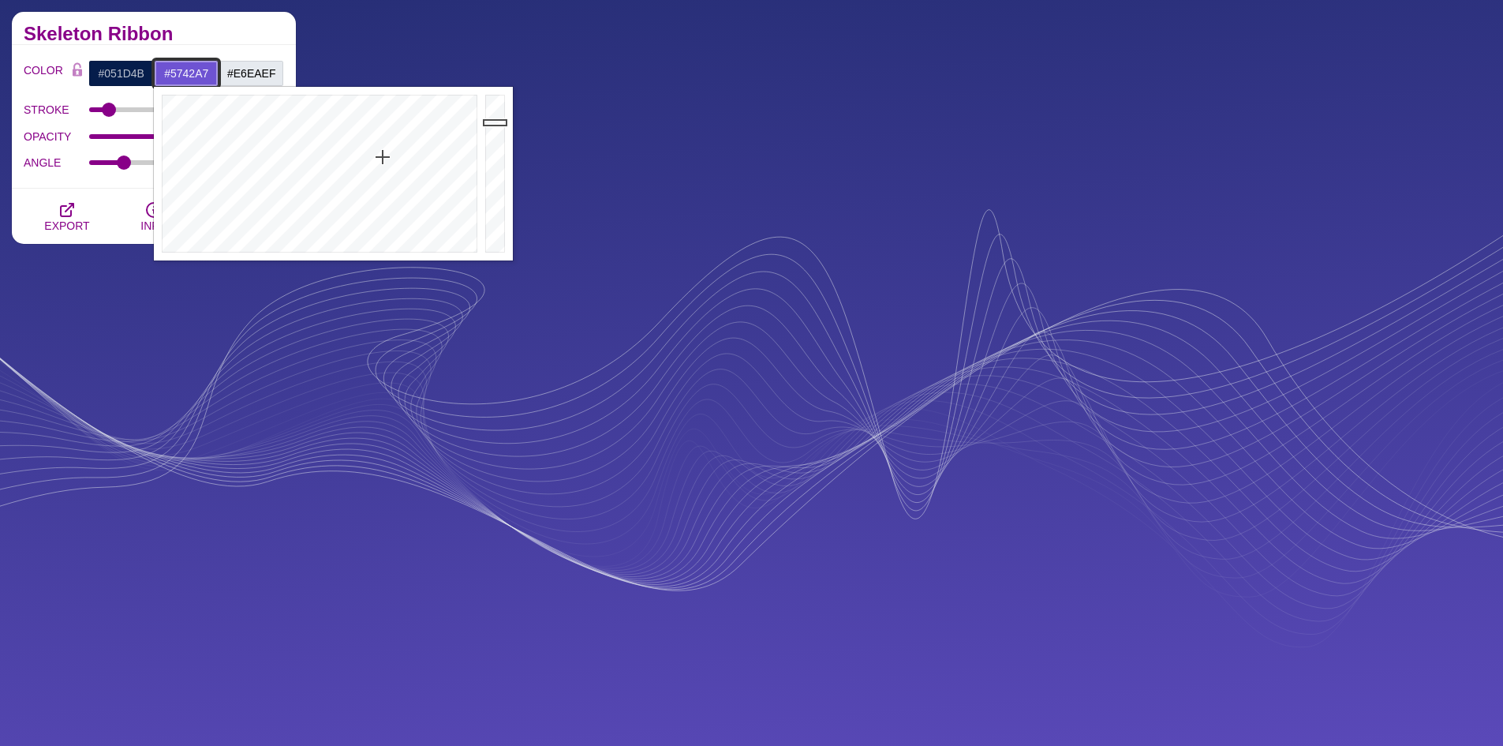
click at [493, 149] on div at bounding box center [497, 174] width 32 height 174
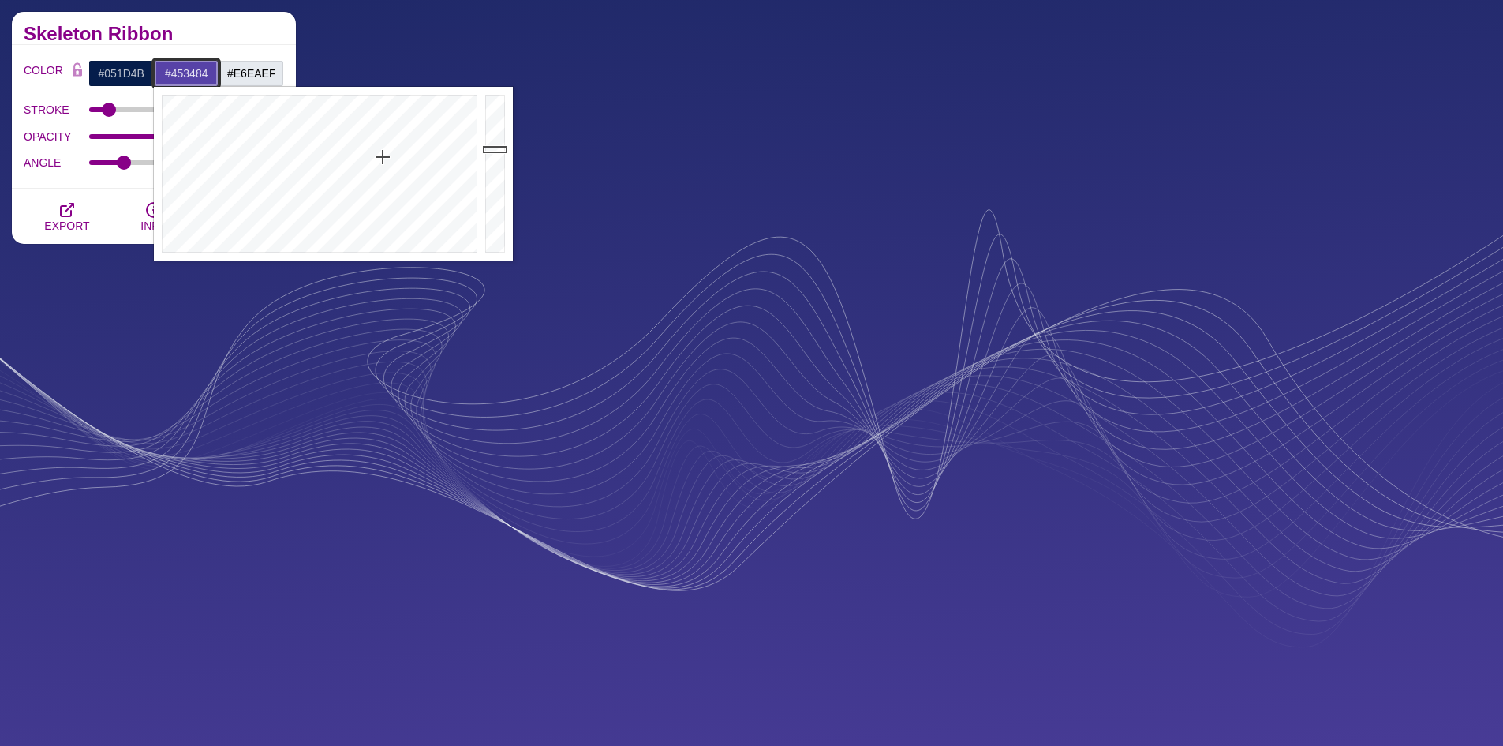
click at [496, 170] on div at bounding box center [497, 174] width 32 height 174
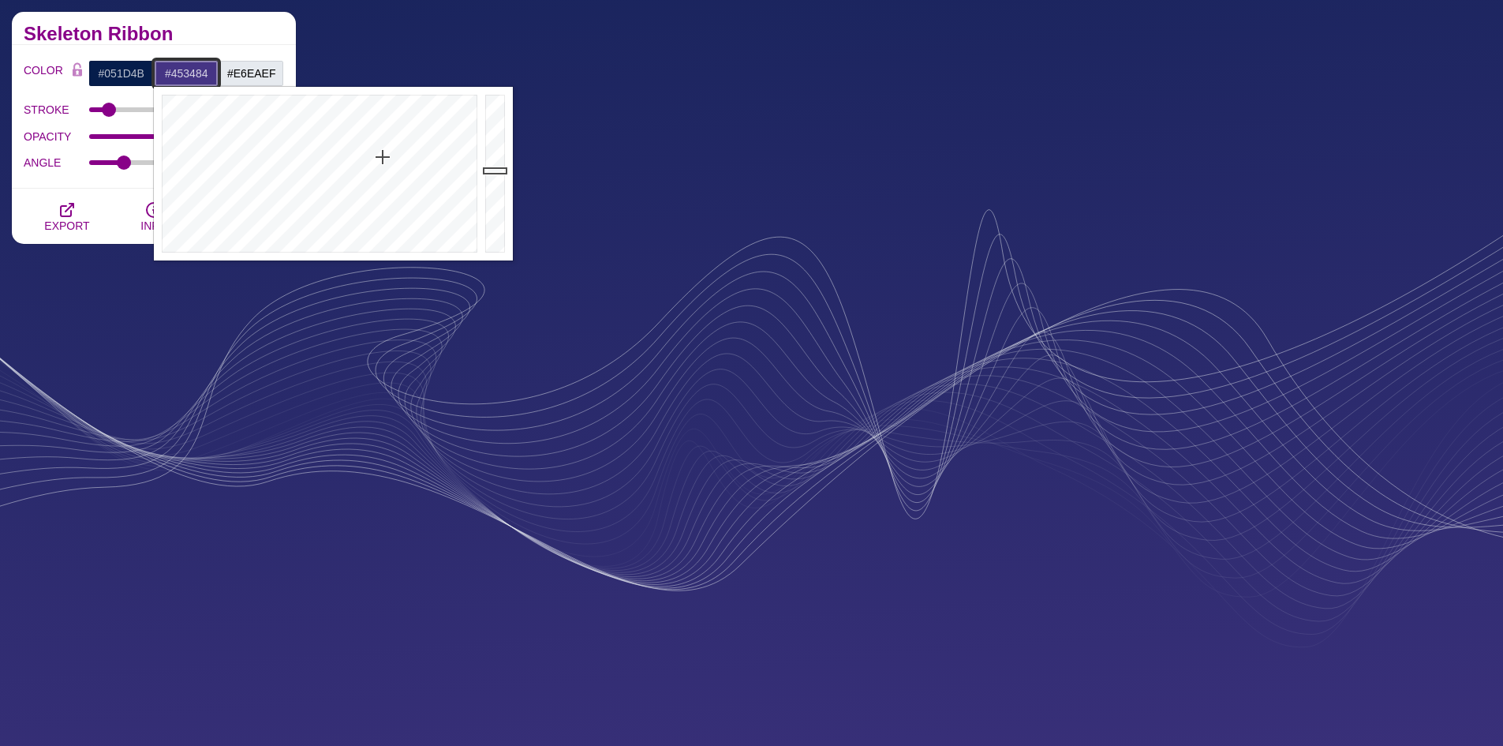
type input "#533F9F"
click at [496, 154] on div at bounding box center [497, 174] width 32 height 174
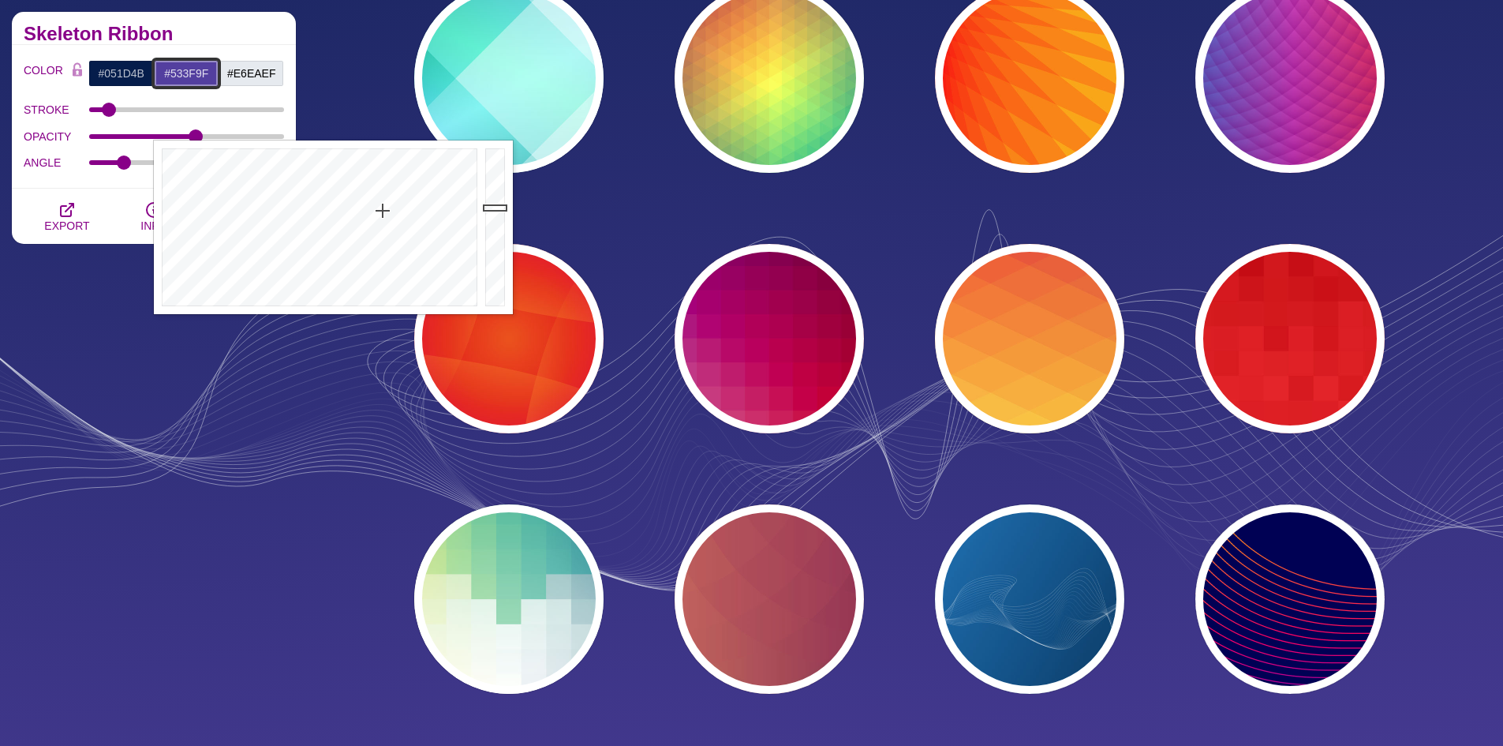
scroll to position [5366, 0]
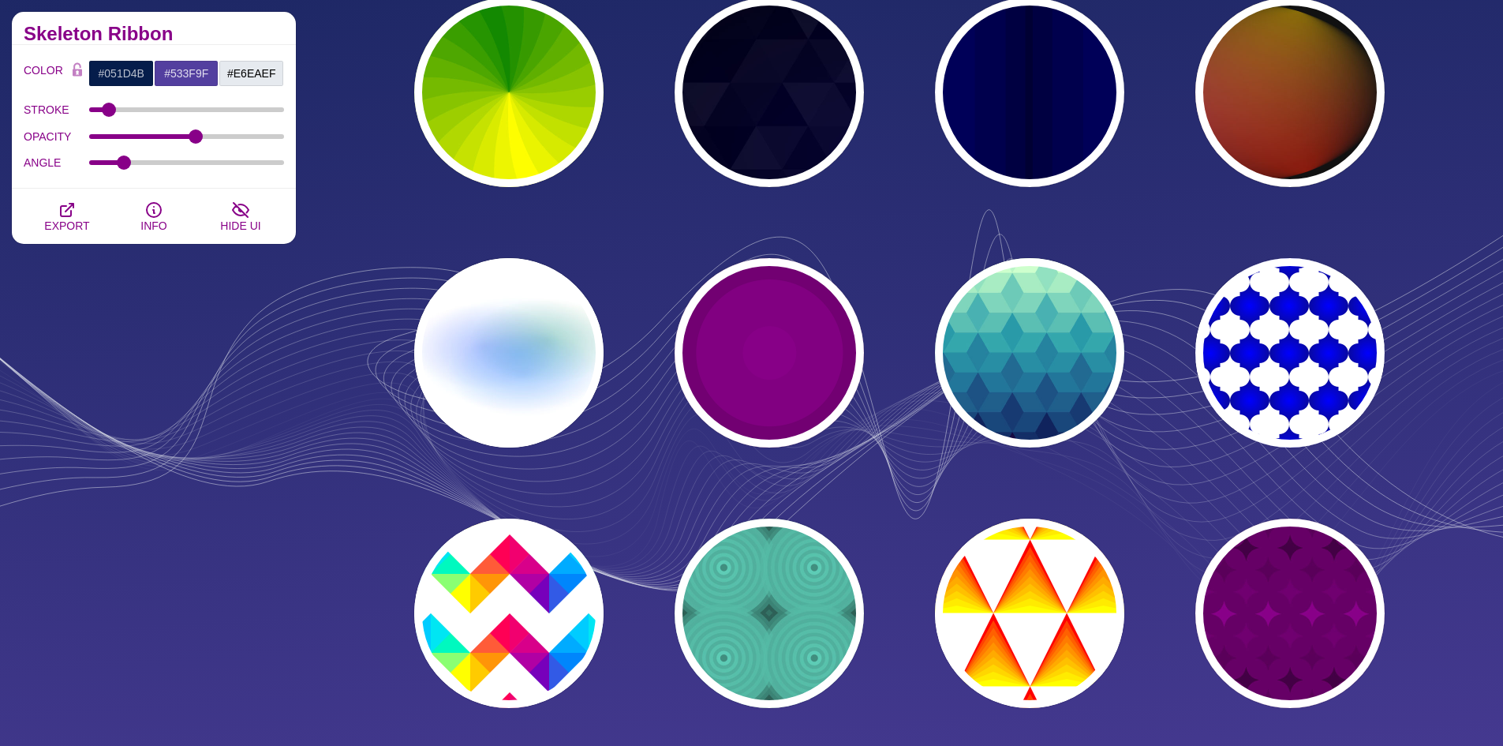
scroll to position [0, 0]
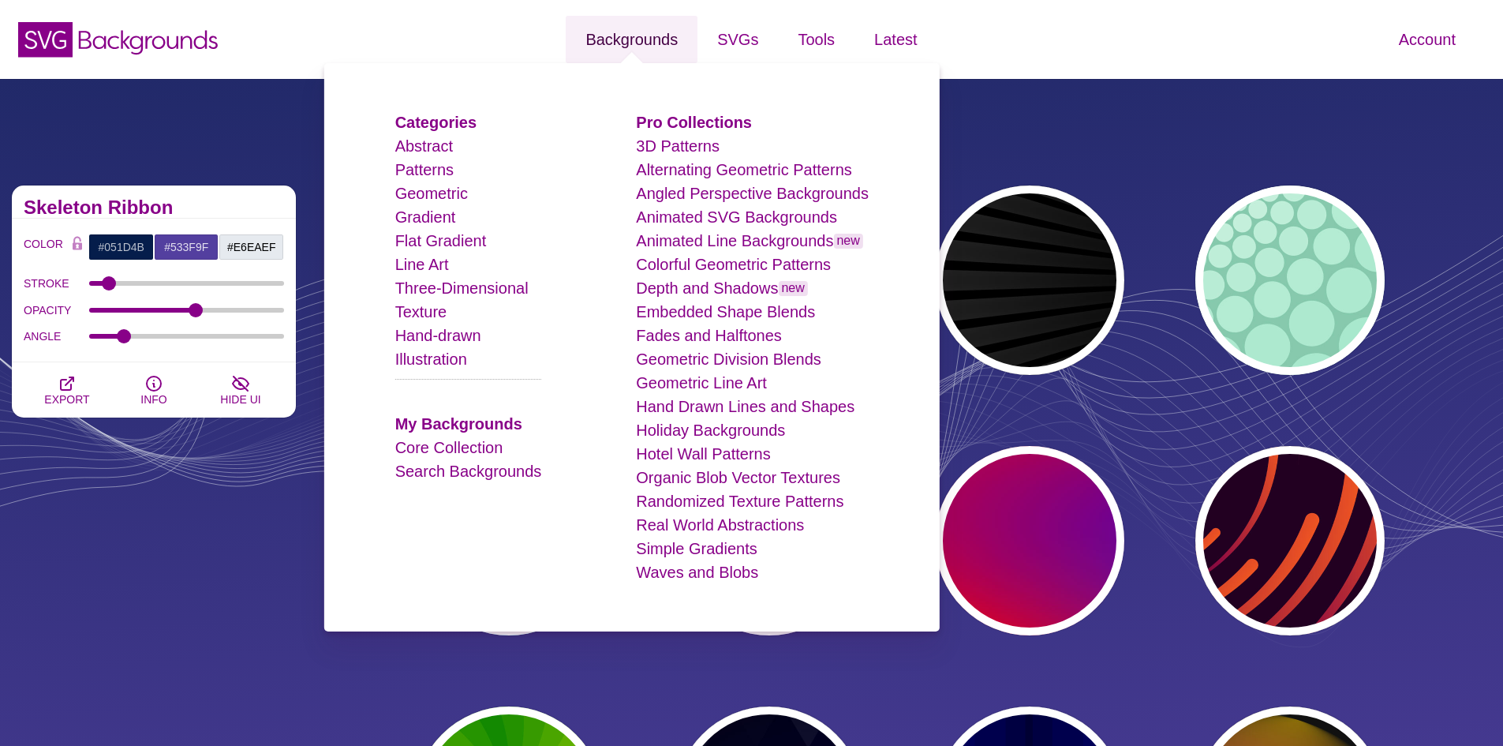
click at [642, 46] on link "Backgrounds" at bounding box center [632, 39] width 132 height 47
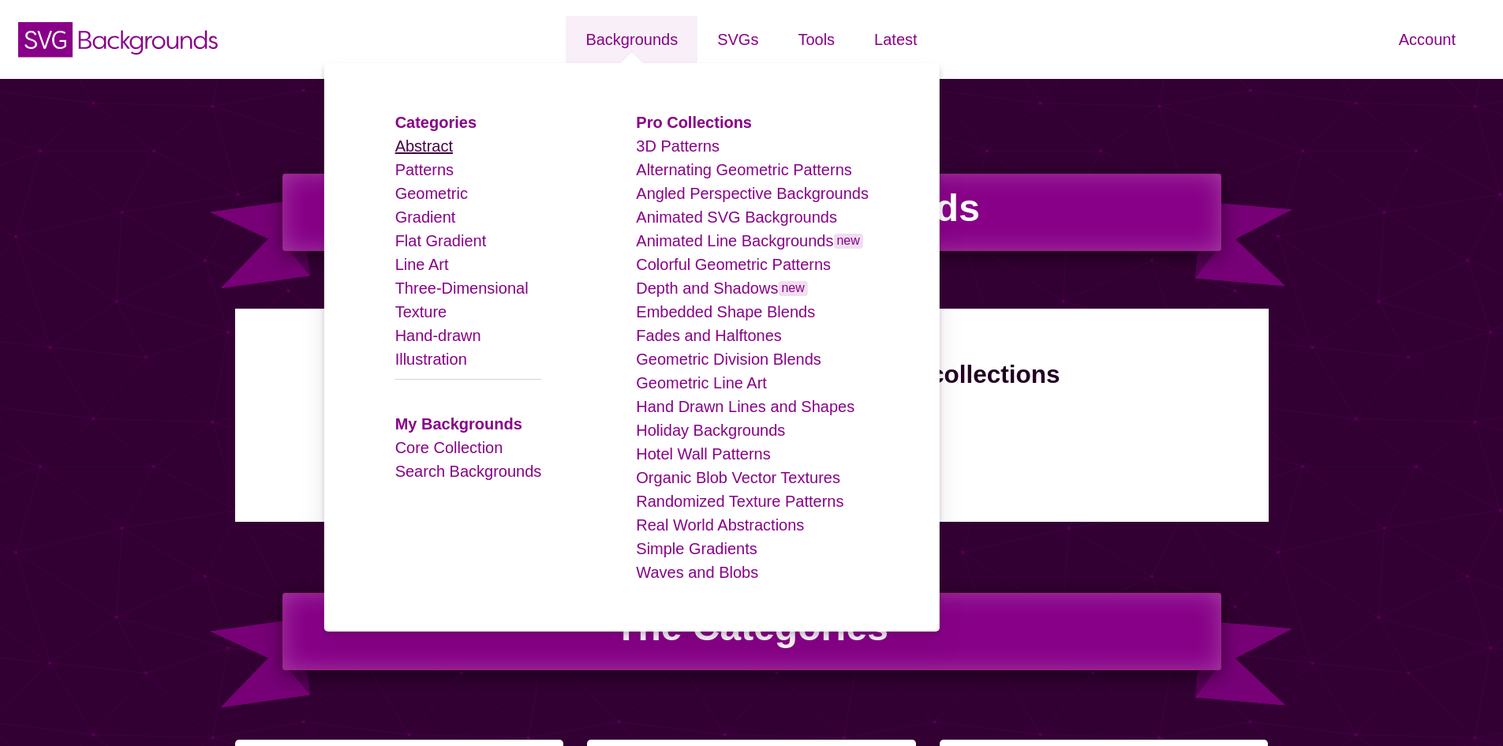
click at [445, 145] on link "Abstract" at bounding box center [424, 145] width 58 height 17
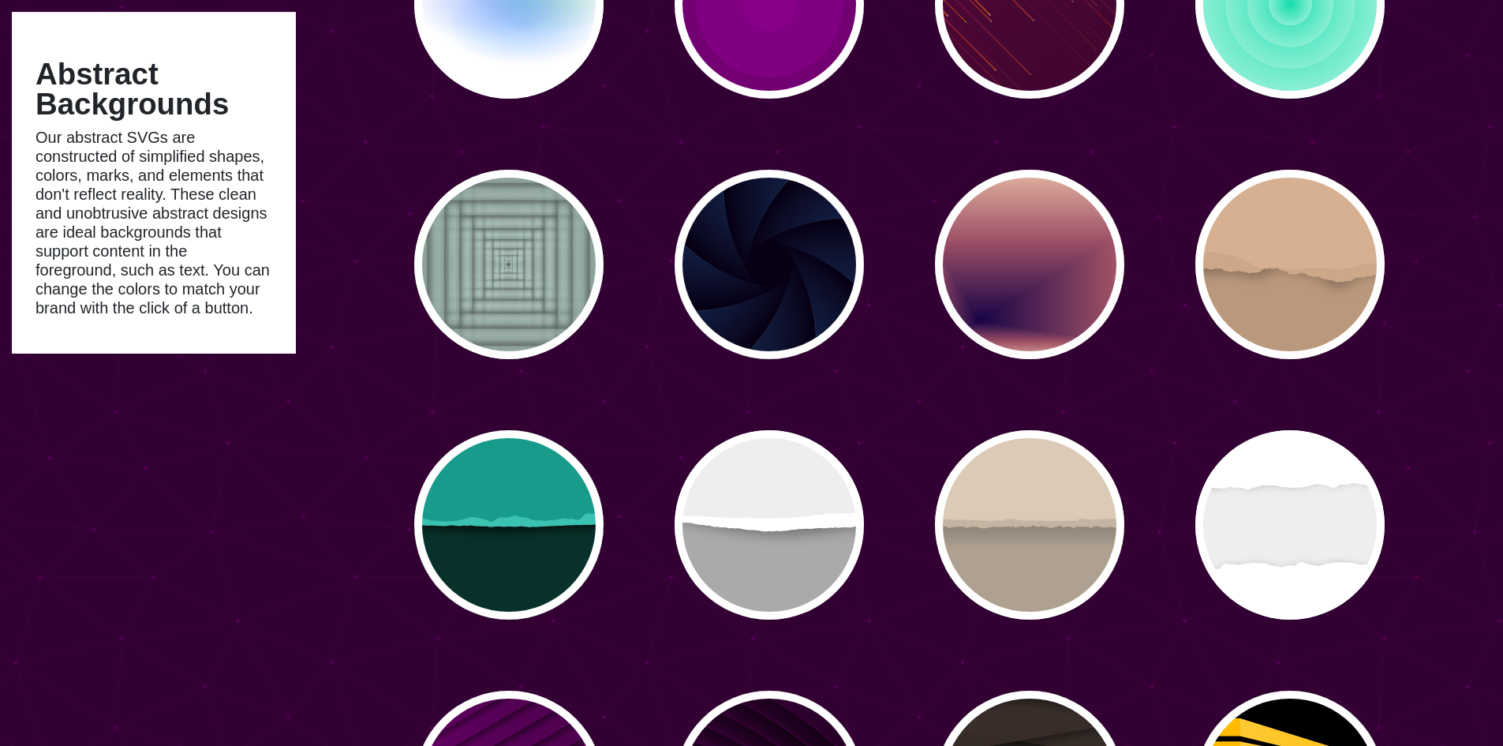
scroll to position [2131, 0]
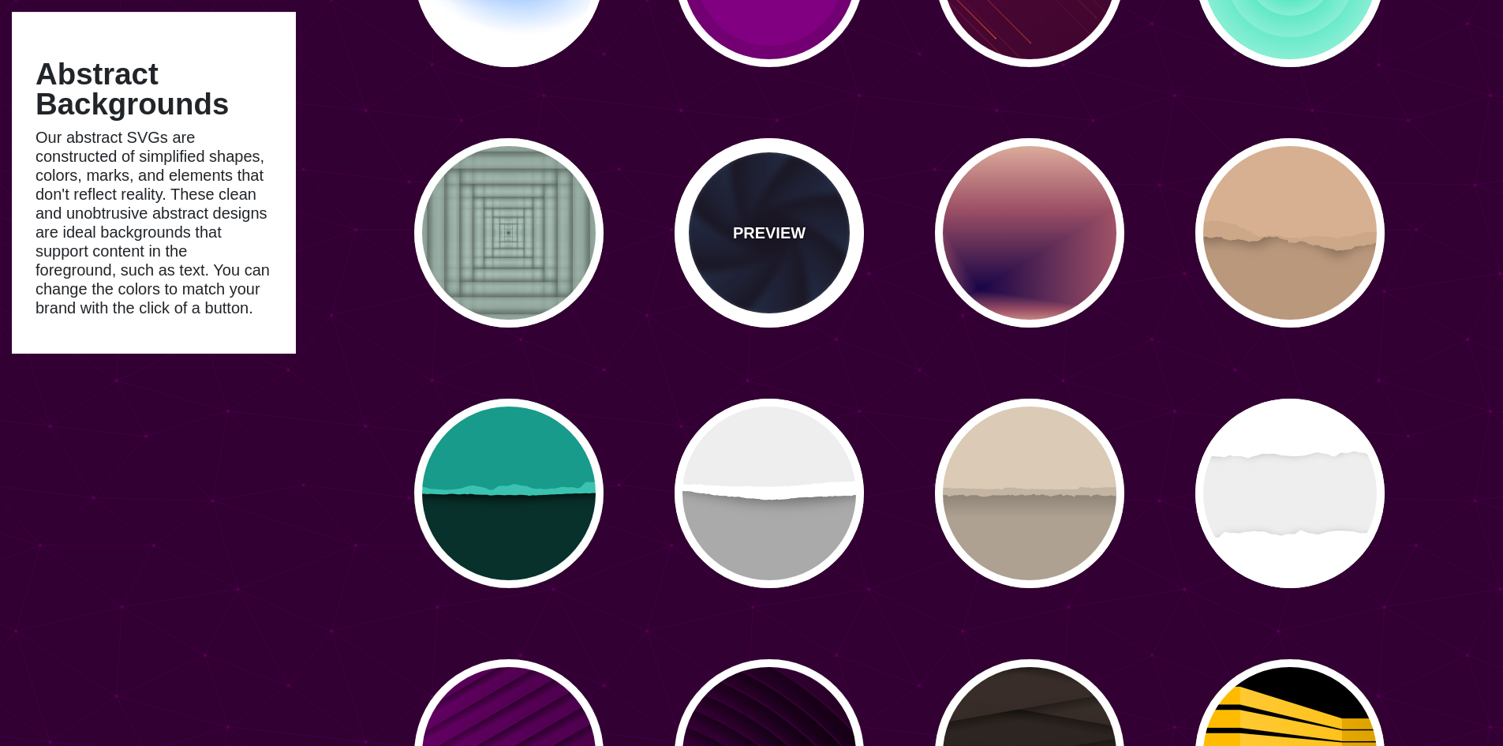
click at [744, 267] on div "PREVIEW" at bounding box center [769, 232] width 189 height 189
type input "#070014"
type input "#1A3666"
type input "#99FFFF"
type input "0"
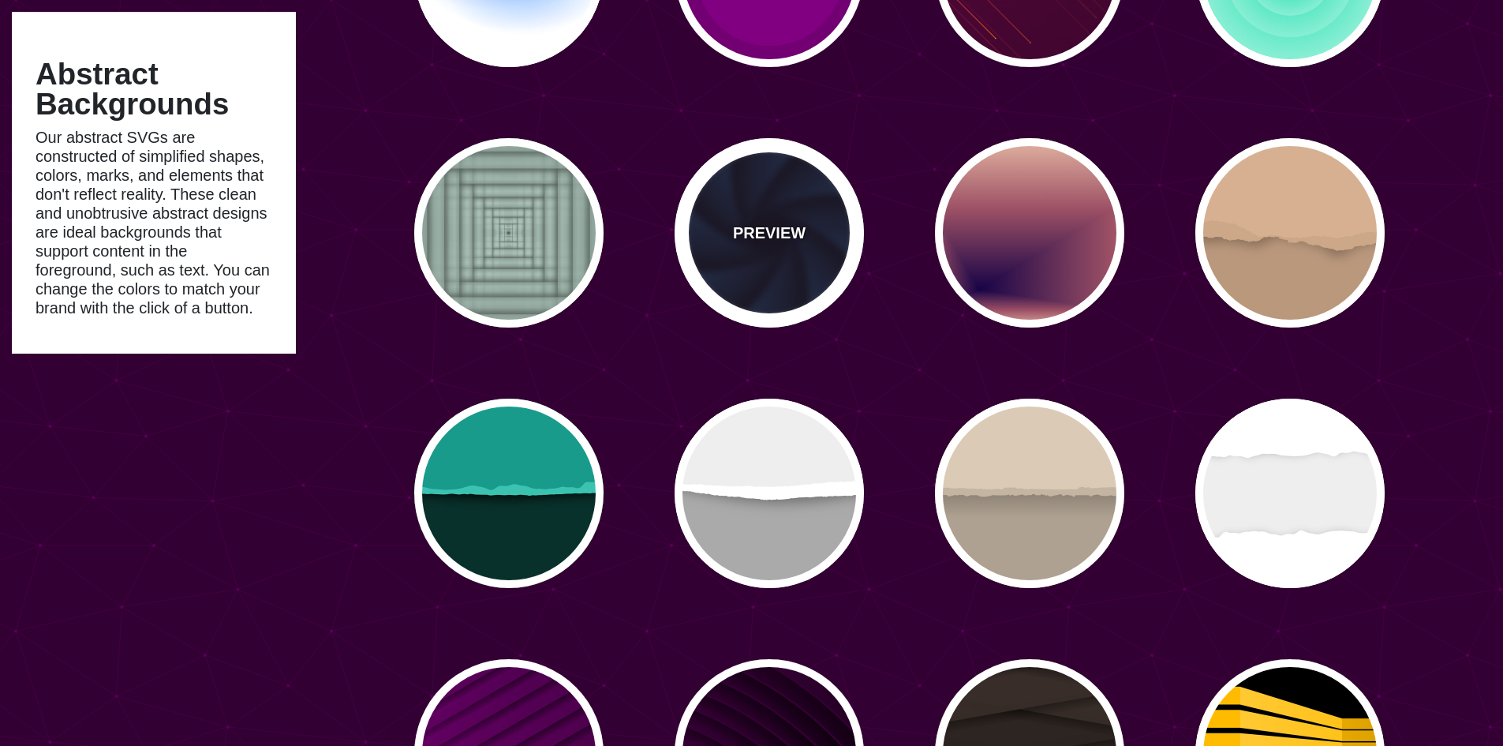
type input "0"
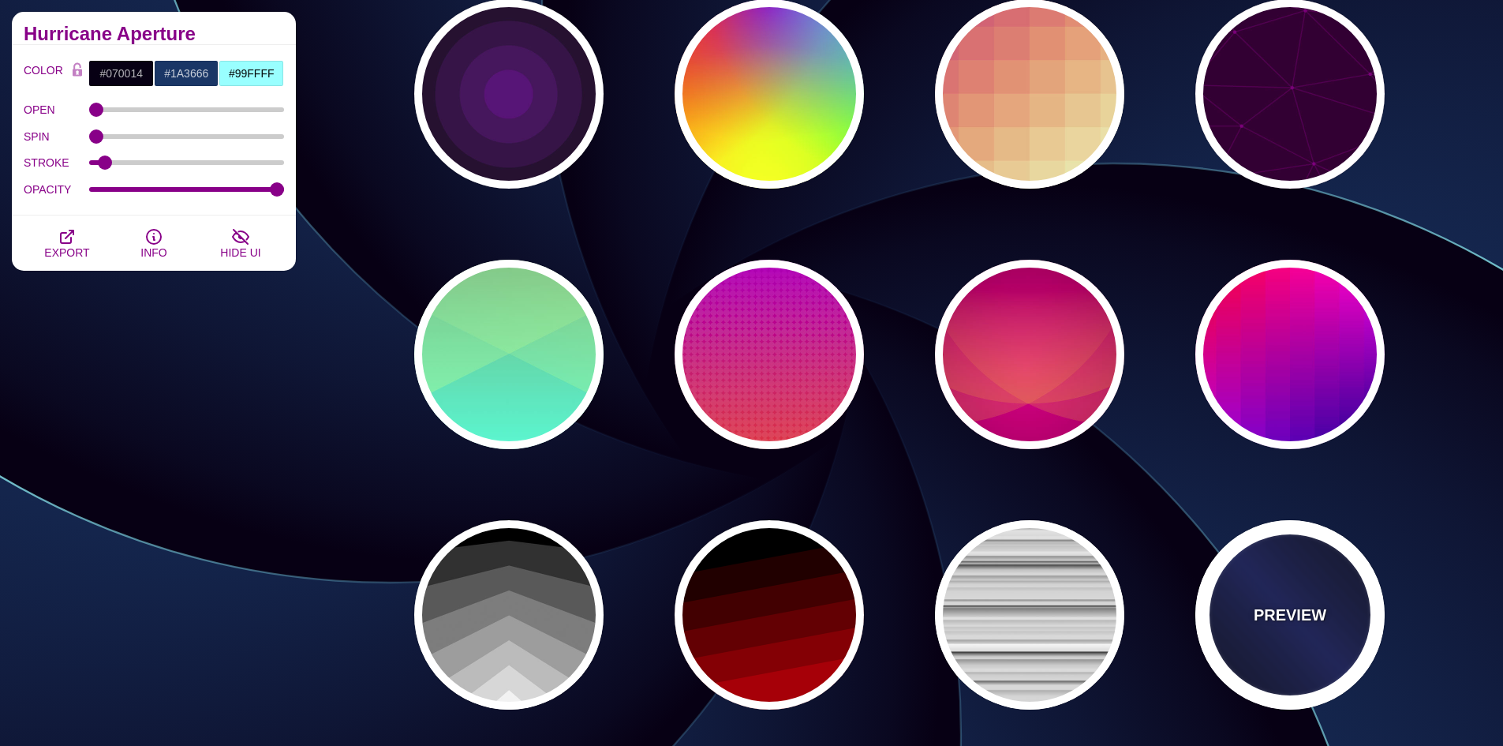
scroll to position [5681, 0]
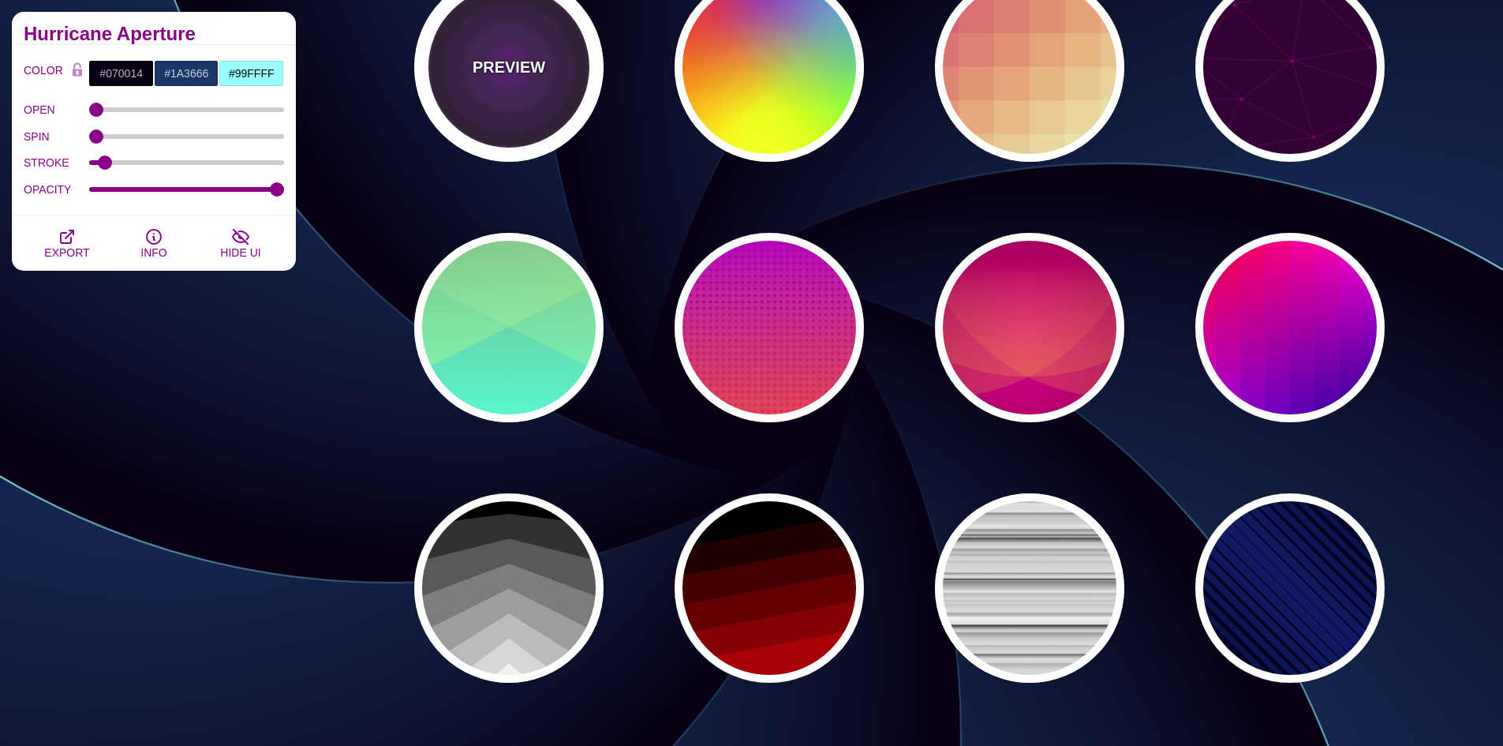
click at [529, 96] on div "PREVIEW" at bounding box center [508, 66] width 189 height 189
type input "#000000"
type input "#552277"
type input "1"
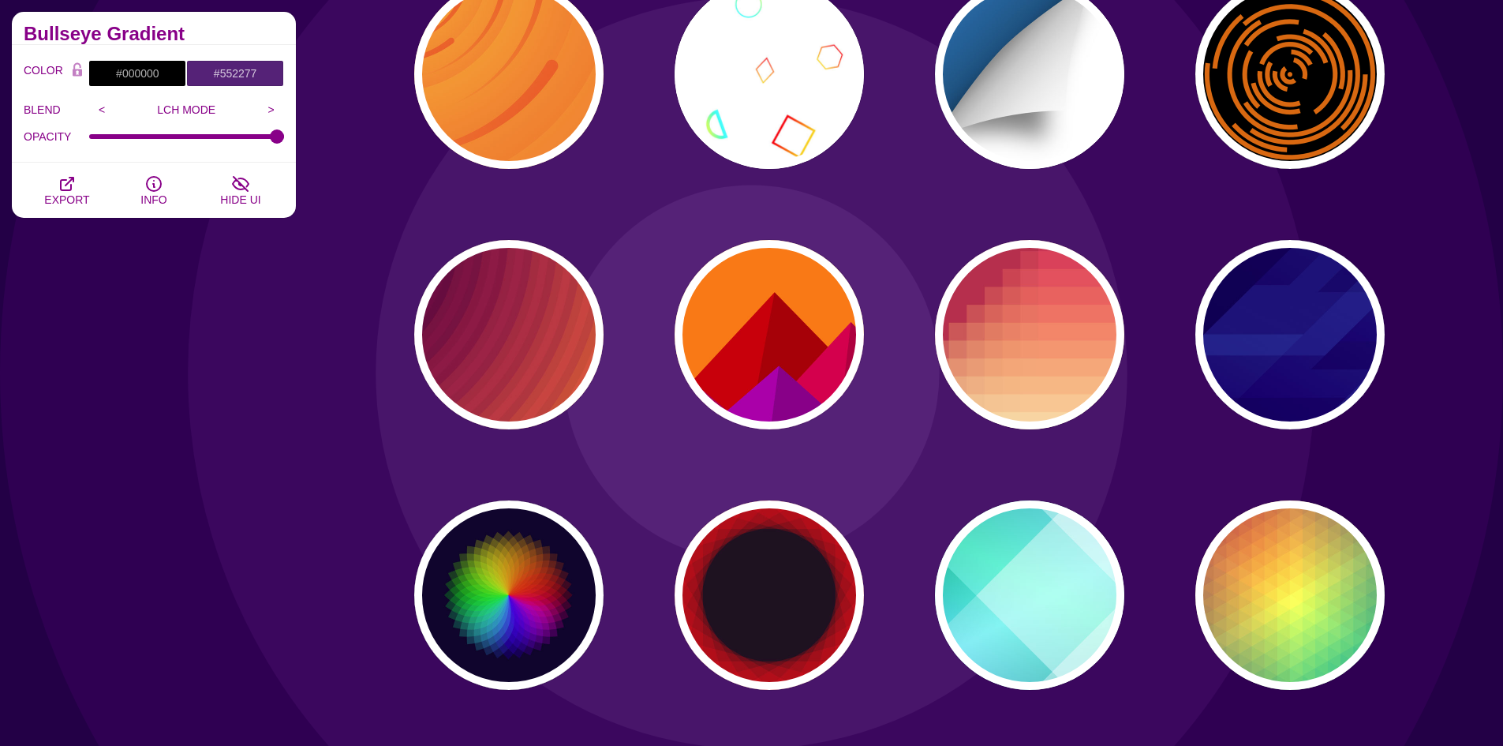
scroll to position [6470, 0]
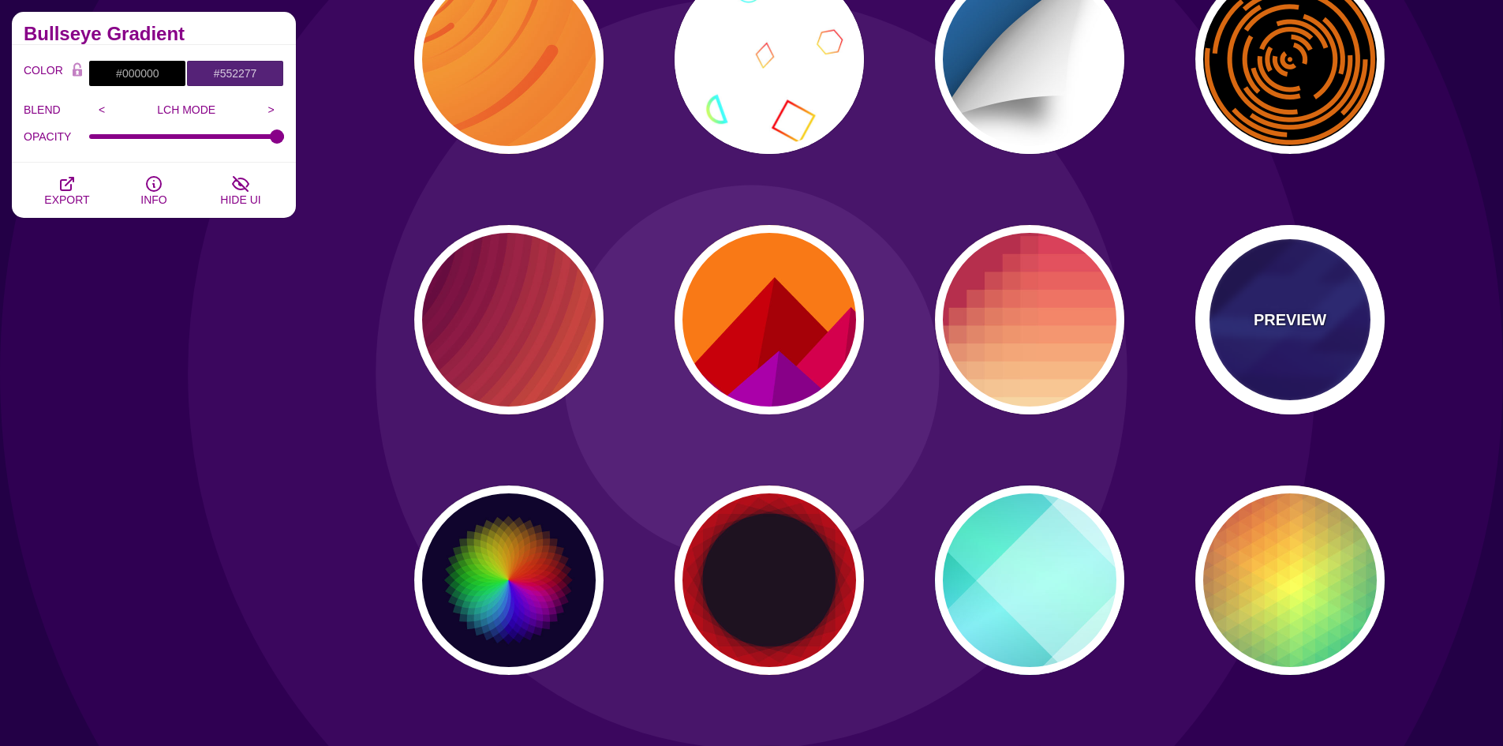
click at [1334, 380] on div "PREVIEW" at bounding box center [1289, 319] width 189 height 189
type input "#000044"
type input "#3388FF"
type input "#001188"
type input "0"
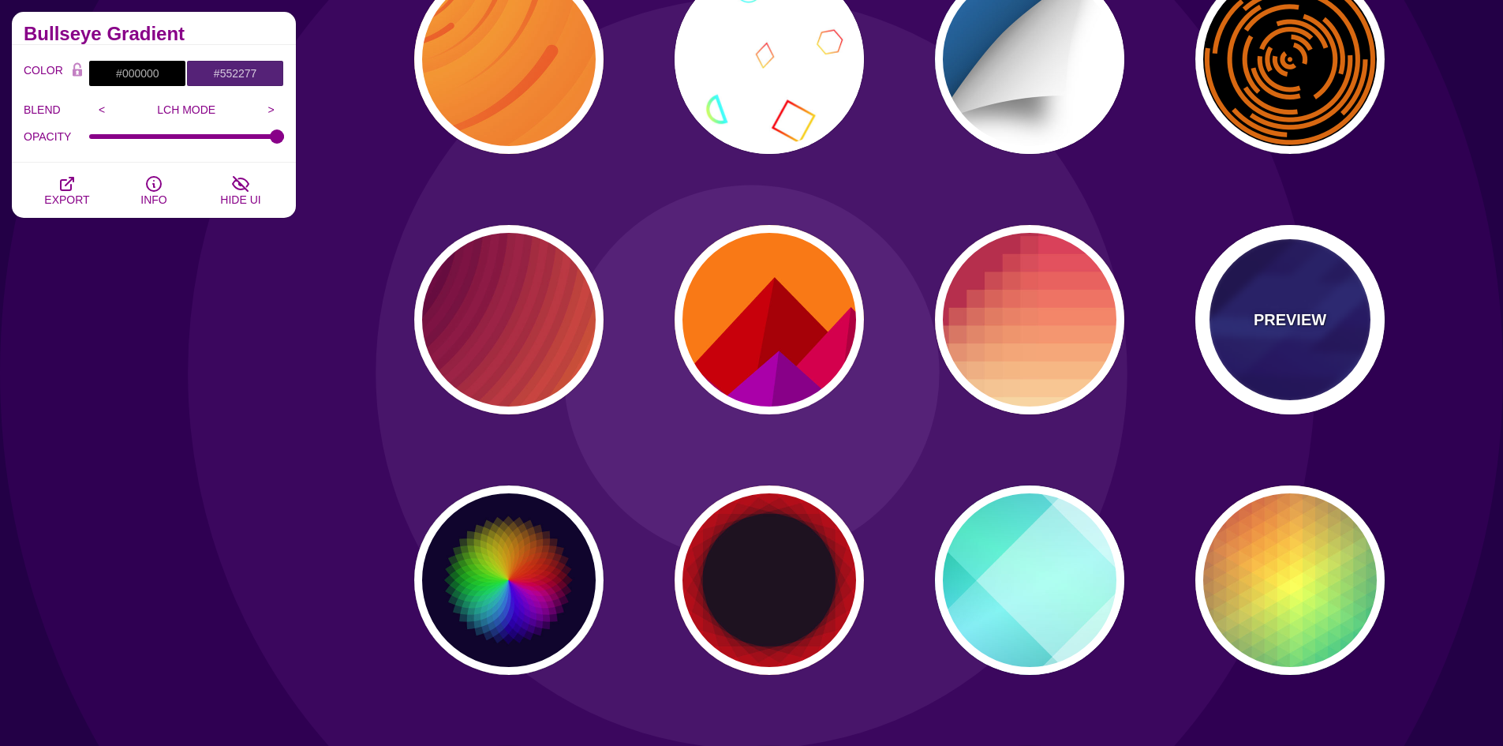
type input "0.3"
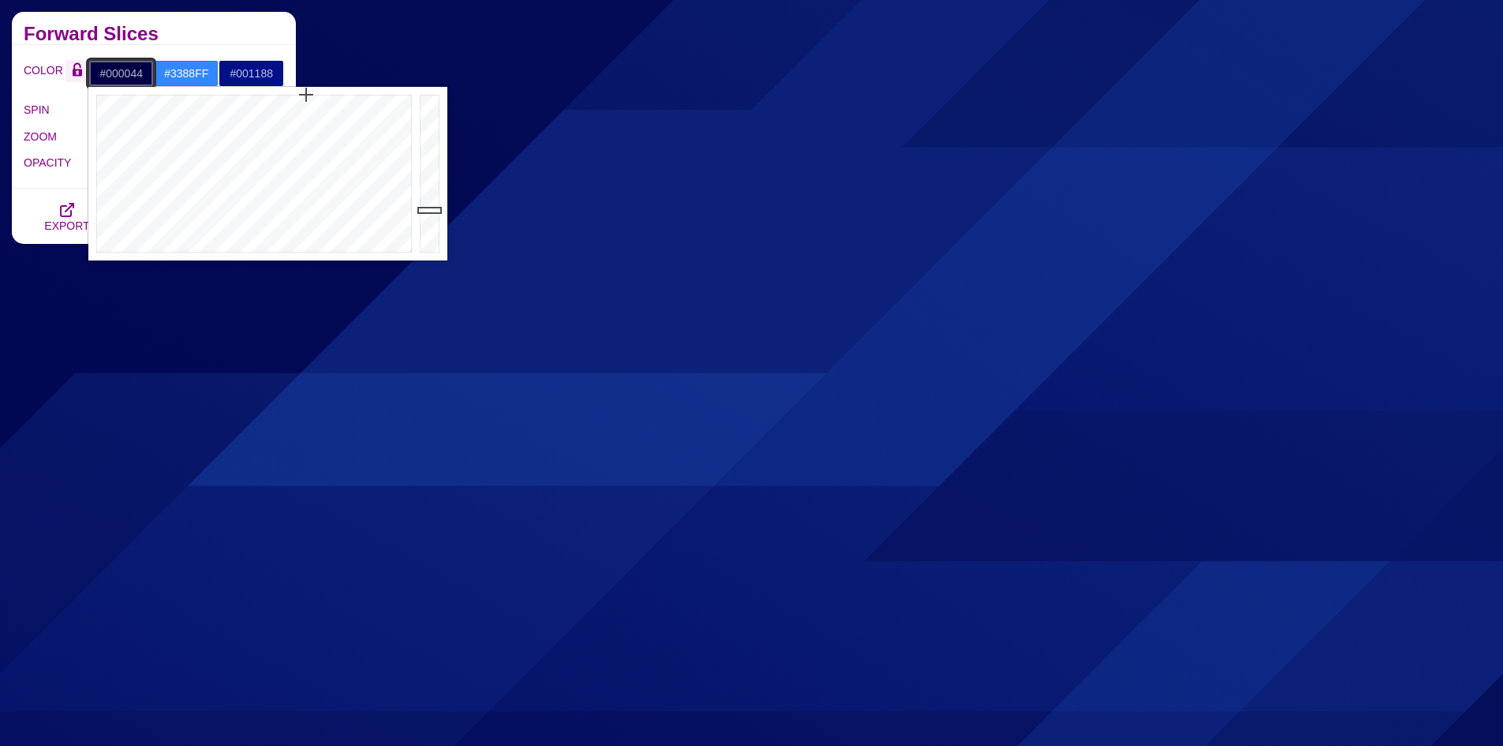
drag, startPoint x: 149, startPoint y: 74, endPoint x: 78, endPoint y: 76, distance: 71.0
click at [78, 76] on div "COLOR #000044 #3388FF #001188 #444444 #555555 #666666 #777777 #888888 #999999" at bounding box center [154, 73] width 260 height 27
paste input "51D4B"
type input "#051D4B"
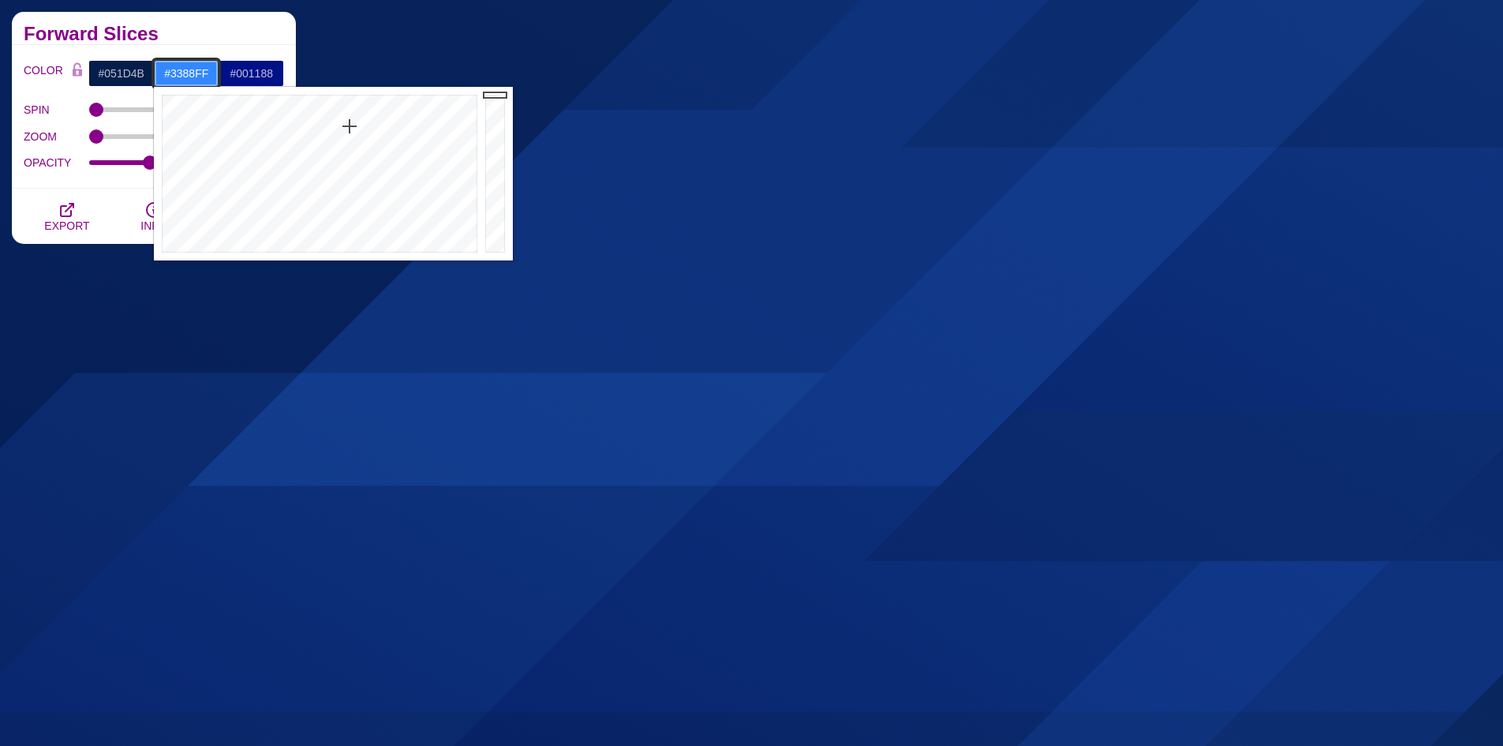
click at [218, 77] on input "#3388FF" at bounding box center [186, 73] width 65 height 27
drag, startPoint x: 215, startPoint y: 82, endPoint x: 140, endPoint y: 77, distance: 75.1
click at [140, 77] on div "#051D4B #3388FF #001188 #444444 #555555 #666666 #777777 #888888 #999999" at bounding box center [186, 73] width 196 height 27
paste input "0a3c99"
click at [215, 38] on h2 "Forward Slices" at bounding box center [154, 34] width 260 height 13
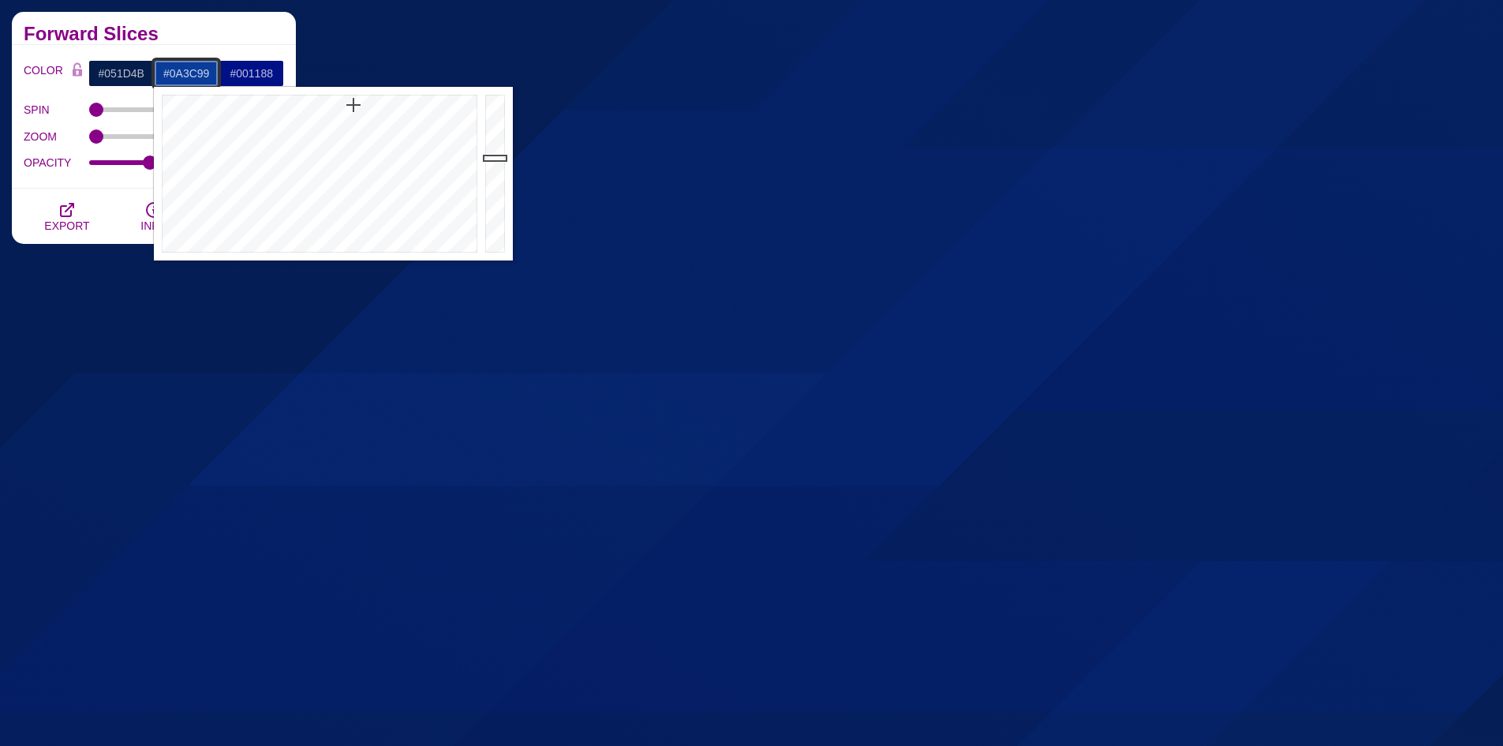
drag, startPoint x: 214, startPoint y: 76, endPoint x: 142, endPoint y: 76, distance: 71.8
click at [142, 76] on div "#051D4B #0A3C99 #001188 #444444 #555555 #666666 #777777 #888888 #999999" at bounding box center [186, 73] width 196 height 27
paste input "0d53d3"
type input "#0D53D3"
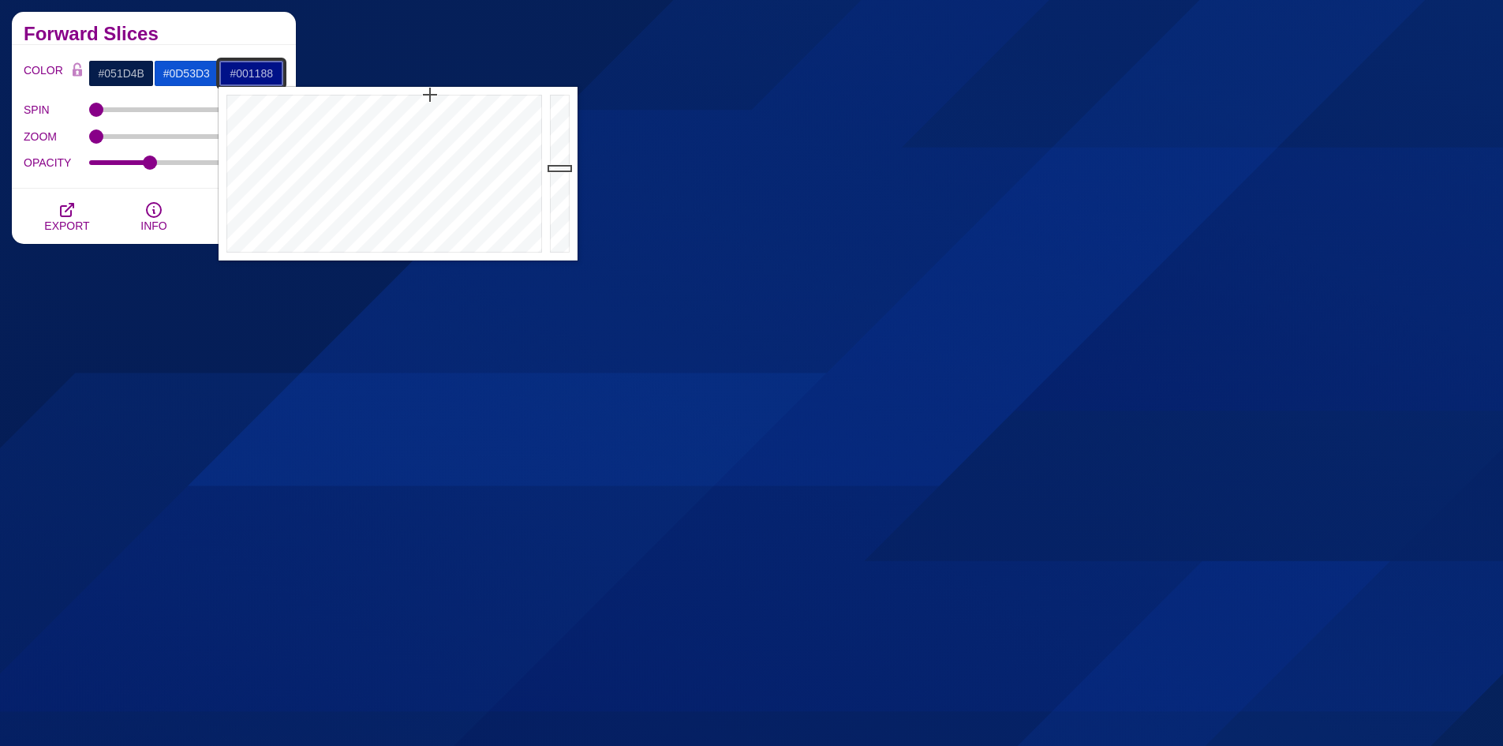
click at [249, 71] on input "#001188" at bounding box center [251, 73] width 65 height 27
drag, startPoint x: 279, startPoint y: 80, endPoint x: 190, endPoint y: 71, distance: 89.6
click at [190, 71] on div "#051D4B #0D53D3 #001188 #444444 #555555 #666666 #777777 #888888 #999999" at bounding box center [186, 73] width 196 height 27
paste input "093586"
type input "#093586"
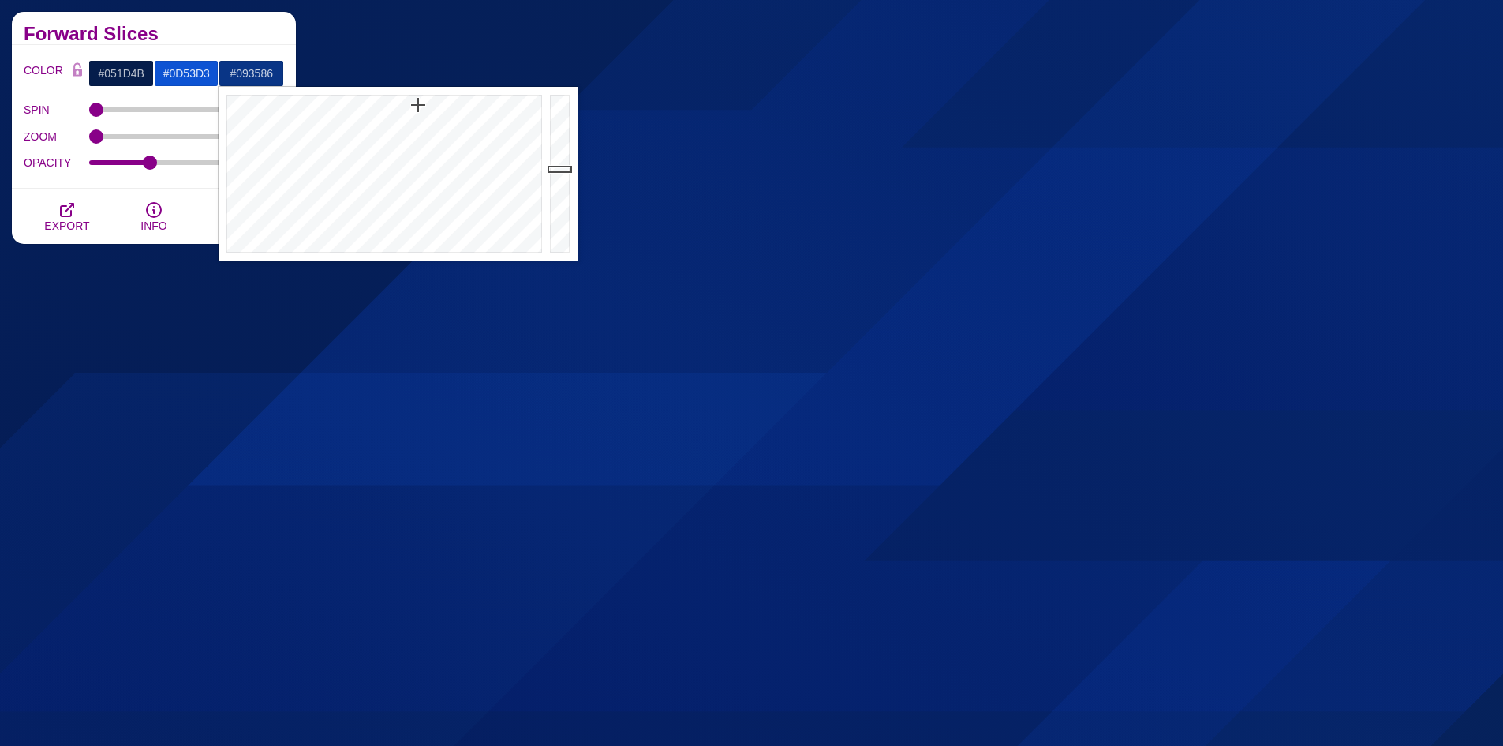
click at [249, 43] on div "Forward Slices" at bounding box center [154, 28] width 284 height 33
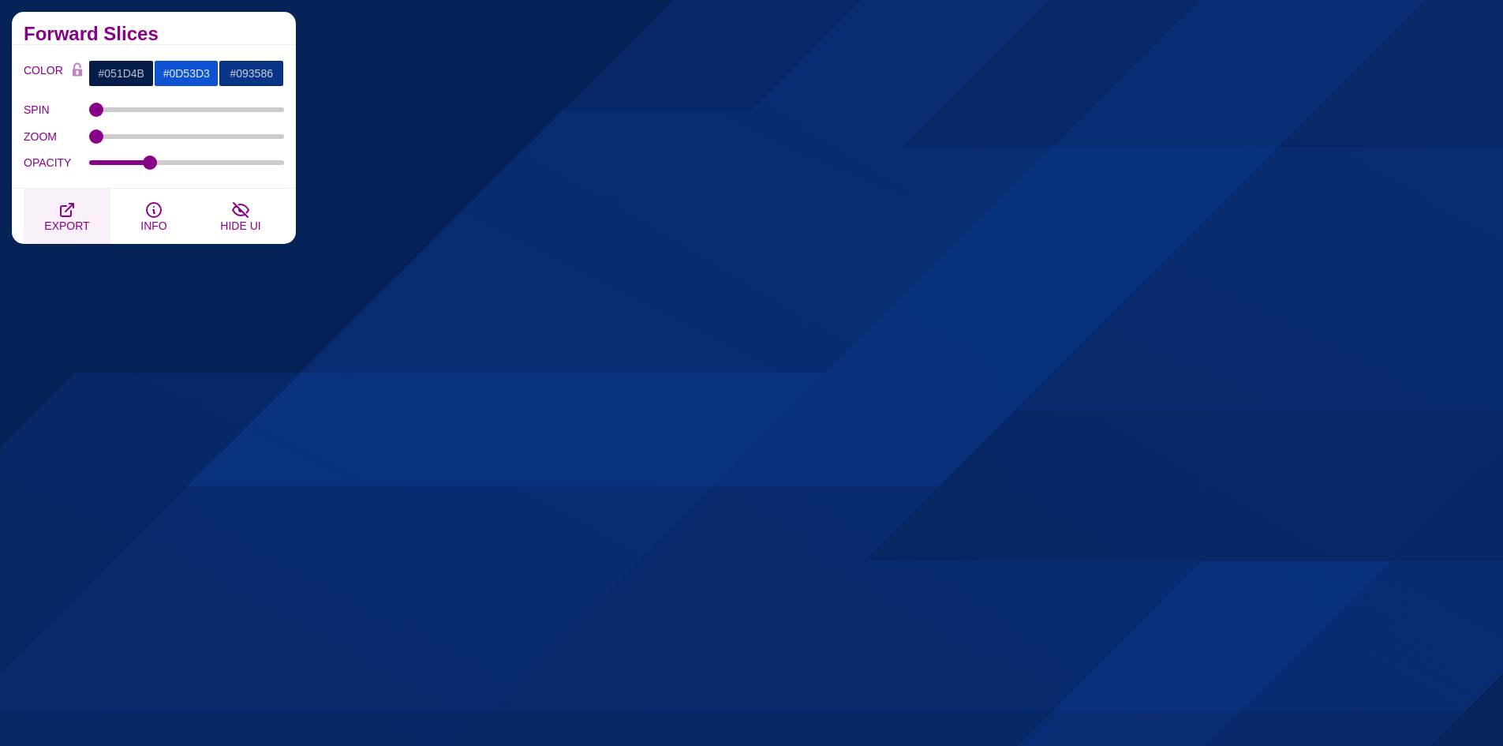
click at [64, 220] on span "EXPORT" at bounding box center [66, 225] width 45 height 13
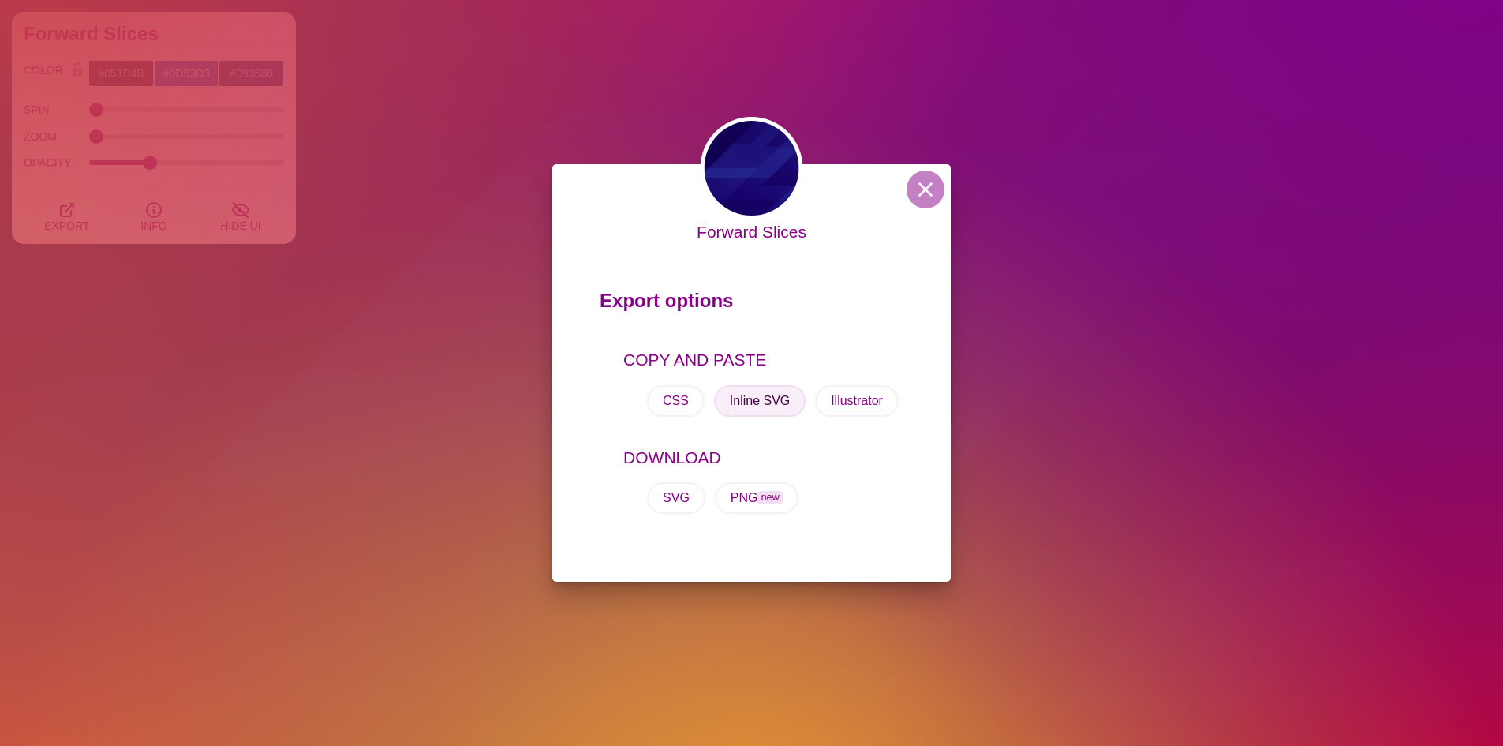
click at [761, 402] on button "Inline SVG" at bounding box center [760, 401] width 92 height 32
click at [1292, 181] on div "Forward Slices Export options COPY AND PASTE CSS Inline SVG Illustrator DOWNLOA…" at bounding box center [751, 373] width 1503 height 746
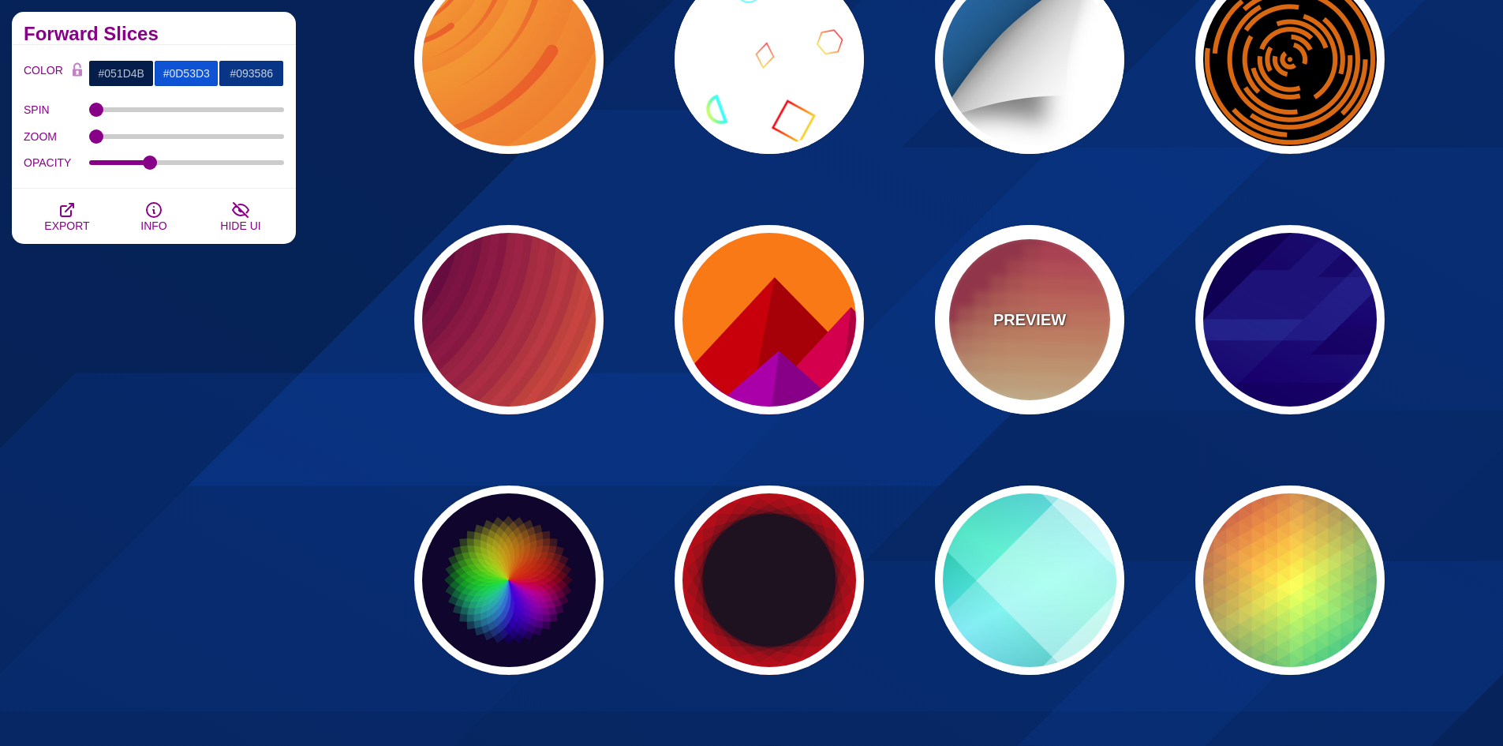
click at [1017, 369] on div "PREVIEW" at bounding box center [1029, 319] width 189 height 189
type input "#BA324B"
type input "#FF4567"
type input "#FFF5C7"
type input "#FFFFFF"
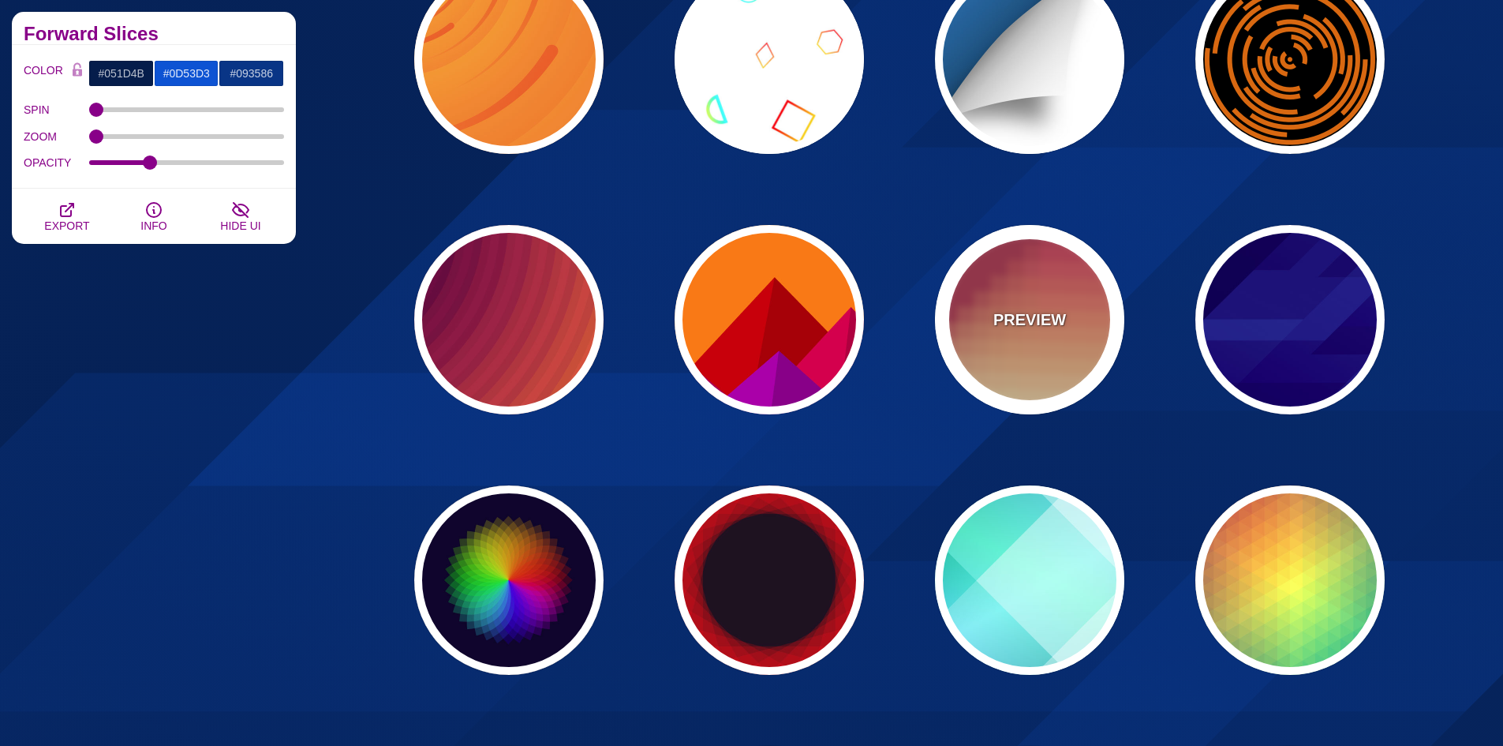
type input "0"
type input "0.3"
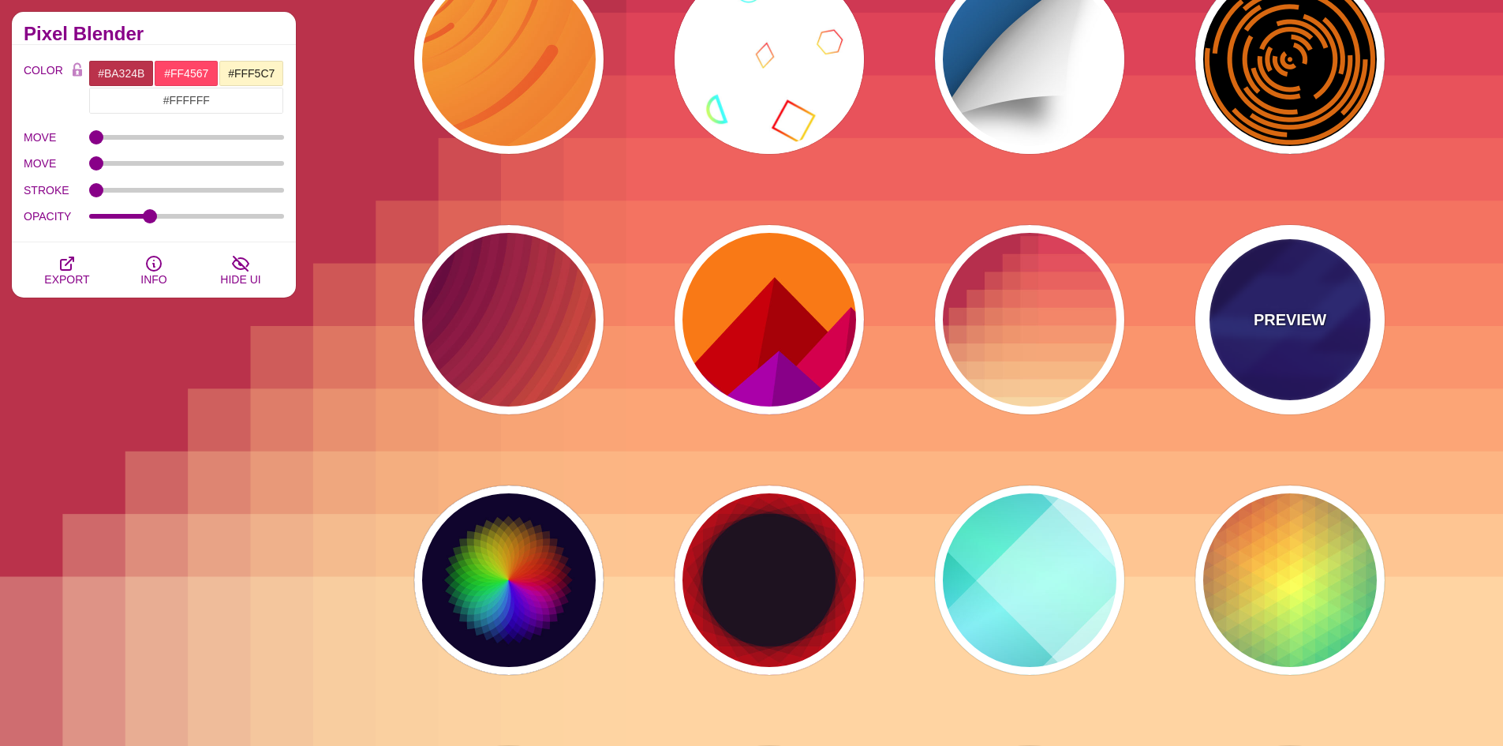
click at [1280, 365] on div "PREVIEW" at bounding box center [1289, 319] width 189 height 189
type input "#000044"
type input "#3388FF"
type input "#001188"
type input "0.3"
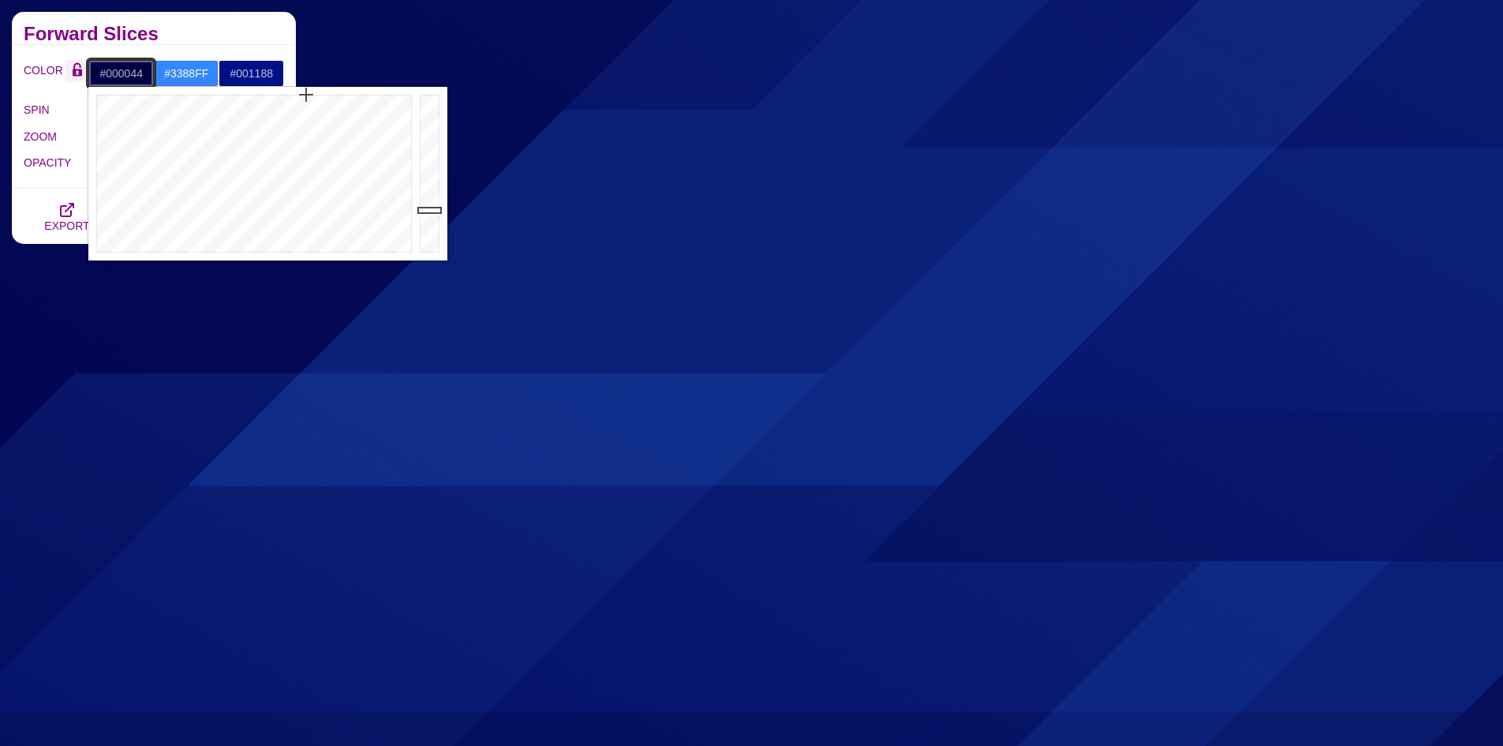
drag, startPoint x: 144, startPoint y: 73, endPoint x: 80, endPoint y: 73, distance: 63.9
click at [80, 73] on div "COLOR #000044 #3388FF #001188 #FFFFFF #555555 #666666 #777777 #888888 #999999" at bounding box center [154, 73] width 260 height 27
paste input "dbe1e9"
type input "#DBE1E9"
click at [185, 65] on input "#3388FF" at bounding box center [186, 73] width 65 height 27
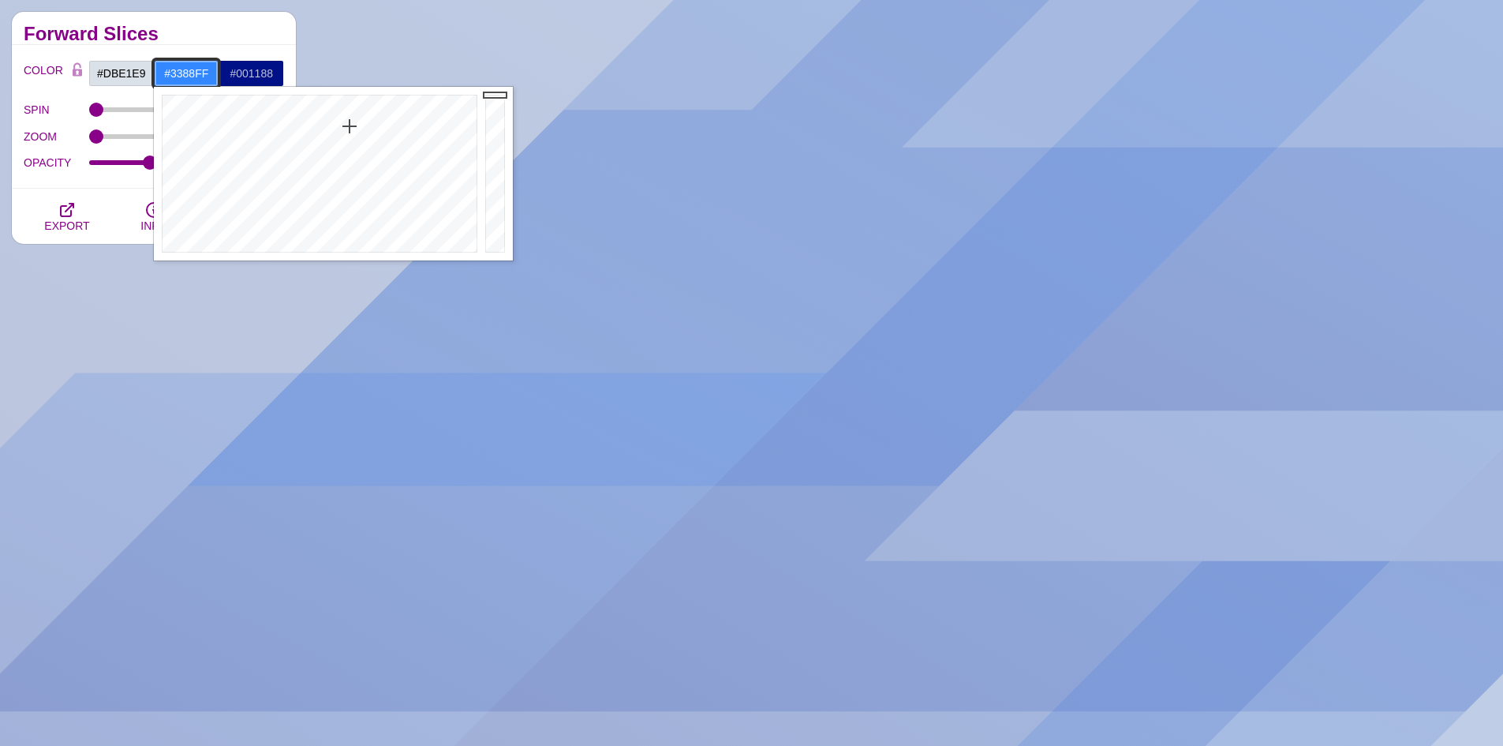
drag, startPoint x: 212, startPoint y: 69, endPoint x: 157, endPoint y: 72, distance: 55.3
click at [157, 72] on input "#3388FF" at bounding box center [186, 73] width 65 height 27
paste input "e6eaef"
type input "#E6EAEF"
click at [256, 81] on input "#001188" at bounding box center [251, 73] width 65 height 27
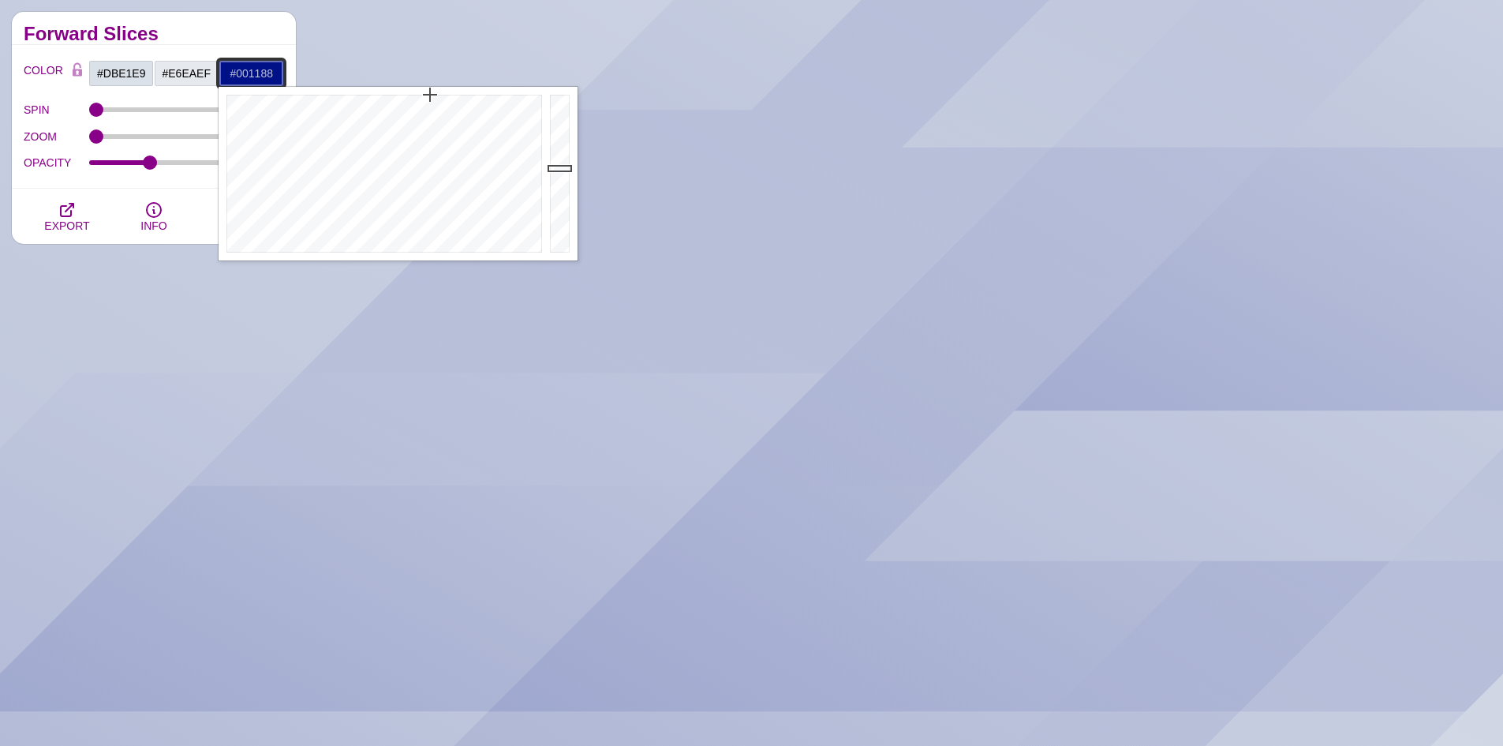
drag, startPoint x: 275, startPoint y: 70, endPoint x: 195, endPoint y: 73, distance: 80.5
click at [195, 73] on div "#DBE1E9 #E6EAEF #001188 #FFFFFF #555555 #666666 #777777 #888888 #999999" at bounding box center [186, 73] width 196 height 27
paste input "c0cad"
type input "#C0CAD8"
click at [196, 71] on input "#E6EAEF" at bounding box center [186, 73] width 65 height 27
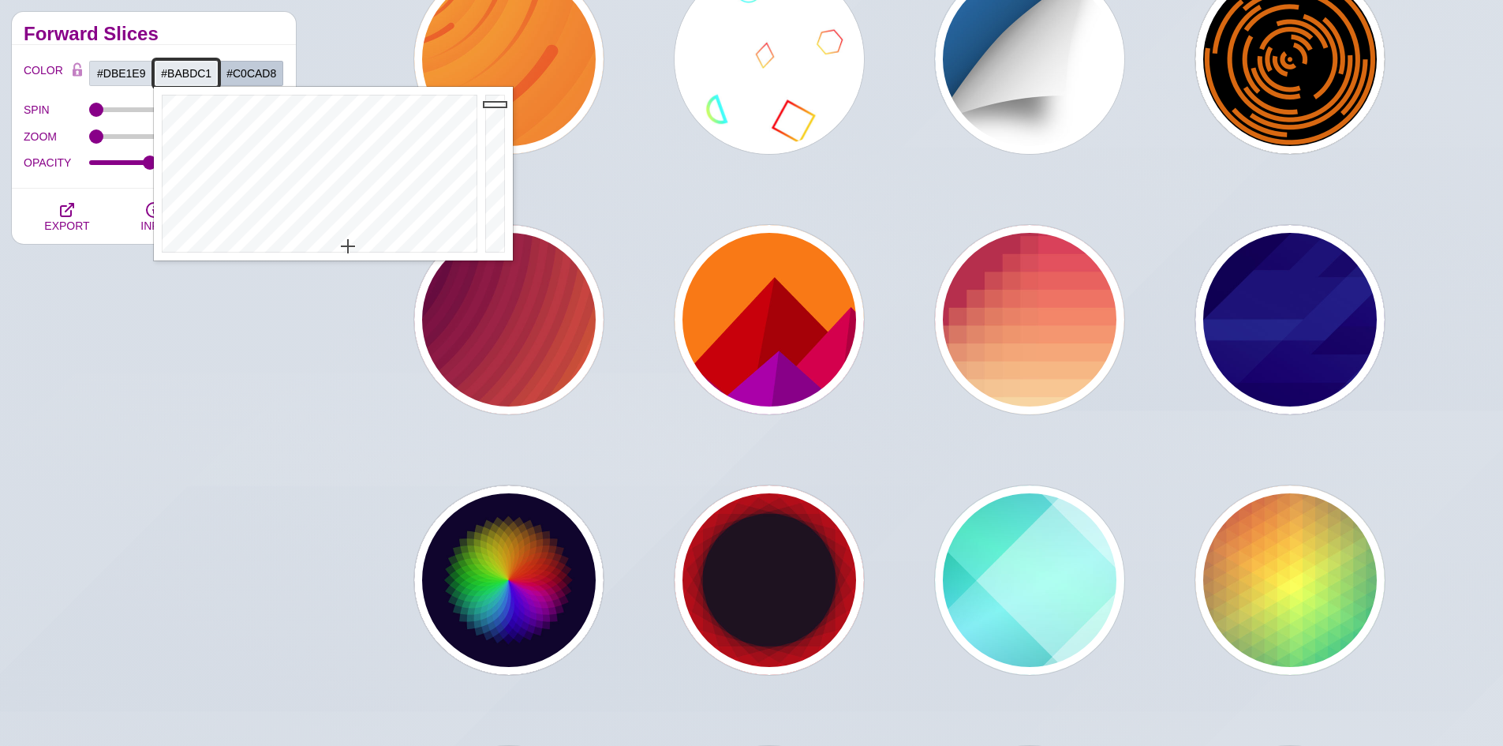
click at [507, 133] on div at bounding box center [497, 174] width 32 height 174
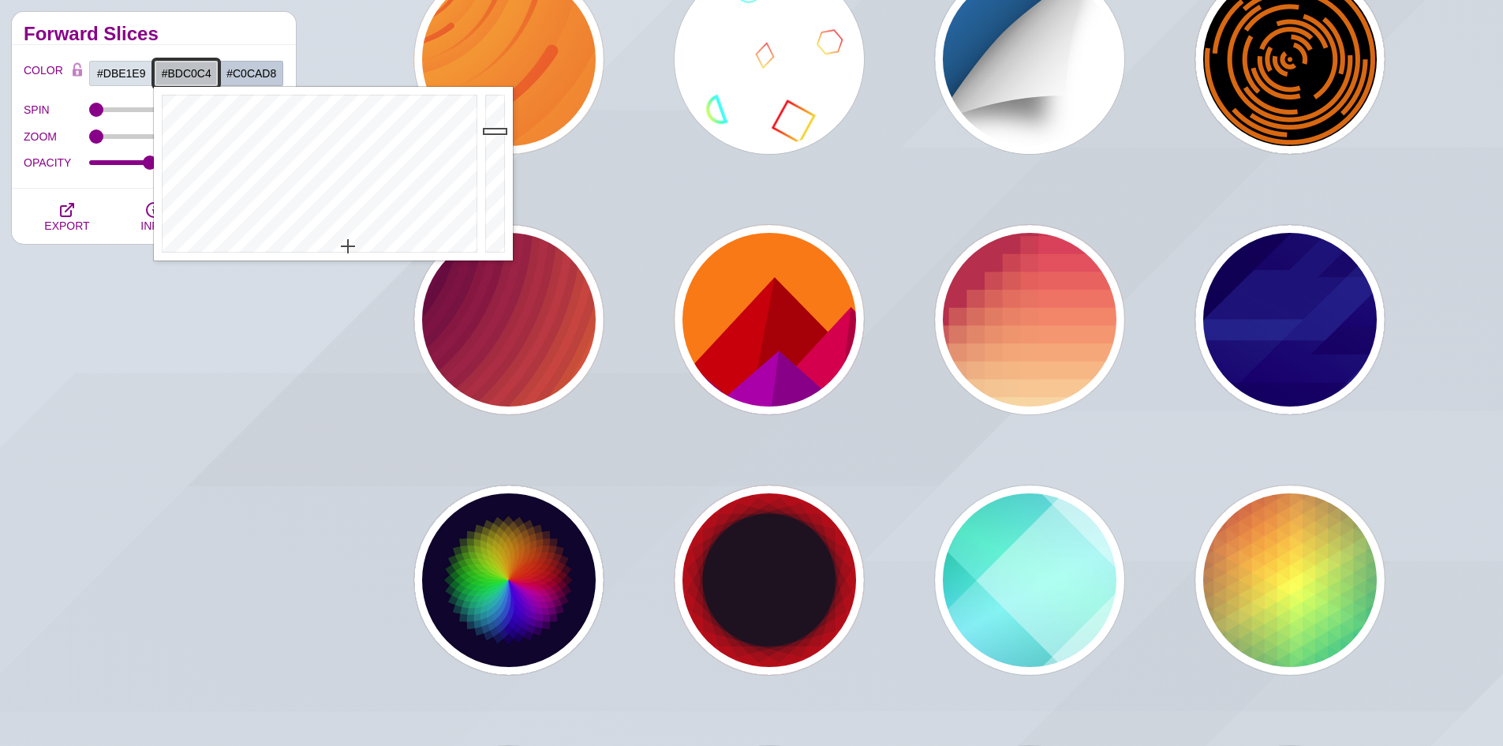
click at [494, 131] on div at bounding box center [497, 174] width 32 height 174
click at [490, 144] on div at bounding box center [497, 174] width 32 height 174
click at [492, 159] on div at bounding box center [497, 174] width 32 height 174
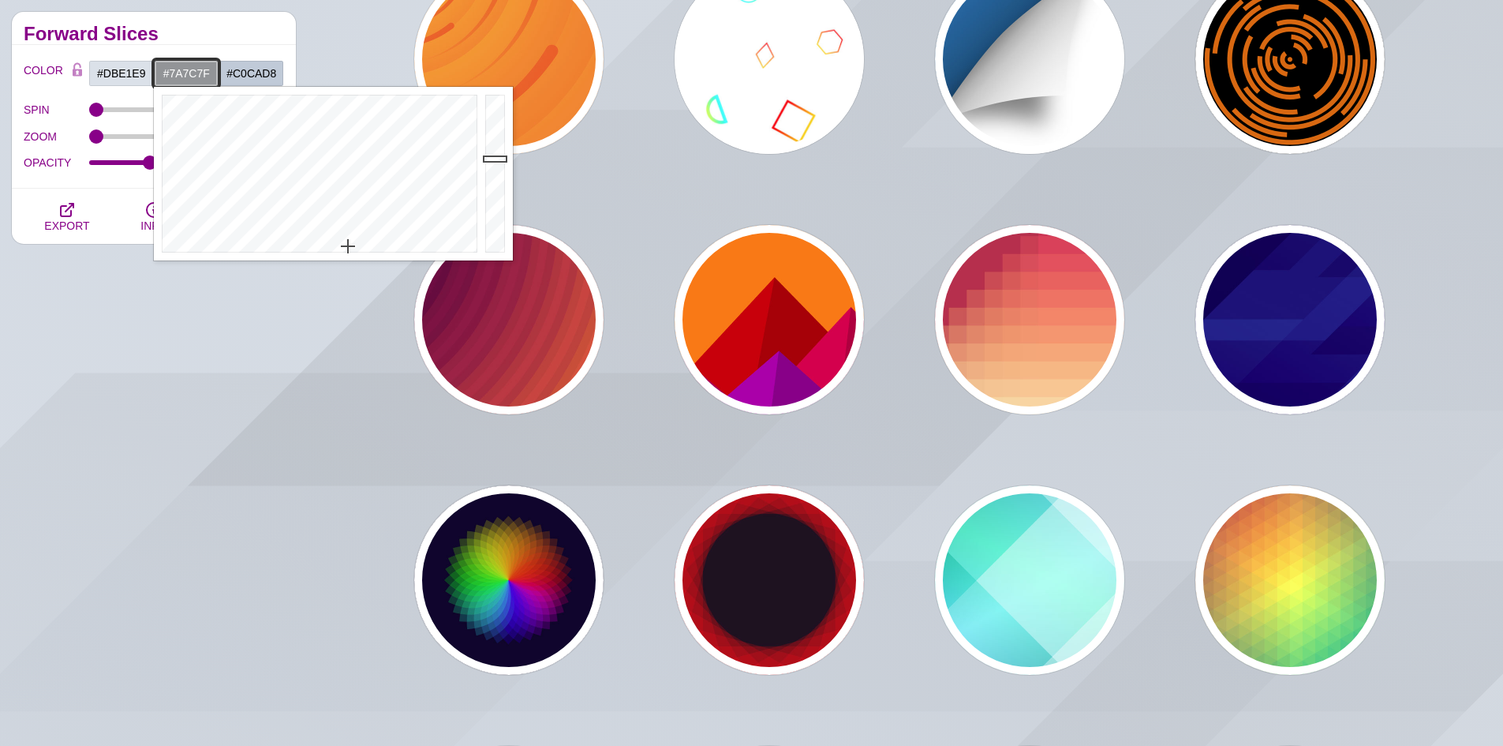
click at [499, 174] on div at bounding box center [497, 174] width 32 height 174
click at [499, 193] on div at bounding box center [497, 174] width 32 height 174
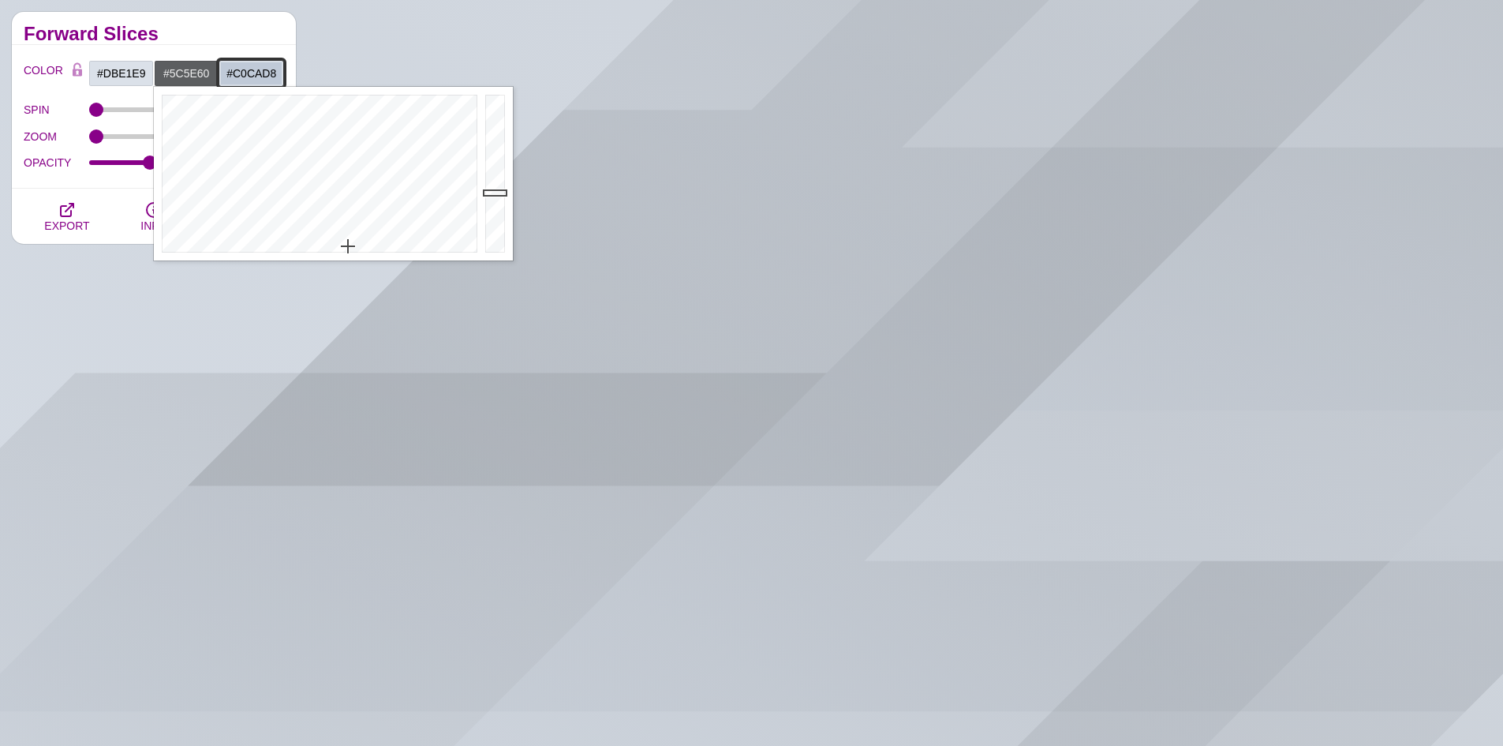
click at [256, 70] on input "#C0CAD8" at bounding box center [251, 73] width 65 height 27
drag, startPoint x: 212, startPoint y: 72, endPoint x: 144, endPoint y: 73, distance: 68.7
click at [144, 73] on div "#DBE1E9 #5C5E60 #C0CAD8 #FFFFFF #555555 #666666 #777777 #888888 #999999" at bounding box center [186, 73] width 196 height 27
paste input "6780a2"
type input "#6780A2"
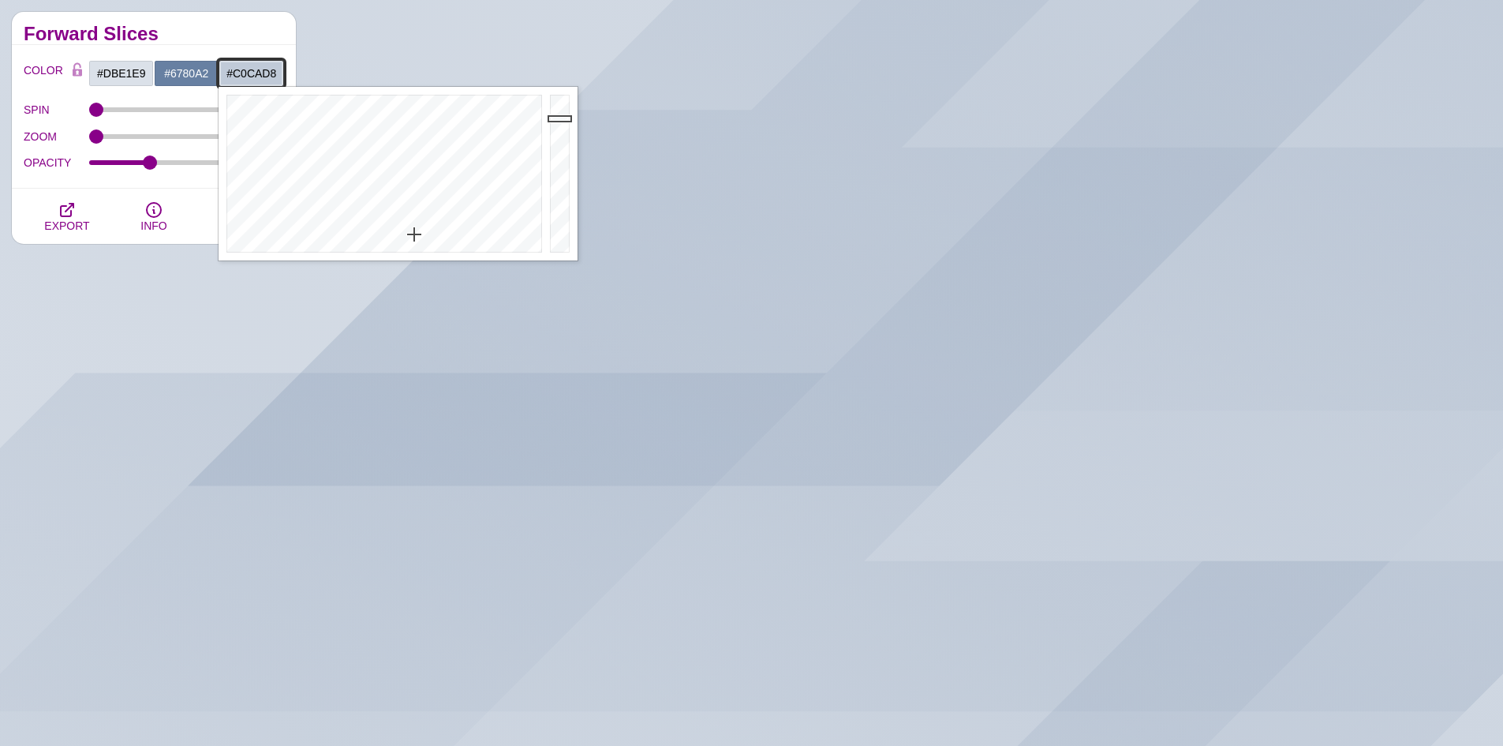
click at [262, 77] on input "#C0CAD8" at bounding box center [251, 73] width 65 height 27
drag, startPoint x: 280, startPoint y: 71, endPoint x: 213, endPoint y: 66, distance: 67.2
click at [213, 66] on div "#DBE1E9 #6780A2 #C0CAD8 #FFFFFF #555555 #666666 #777777 #888888 #999999" at bounding box center [186, 73] width 196 height 27
paste input "E6EAEF"
type input "#E6EAEF"
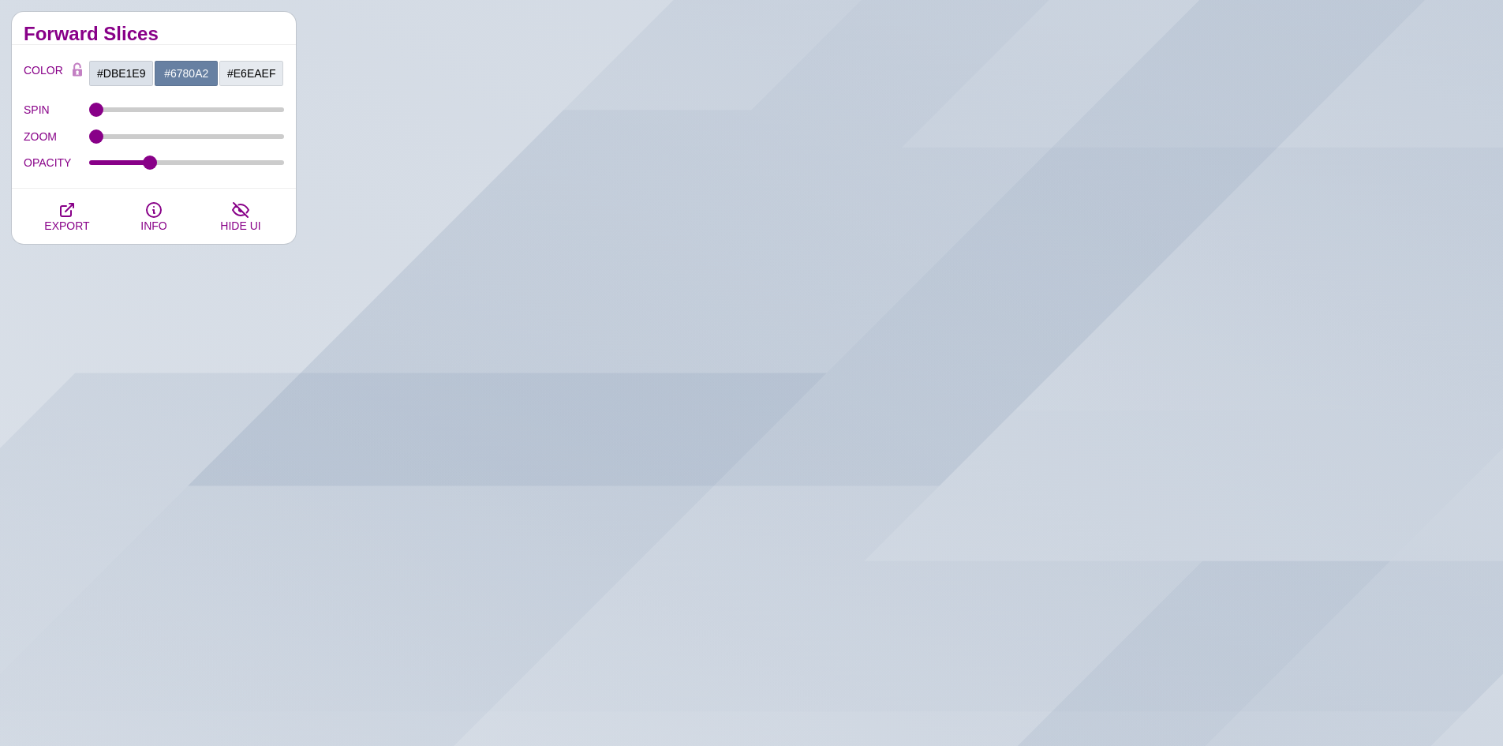
click at [226, 32] on h2 "Forward Slices" at bounding box center [154, 34] width 260 height 13
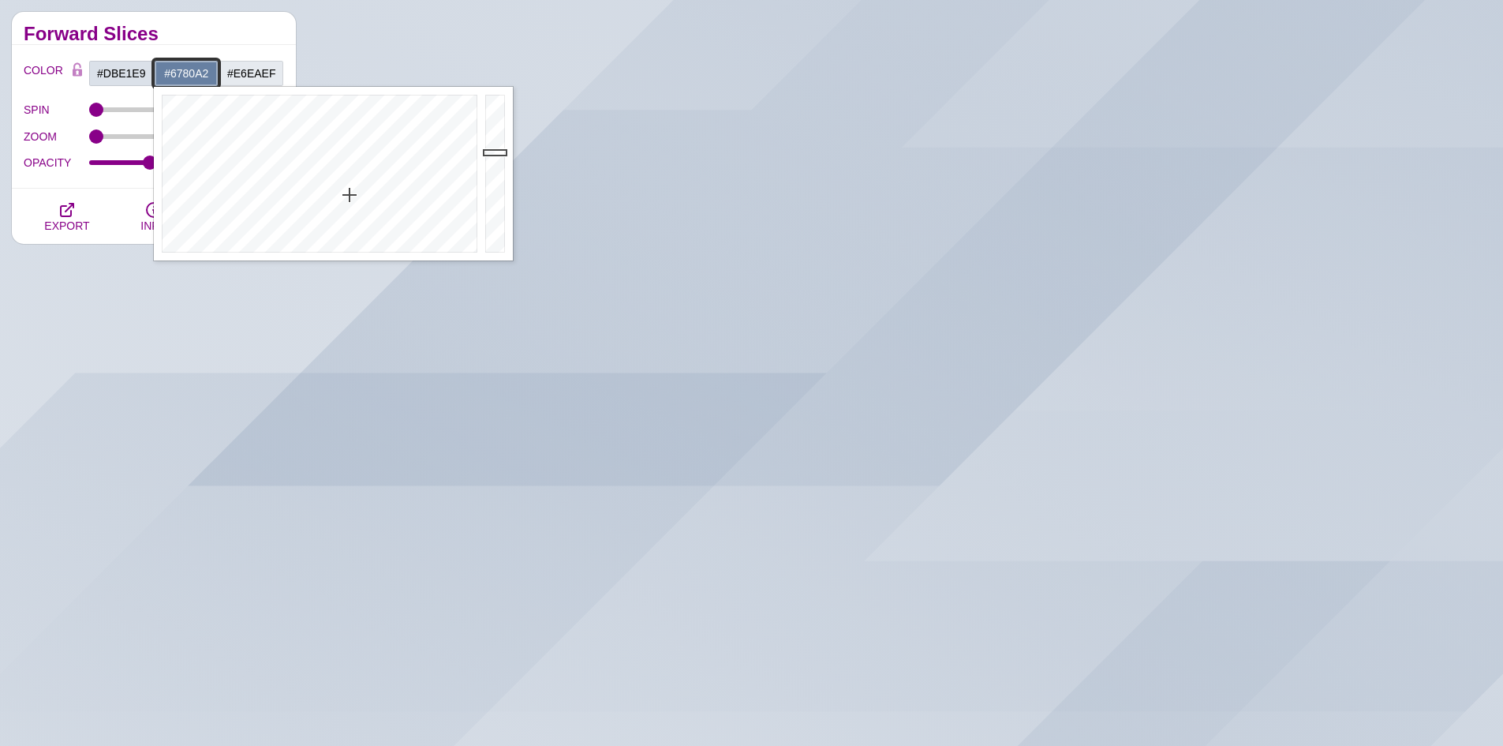
drag, startPoint x: 218, startPoint y: 70, endPoint x: 155, endPoint y: 74, distance: 62.5
click at [155, 74] on input "#6780A2" at bounding box center [186, 73] width 65 height 27
paste input "4e627e"
type input "#4E627E"
click at [242, 77] on input "#E6EAEF" at bounding box center [251, 73] width 65 height 27
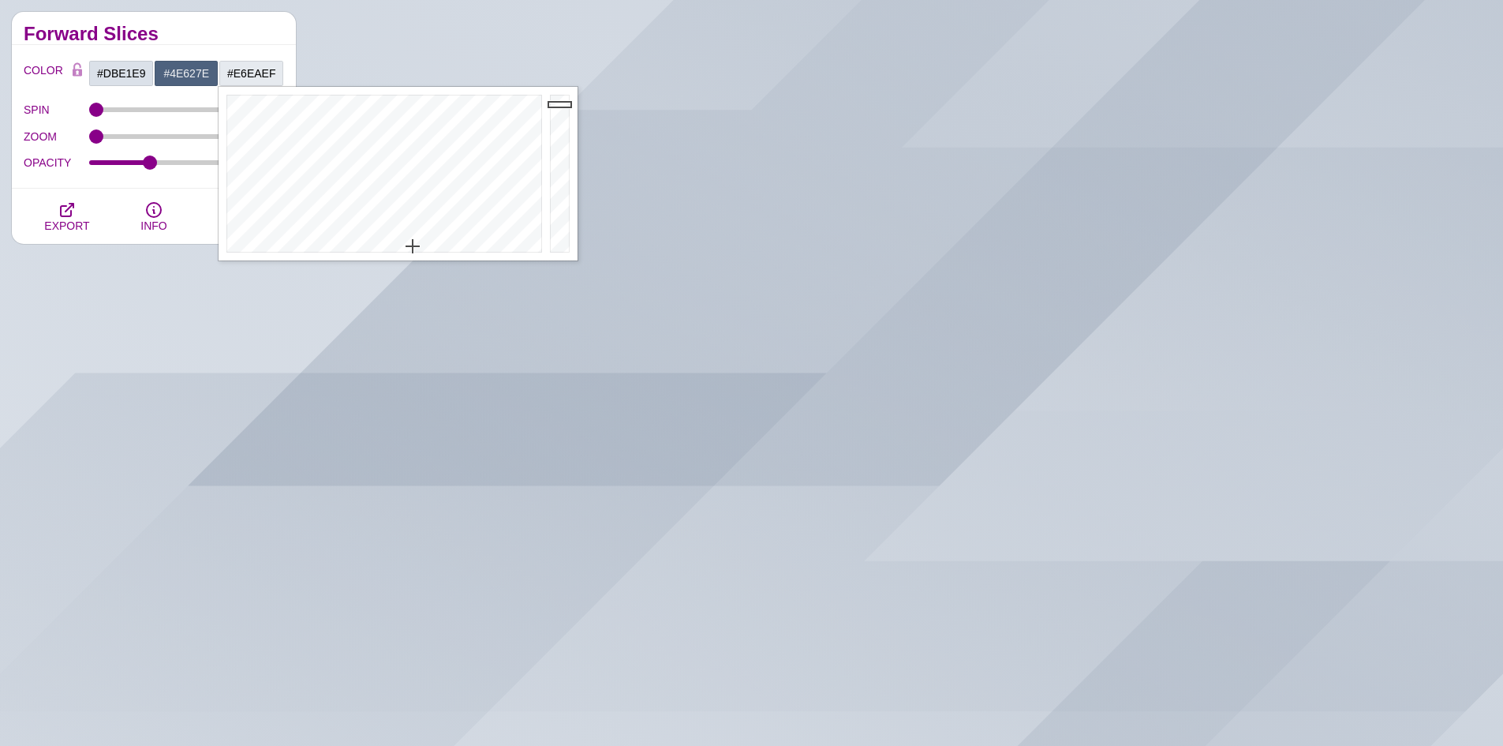
click at [215, 30] on h2 "Forward Slices" at bounding box center [154, 34] width 260 height 13
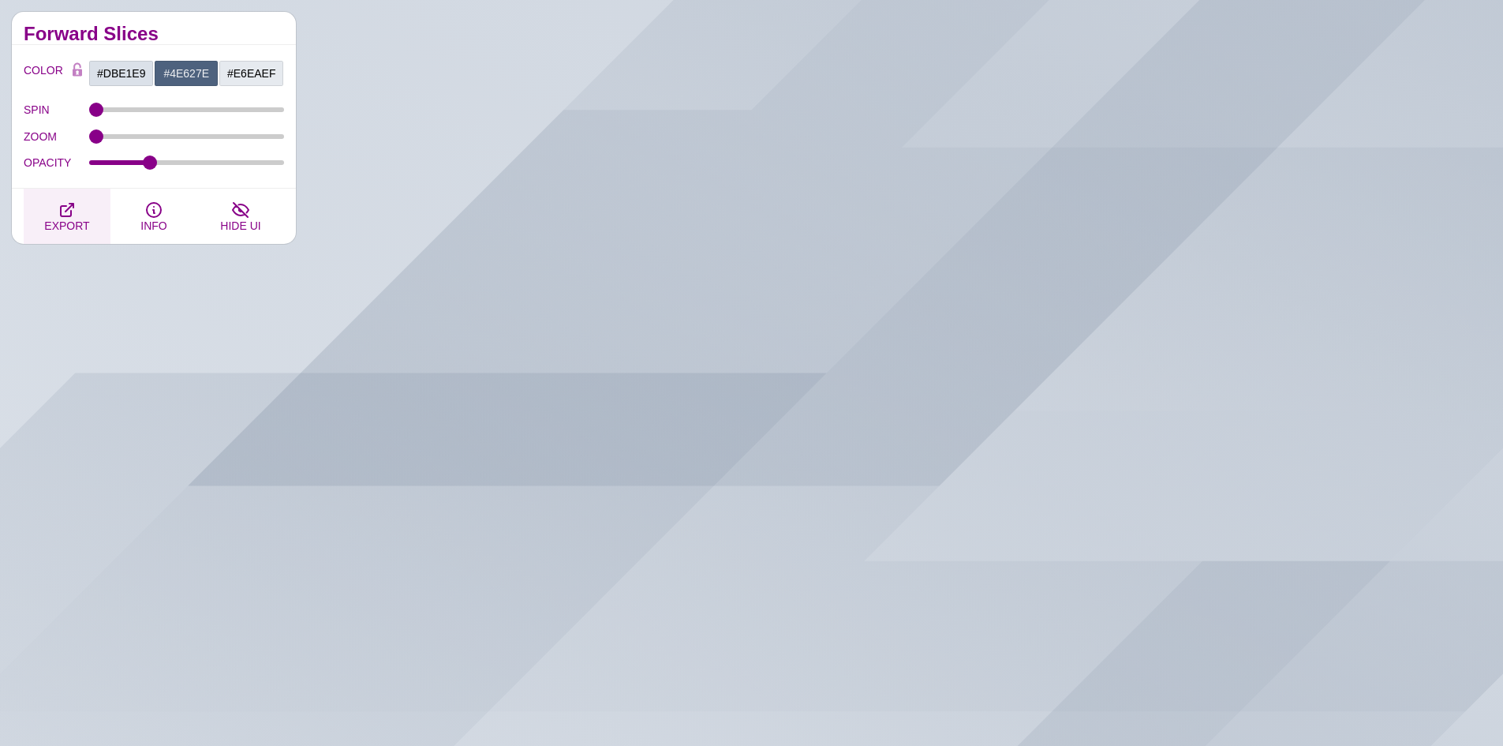
click at [67, 213] on icon "button" at bounding box center [67, 209] width 19 height 19
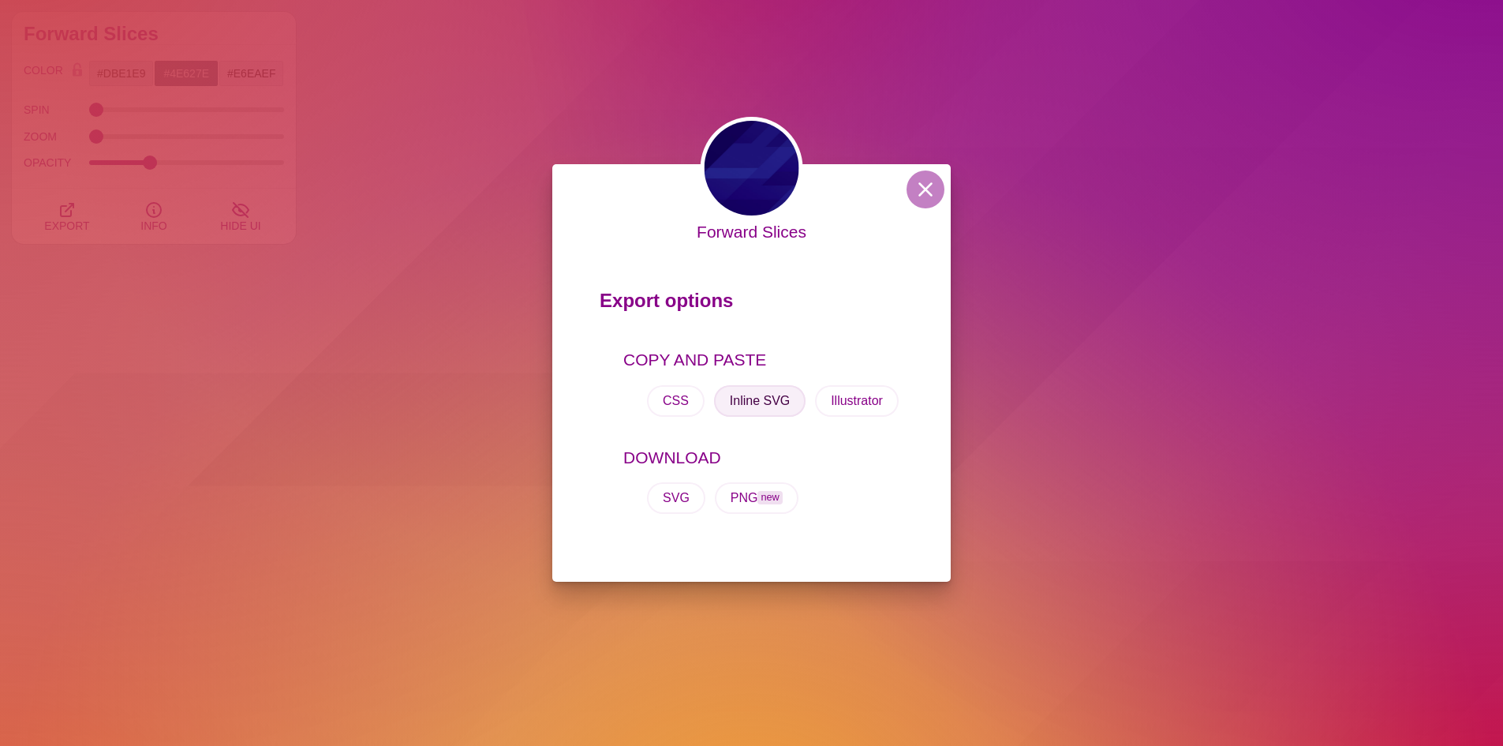
click at [767, 406] on button "Inline SVG" at bounding box center [760, 401] width 92 height 32
click at [1079, 400] on div "Forward Slices Export options COPY AND PASTE CSS Inline SVG Illustrator DOWNLOA…" at bounding box center [751, 373] width 1503 height 746
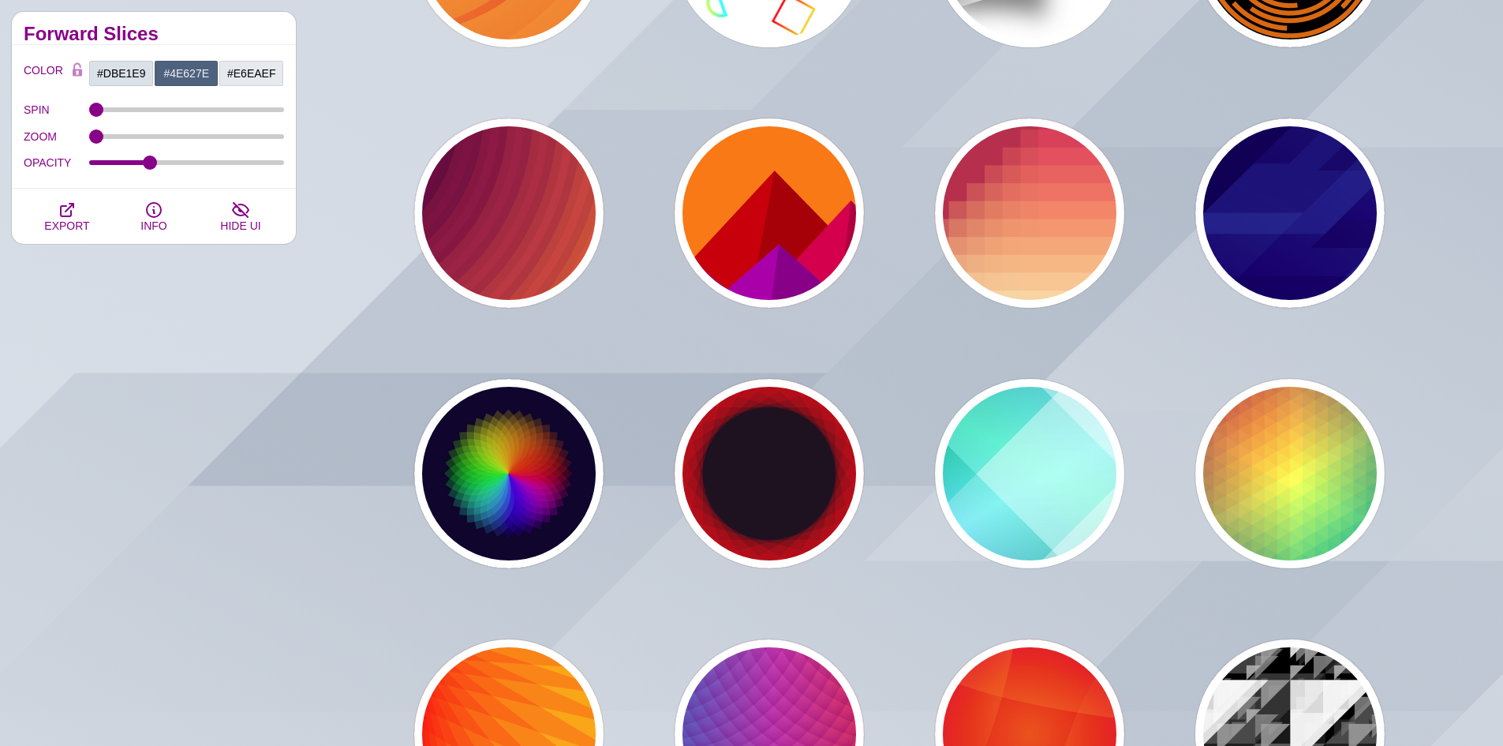
scroll to position [6628, 0]
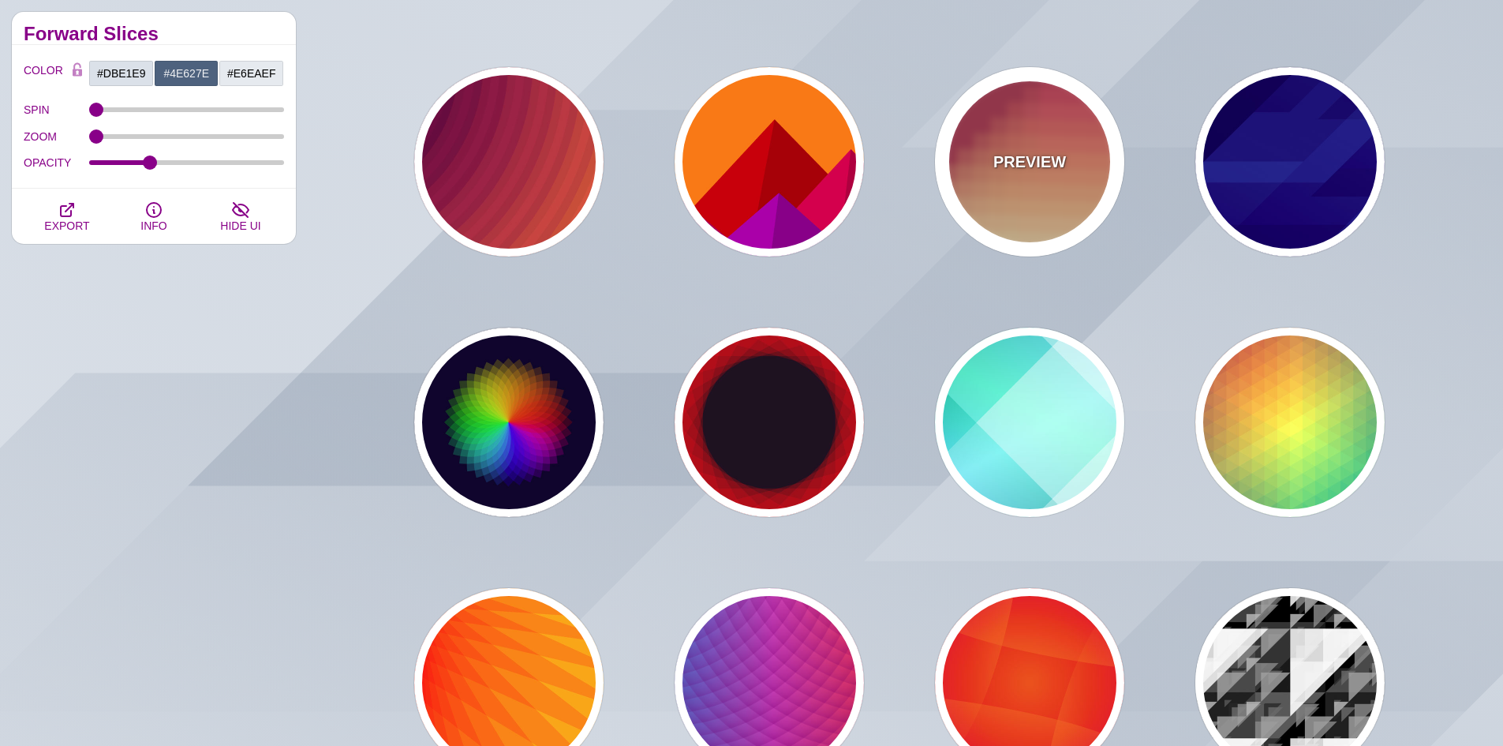
click at [1006, 190] on div "PREVIEW" at bounding box center [1029, 161] width 189 height 189
type input "#BA324B"
type input "#FF4567"
type input "#FFF5C7"
type input "0"
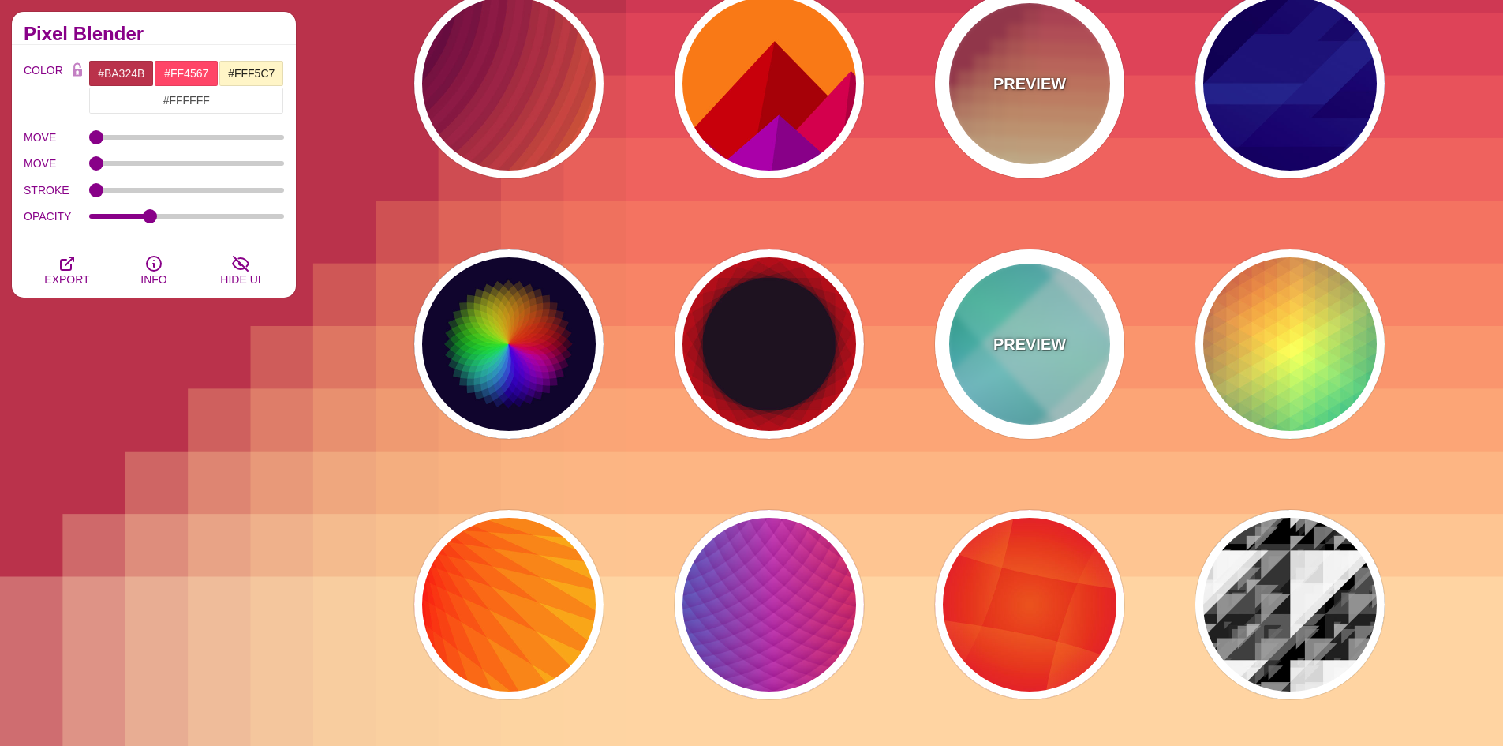
scroll to position [6707, 0]
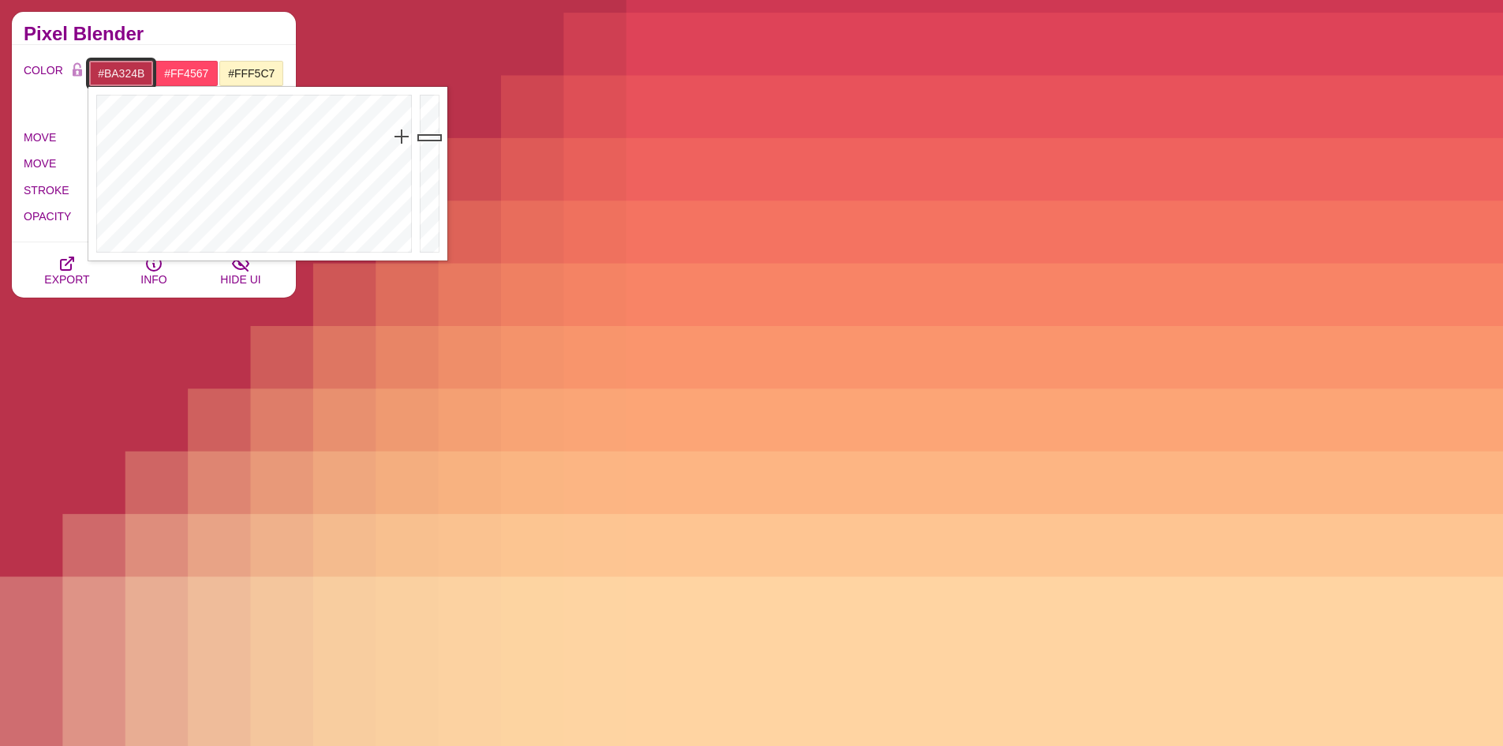
drag, startPoint x: 150, startPoint y: 73, endPoint x: 51, endPoint y: 73, distance: 98.6
click at [51, 73] on div "COLOR #BA324B #FF4567 #FFF5C7 #FFFFFF #555555 #666666 #777777 #888888 #999999" at bounding box center [154, 87] width 260 height 54
paste input "051D"
type input "#051D4B"
click at [184, 77] on input "#FF4567" at bounding box center [186, 73] width 65 height 27
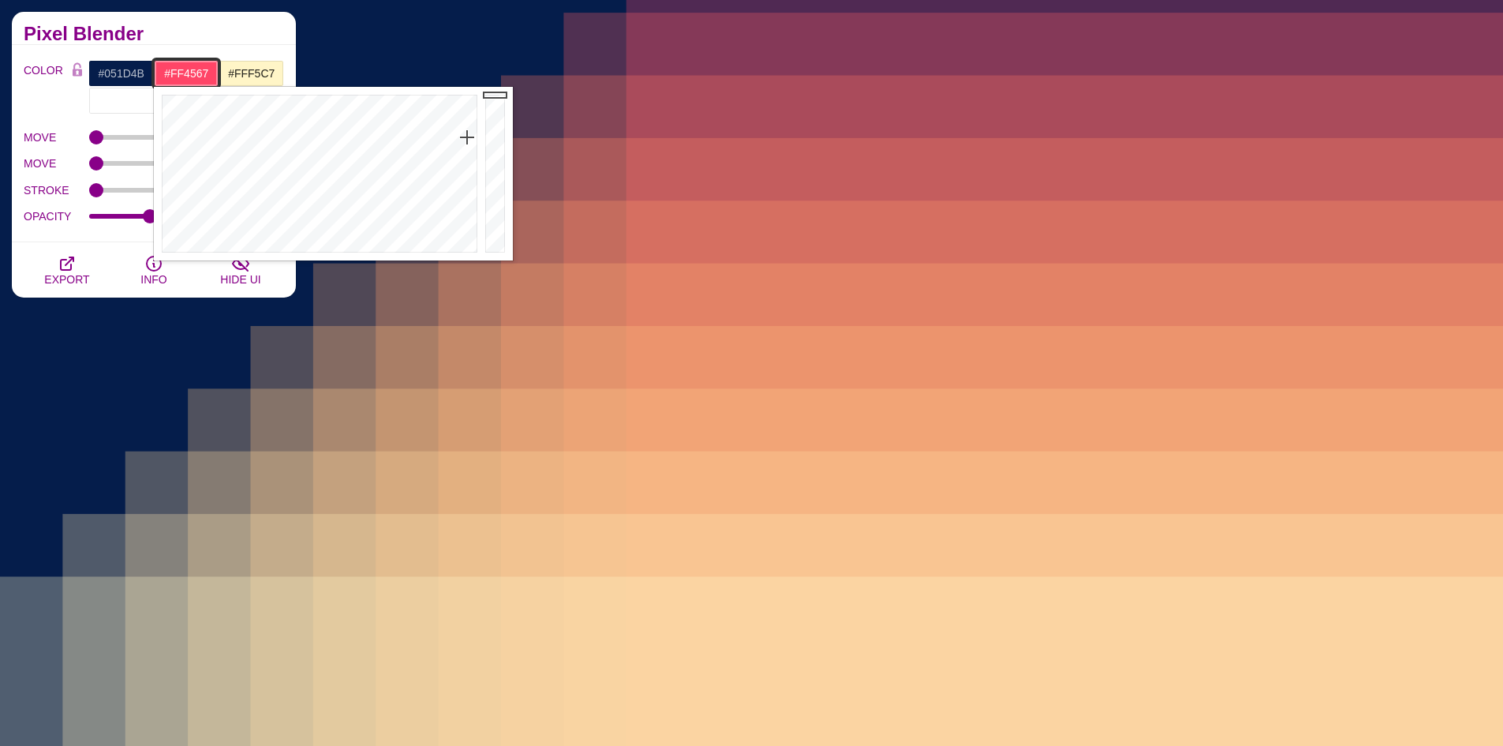
drag, startPoint x: 213, startPoint y: 72, endPoint x: 148, endPoint y: 75, distance: 64.8
click at [148, 75] on div "#051D4B #FF4567 #FFF5C7 #FFFFFF #555555 #666666 #777777 #888888 #999999" at bounding box center [186, 87] width 196 height 54
paste input "051D4B"
click at [494, 175] on div at bounding box center [497, 174] width 32 height 174
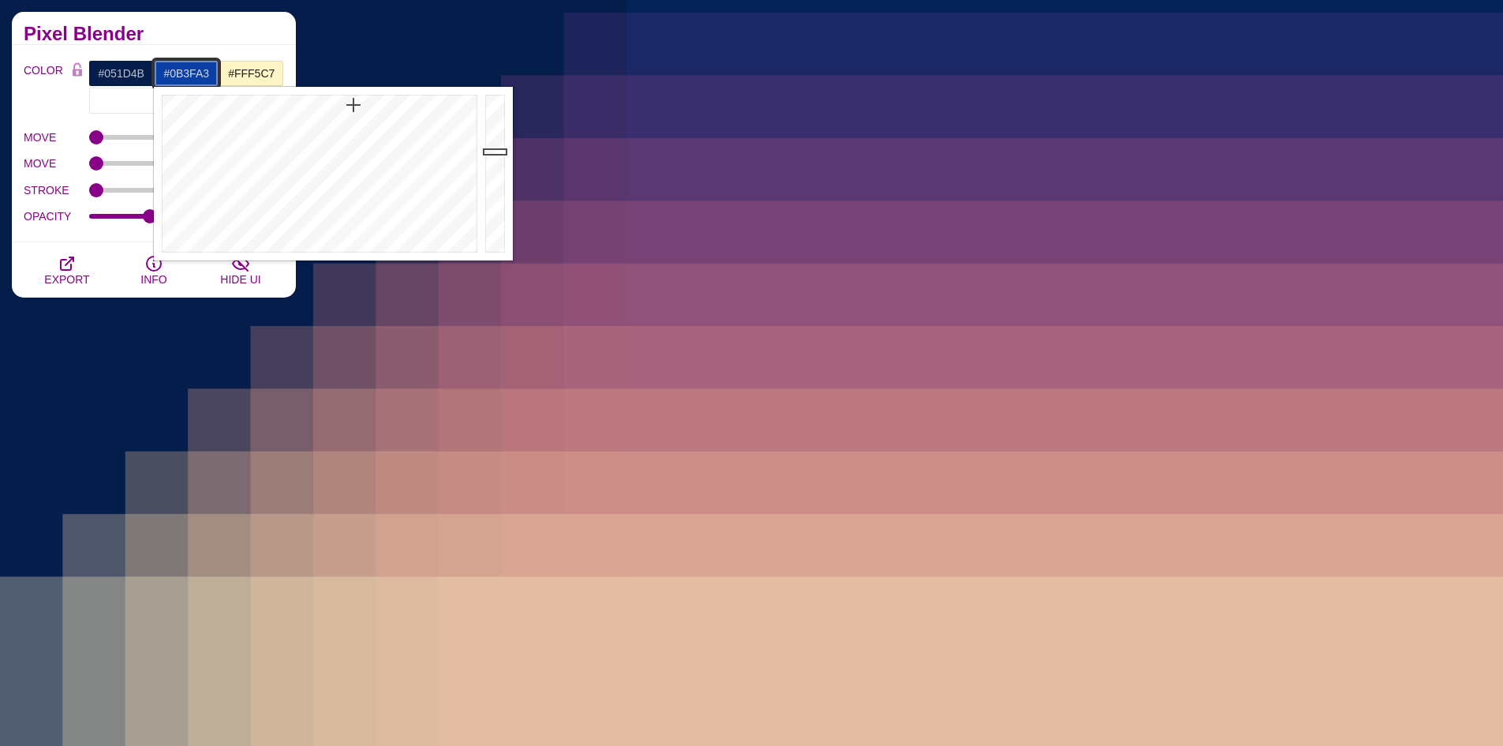
click at [494, 152] on div at bounding box center [497, 174] width 32 height 174
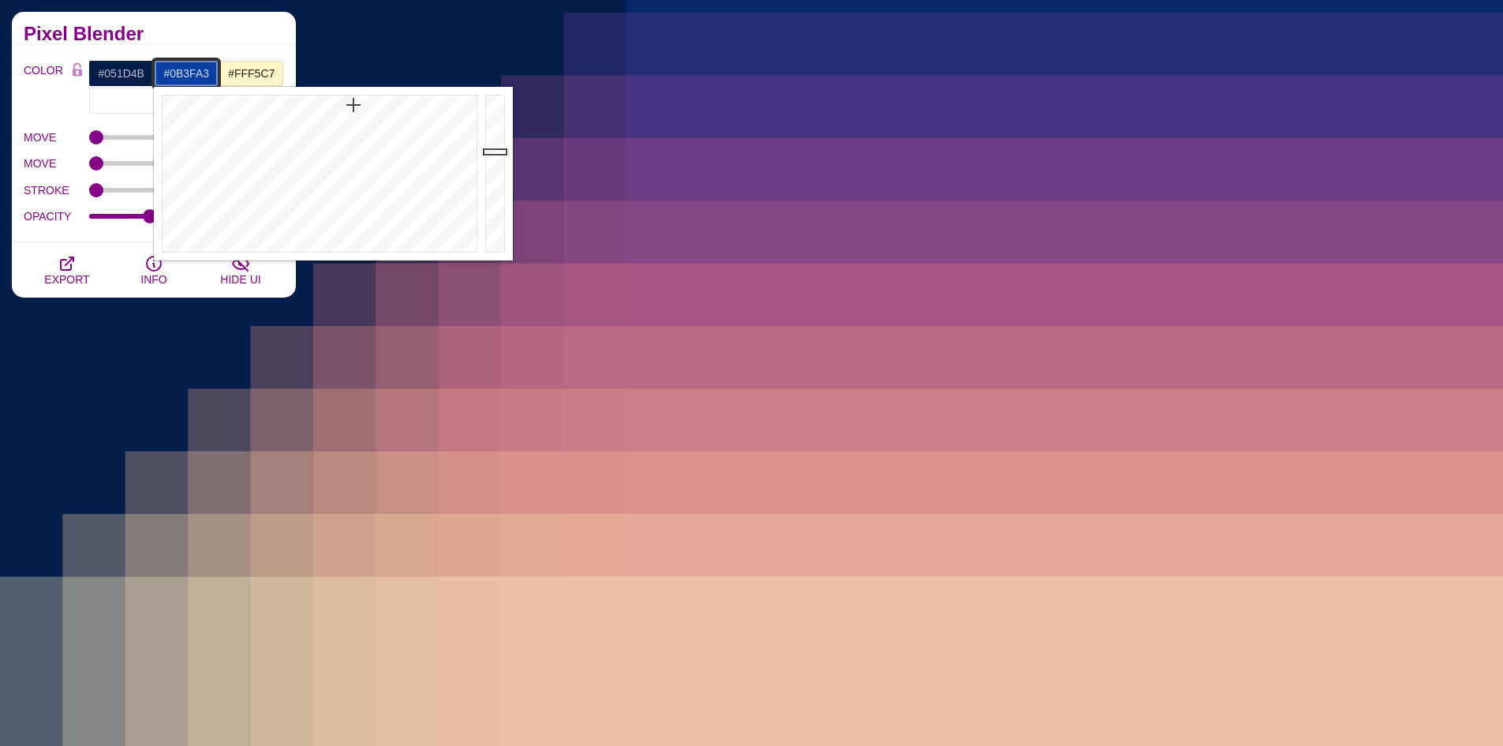
type input "#0B3FA3"
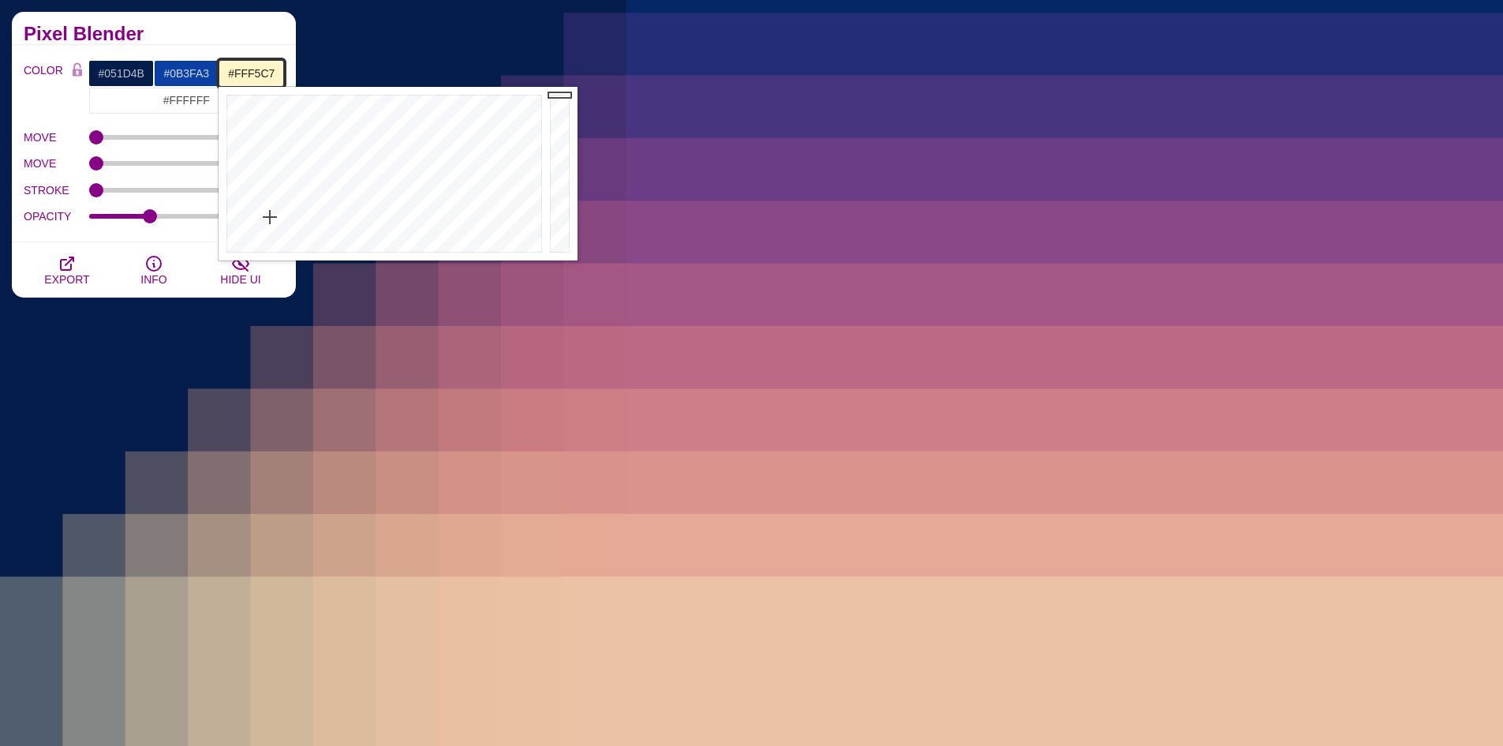
drag, startPoint x: 275, startPoint y: 70, endPoint x: 211, endPoint y: 71, distance: 63.9
click at [211, 71] on div "#051D4B #0B3FA3 #FFF5C7 #FFFFFF #555555 #666666 #777777 #888888 #999999" at bounding box center [186, 87] width 196 height 54
paste input "051D4B"
click at [256, 44] on div "Pixel Blender" at bounding box center [154, 28] width 284 height 33
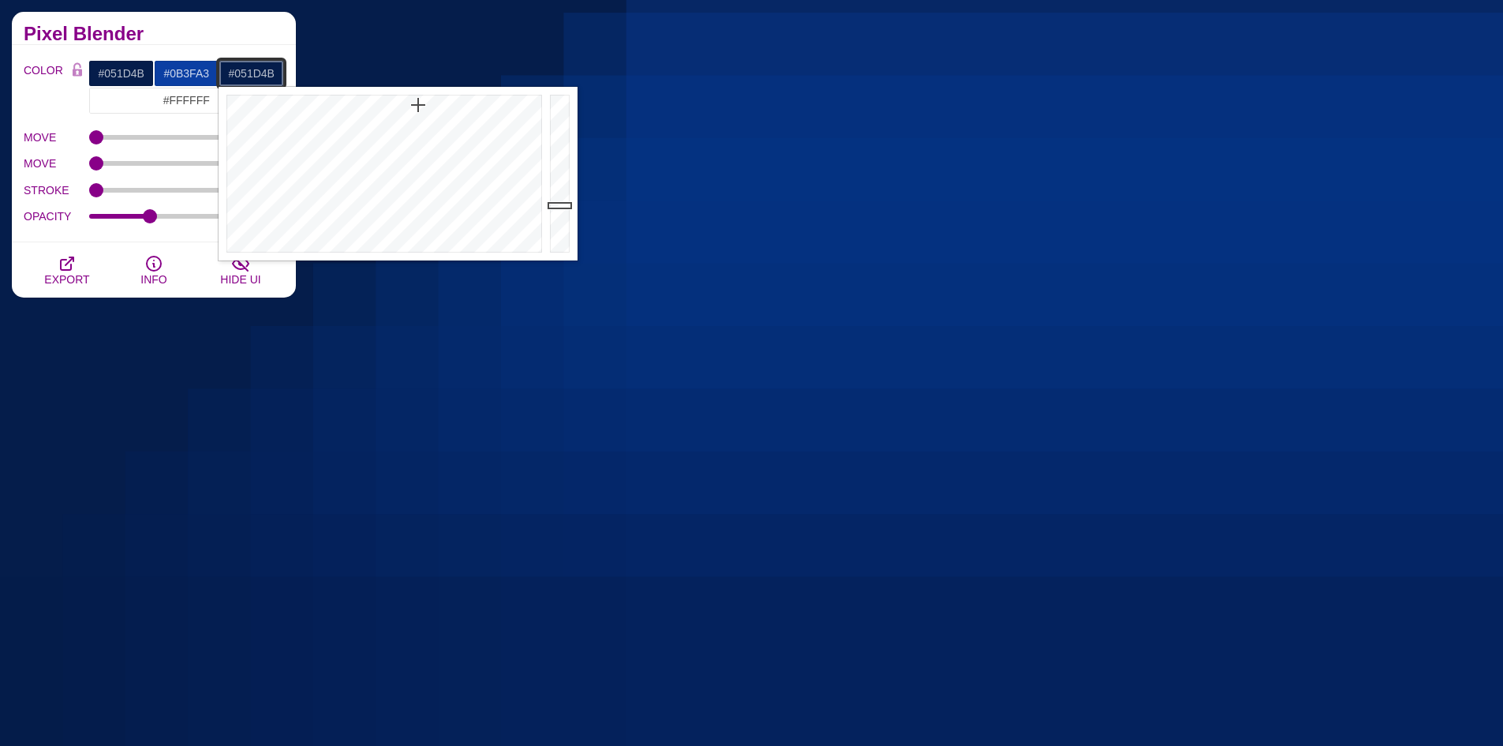
click at [264, 72] on input "#051D4B" at bounding box center [251, 73] width 65 height 27
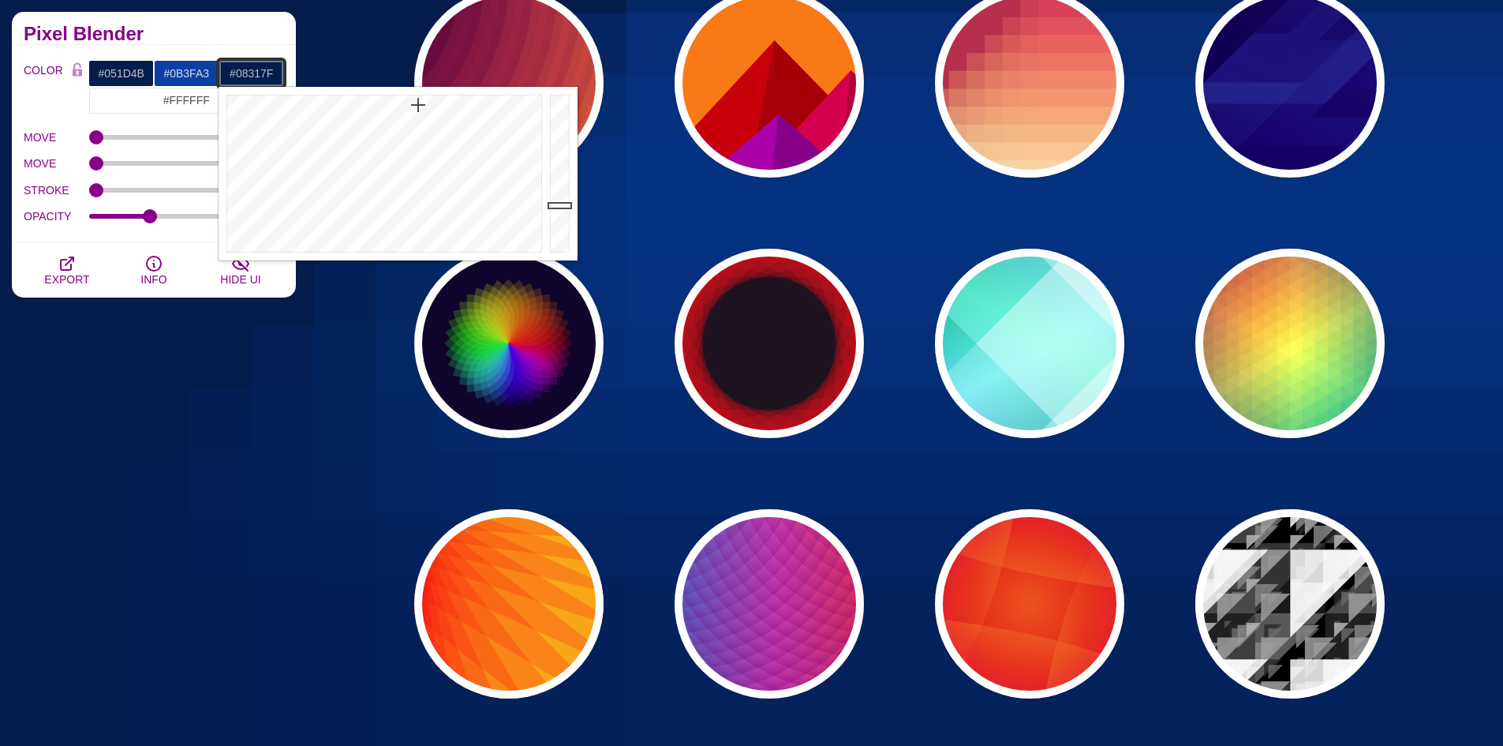
click at [558, 174] on div at bounding box center [562, 174] width 32 height 174
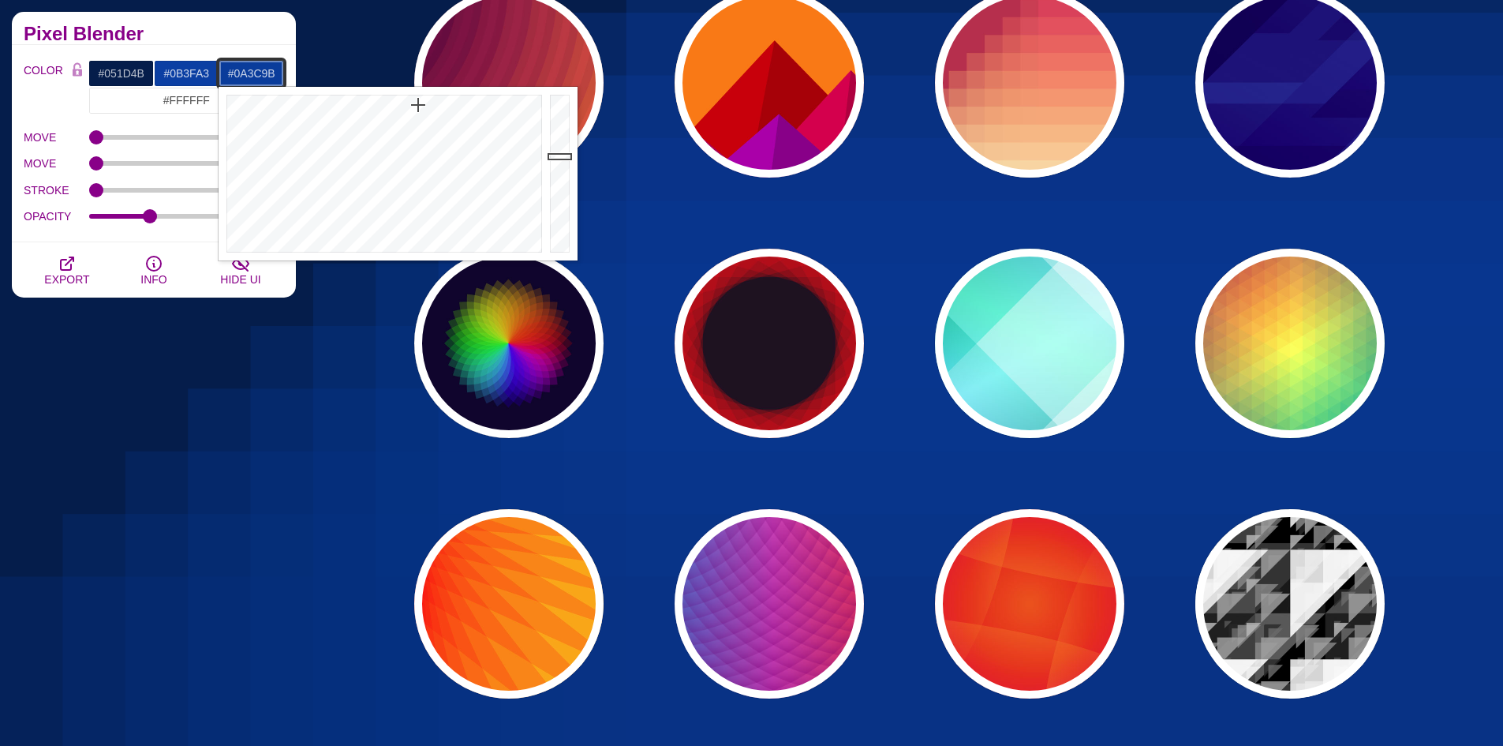
click at [560, 156] on div at bounding box center [562, 174] width 32 height 174
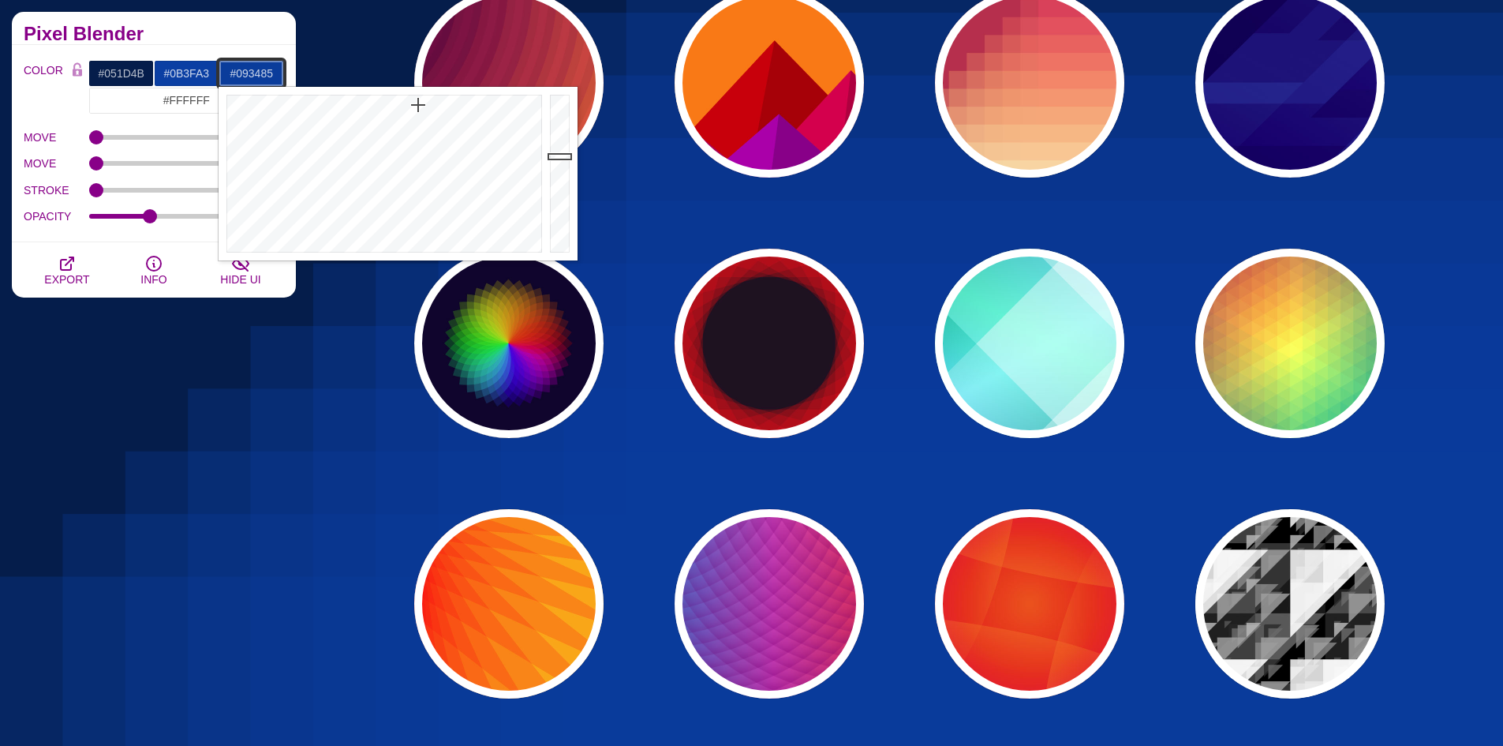
click at [559, 170] on div at bounding box center [562, 174] width 32 height 174
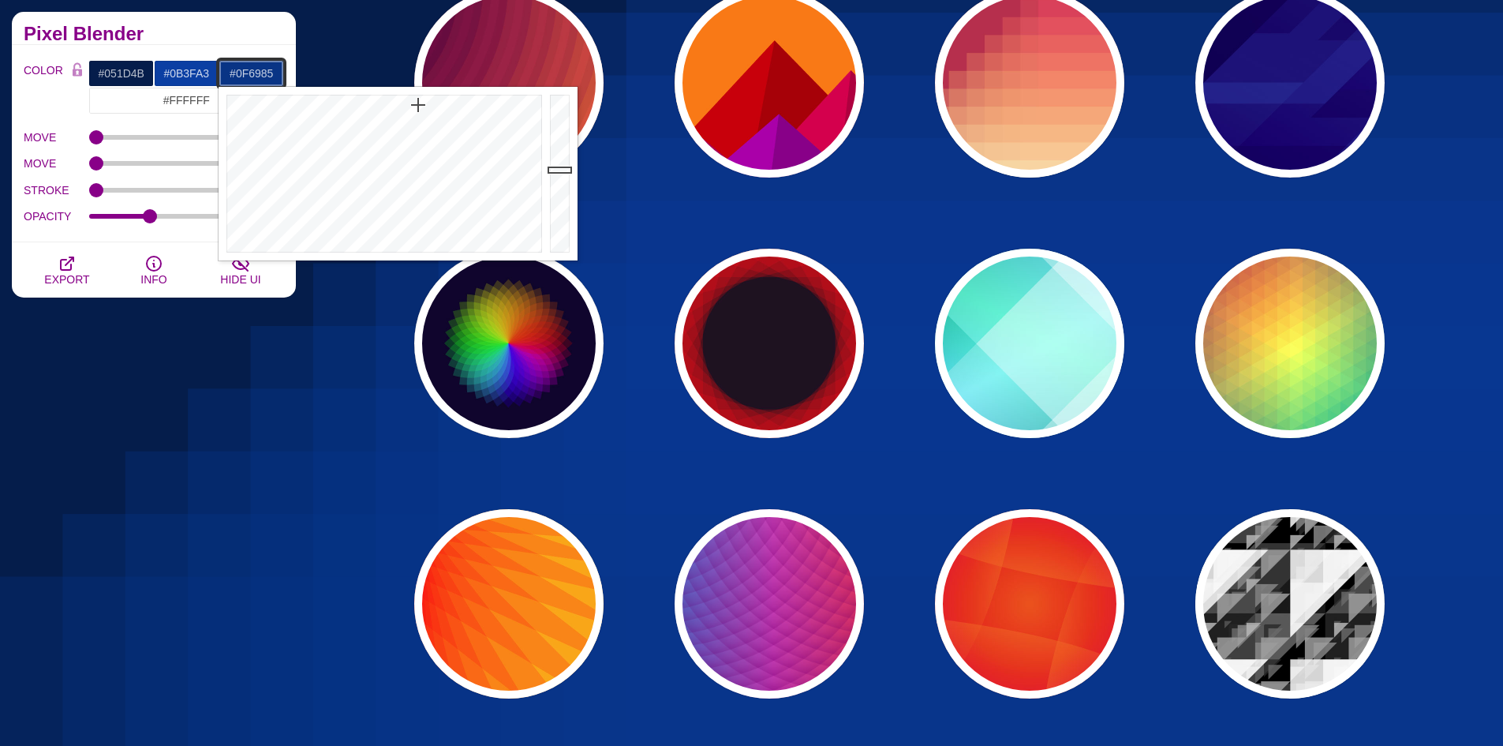
click at [397, 112] on div at bounding box center [382, 174] width 327 height 174
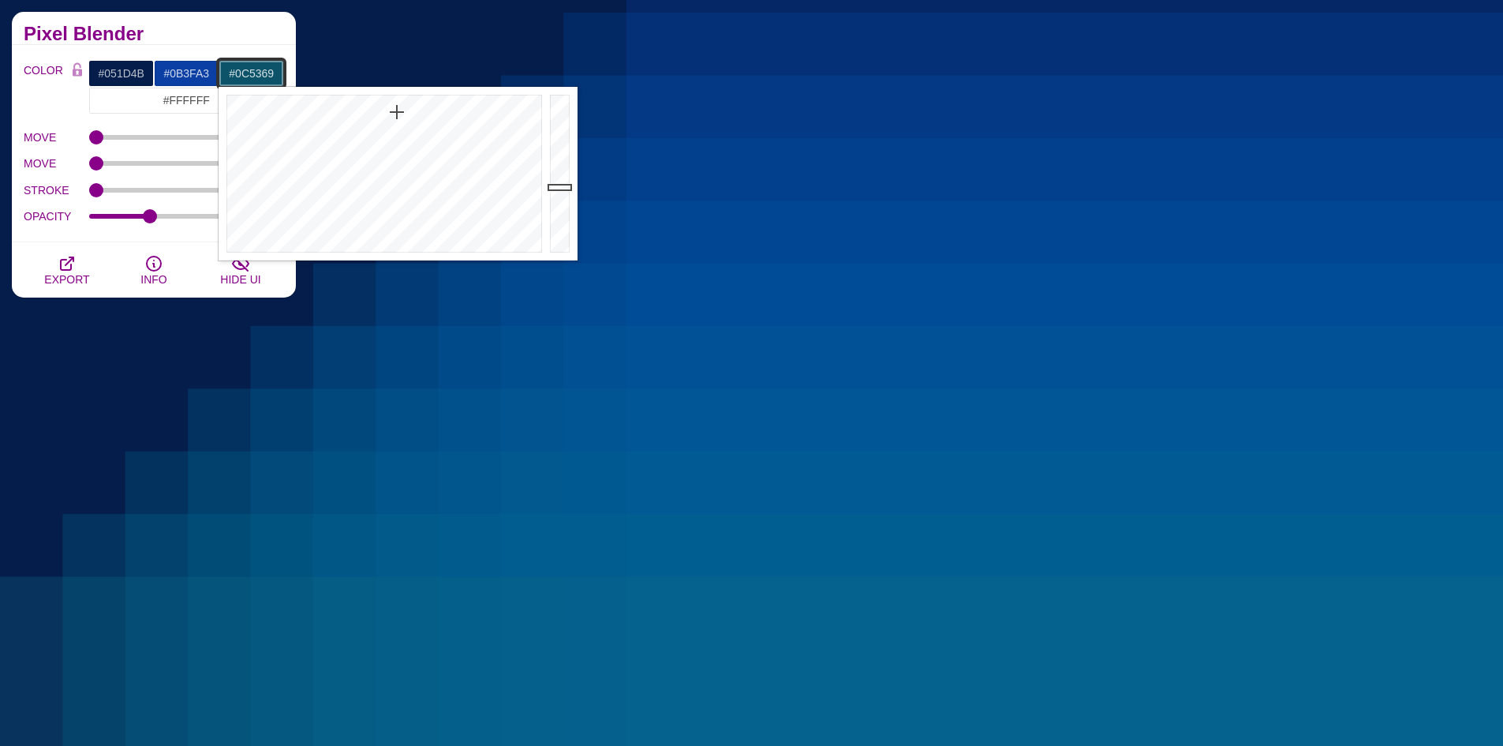
click at [556, 187] on div at bounding box center [562, 174] width 32 height 174
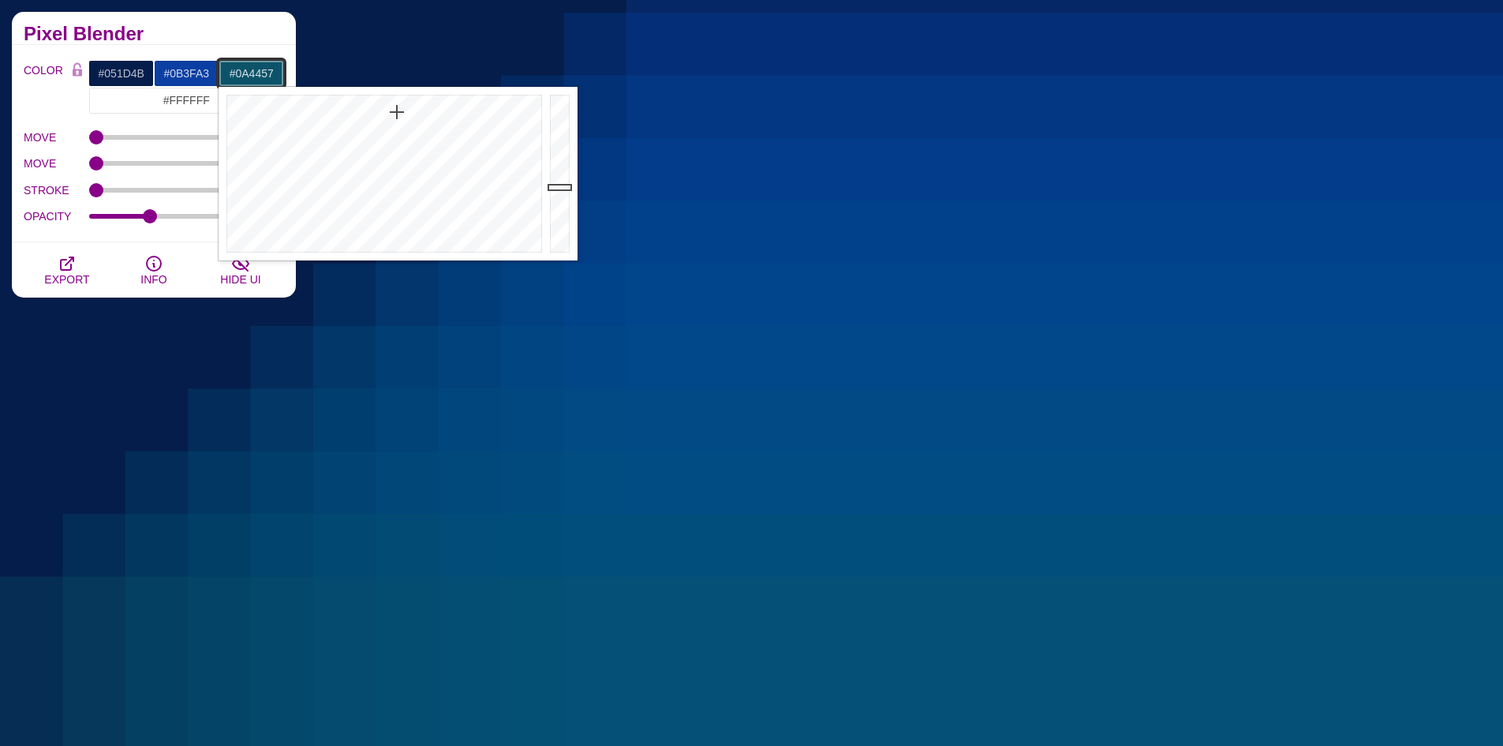
click at [558, 198] on div at bounding box center [562, 174] width 32 height 174
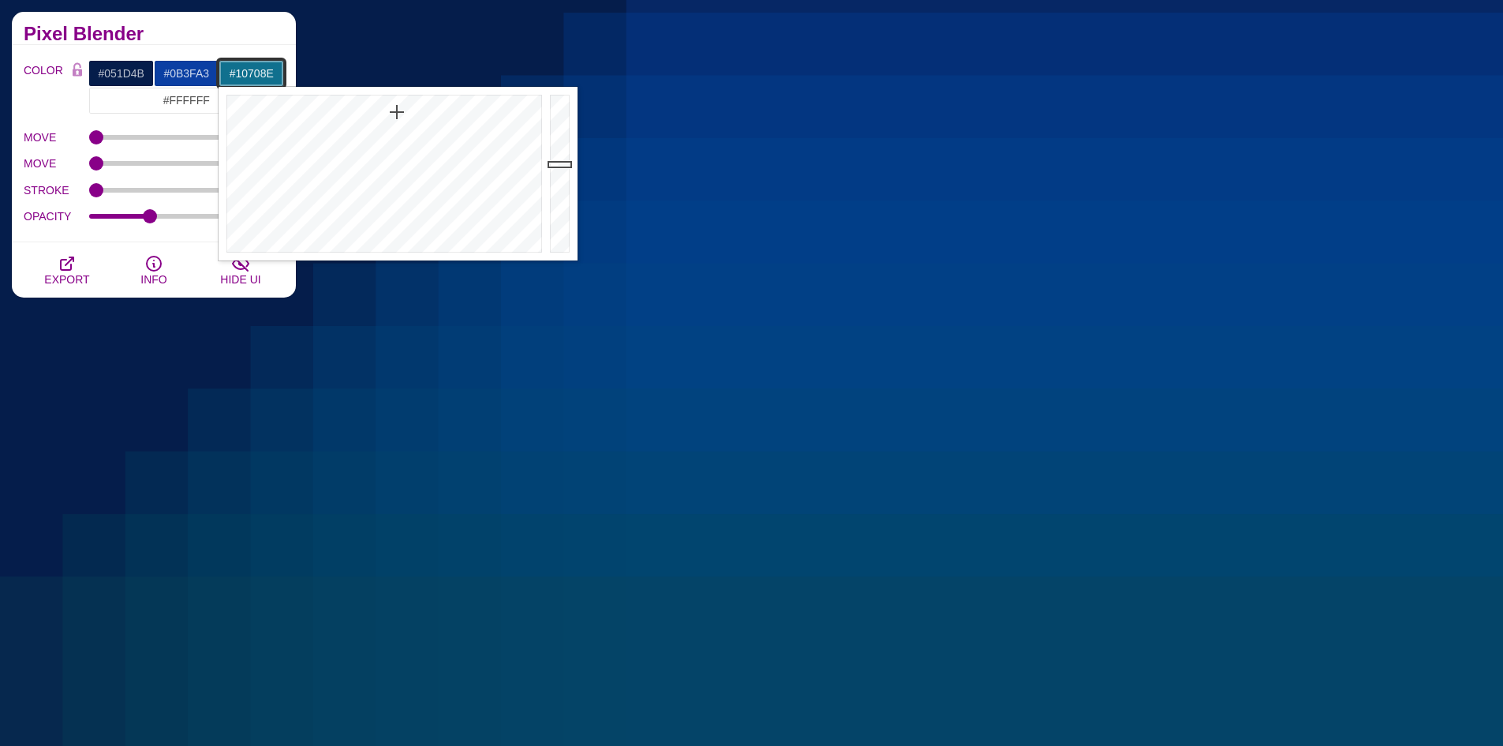
click at [569, 164] on div at bounding box center [562, 174] width 32 height 174
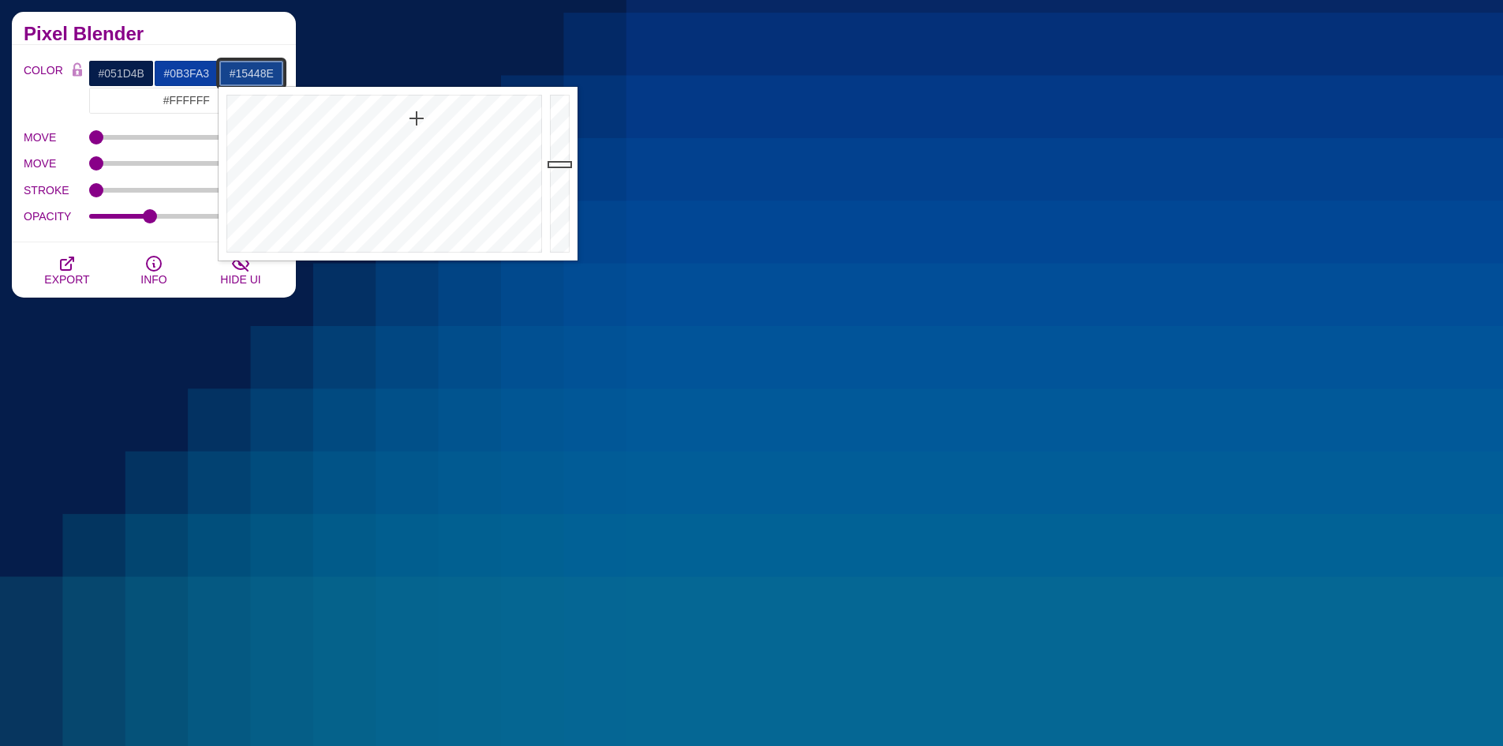
click at [417, 118] on div at bounding box center [382, 174] width 327 height 174
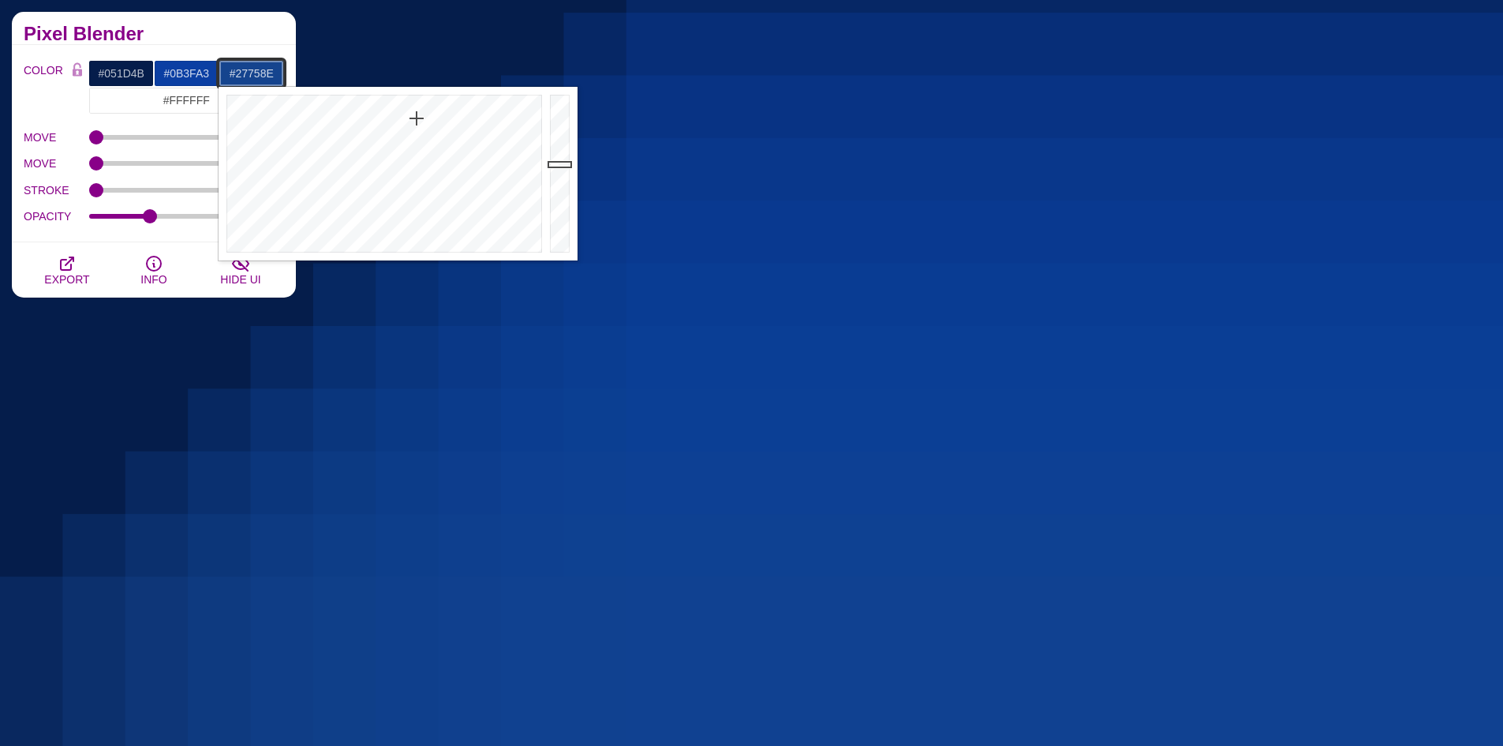
click at [397, 138] on div at bounding box center [382, 174] width 327 height 174
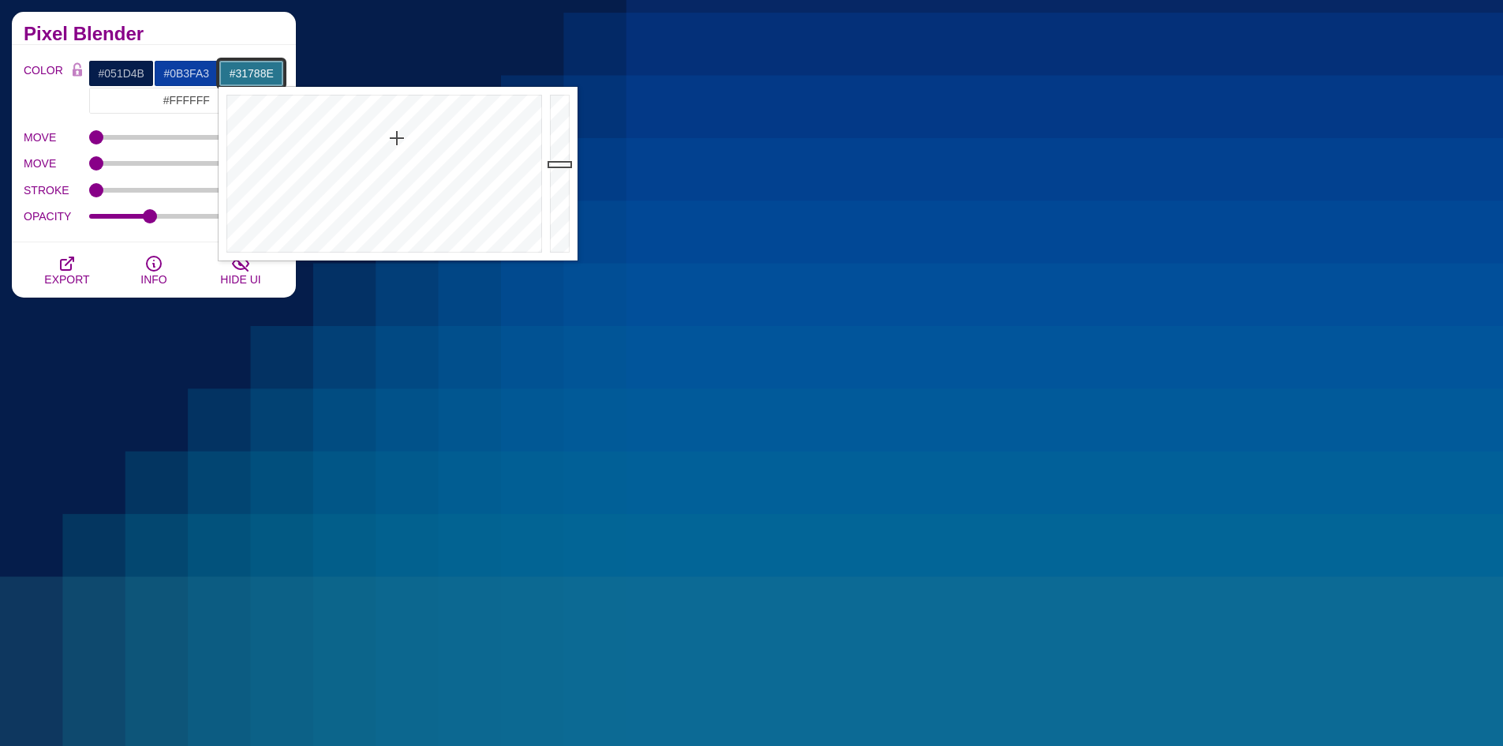
click at [397, 148] on div at bounding box center [382, 174] width 327 height 174
click at [360, 157] on div at bounding box center [382, 174] width 327 height 174
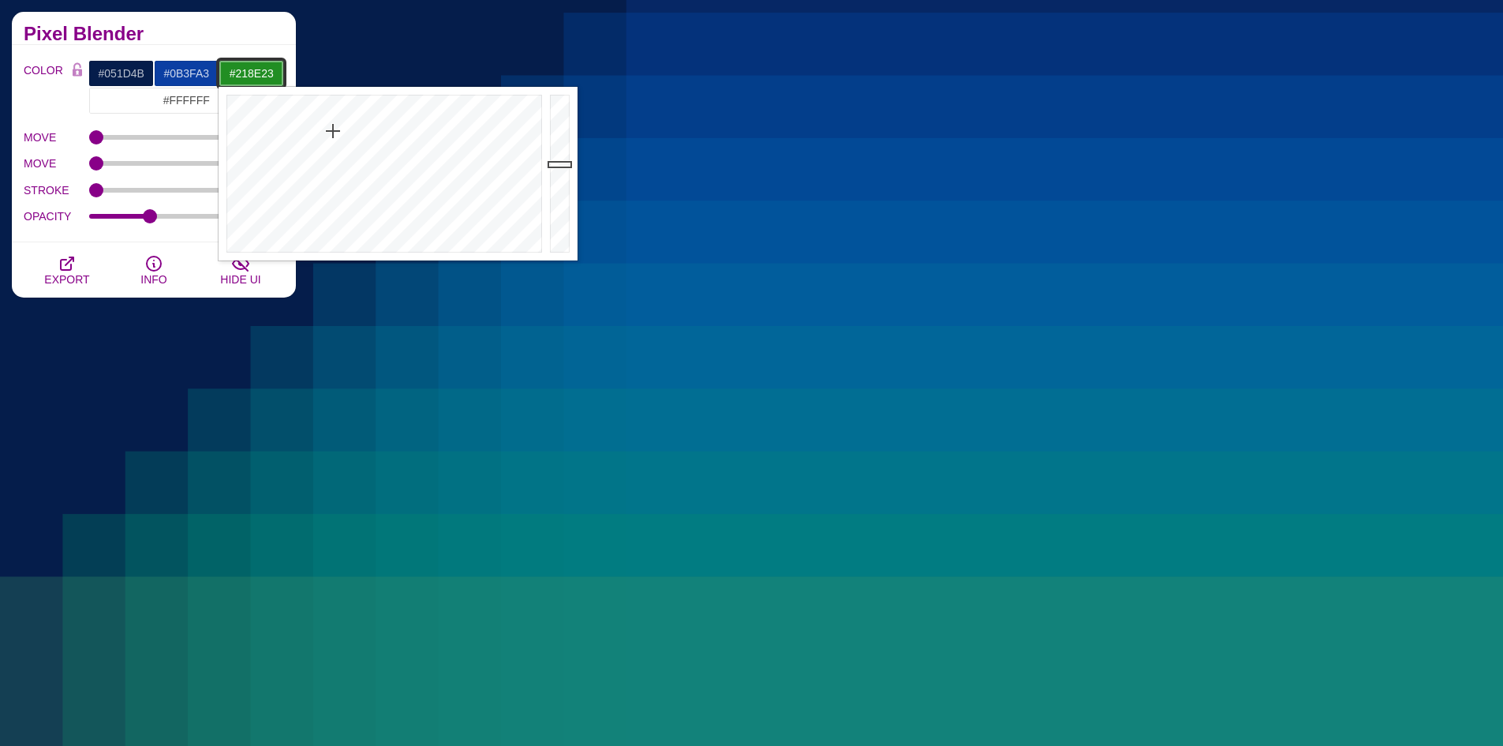
click at [333, 131] on div at bounding box center [382, 174] width 327 height 174
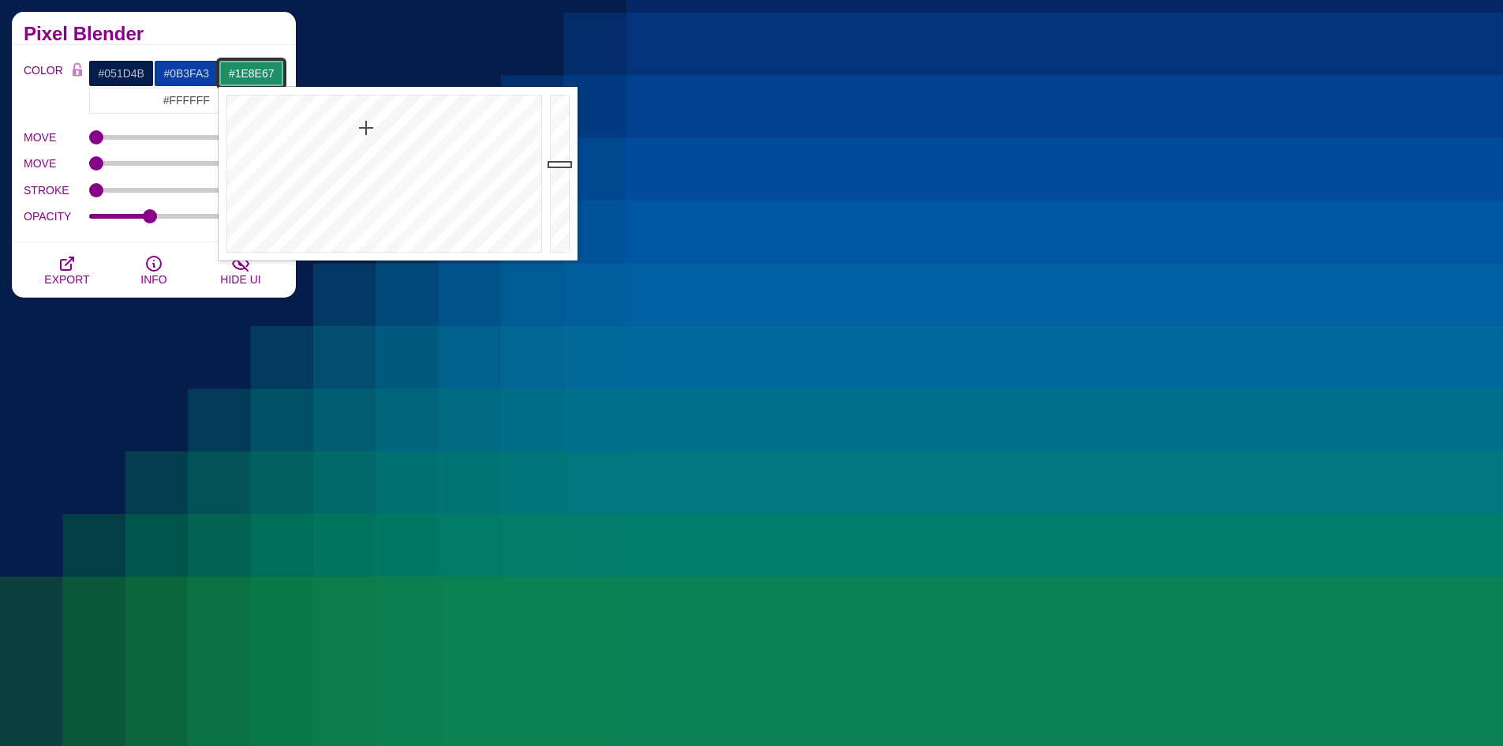
click at [366, 128] on div at bounding box center [382, 174] width 327 height 174
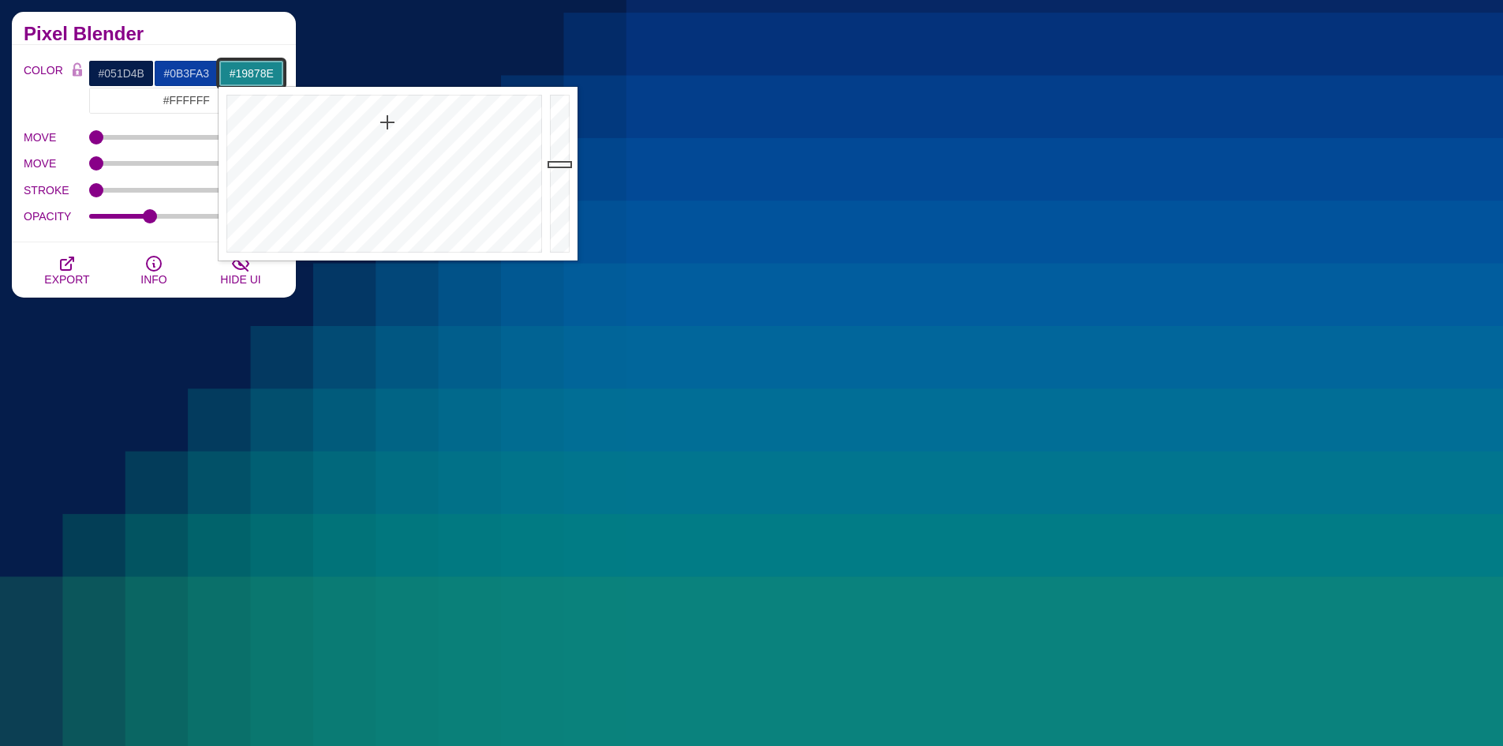
click at [387, 122] on div at bounding box center [382, 174] width 327 height 174
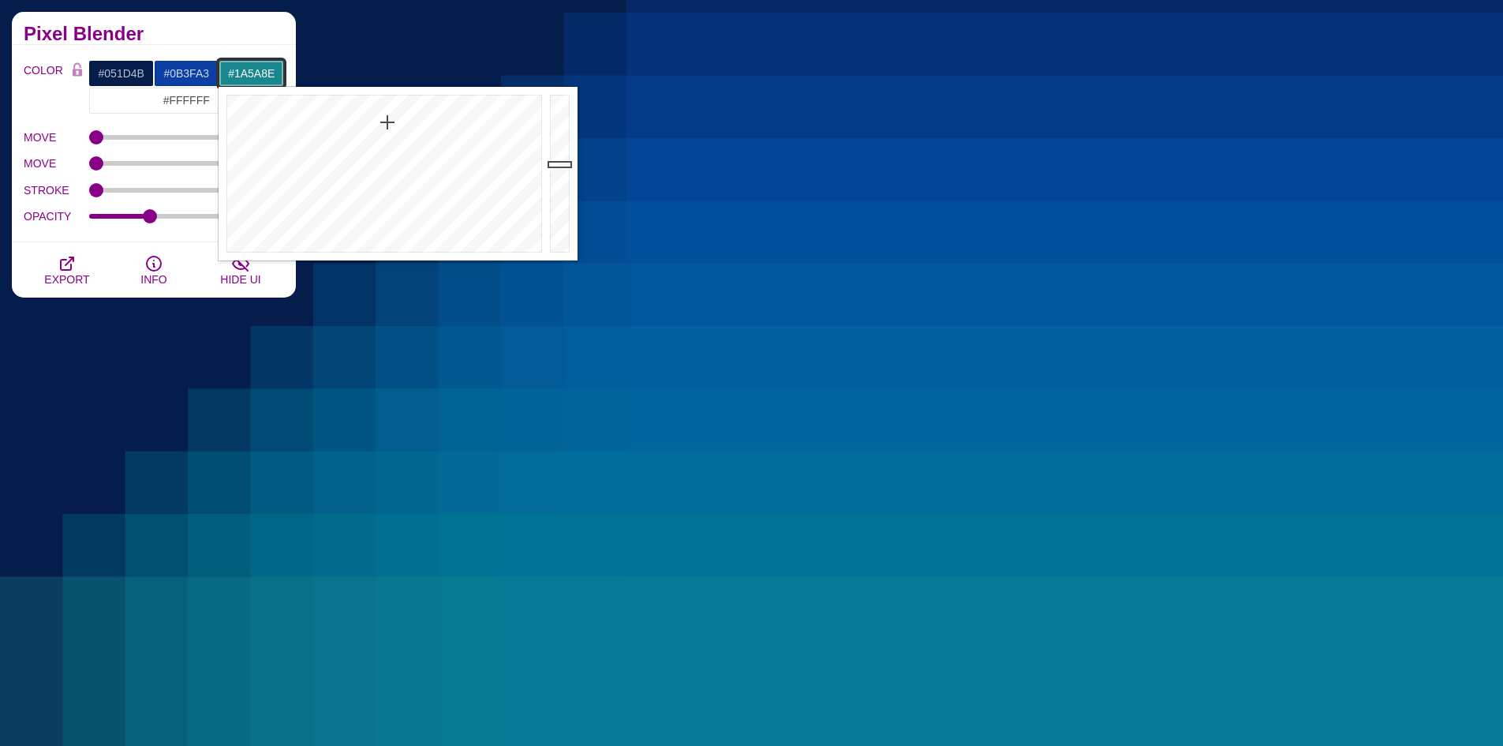
click at [408, 124] on div at bounding box center [382, 174] width 327 height 174
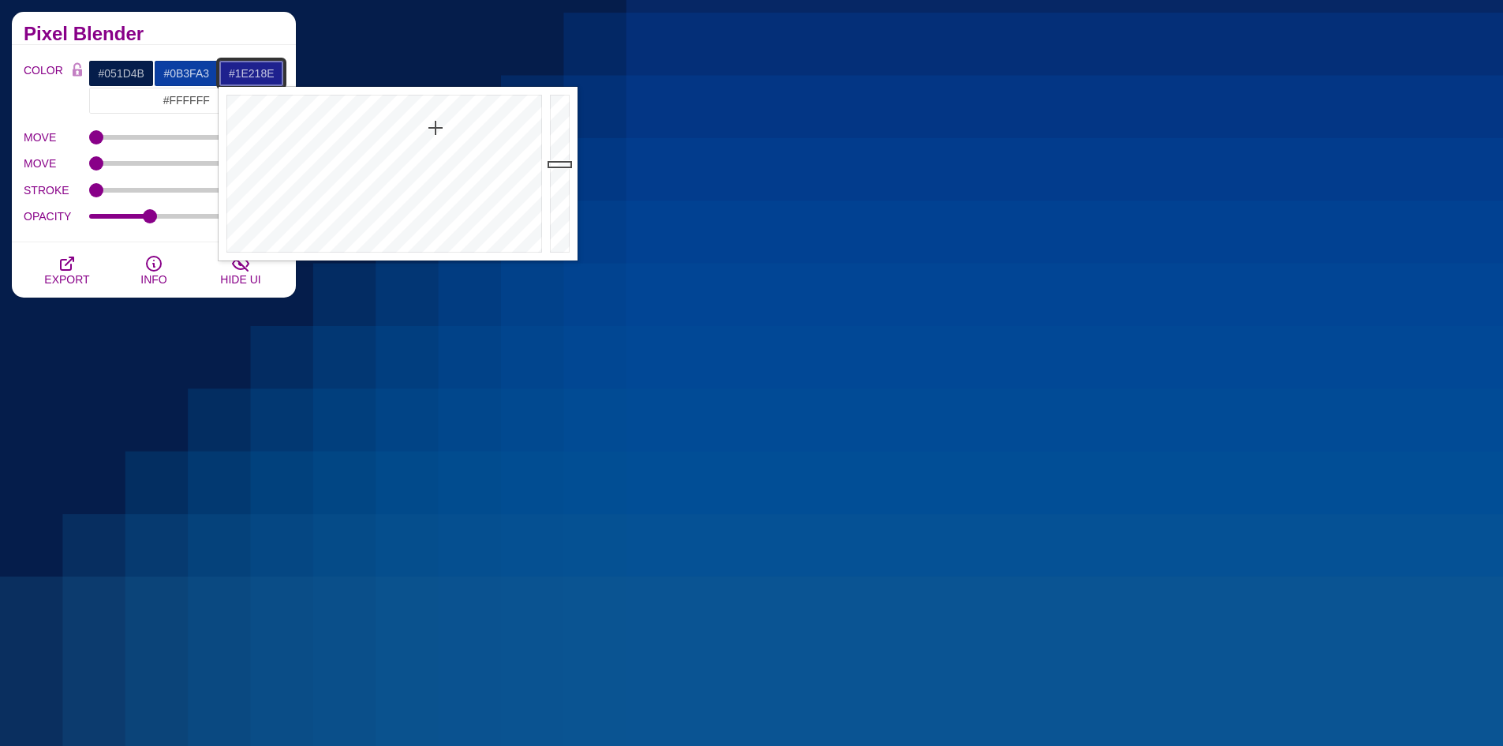
click at [436, 128] on div at bounding box center [382, 174] width 327 height 174
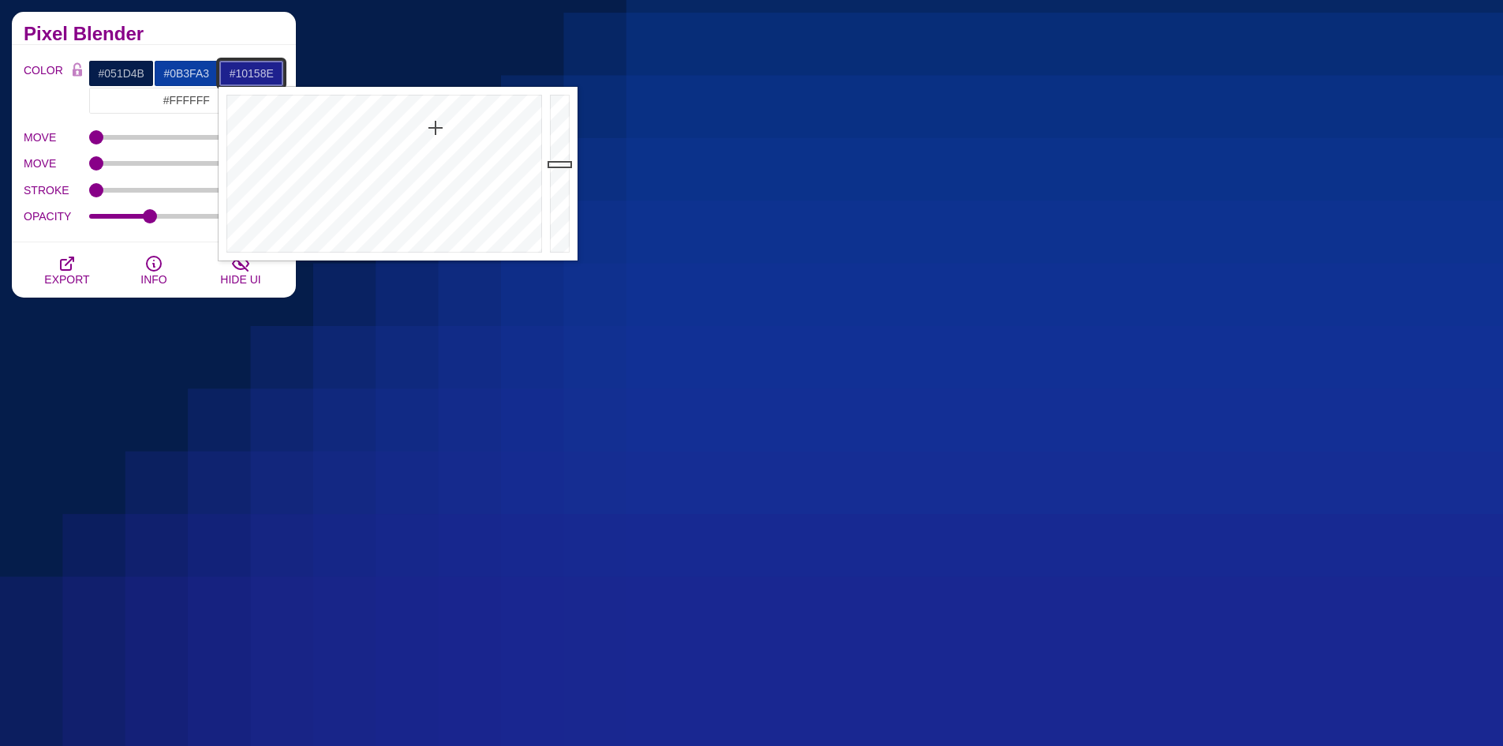
click at [435, 113] on div at bounding box center [382, 174] width 327 height 174
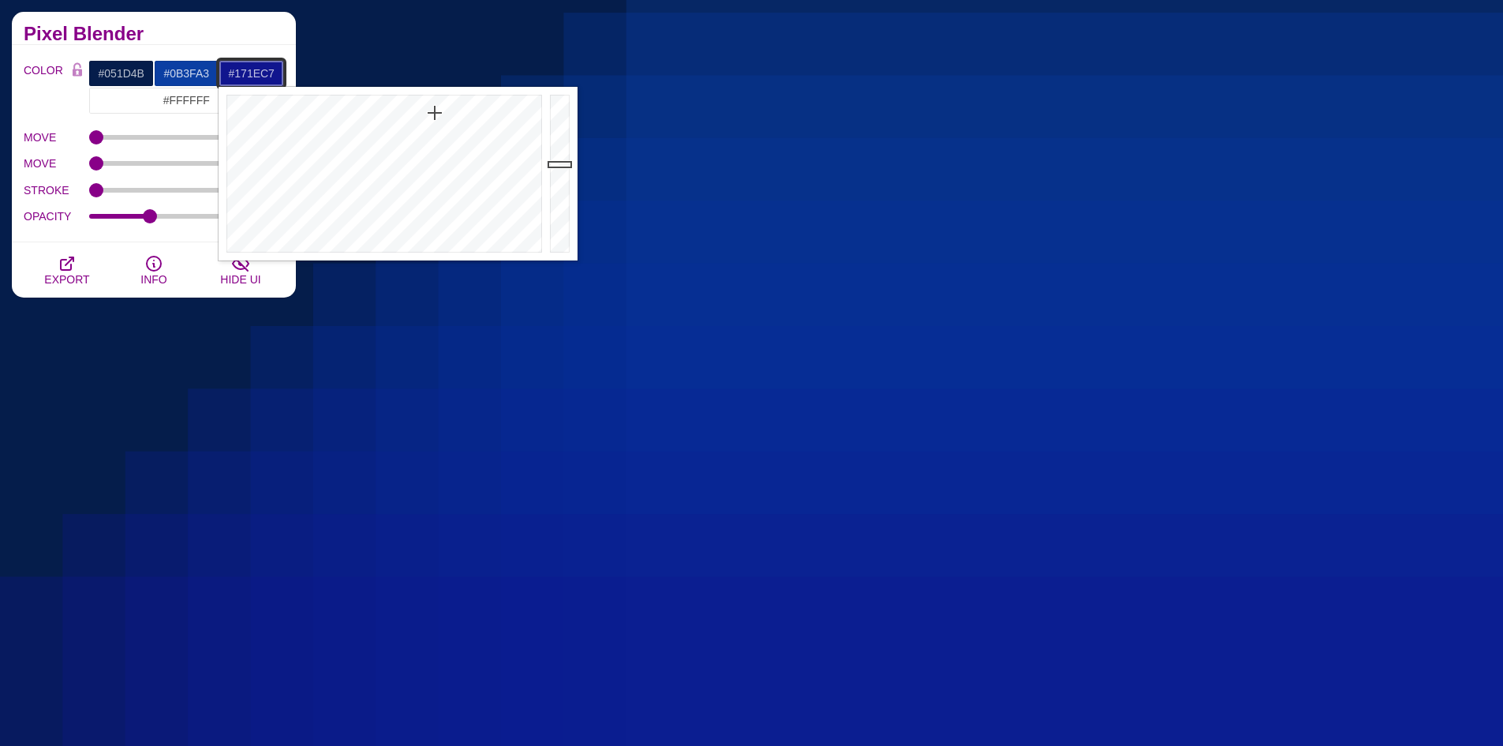
click at [562, 129] on div at bounding box center [562, 174] width 32 height 174
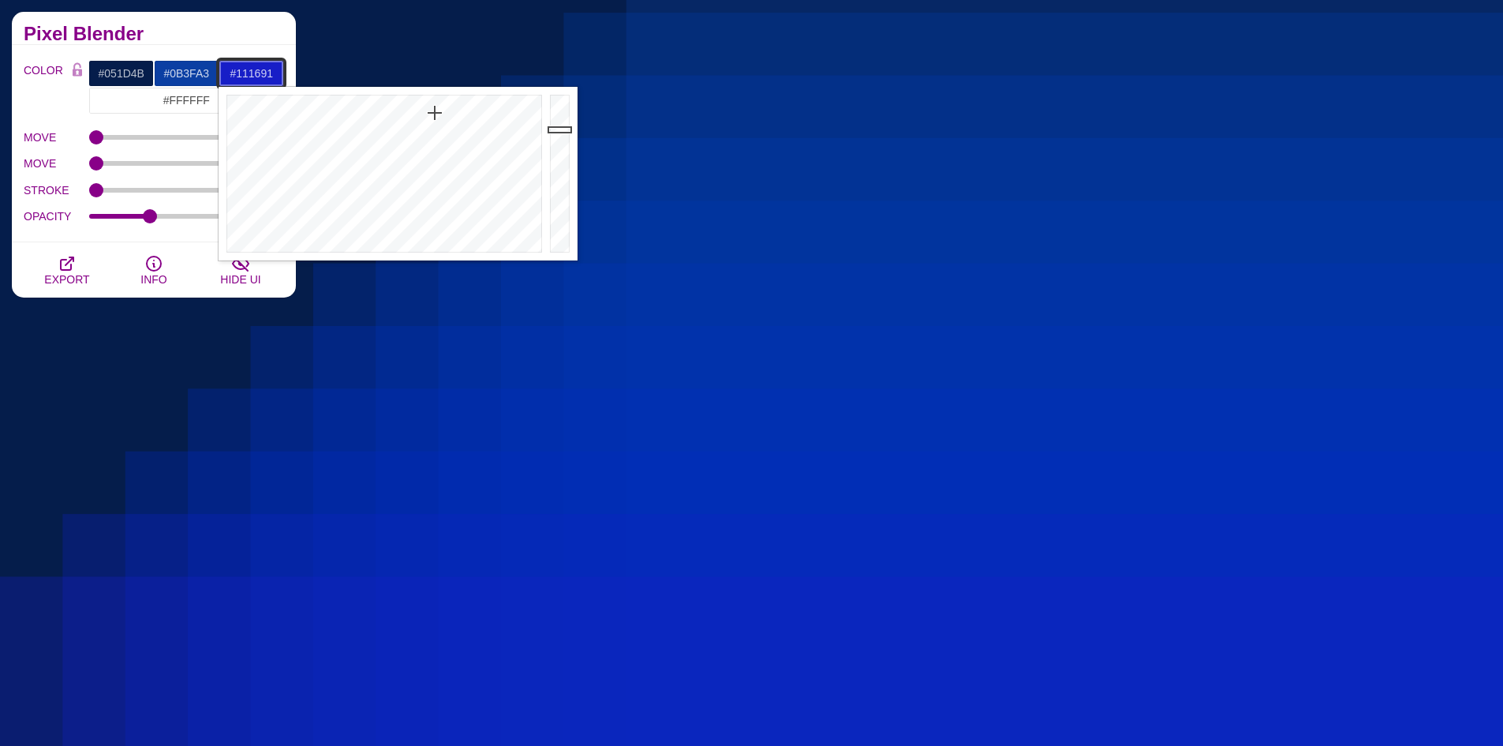
click at [554, 163] on div at bounding box center [562, 174] width 32 height 174
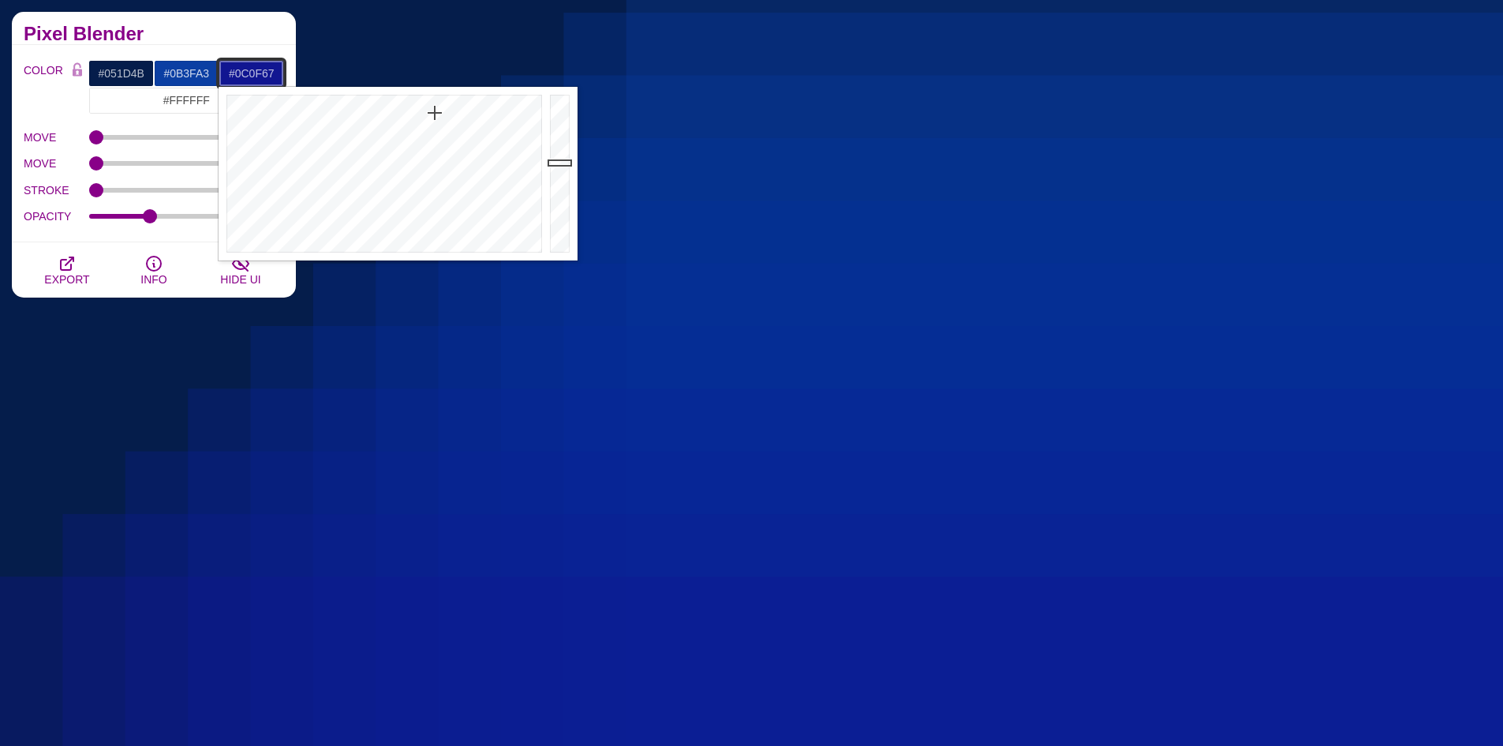
click at [559, 189] on div at bounding box center [562, 174] width 32 height 174
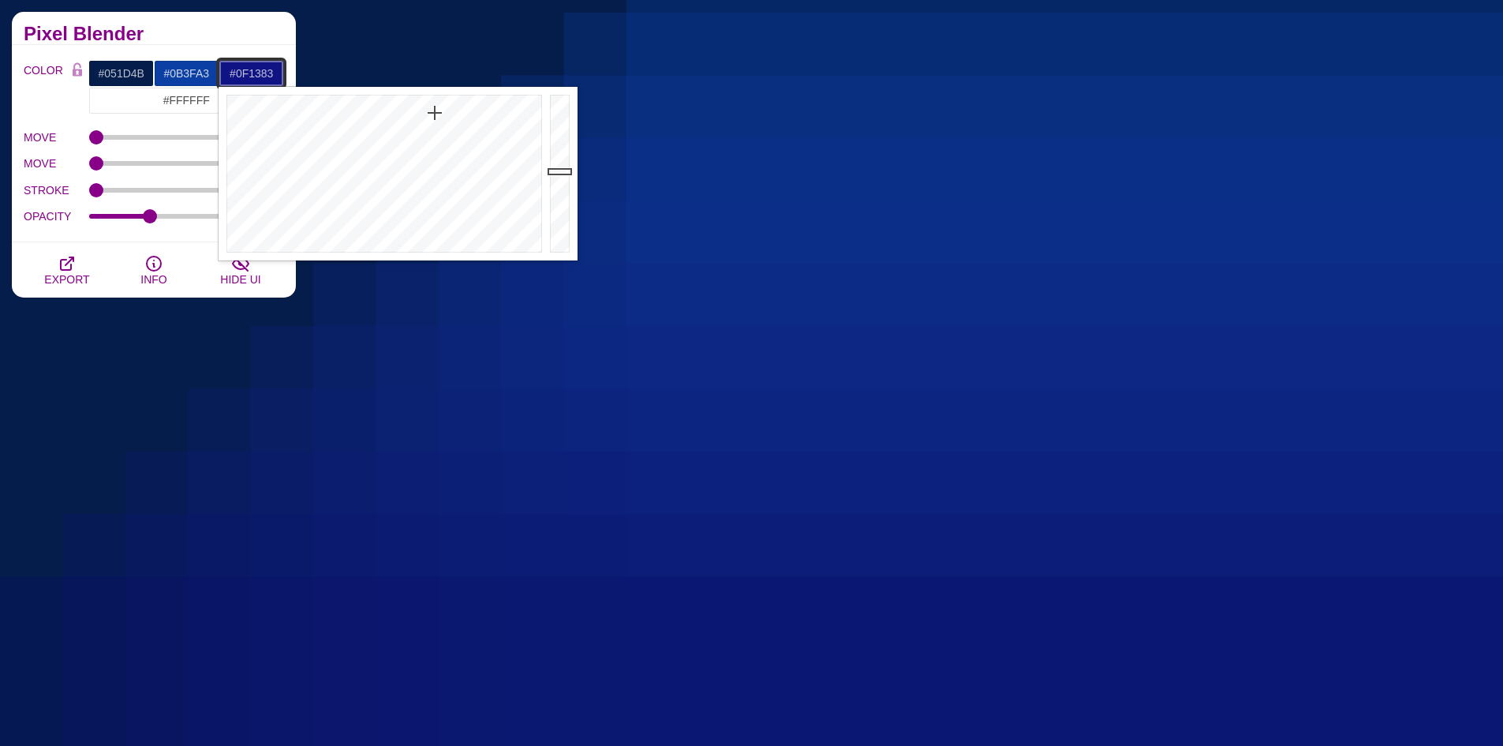
click at [562, 171] on div at bounding box center [562, 174] width 32 height 174
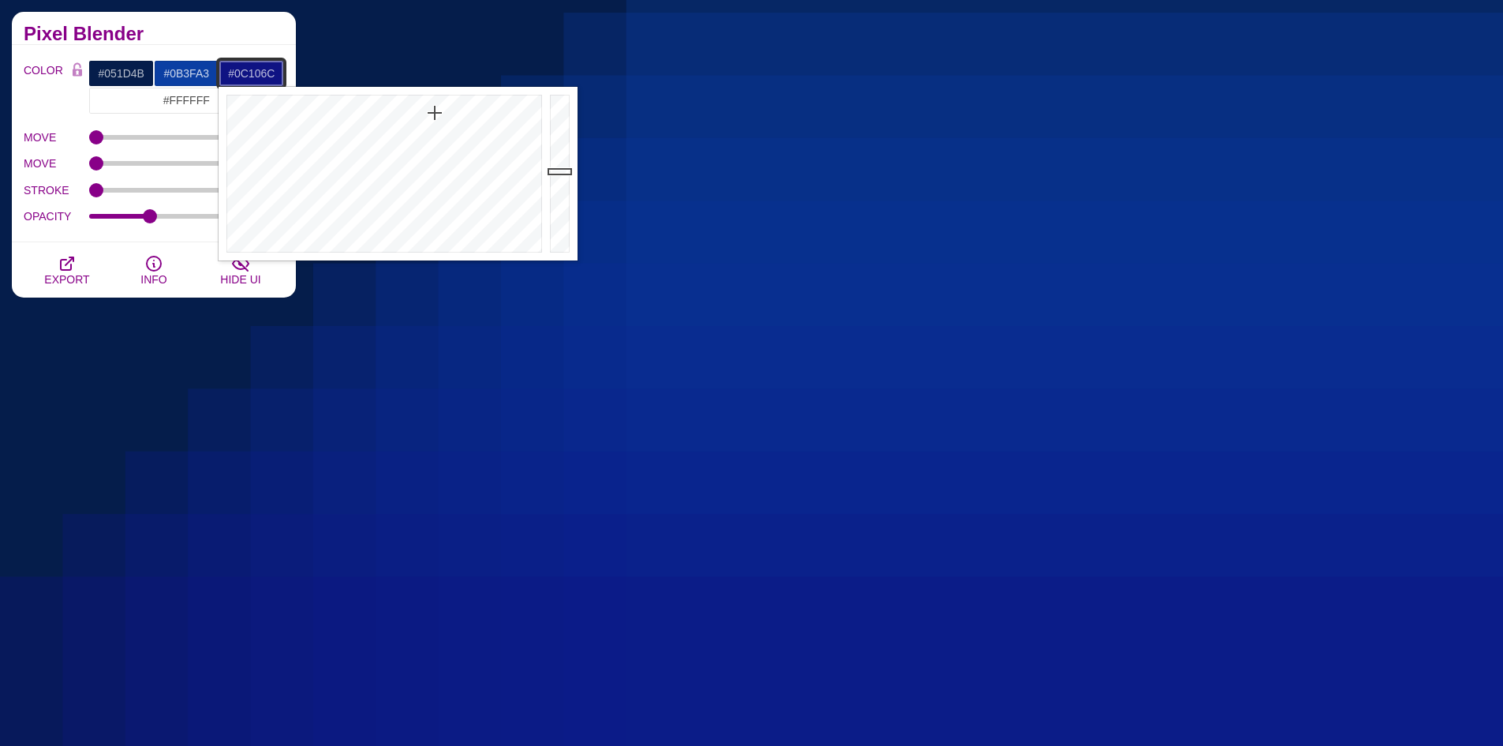
click at [561, 185] on div at bounding box center [562, 174] width 32 height 174
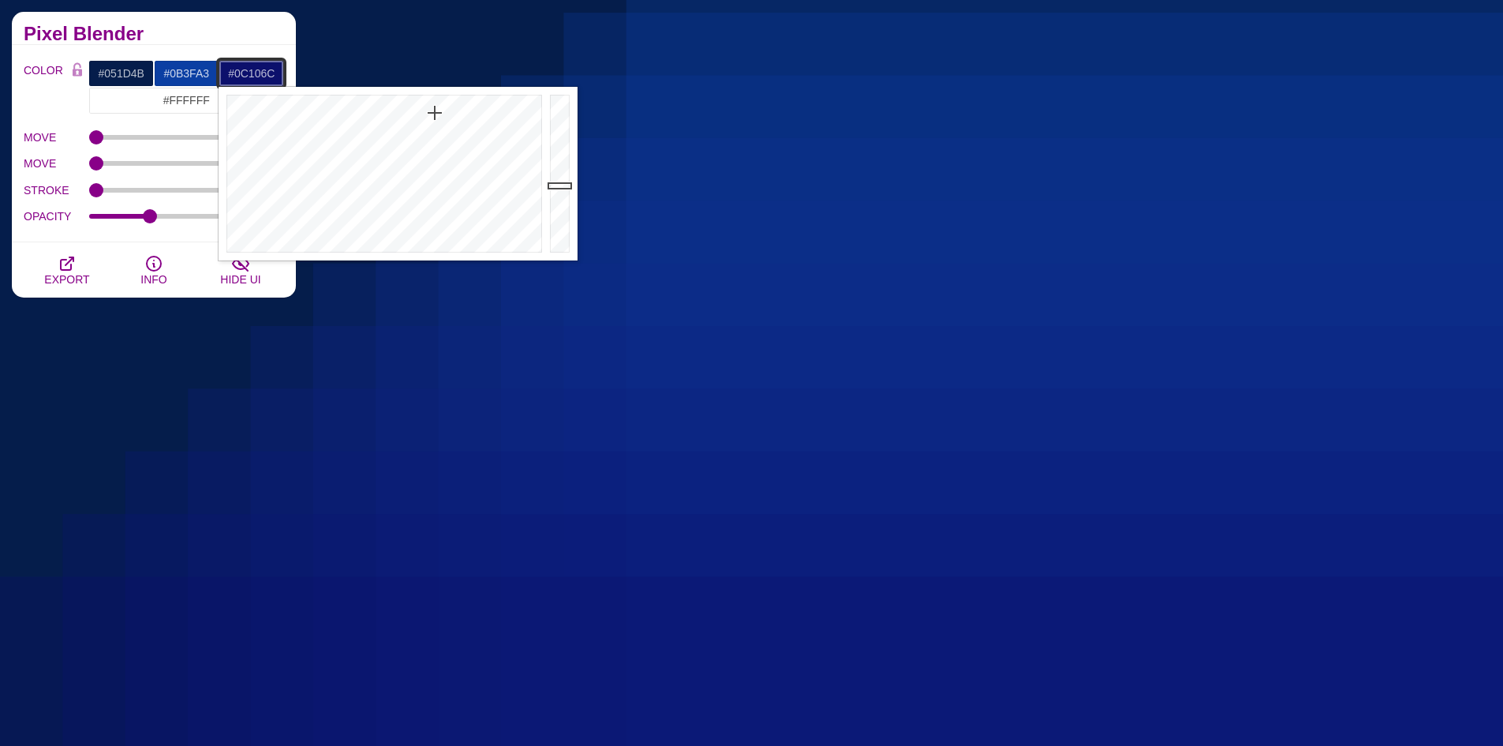
type input "#111590"
click at [559, 163] on div at bounding box center [562, 174] width 32 height 174
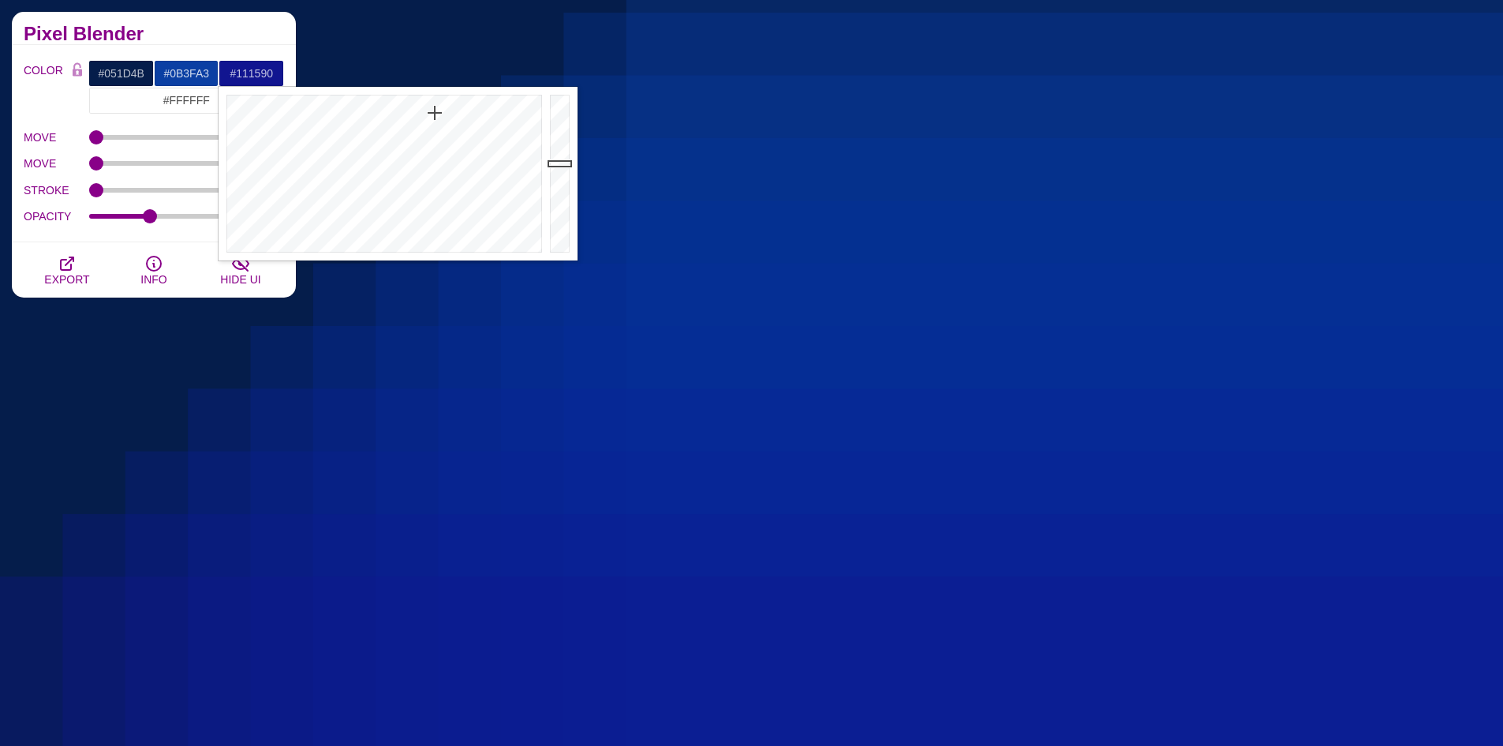
click at [277, 32] on h2 "Pixel Blender" at bounding box center [154, 34] width 260 height 13
